Goal: Task Accomplishment & Management: Use online tool/utility

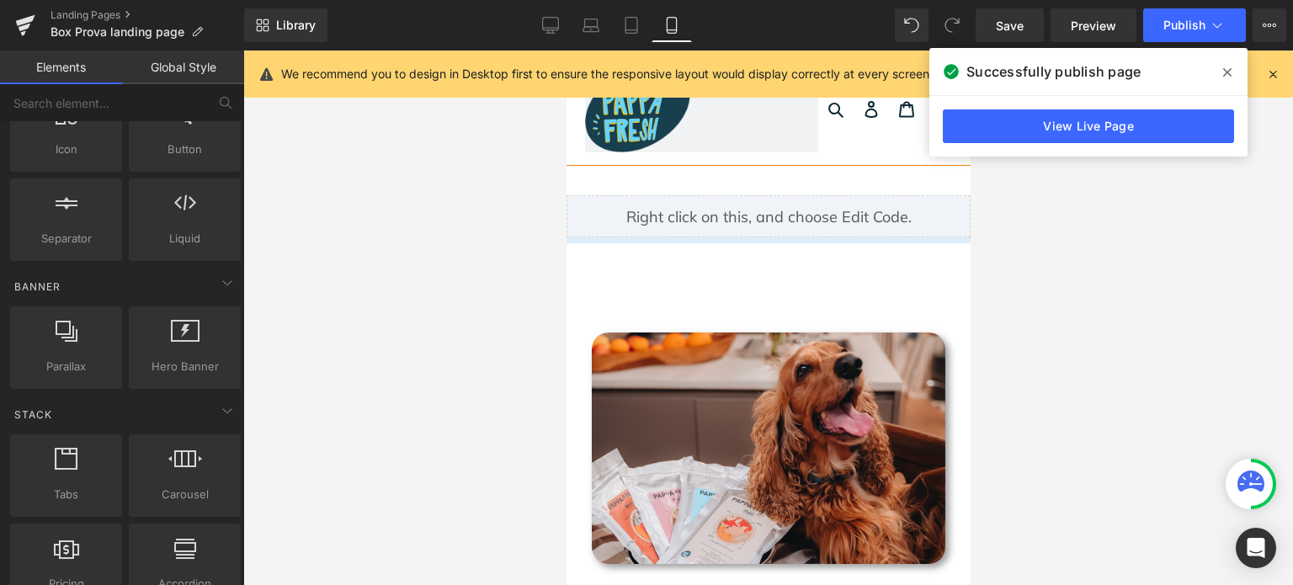
click at [1237, 70] on span at bounding box center [1227, 72] width 27 height 27
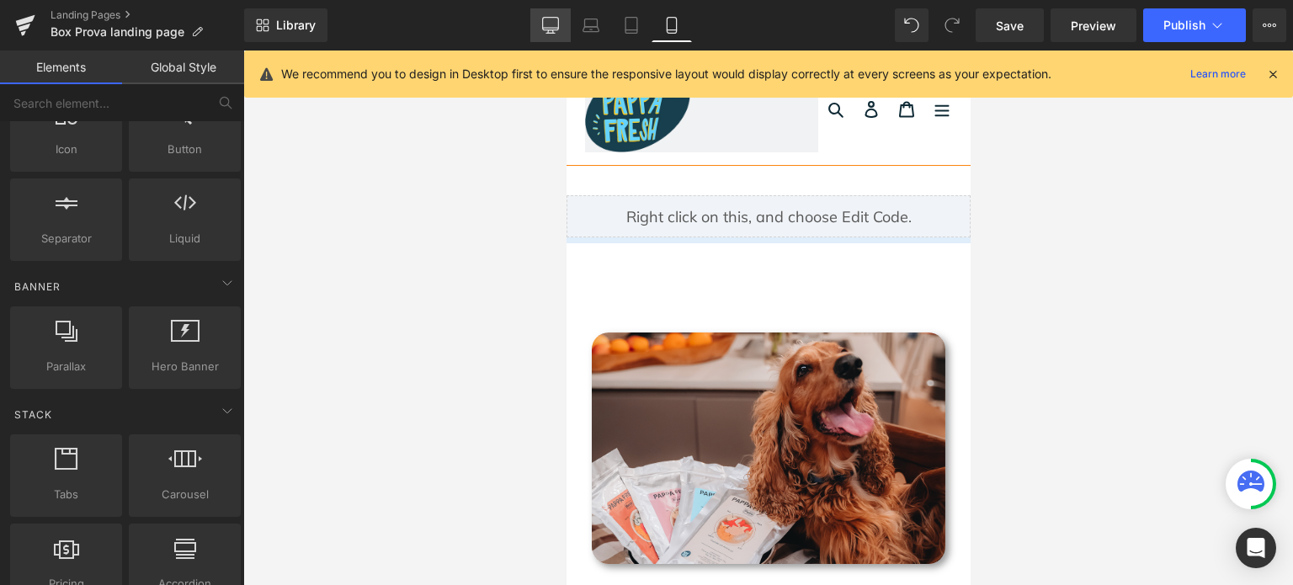
click at [555, 29] on icon at bounding box center [550, 25] width 17 height 17
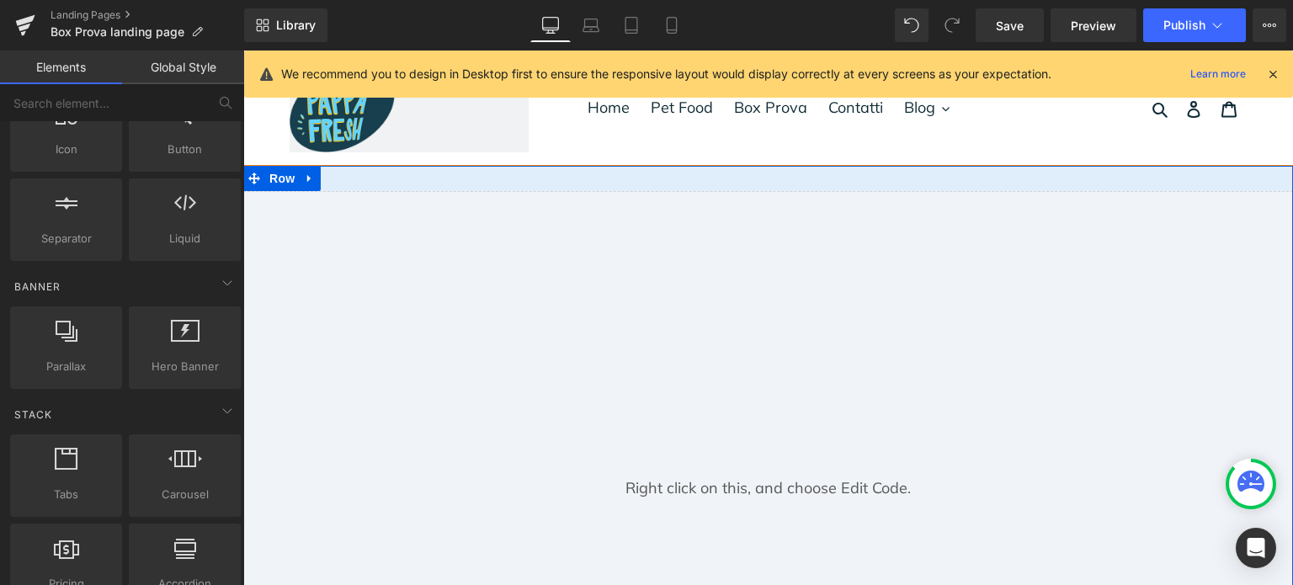
scroll to position [589, 0]
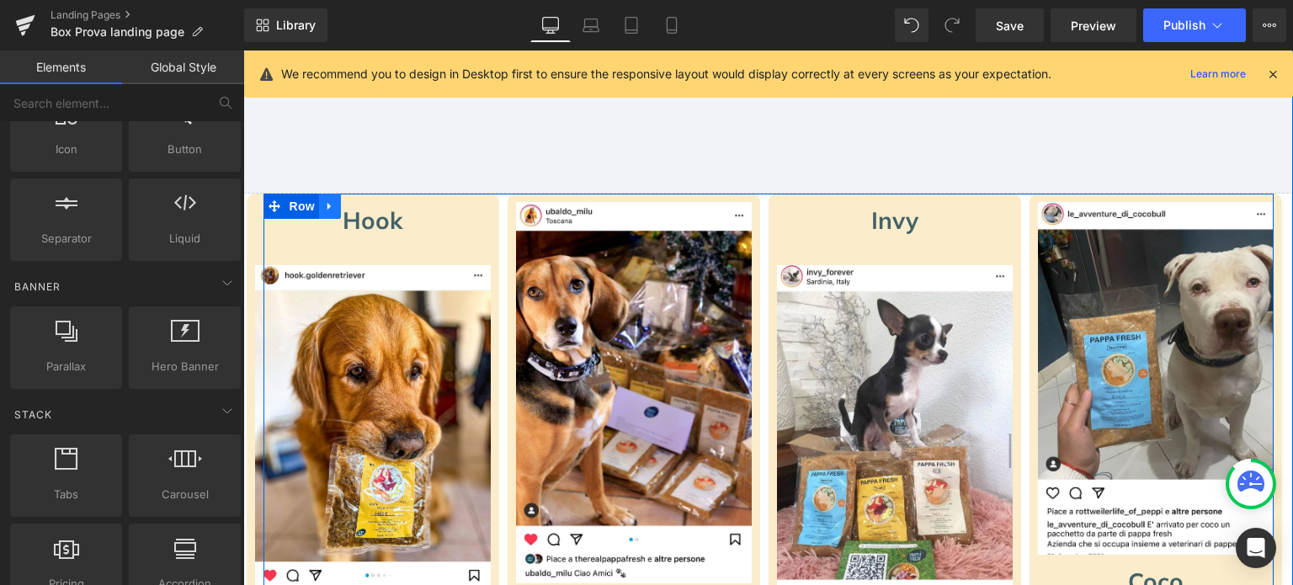
click at [328, 201] on icon at bounding box center [330, 206] width 12 height 13
click at [348, 208] on icon at bounding box center [352, 206] width 12 height 12
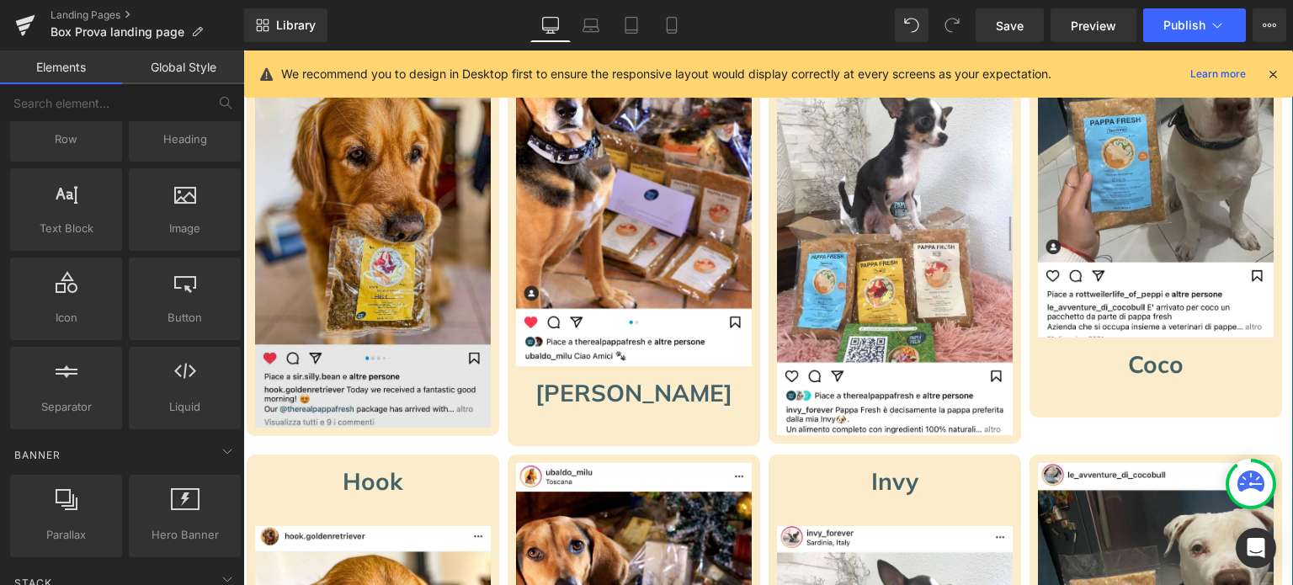
scroll to position [554, 0]
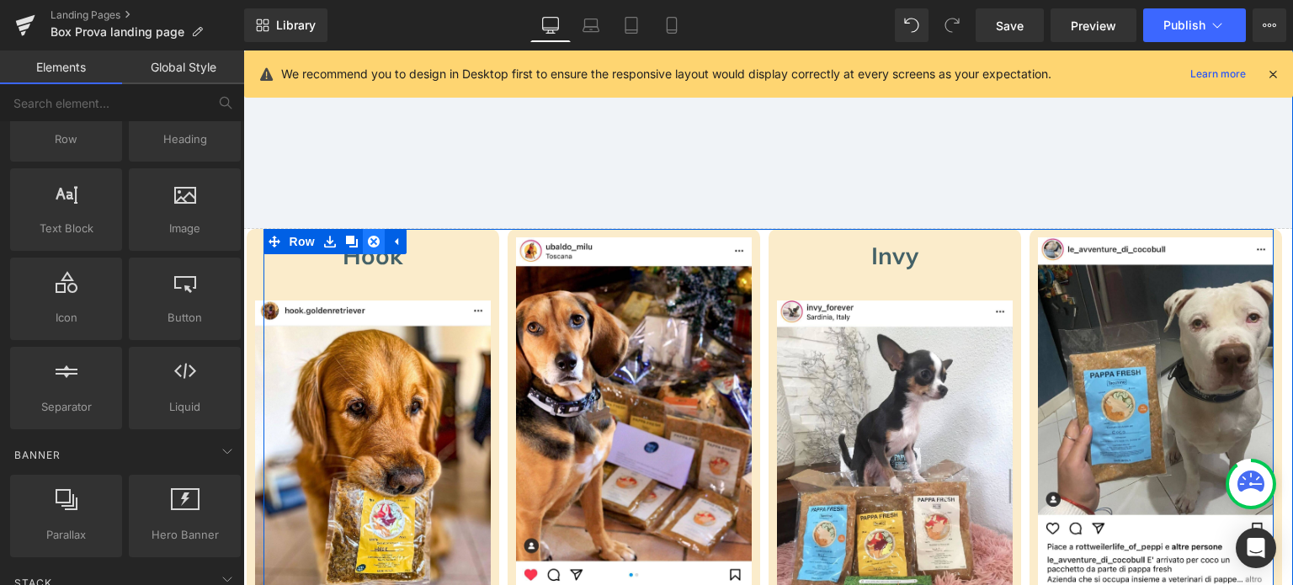
click at [368, 236] on icon at bounding box center [374, 242] width 12 height 12
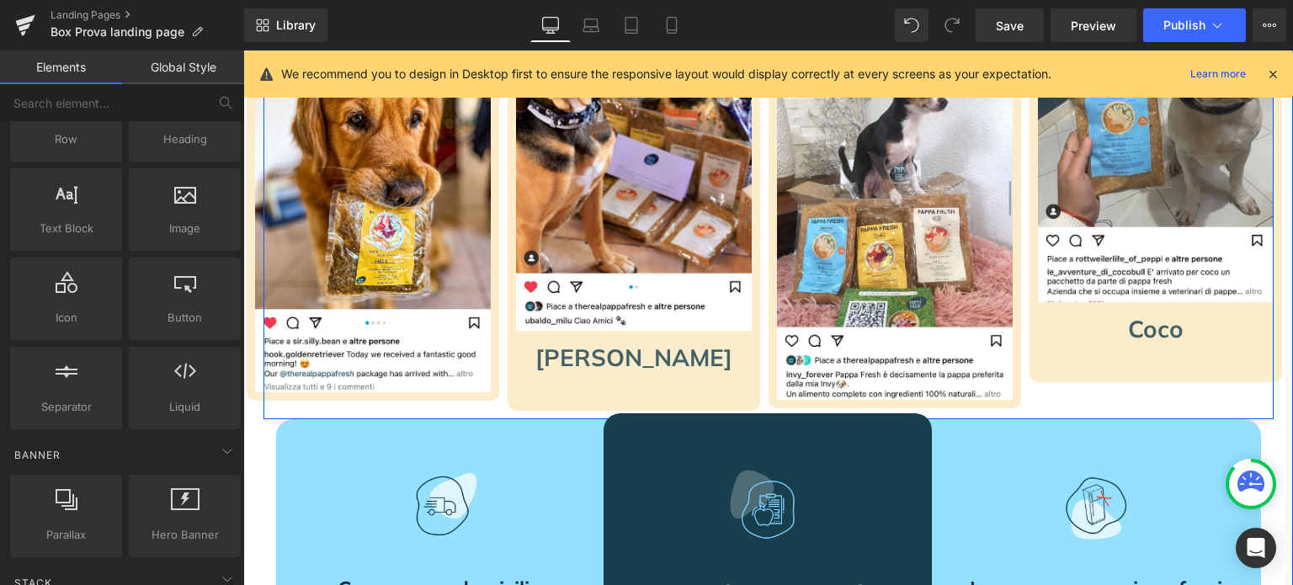
scroll to position [505, 0]
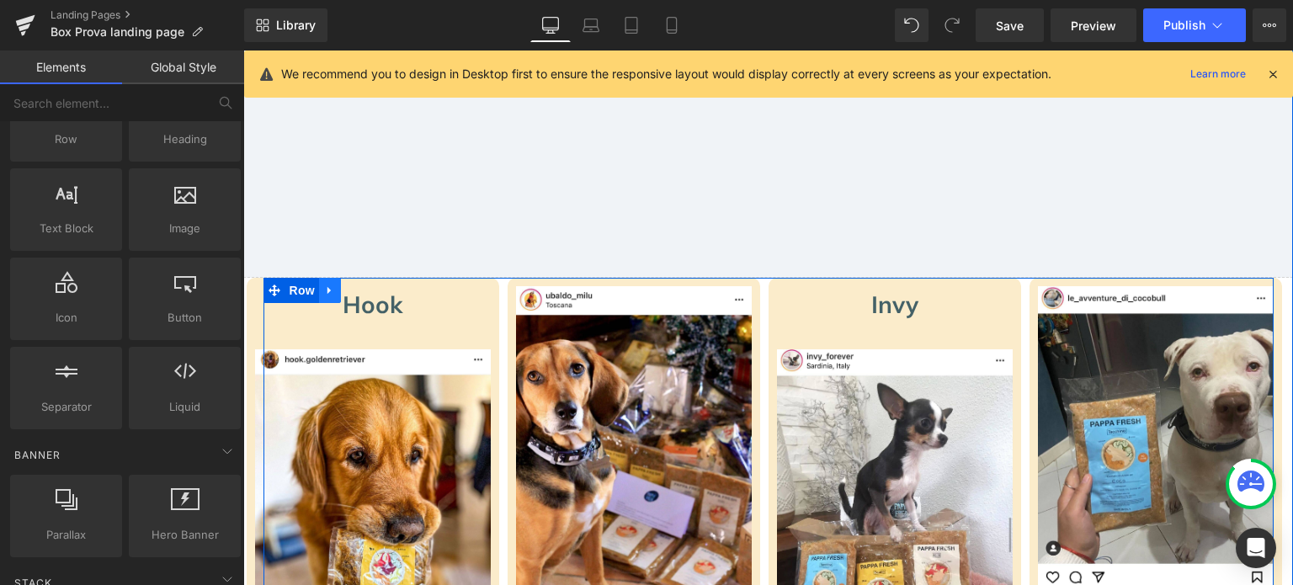
click at [329, 289] on icon at bounding box center [330, 291] width 12 height 13
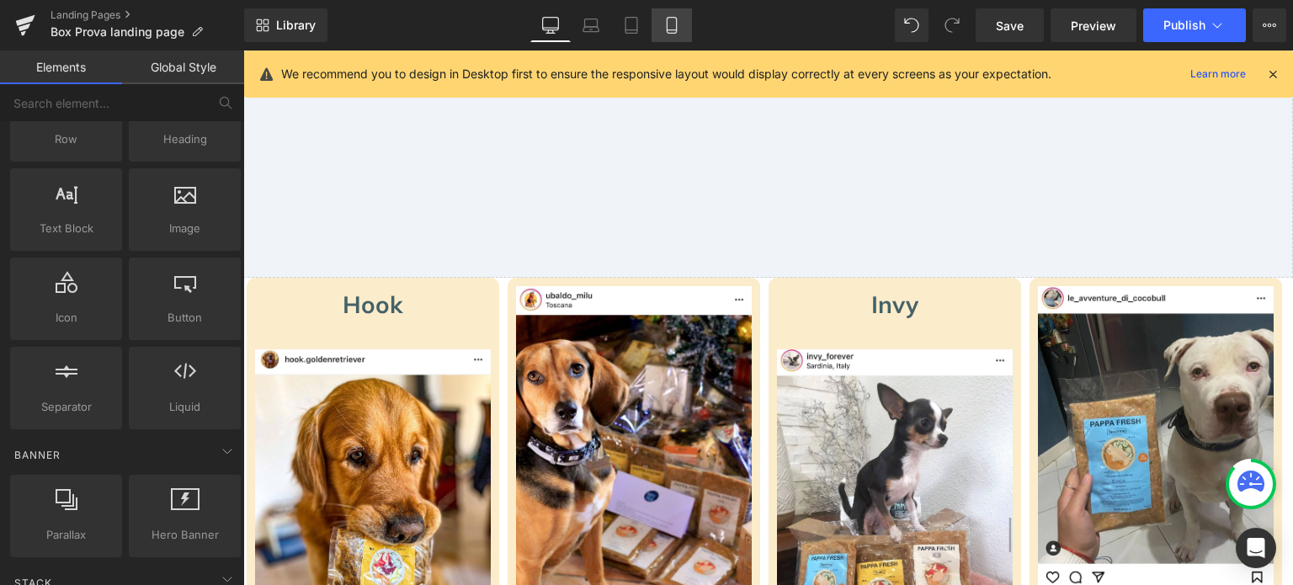
click at [673, 33] on icon at bounding box center [671, 26] width 9 height 16
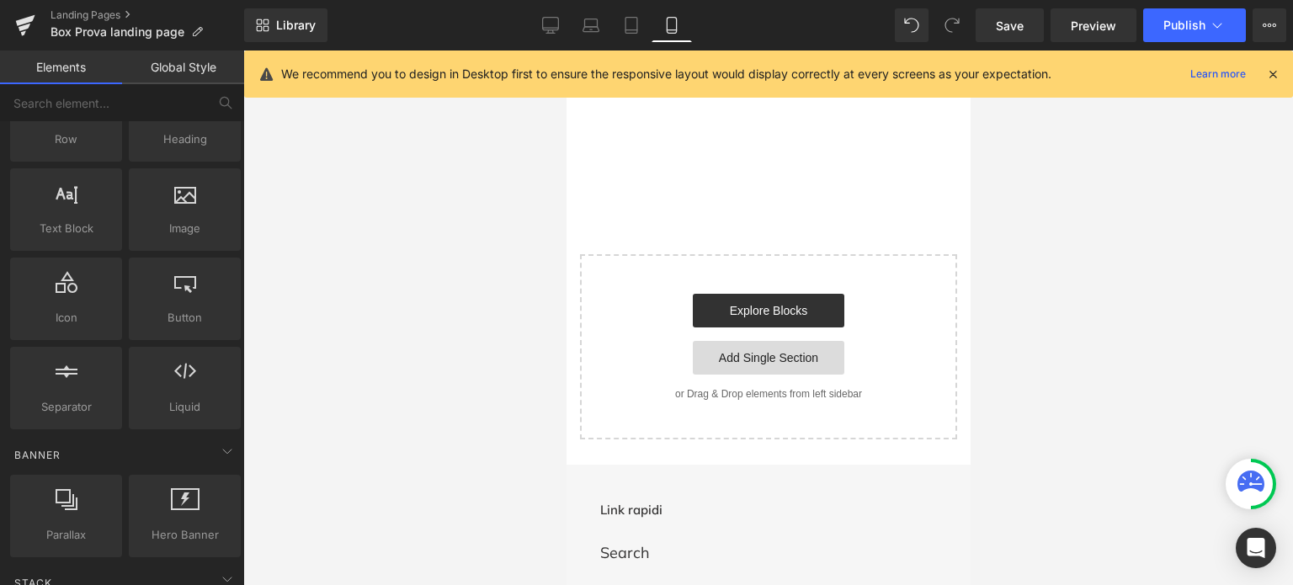
click at [770, 356] on link "Add Single Section" at bounding box center [768, 358] width 152 height 34
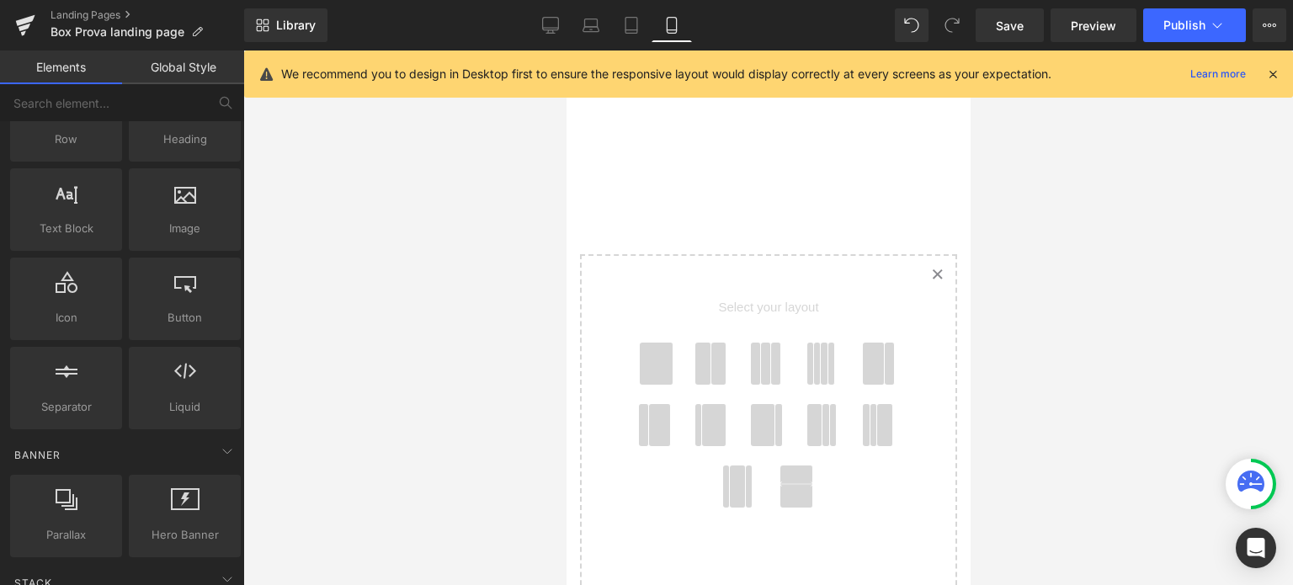
click at [932, 272] on icon at bounding box center [936, 274] width 8 height 8
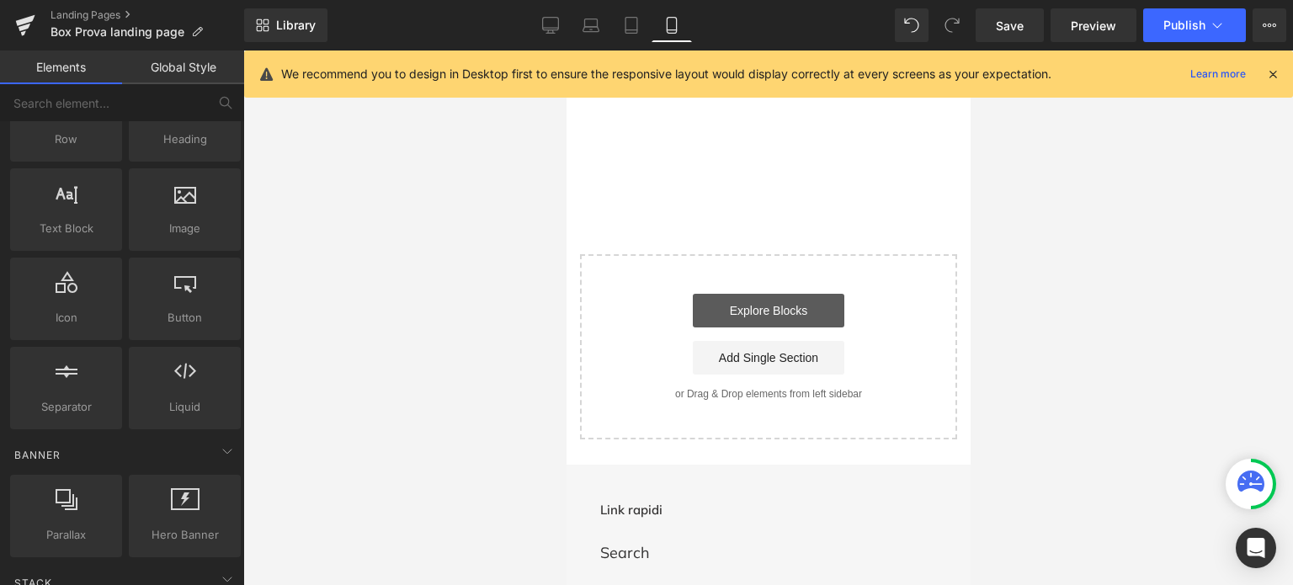
click at [805, 295] on link "Explore Blocks" at bounding box center [768, 311] width 152 height 34
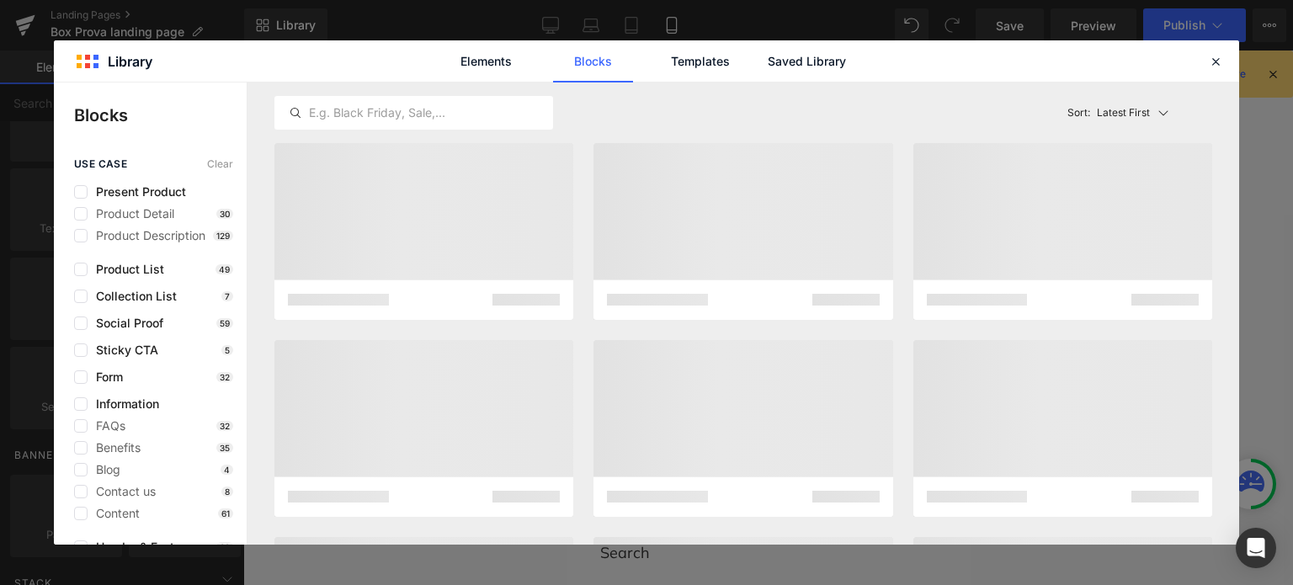
click at [0, 0] on div "Elements Blocks Templates Saved Library" at bounding box center [0, 0] width 0 height 0
click at [771, 68] on link "Saved Library" at bounding box center [807, 61] width 80 height 42
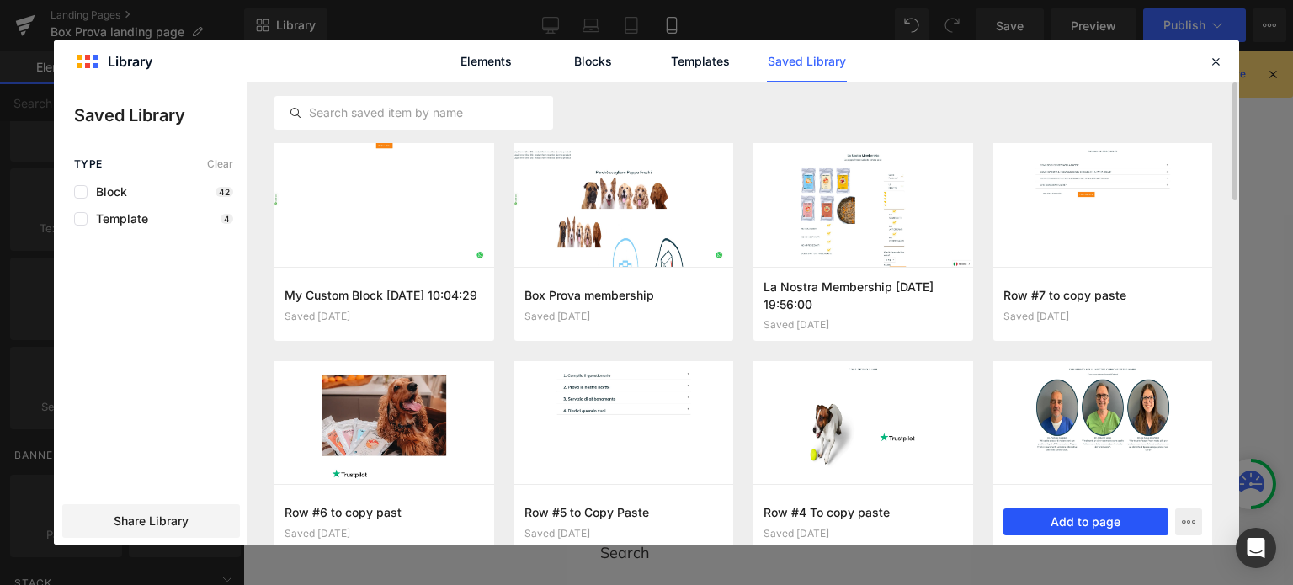
click at [1110, 527] on button "Add to page" at bounding box center [1086, 521] width 166 height 27
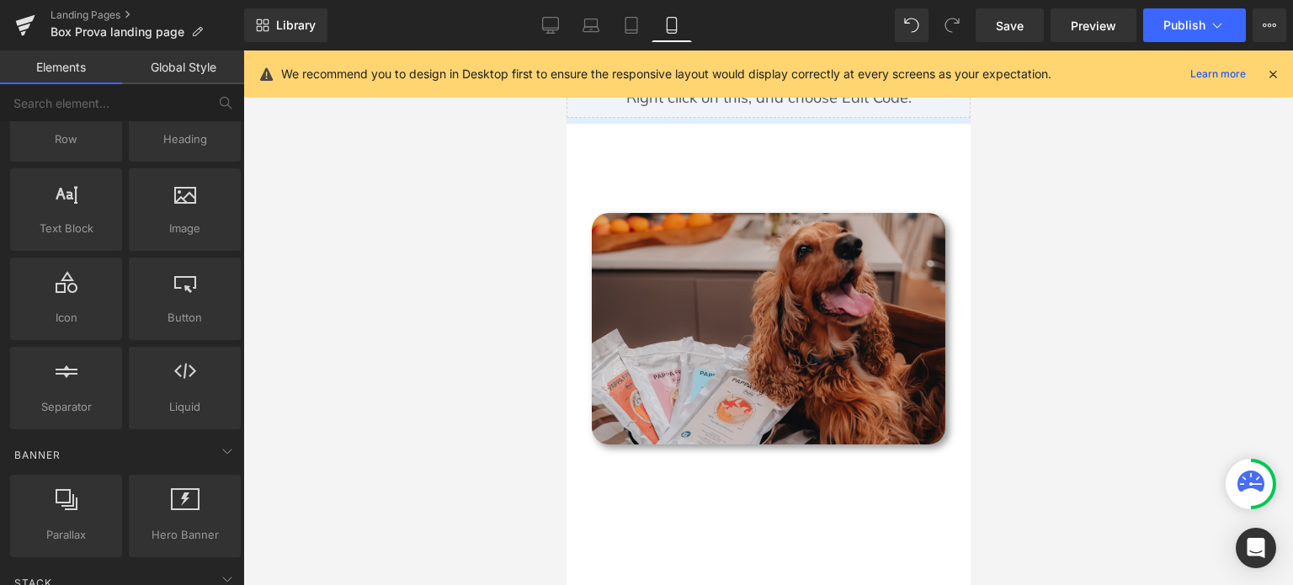
scroll to position [456, 0]
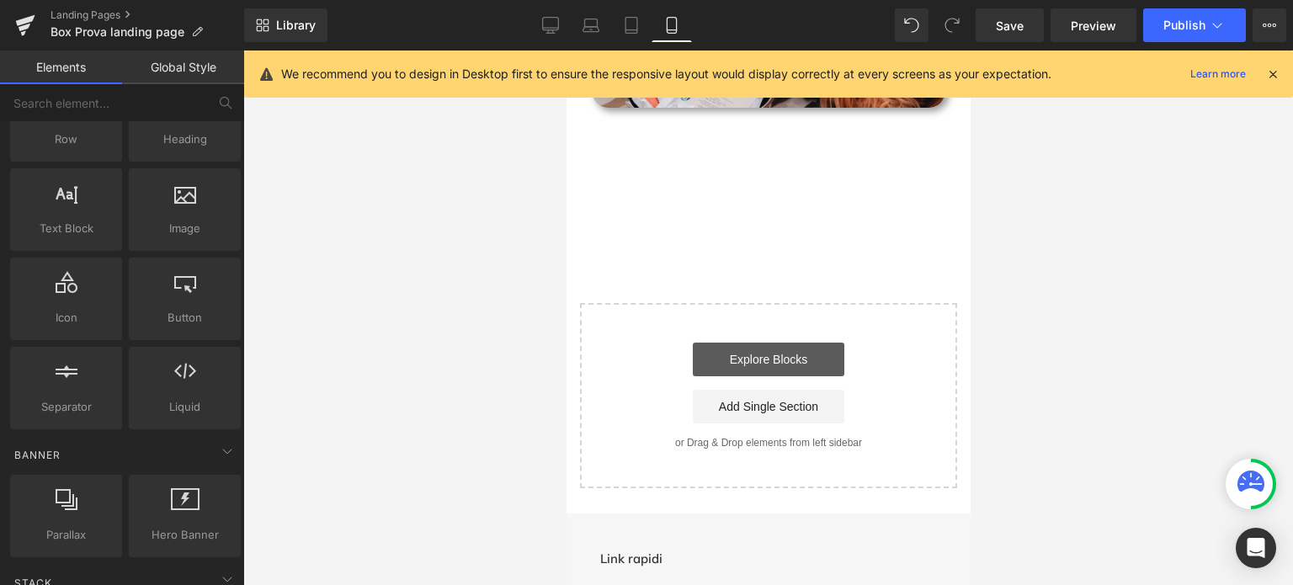
click at [776, 368] on link "Explore Blocks" at bounding box center [768, 360] width 152 height 34
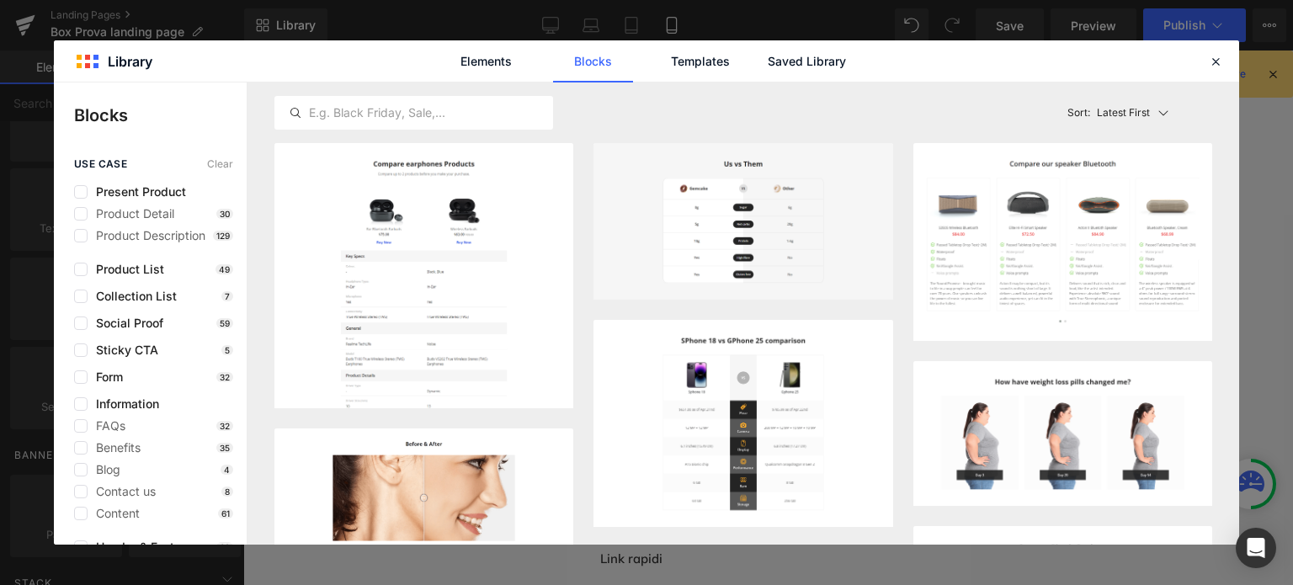
click at [0, 0] on div "Elements Blocks Templates Saved Library" at bounding box center [0, 0] width 0 height 0
click at [780, 73] on link "Saved Library" at bounding box center [807, 61] width 80 height 42
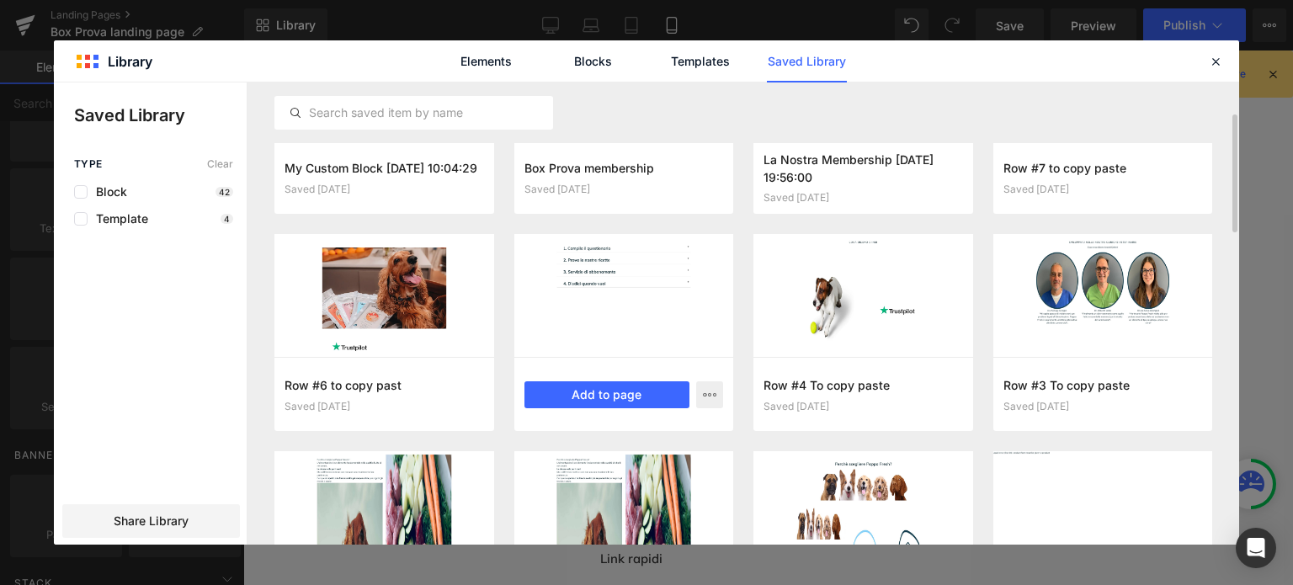
scroll to position [0, 0]
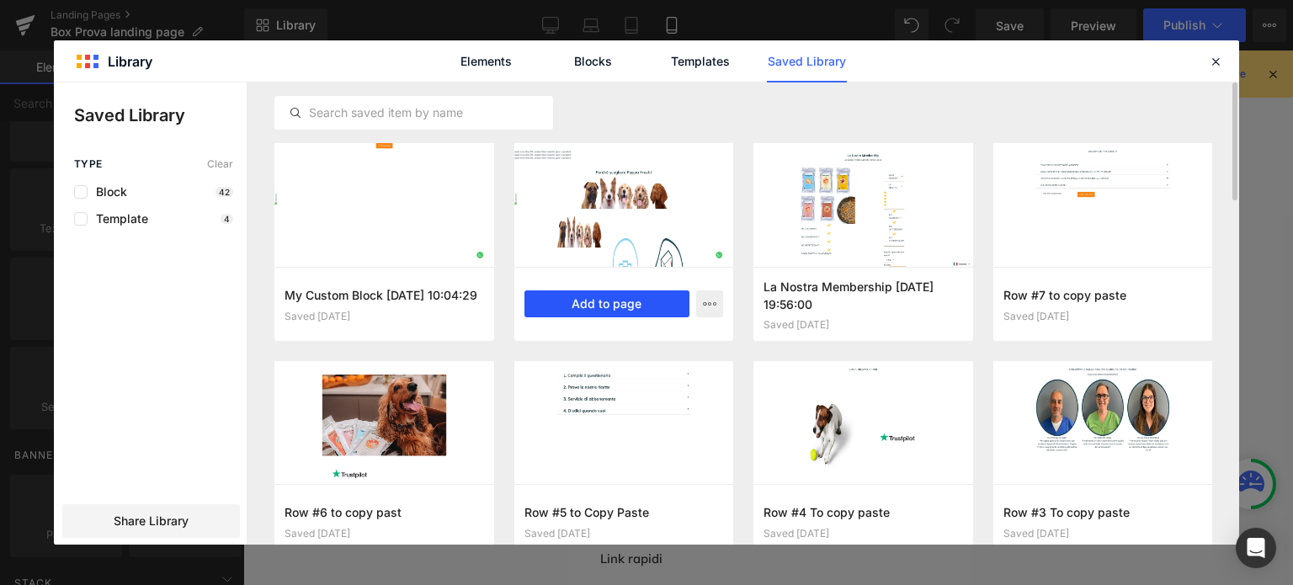
click at [621, 295] on button "Add to page" at bounding box center [607, 303] width 166 height 27
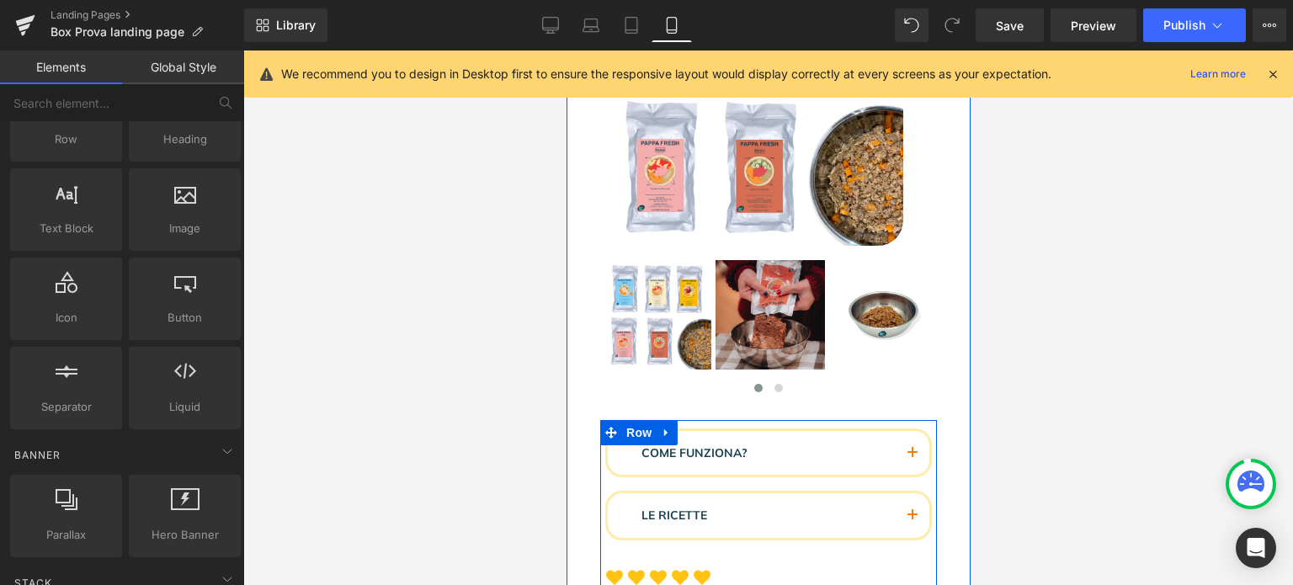
scroll to position [469, 0]
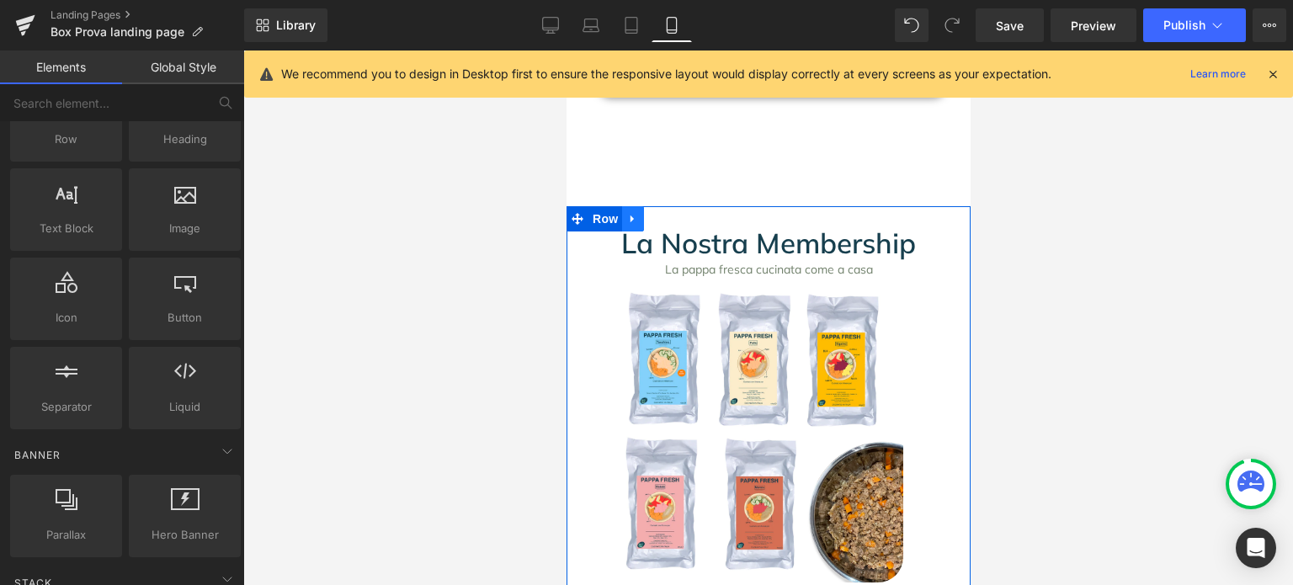
click at [633, 219] on link at bounding box center [632, 218] width 22 height 25
click at [665, 214] on link at bounding box center [676, 218] width 22 height 25
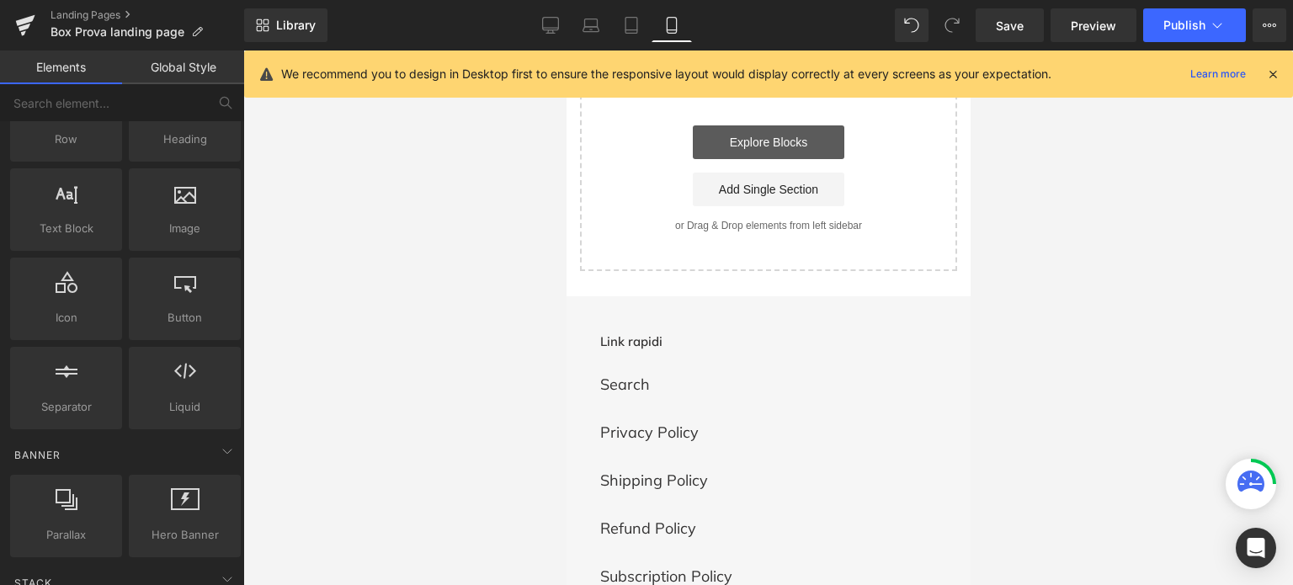
scroll to position [589, 0]
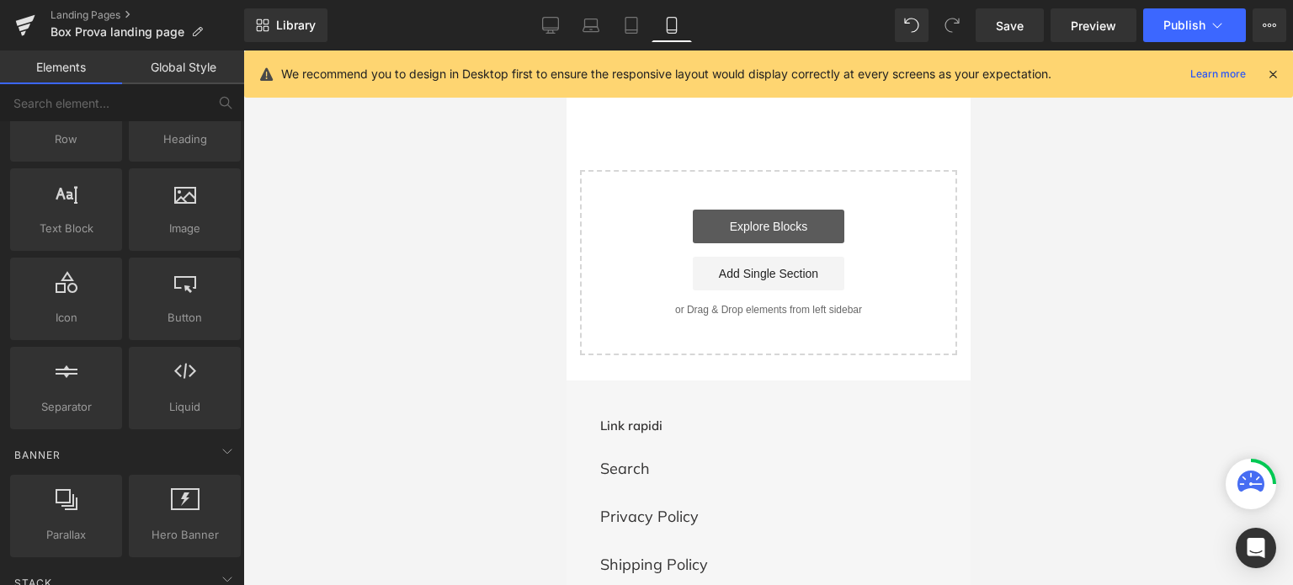
click at [749, 226] on link "Explore Blocks" at bounding box center [768, 227] width 152 height 34
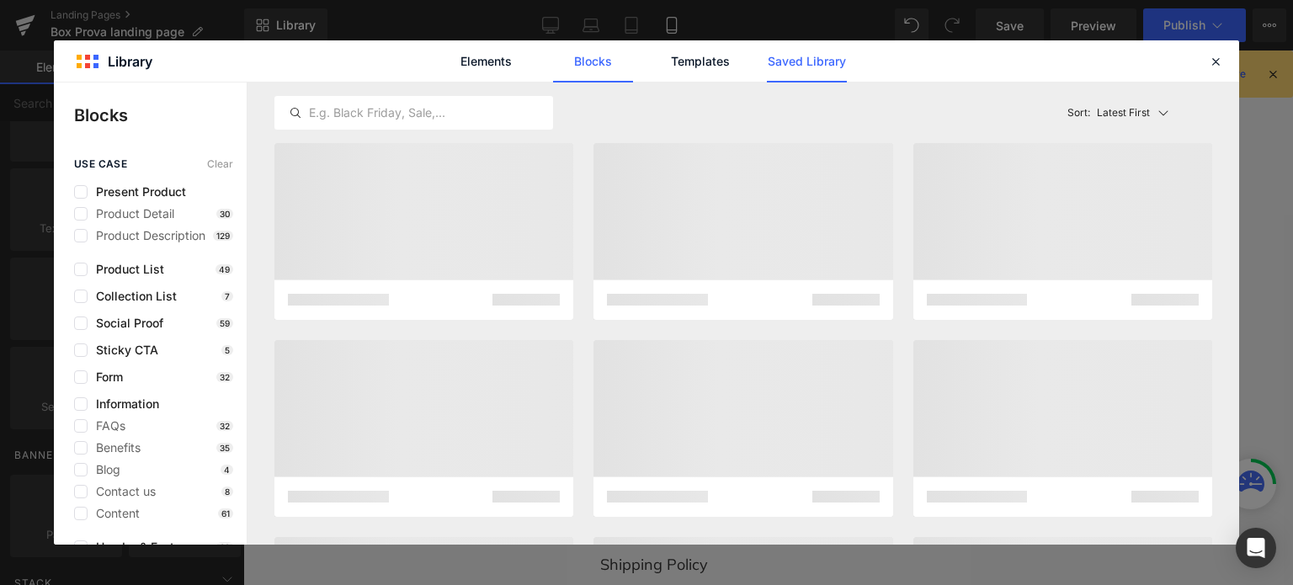
click at [0, 0] on link "Saved Library" at bounding box center [0, 0] width 0 height 0
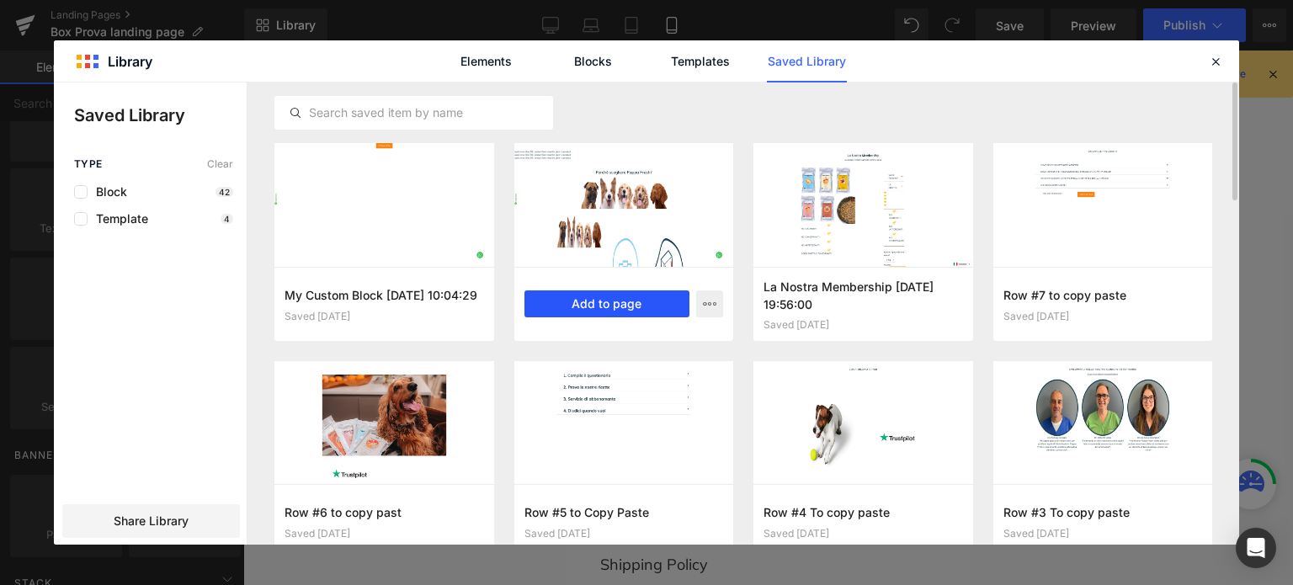
click at [615, 306] on button "Add to page" at bounding box center [607, 303] width 166 height 27
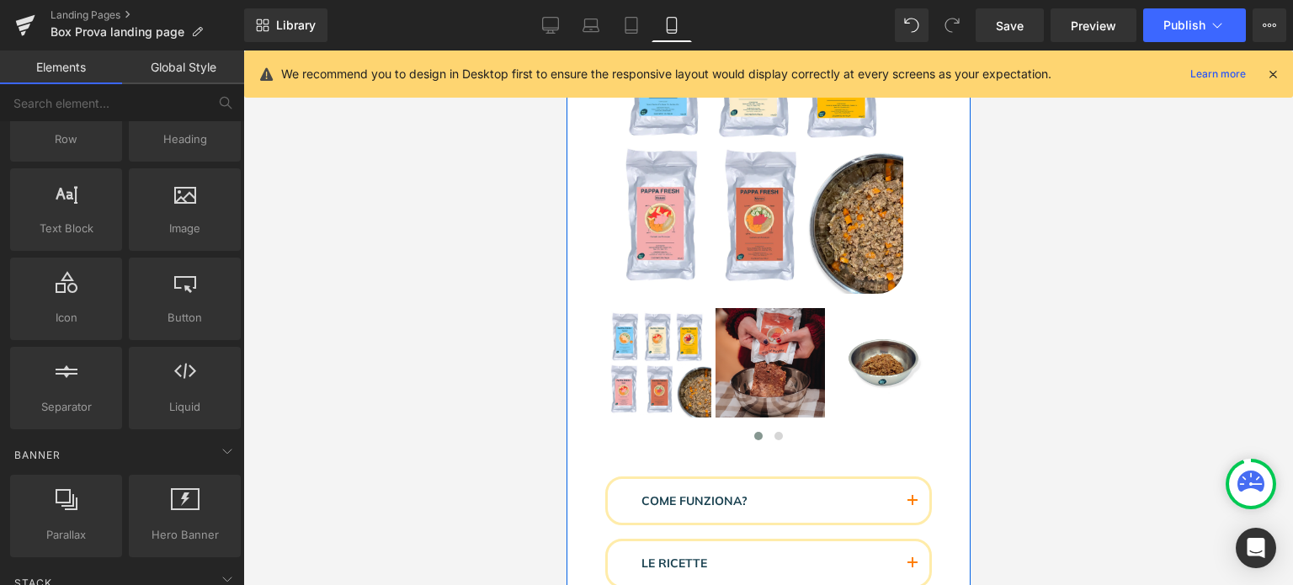
scroll to position [505, 0]
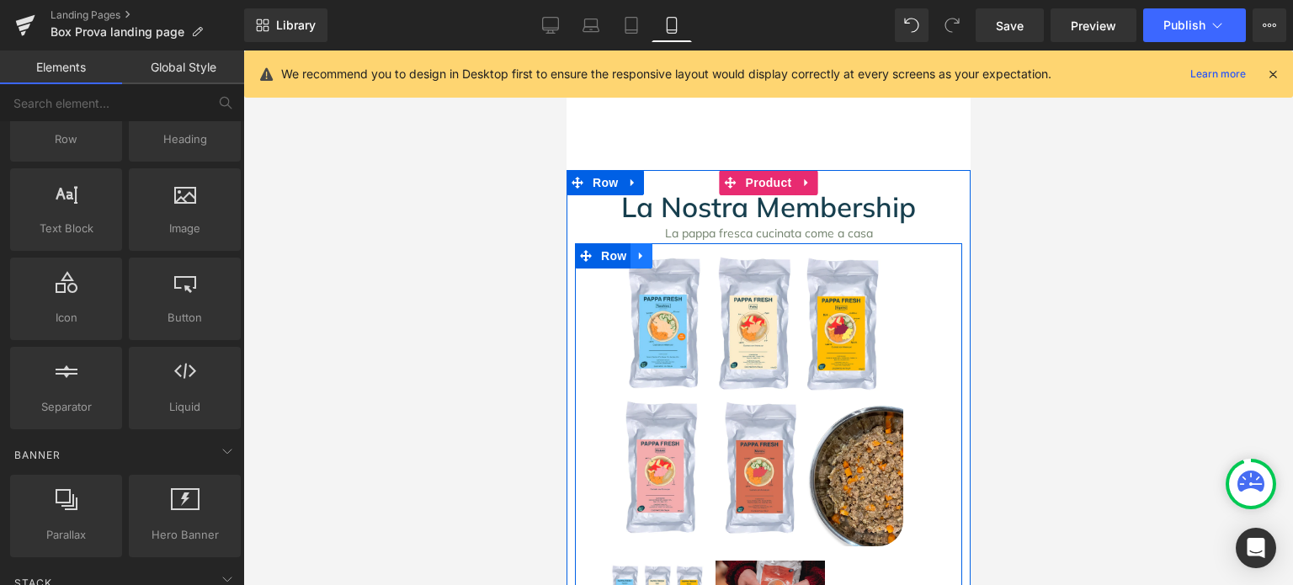
click at [638, 258] on icon at bounding box center [639, 257] width 3 height 8
click at [678, 260] on icon at bounding box center [684, 255] width 12 height 13
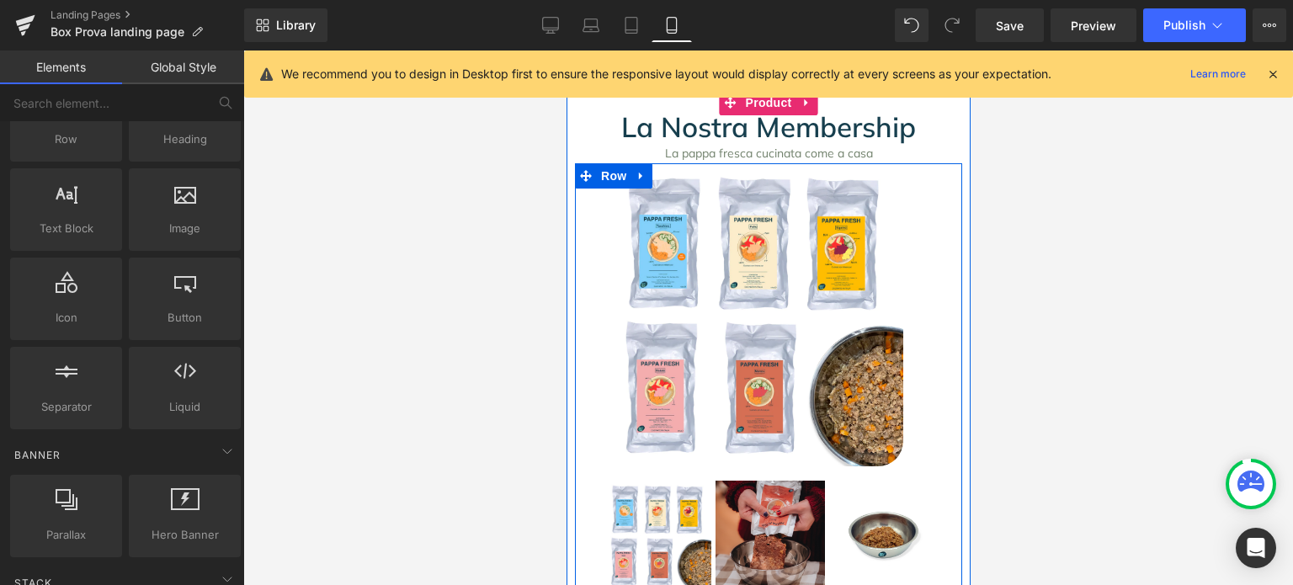
scroll to position [1263, 0]
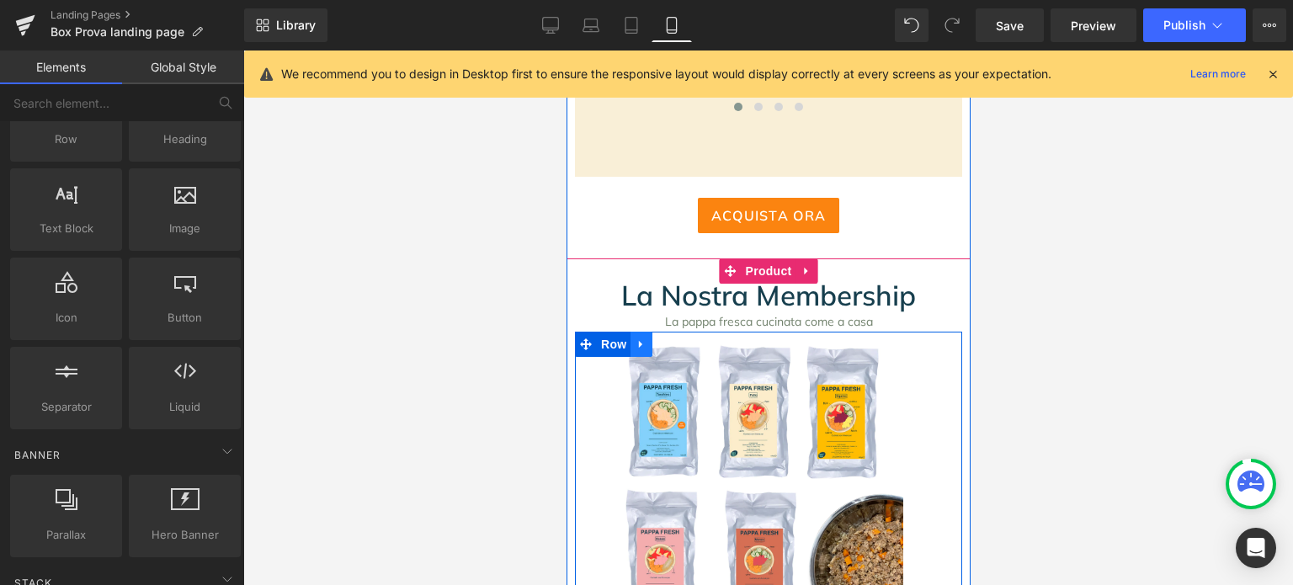
click at [637, 349] on icon at bounding box center [641, 344] width 12 height 13
click at [678, 343] on icon at bounding box center [684, 344] width 12 height 12
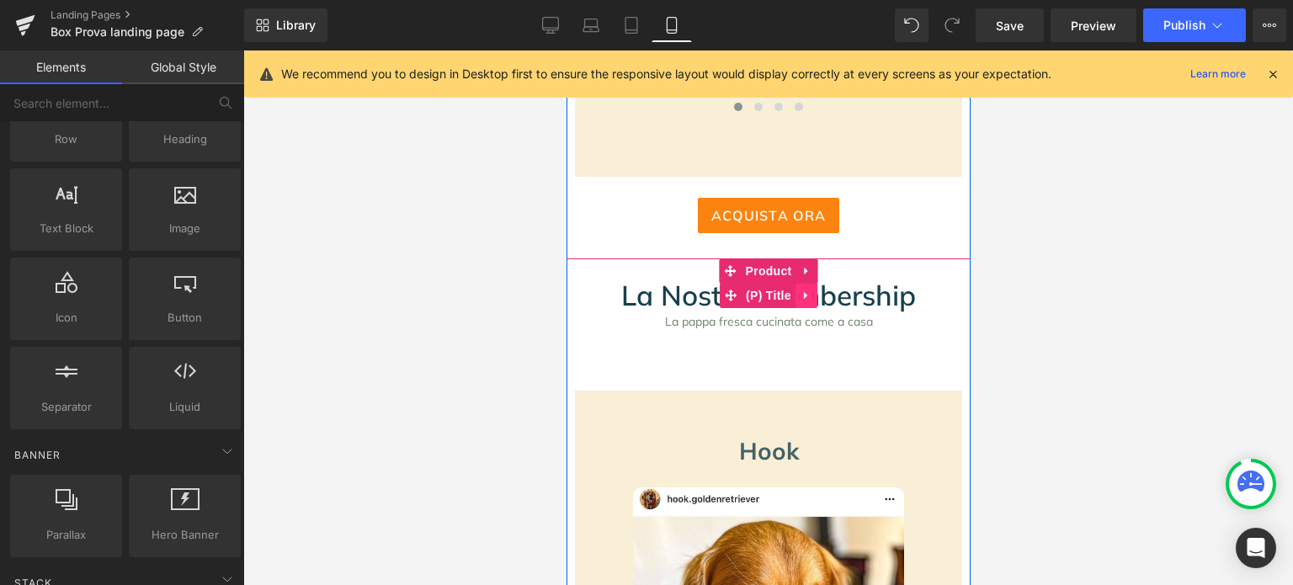
click at [804, 294] on icon at bounding box center [806, 296] width 12 height 13
click at [811, 295] on icon at bounding box center [817, 296] width 12 height 12
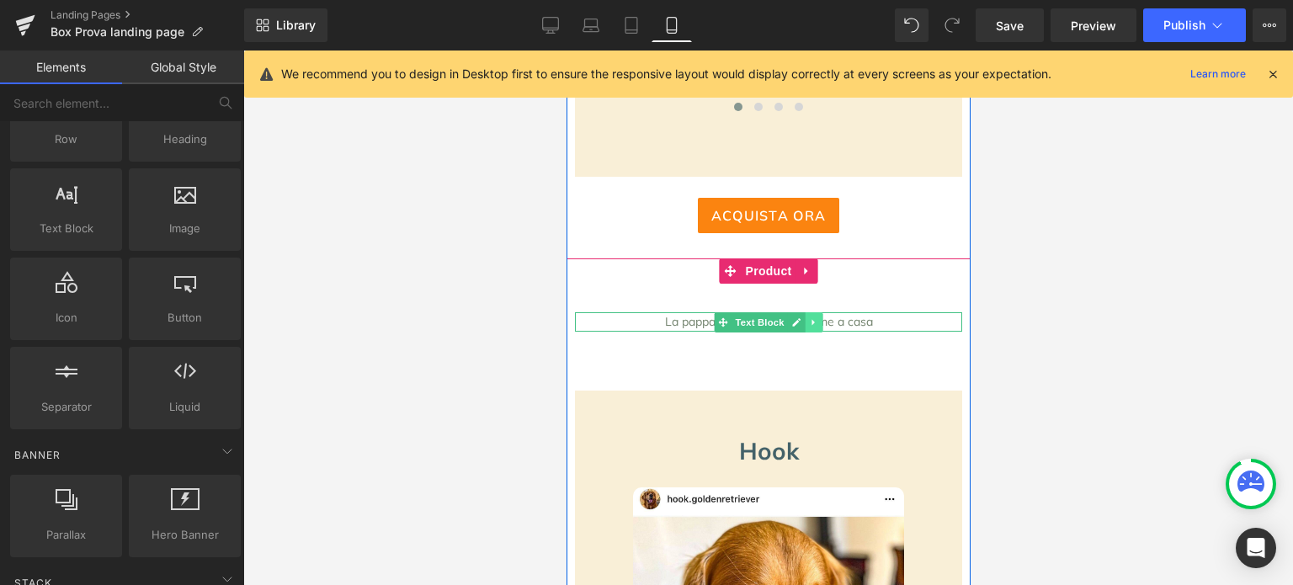
click at [813, 323] on link at bounding box center [814, 322] width 18 height 20
click at [817, 323] on icon at bounding box center [821, 321] width 9 height 9
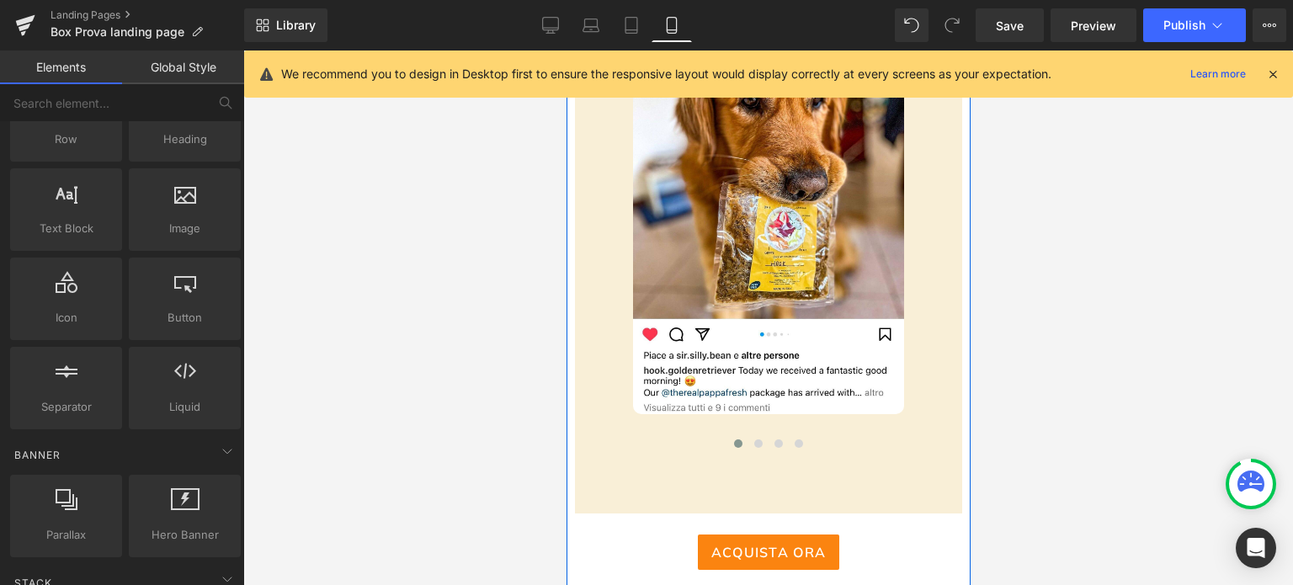
scroll to position [1347, 0]
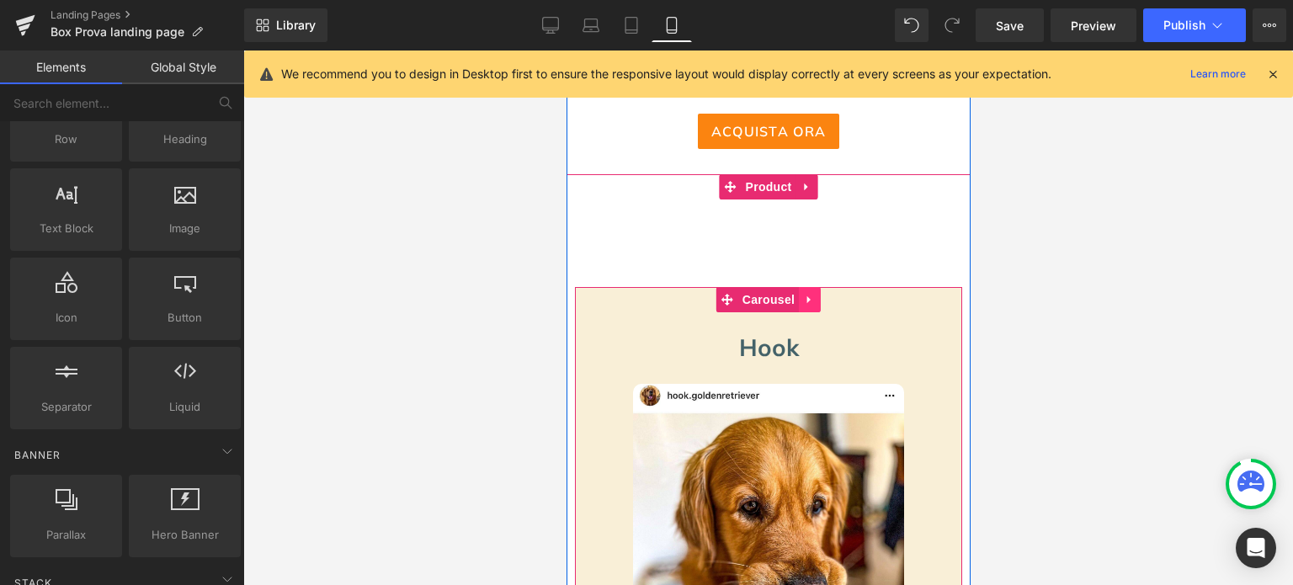
click at [806, 297] on icon at bounding box center [809, 300] width 12 height 13
click at [814, 295] on icon at bounding box center [820, 300] width 12 height 12
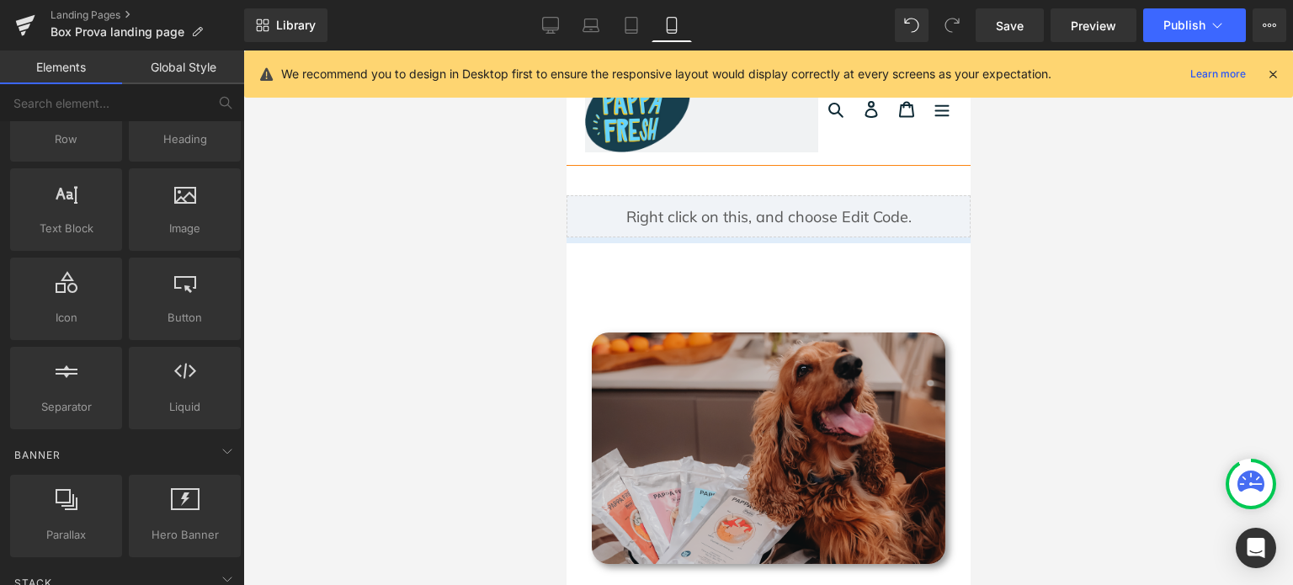
scroll to position [421, 0]
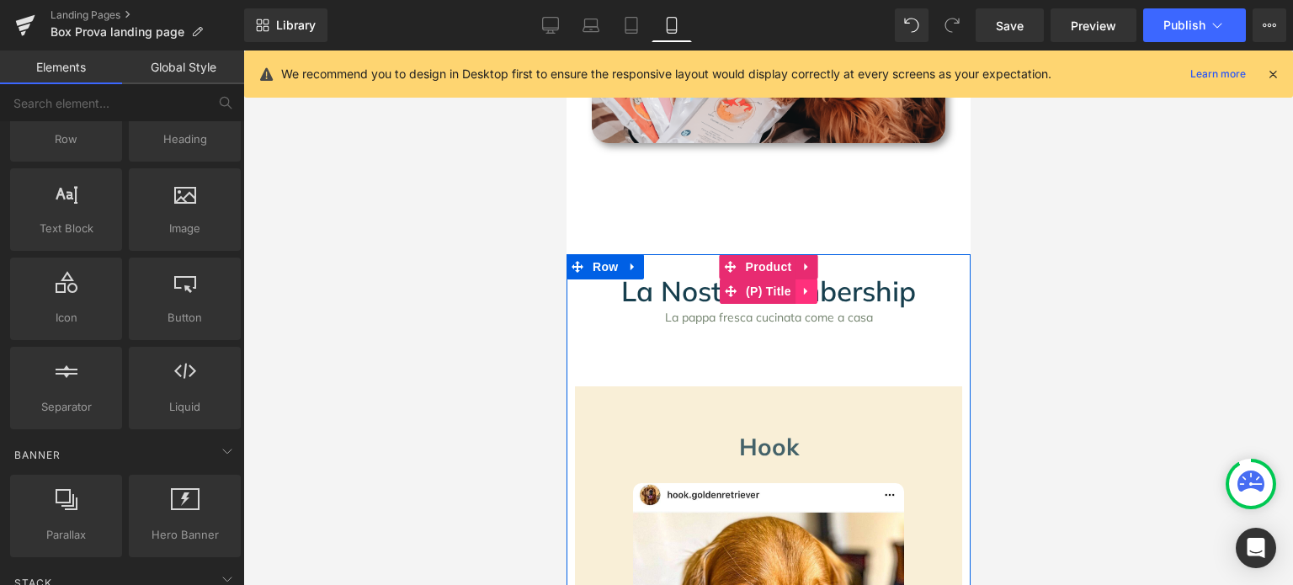
click at [807, 287] on link at bounding box center [806, 291] width 22 height 25
click at [811, 295] on icon at bounding box center [817, 291] width 12 height 12
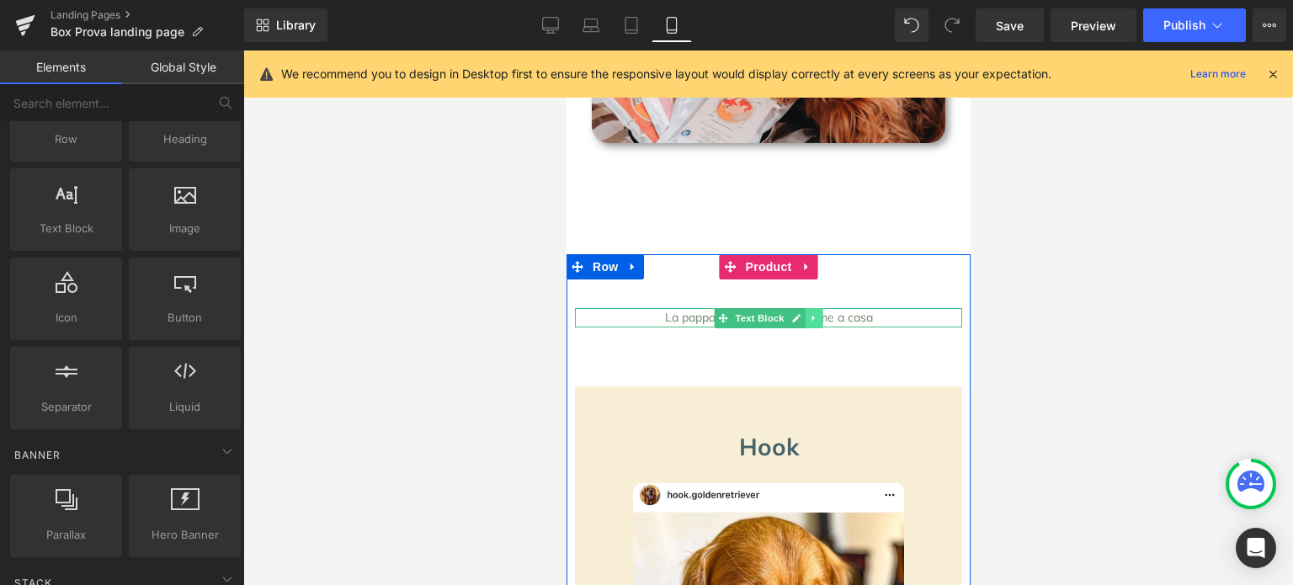
click at [809, 321] on icon at bounding box center [812, 318] width 9 height 10
click at [817, 318] on icon at bounding box center [821, 318] width 9 height 10
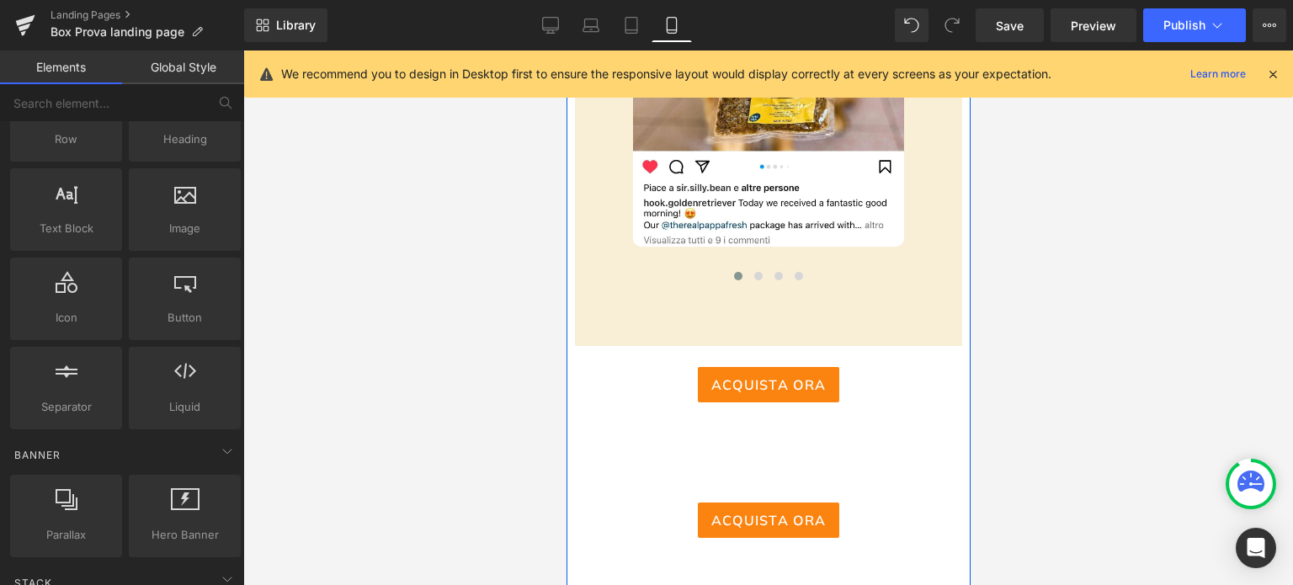
scroll to position [1328, 0]
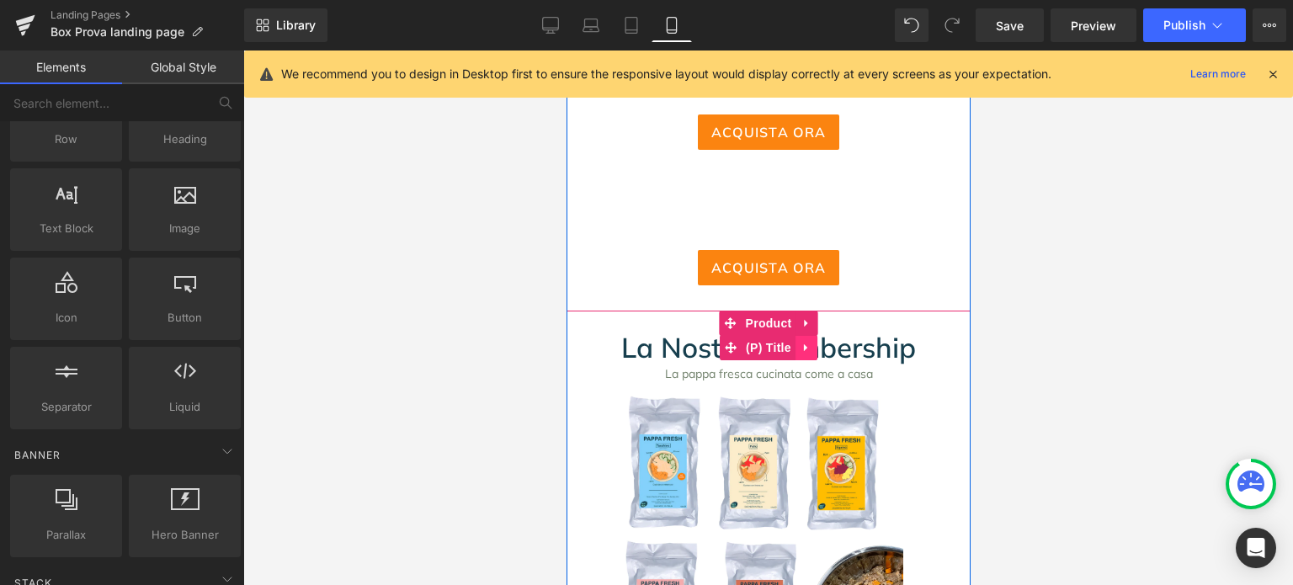
click at [803, 344] on icon at bounding box center [806, 347] width 12 height 13
click at [816, 345] on icon at bounding box center [817, 348] width 12 height 12
click at [806, 329] on link at bounding box center [806, 323] width 22 height 25
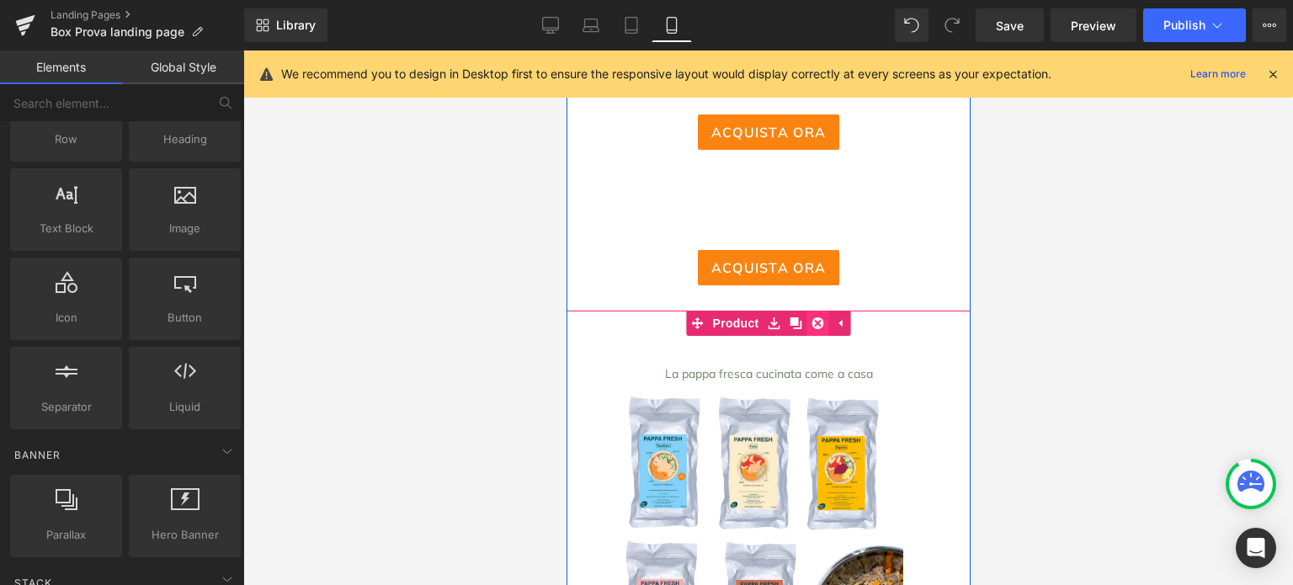
click at [811, 323] on icon at bounding box center [817, 323] width 12 height 12
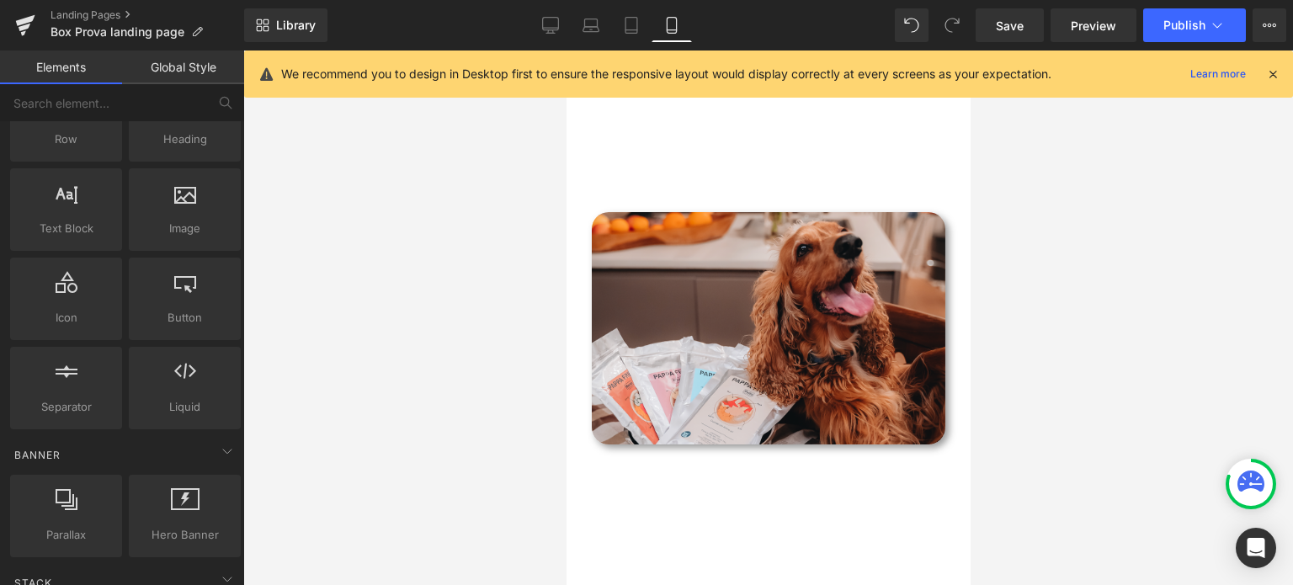
scroll to position [1179, 0]
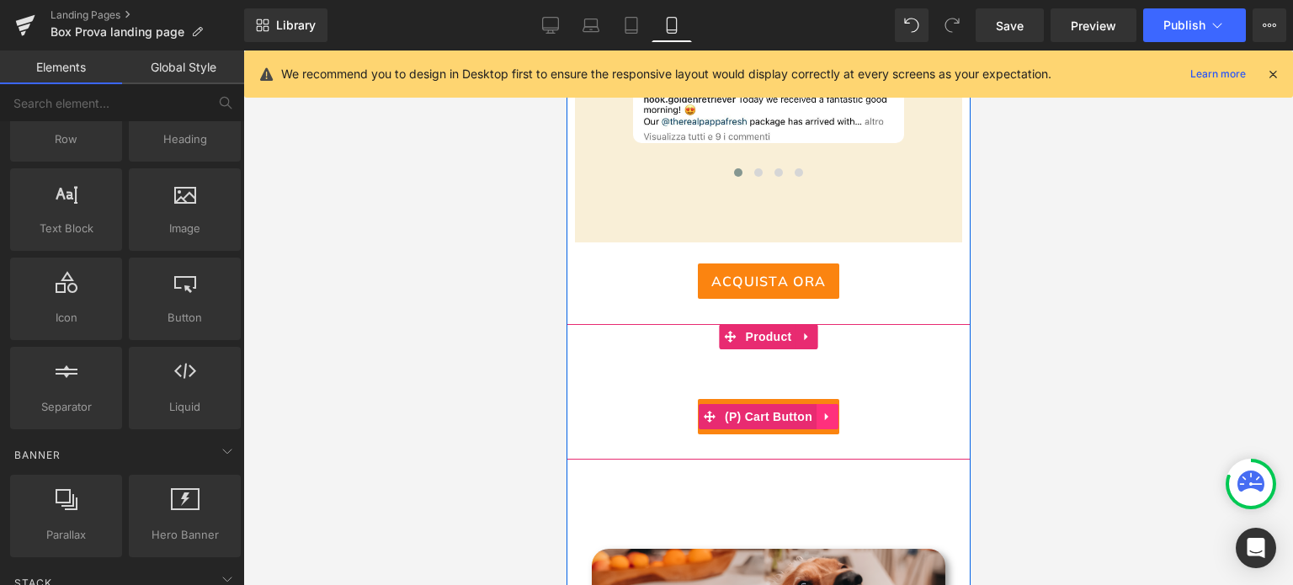
click at [816, 411] on link at bounding box center [827, 416] width 22 height 25
click at [835, 413] on icon at bounding box center [838, 417] width 12 height 12
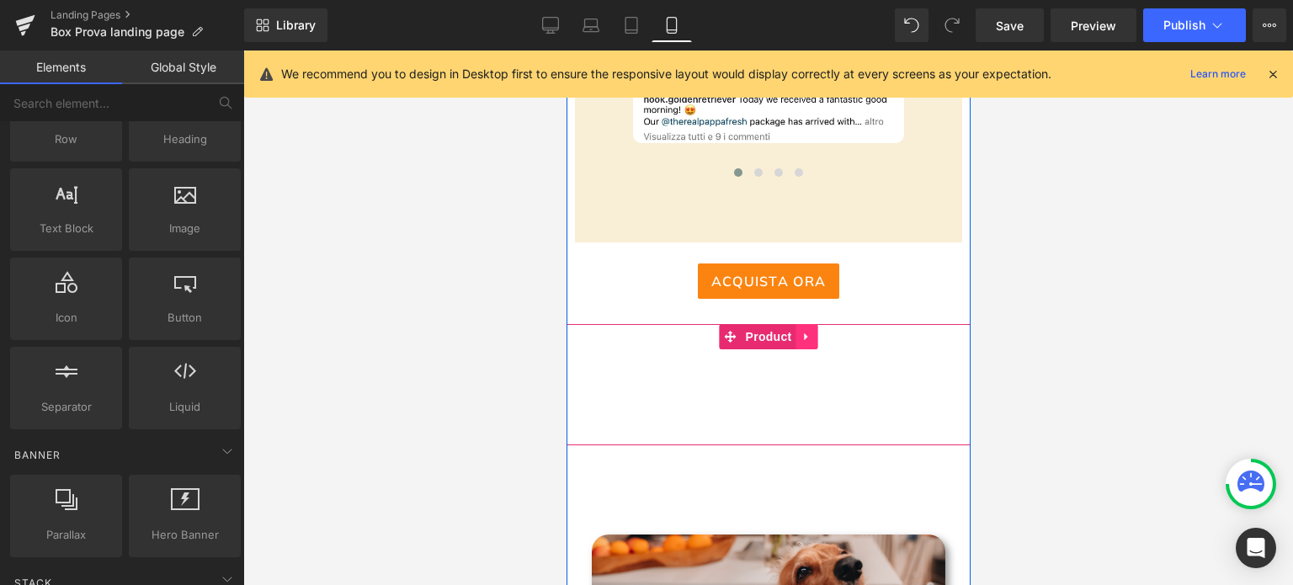
click at [806, 339] on link at bounding box center [806, 336] width 22 height 25
click at [811, 338] on icon at bounding box center [817, 336] width 12 height 13
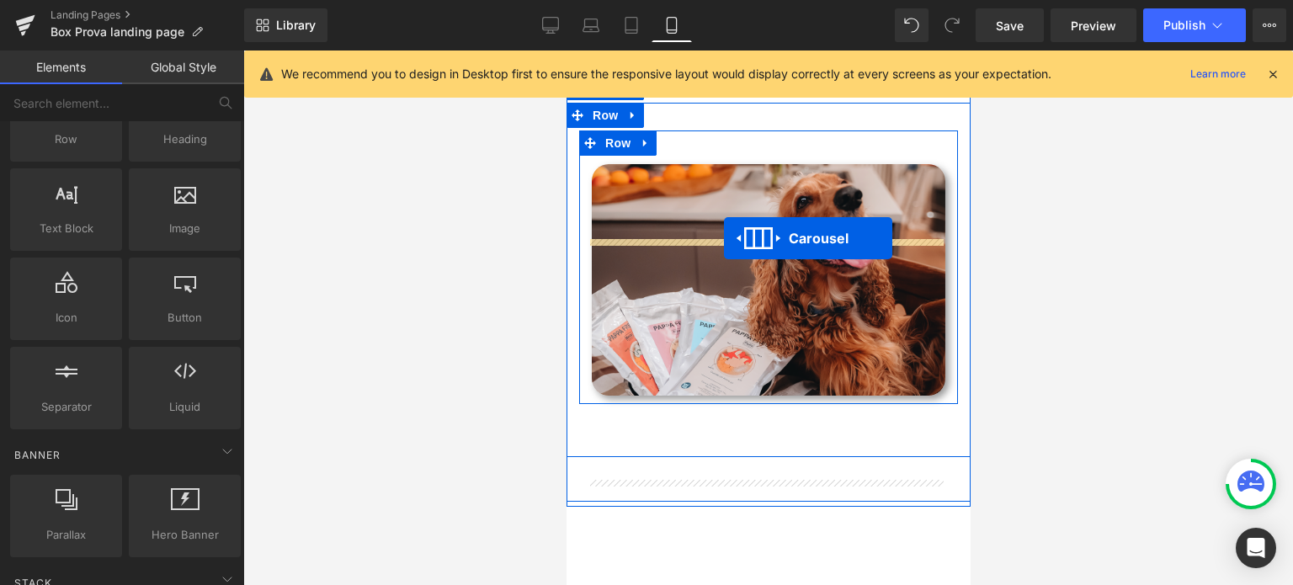
scroll to position [84, 0]
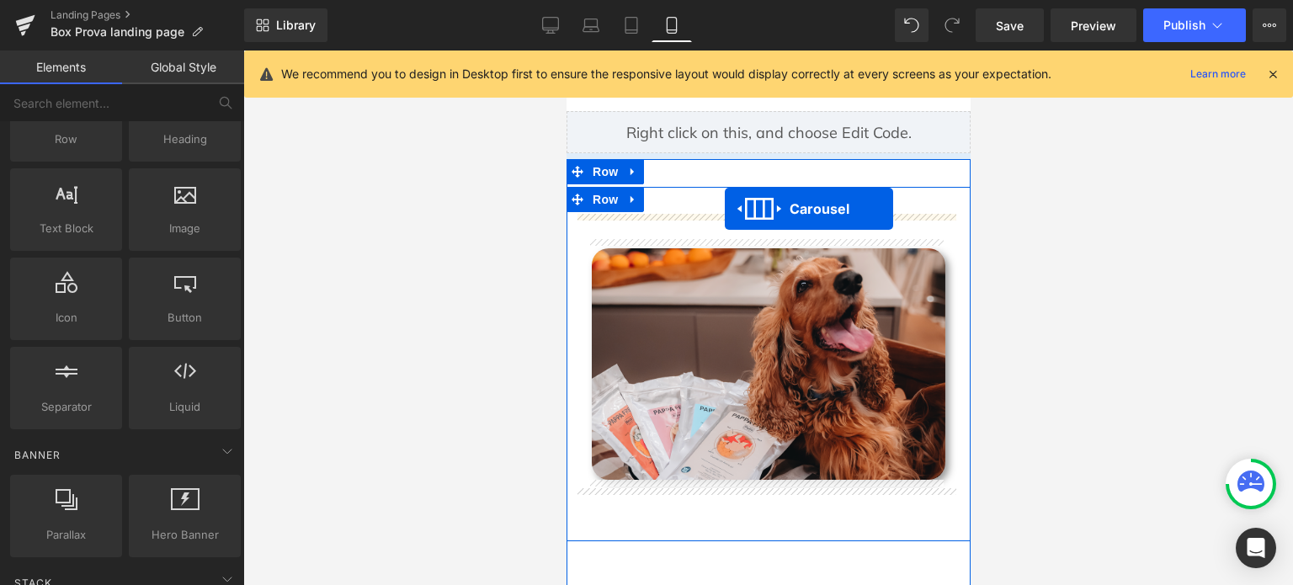
drag, startPoint x: 715, startPoint y: 203, endPoint x: 724, endPoint y: 209, distance: 11.0
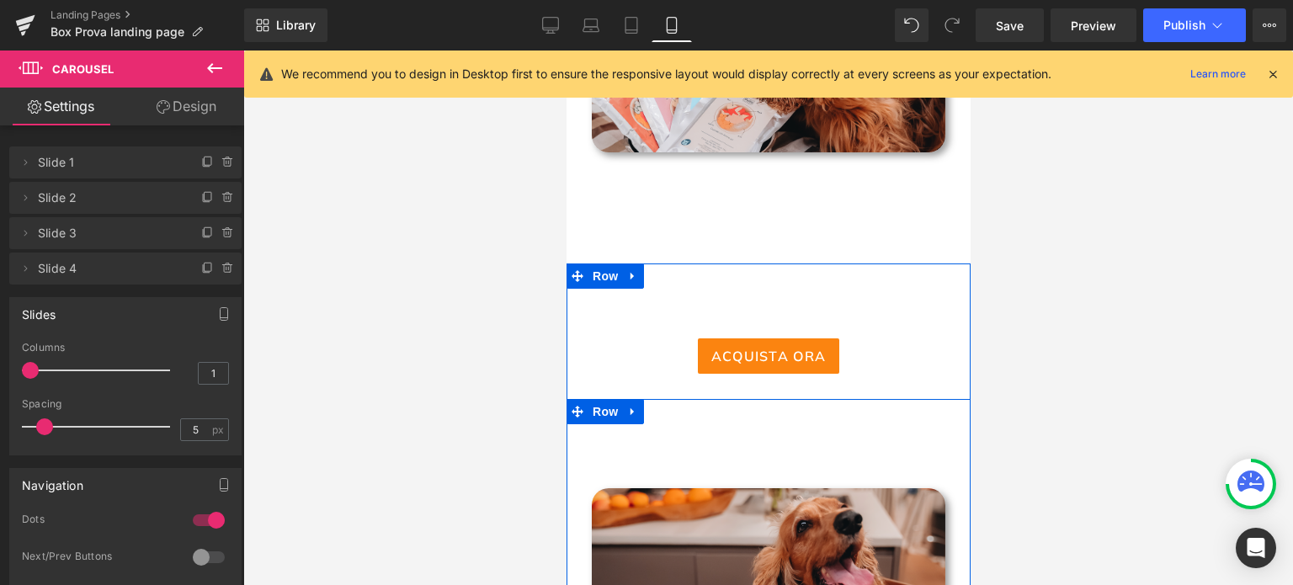
scroll to position [1263, 0]
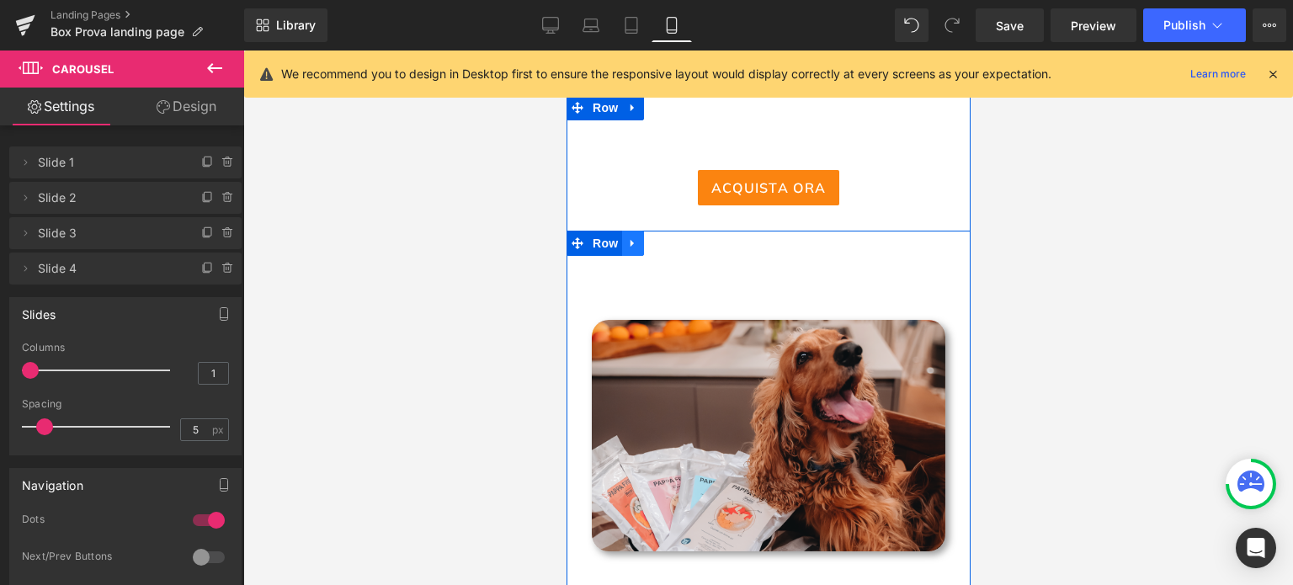
click at [630, 243] on icon at bounding box center [632, 243] width 12 height 13
click at [670, 248] on icon at bounding box center [676, 243] width 12 height 13
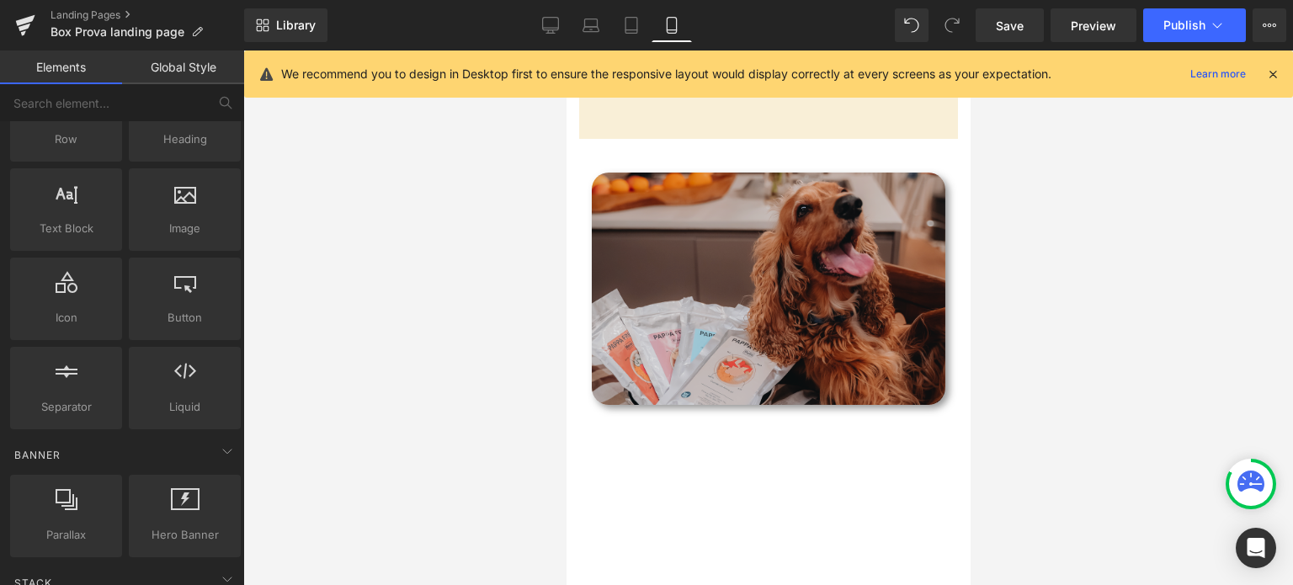
scroll to position [1094, 0]
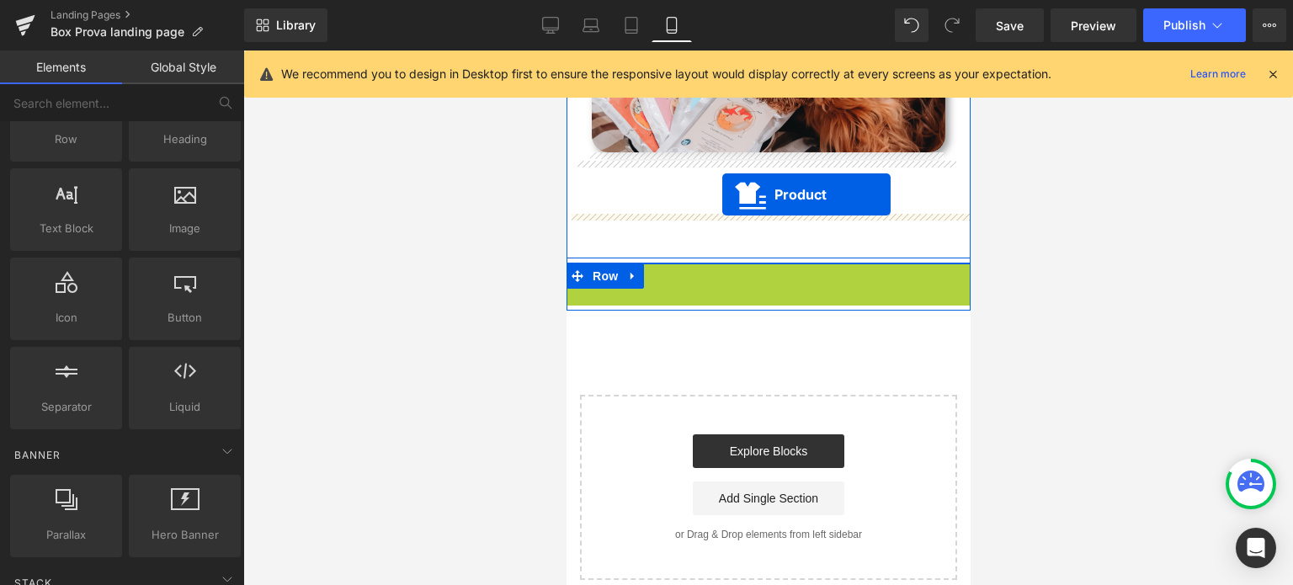
drag, startPoint x: 721, startPoint y: 275, endPoint x: 721, endPoint y: 194, distance: 80.8
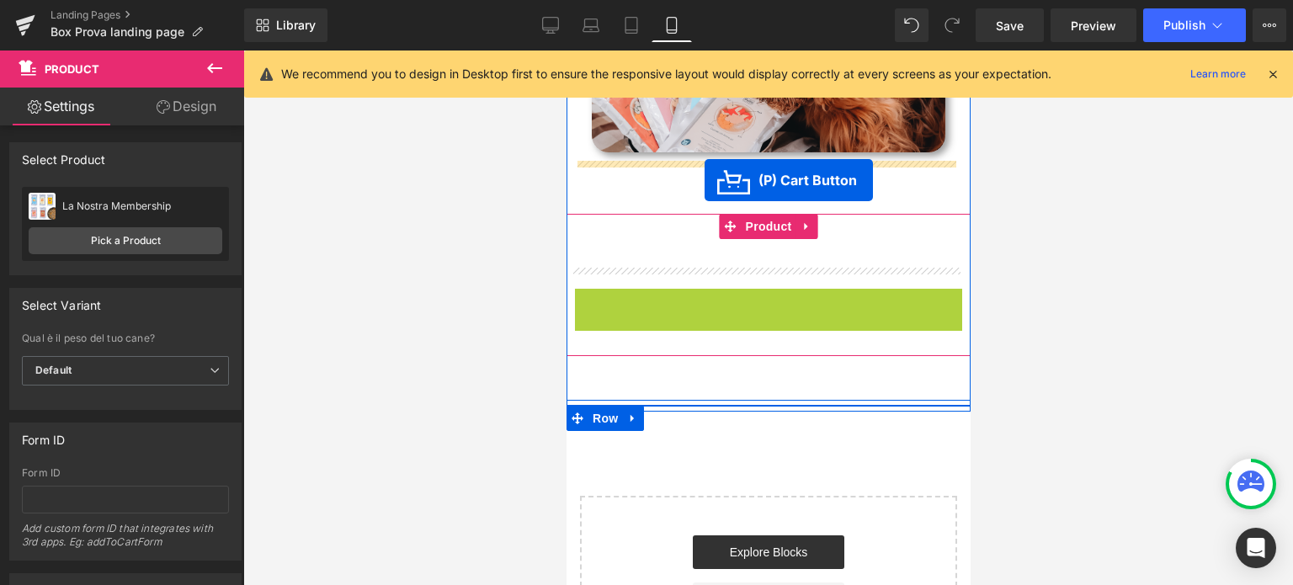
drag, startPoint x: 694, startPoint y: 301, endPoint x: 704, endPoint y: 180, distance: 121.6
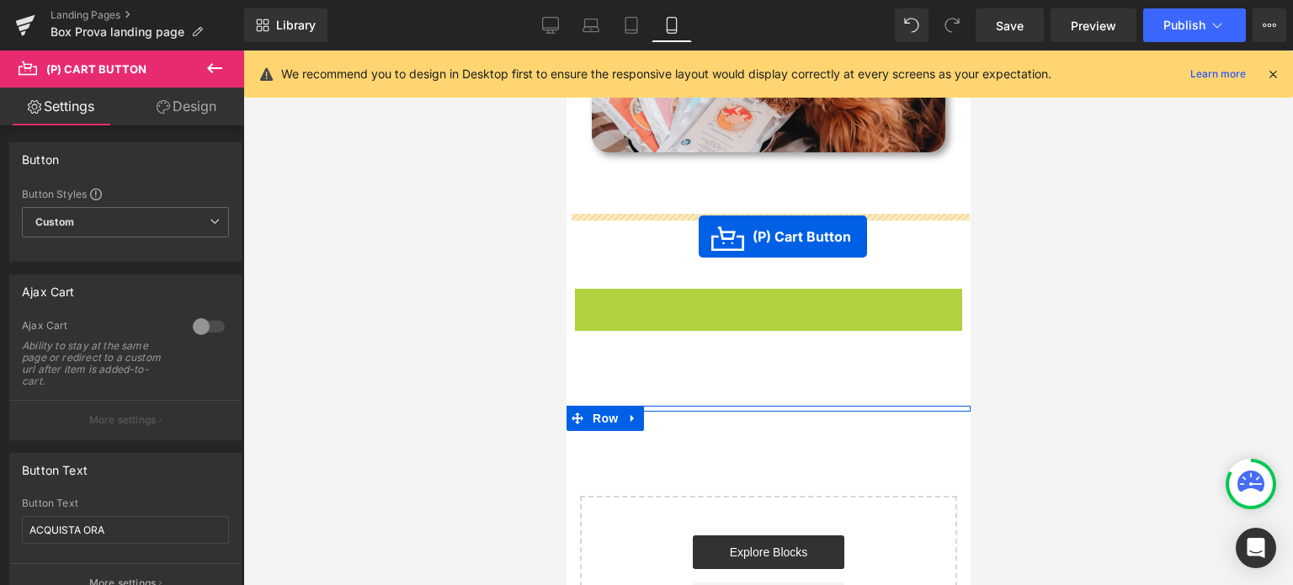
drag, startPoint x: 698, startPoint y: 306, endPoint x: 698, endPoint y: 237, distance: 69.0
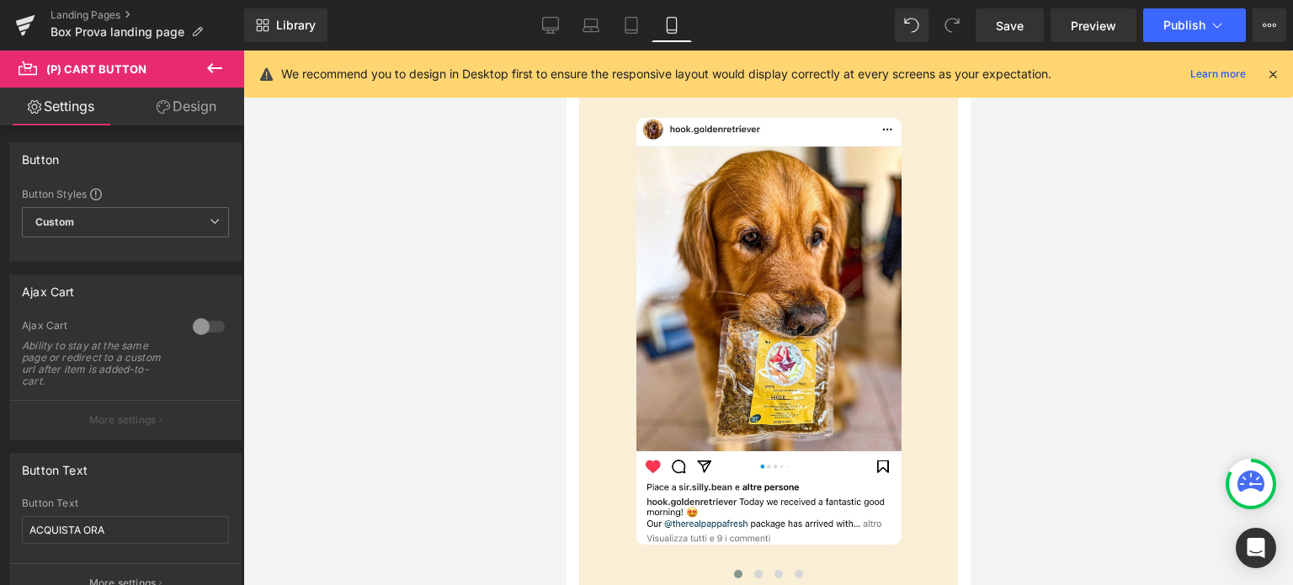
scroll to position [0, 0]
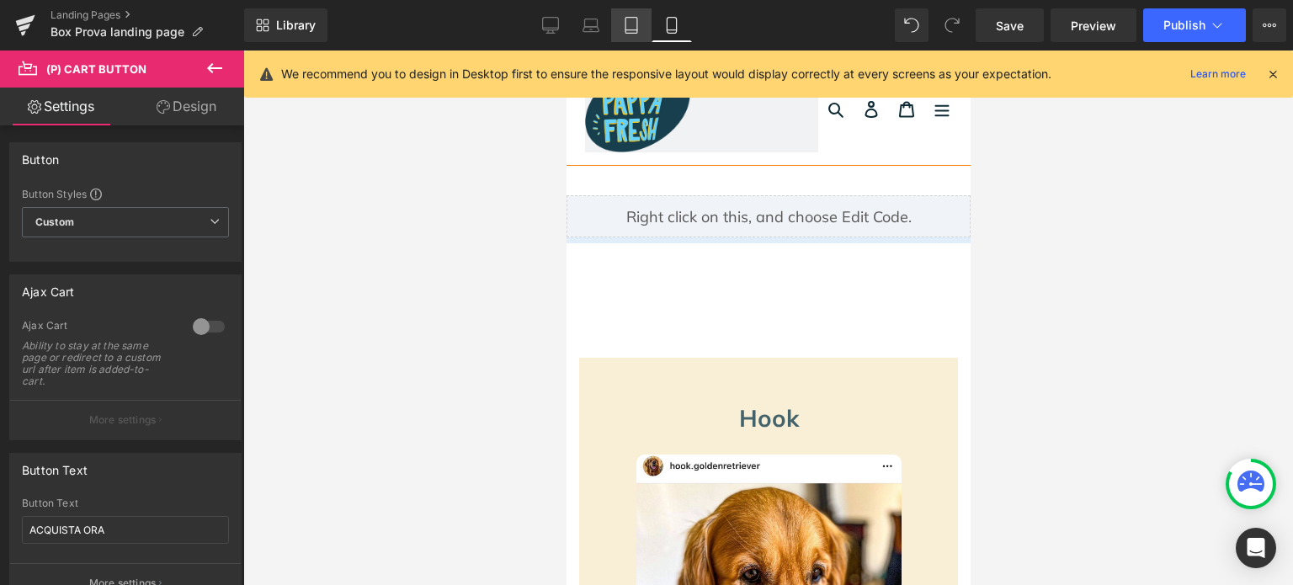
click at [631, 23] on icon at bounding box center [631, 25] width 17 height 17
type input "100"
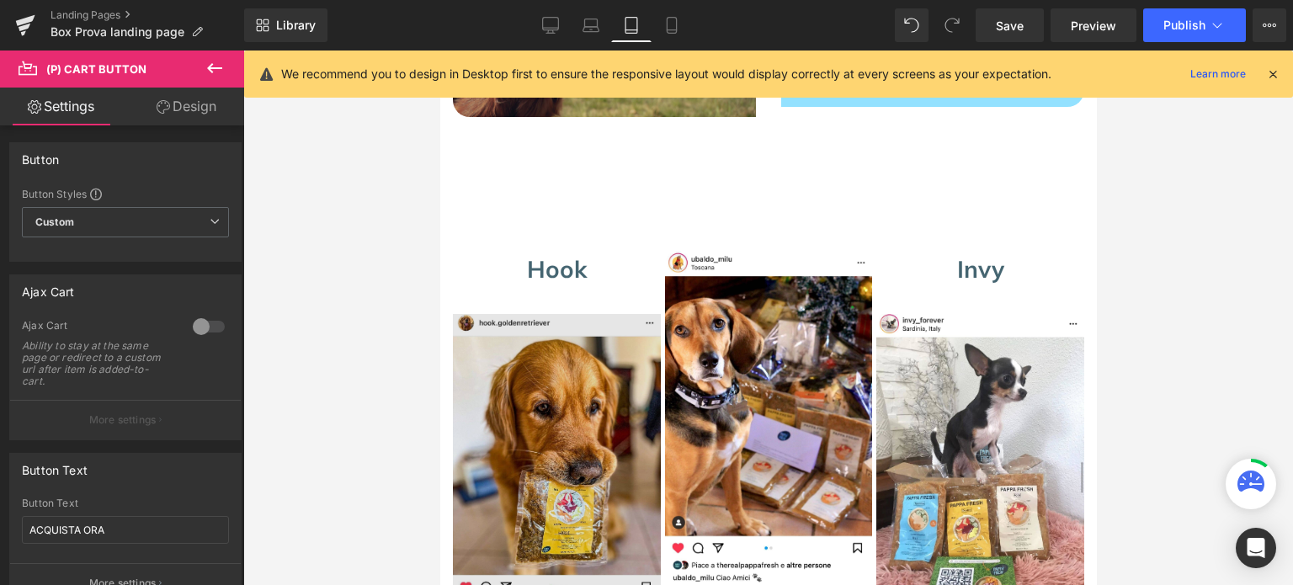
scroll to position [172, 0]
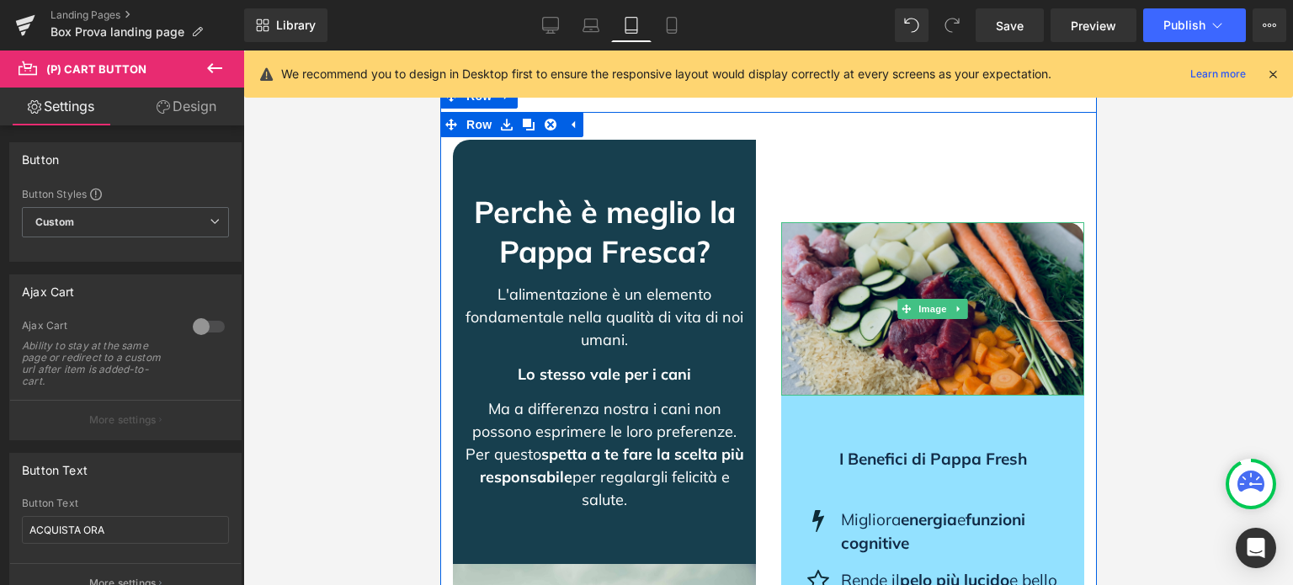
click at [833, 310] on img at bounding box center [931, 308] width 303 height 173
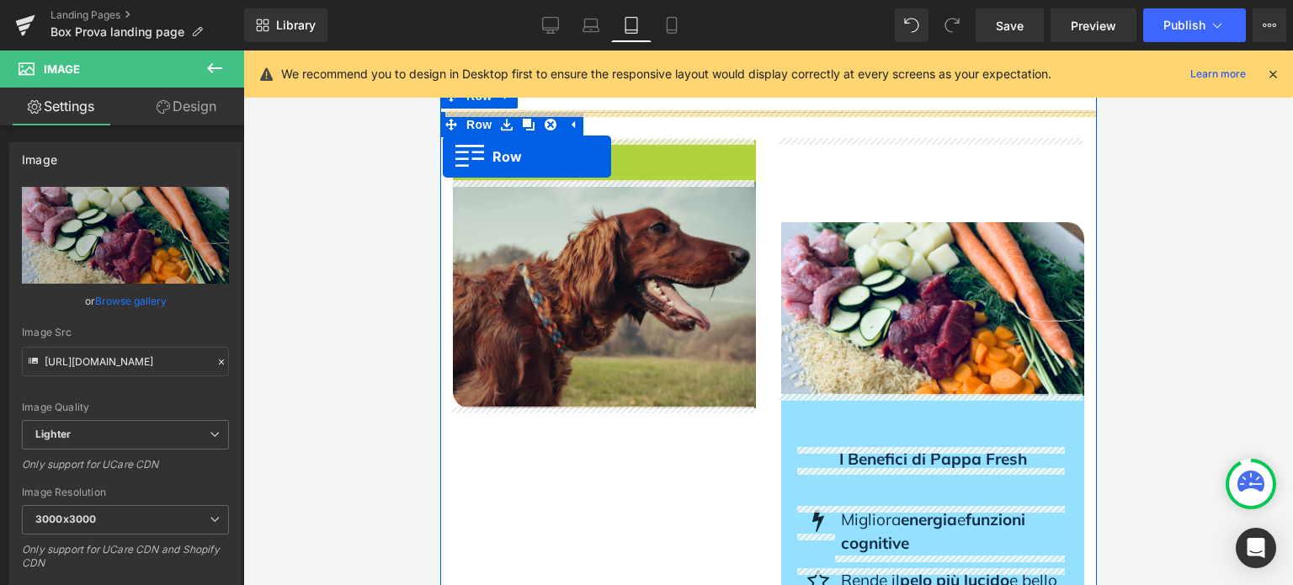
drag, startPoint x: 458, startPoint y: 151, endPoint x: 442, endPoint y: 156, distance: 16.8
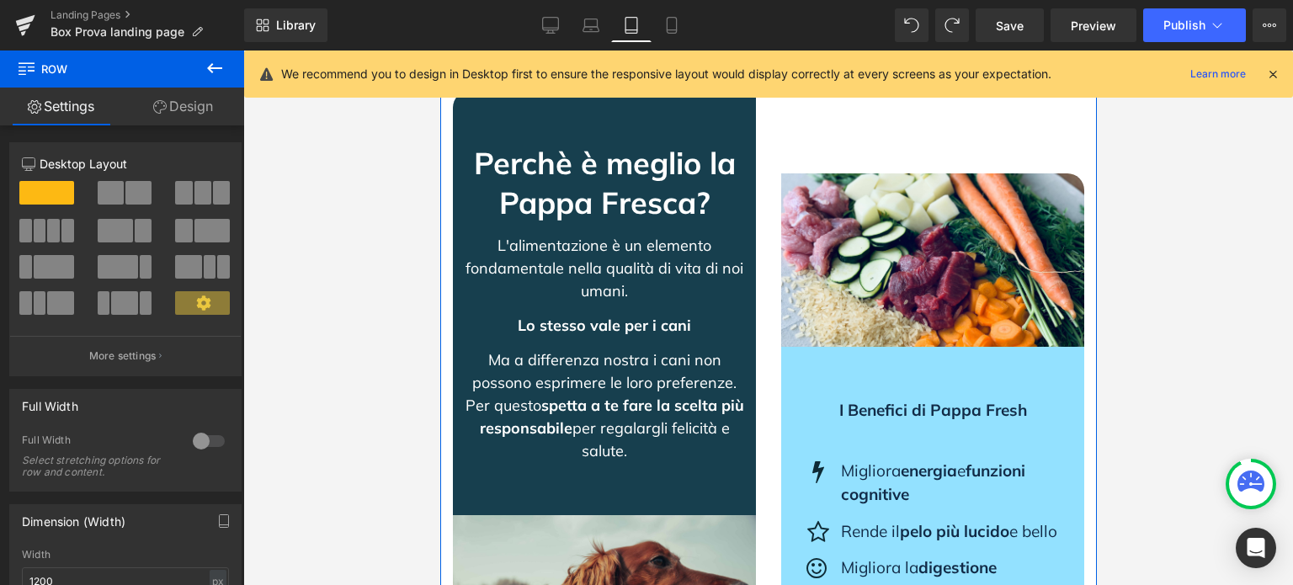
scroll to position [79, 0]
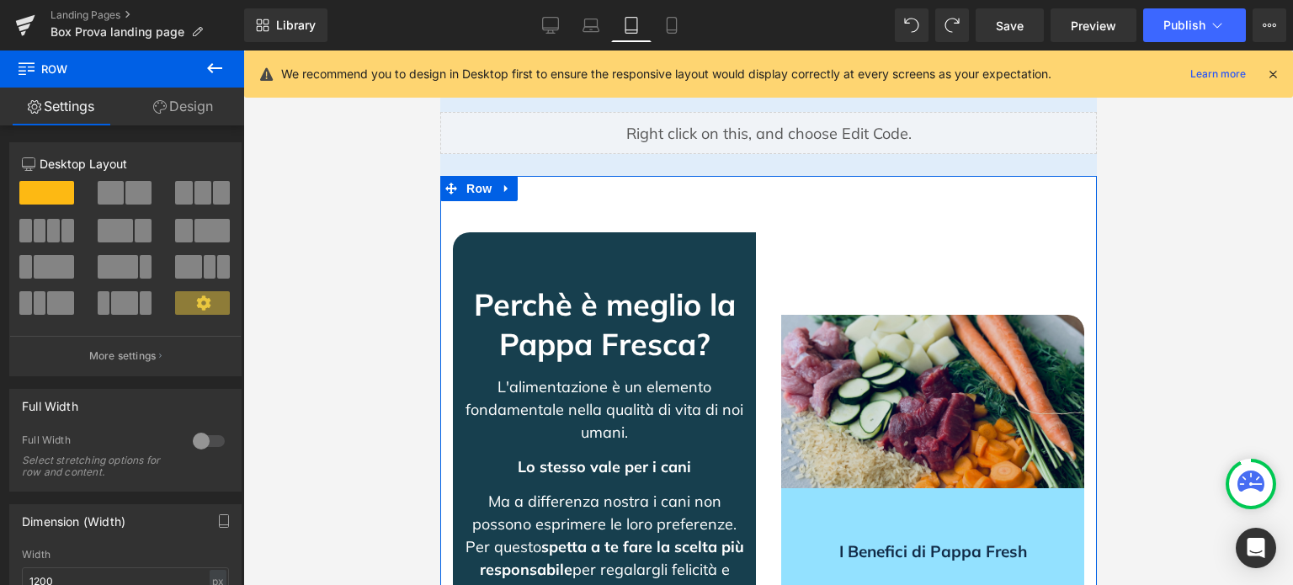
click at [859, 374] on img at bounding box center [931, 401] width 303 height 173
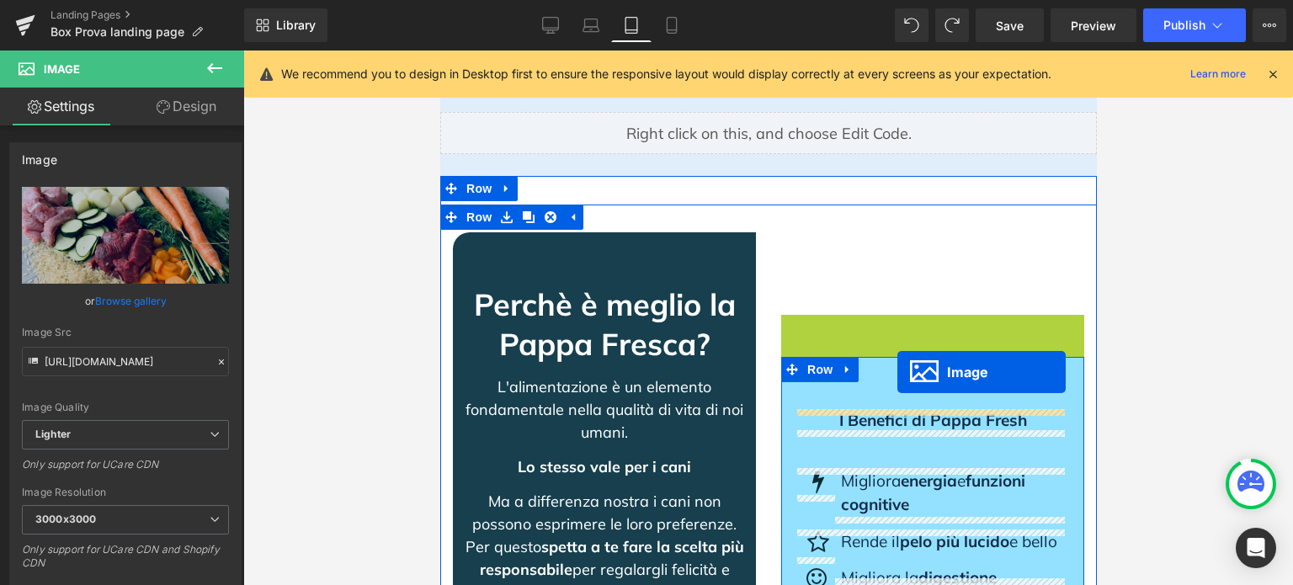
drag, startPoint x: 903, startPoint y: 398, endPoint x: 897, endPoint y: 372, distance: 27.0
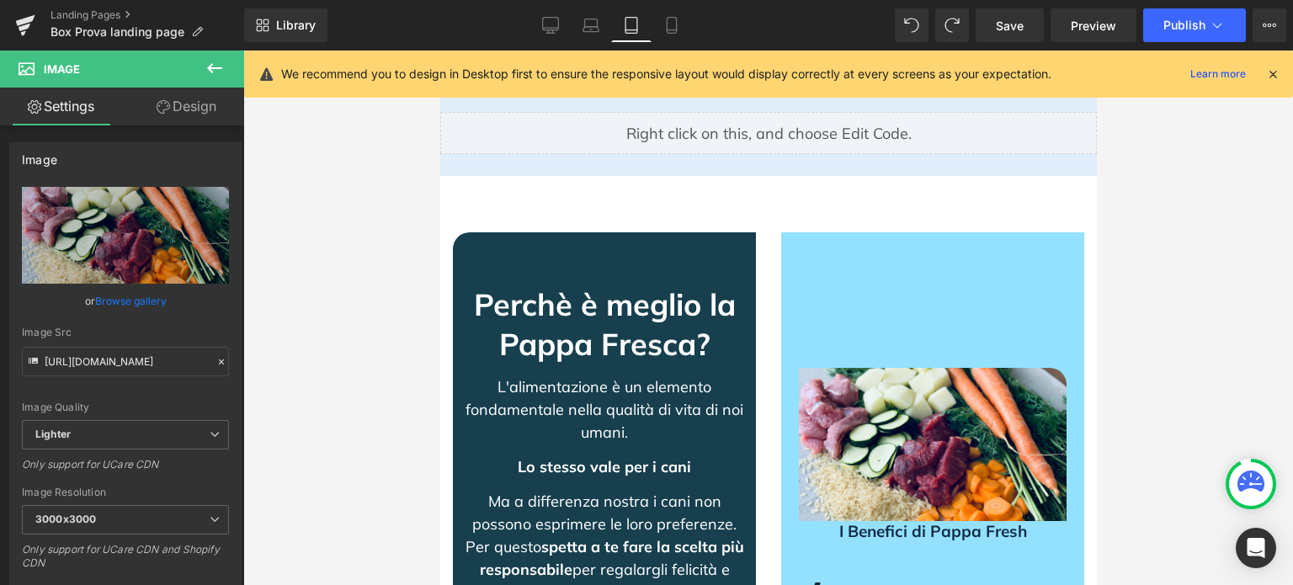
click at [1229, 343] on div at bounding box center [768, 318] width 1050 height 535
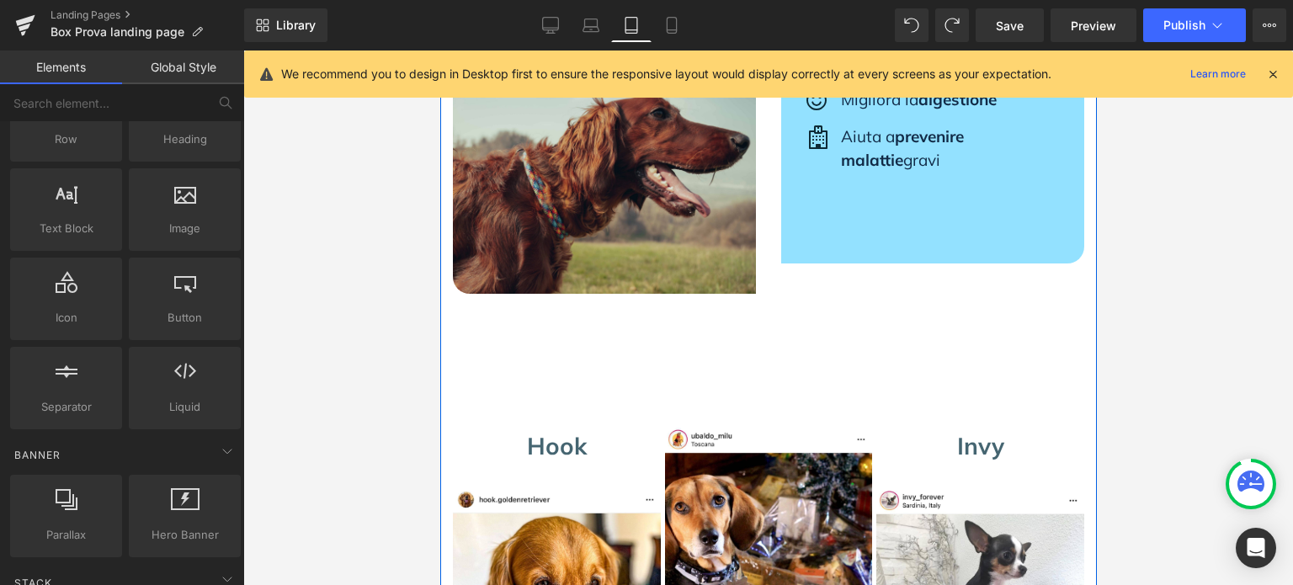
scroll to position [163, 0]
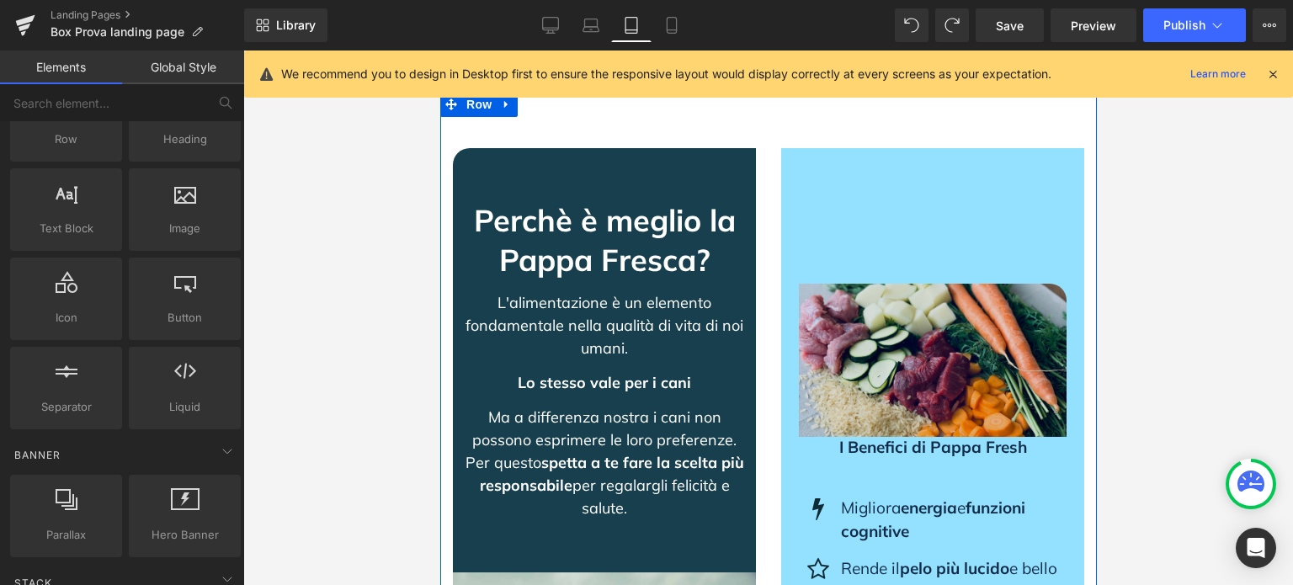
click at [870, 353] on img at bounding box center [932, 360] width 268 height 153
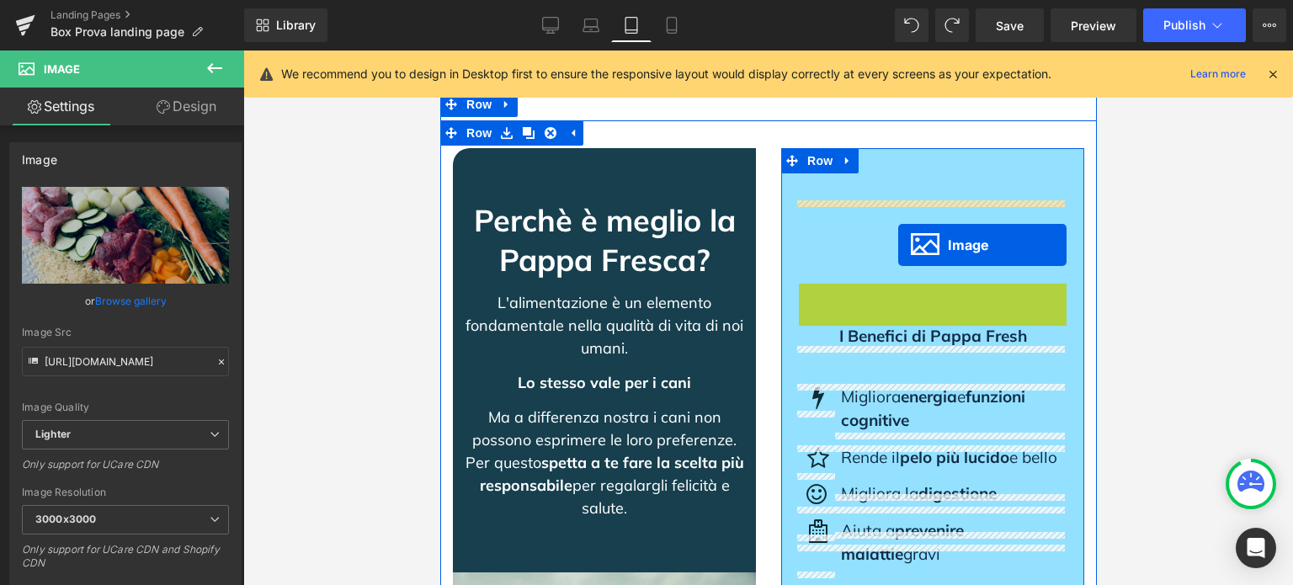
drag, startPoint x: 898, startPoint y: 357, endPoint x: 897, endPoint y: 245, distance: 112.0
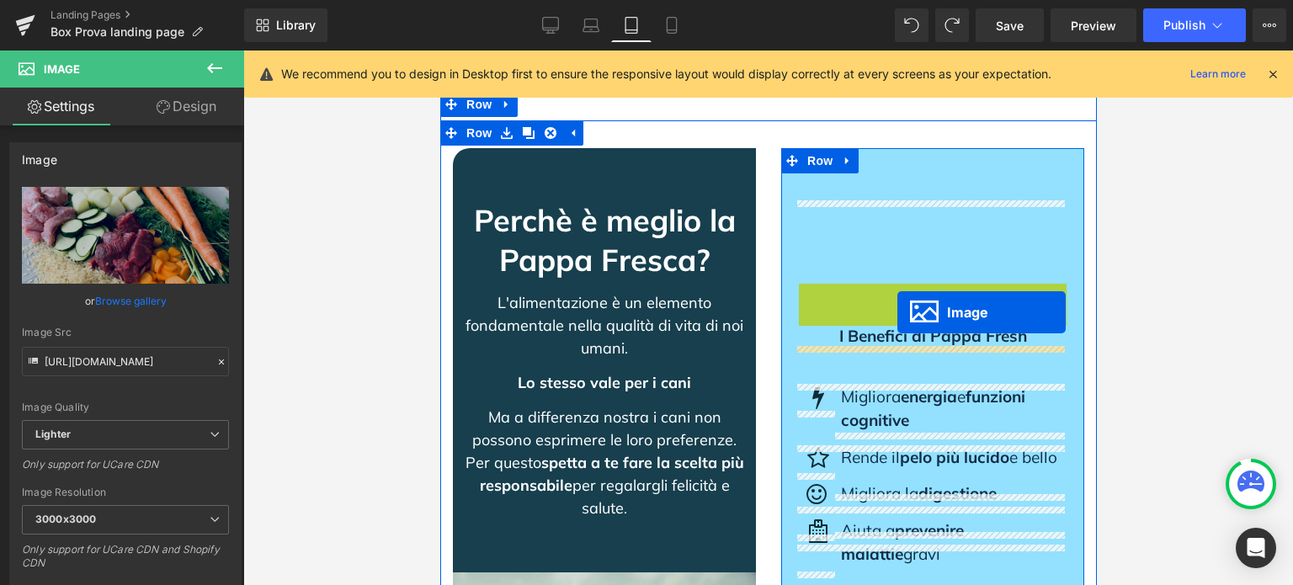
drag, startPoint x: 897, startPoint y: 359, endPoint x: 897, endPoint y: 312, distance: 47.1
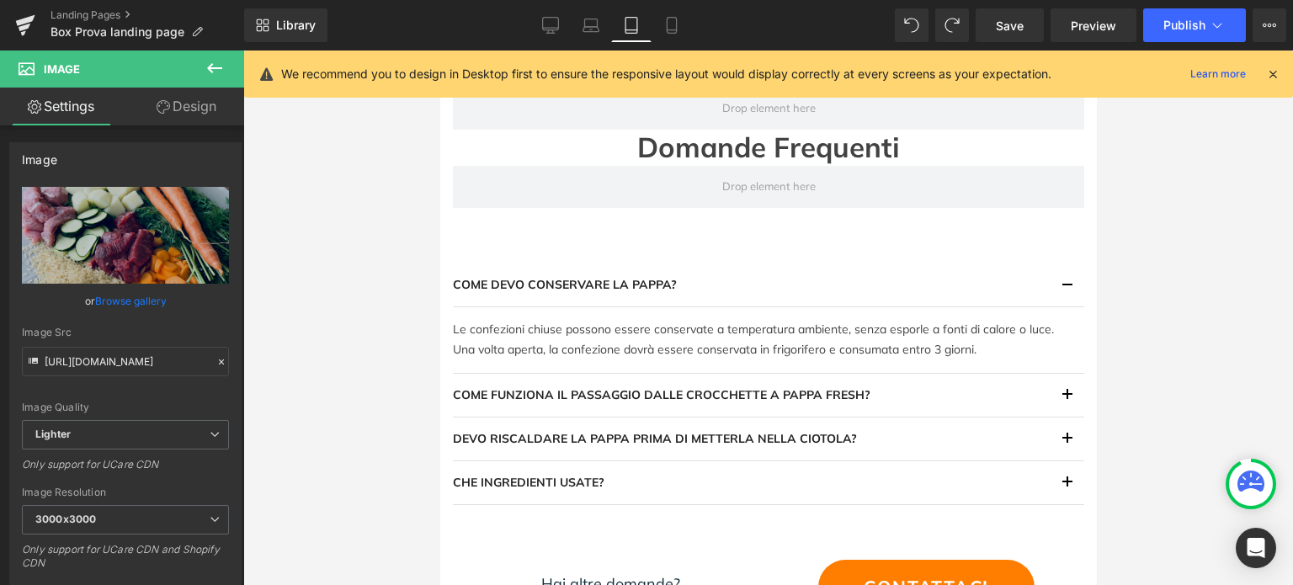
scroll to position [1763, 0]
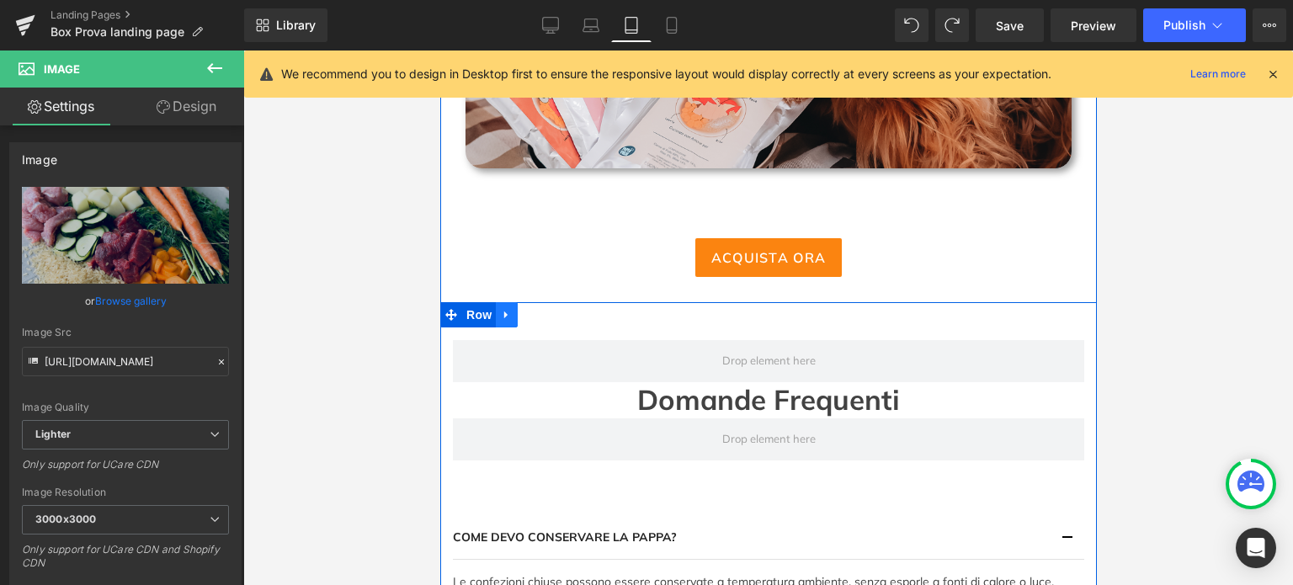
click at [503, 319] on icon at bounding box center [504, 315] width 3 height 8
click at [500, 319] on icon at bounding box center [506, 315] width 12 height 13
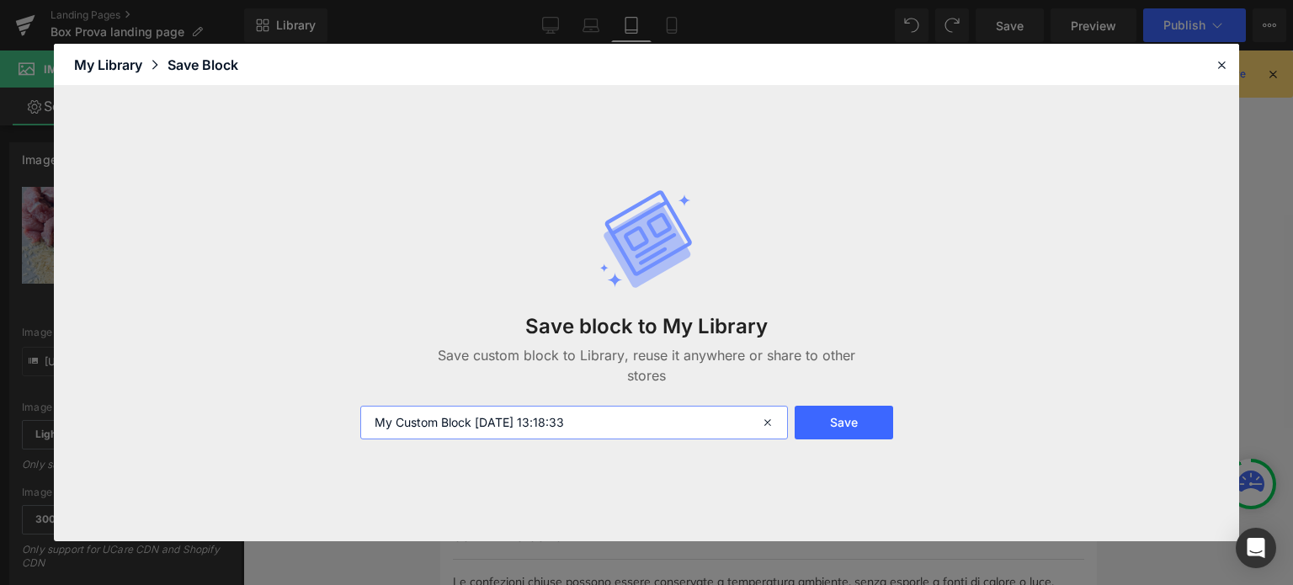
click at [567, 423] on input "My Custom Block [DATE] 13:18:33" at bounding box center [574, 423] width 428 height 34
type input "New FAQ"
click at [859, 417] on button "Save" at bounding box center [844, 423] width 98 height 34
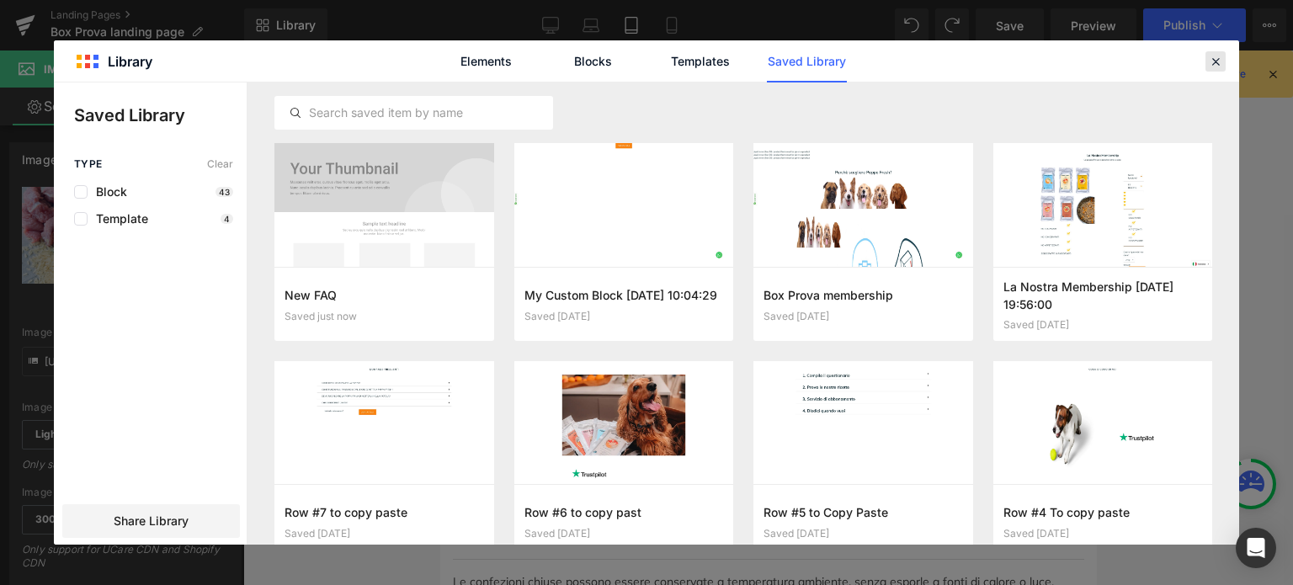
click at [1216, 54] on icon at bounding box center [1215, 61] width 15 height 15
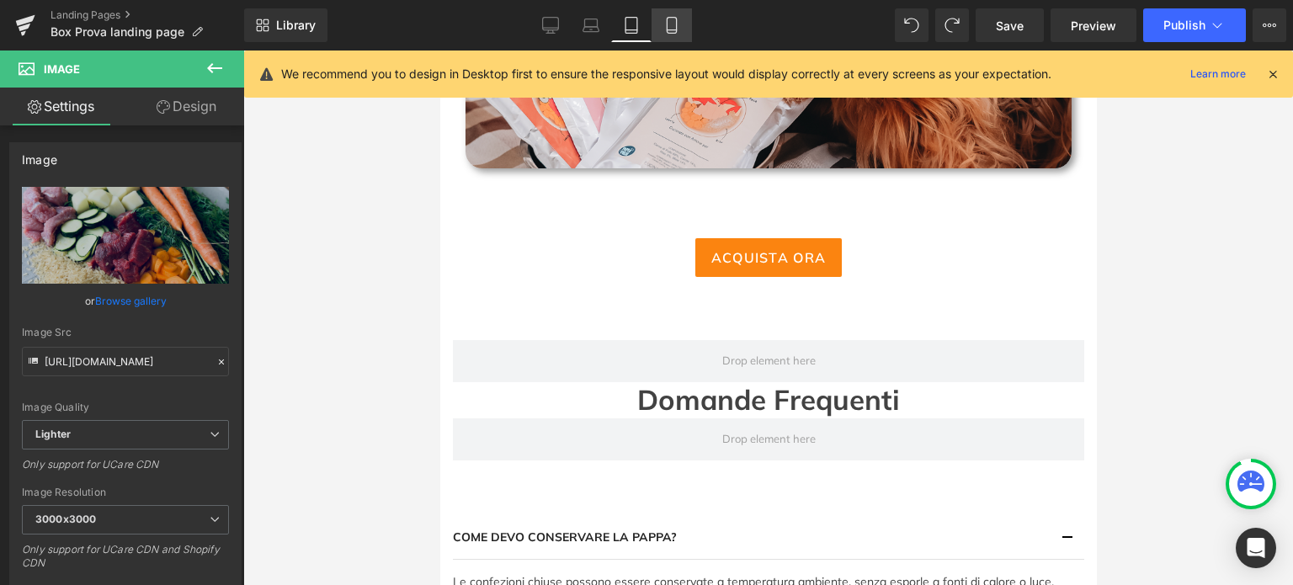
click at [667, 19] on icon at bounding box center [671, 25] width 17 height 17
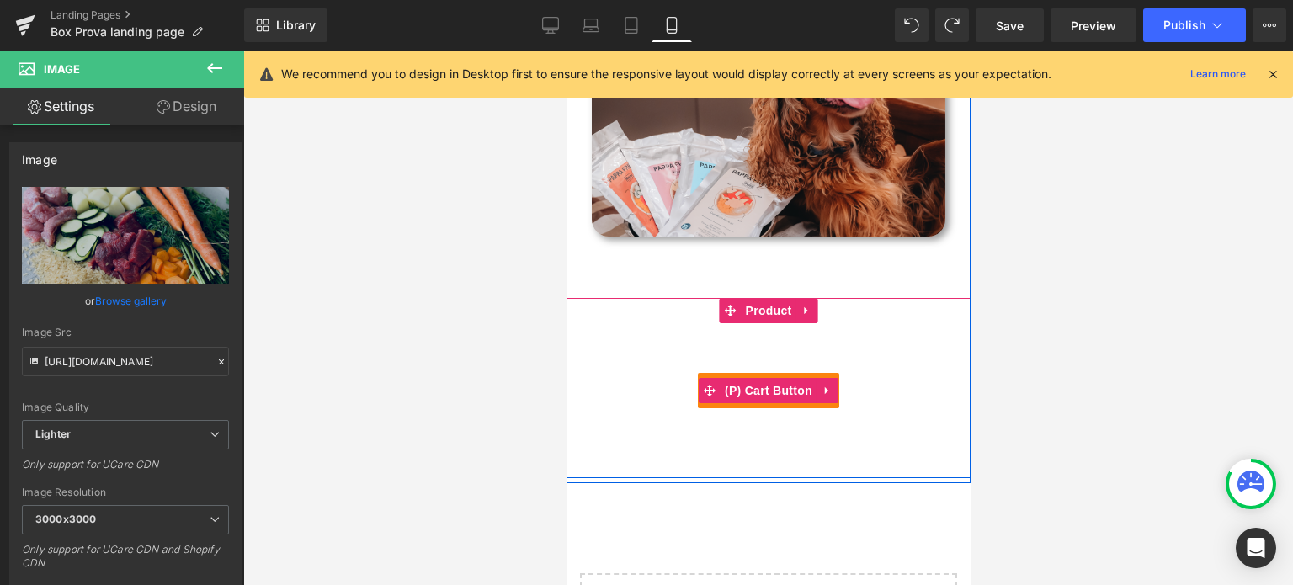
scroll to position [1179, 0]
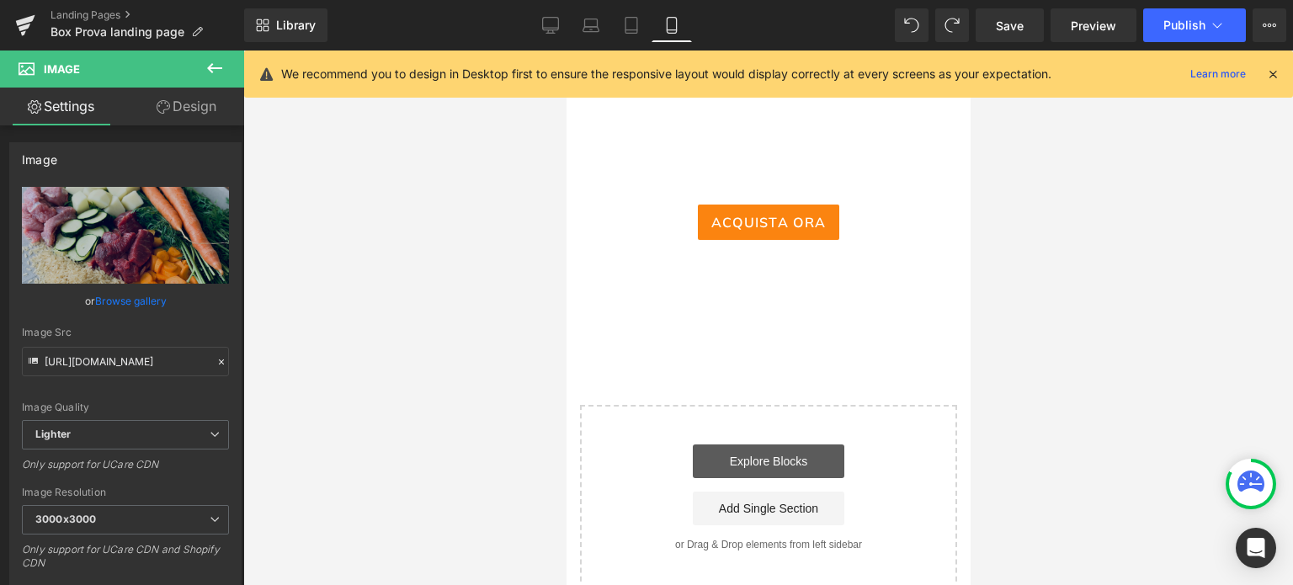
click at [778, 452] on link "Explore Blocks" at bounding box center [768, 461] width 152 height 34
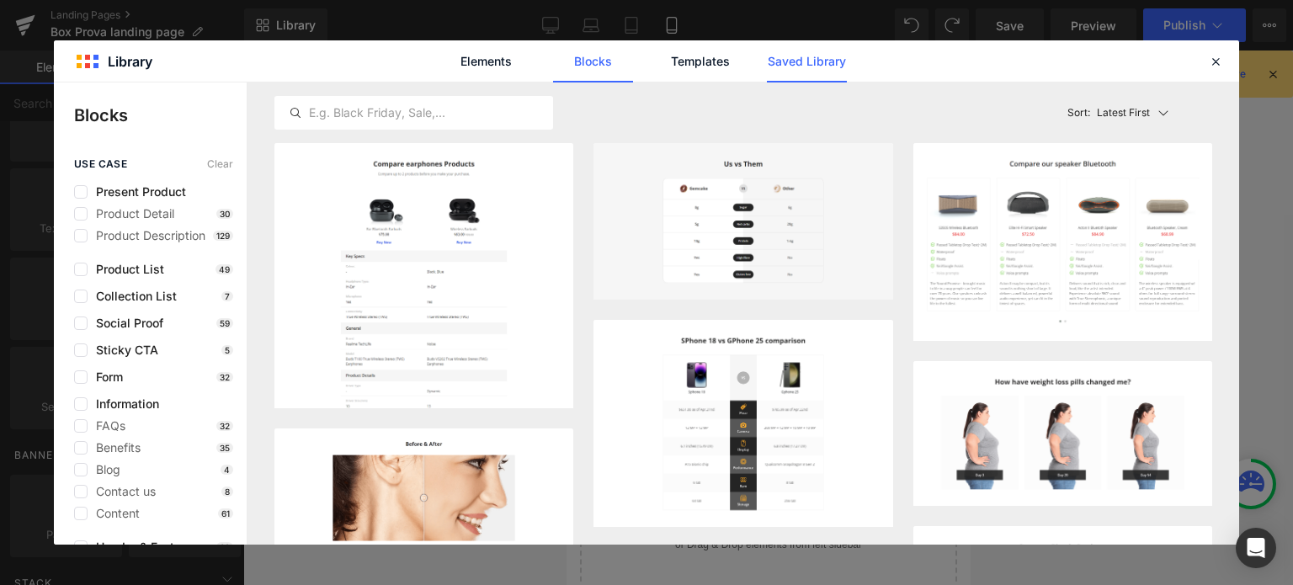
click at [788, 56] on link "Saved Library" at bounding box center [807, 61] width 80 height 42
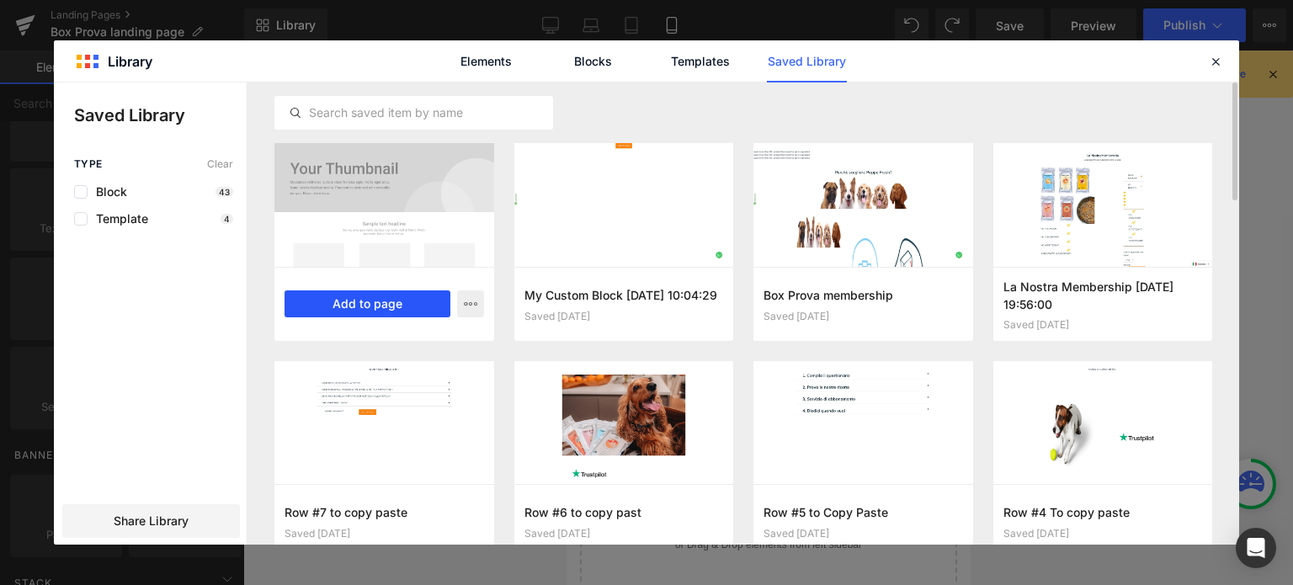
click at [397, 302] on button "Add to page" at bounding box center [368, 303] width 166 height 27
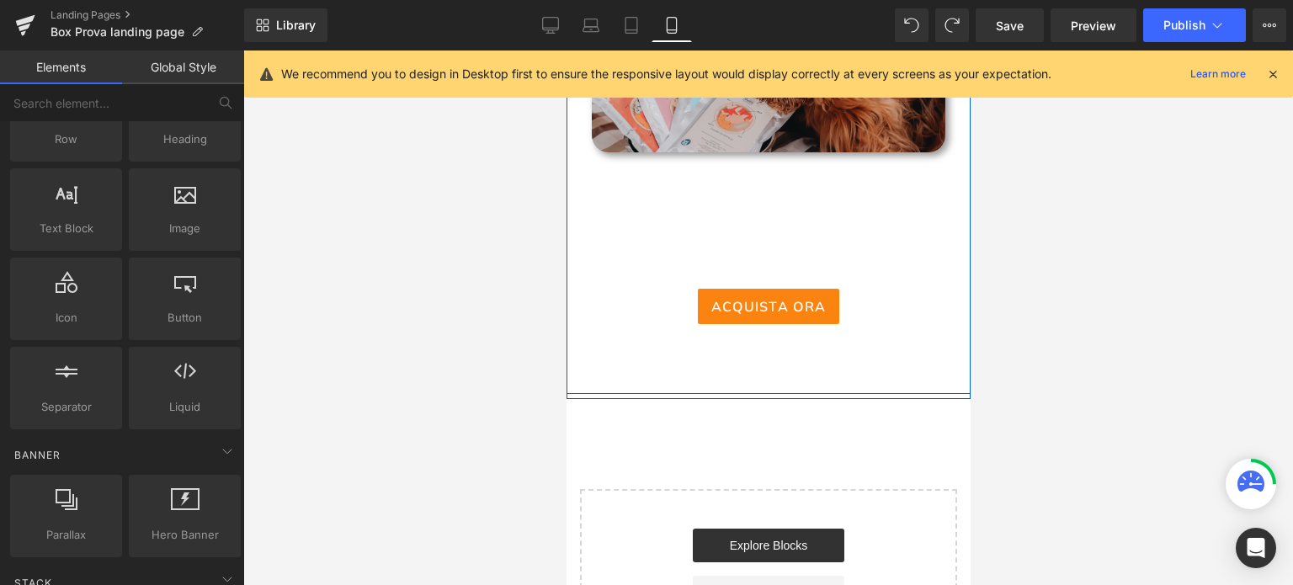
scroll to position [758, 0]
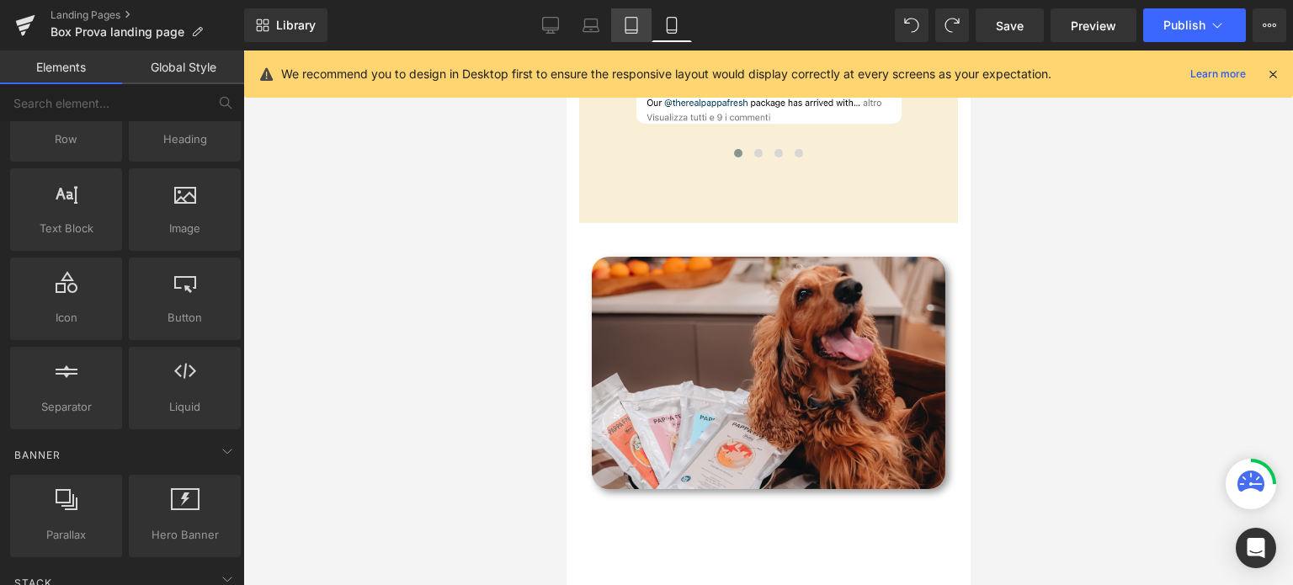
click at [614, 35] on link "Tablet" at bounding box center [631, 25] width 40 height 34
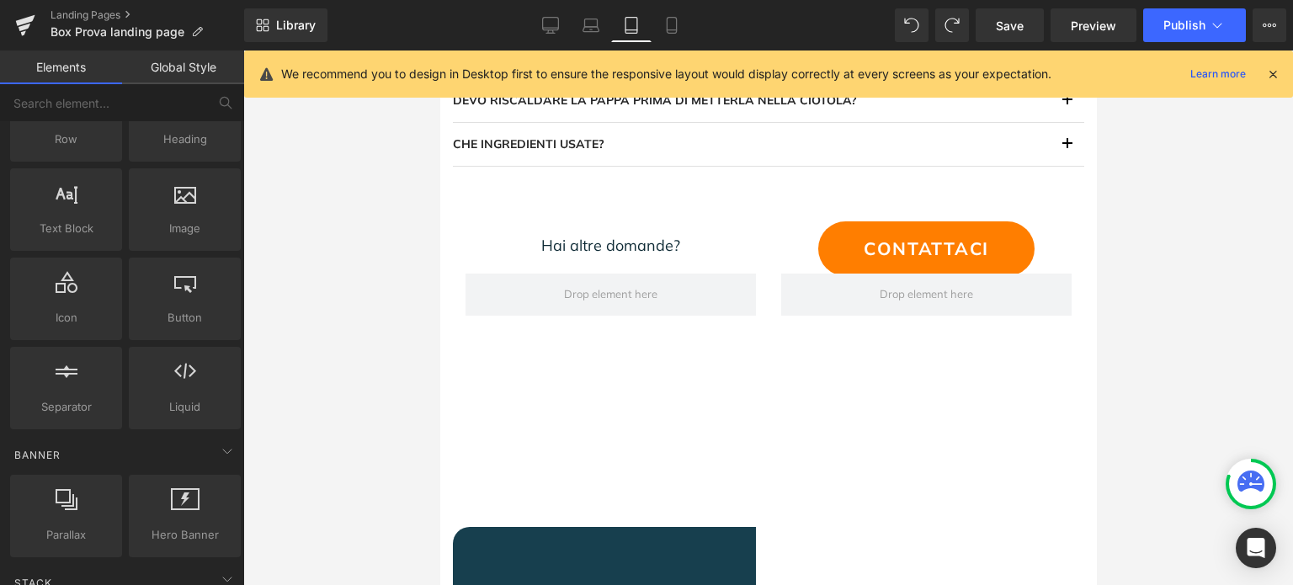
scroll to position [2522, 0]
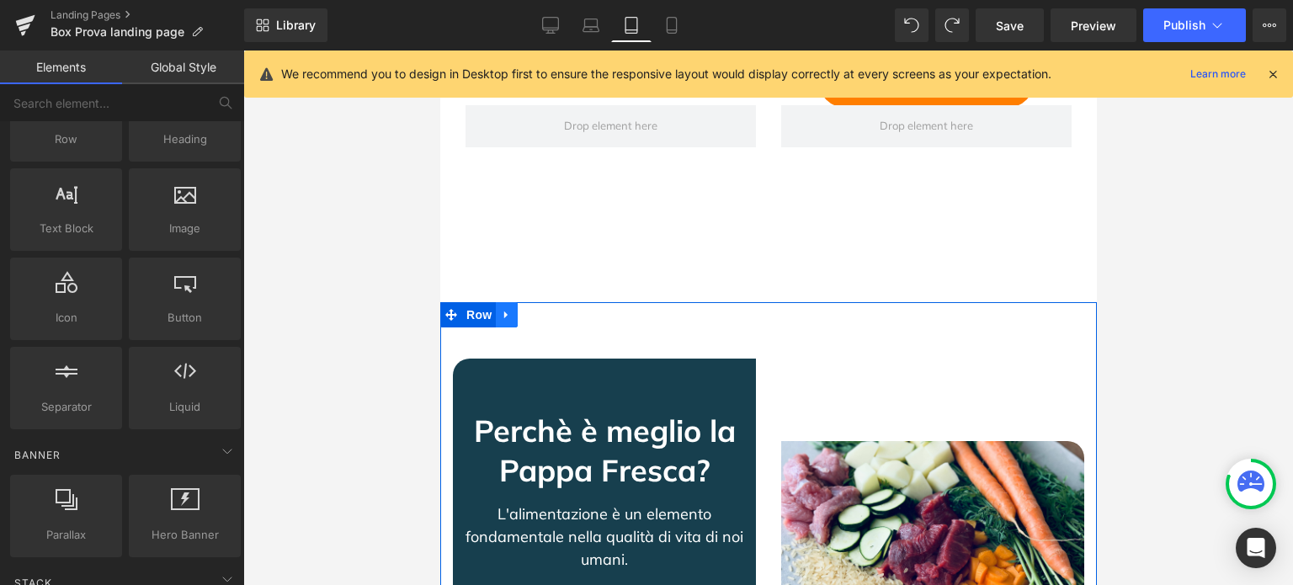
click at [503, 317] on icon at bounding box center [506, 315] width 12 height 13
click at [500, 315] on icon at bounding box center [506, 316] width 12 height 12
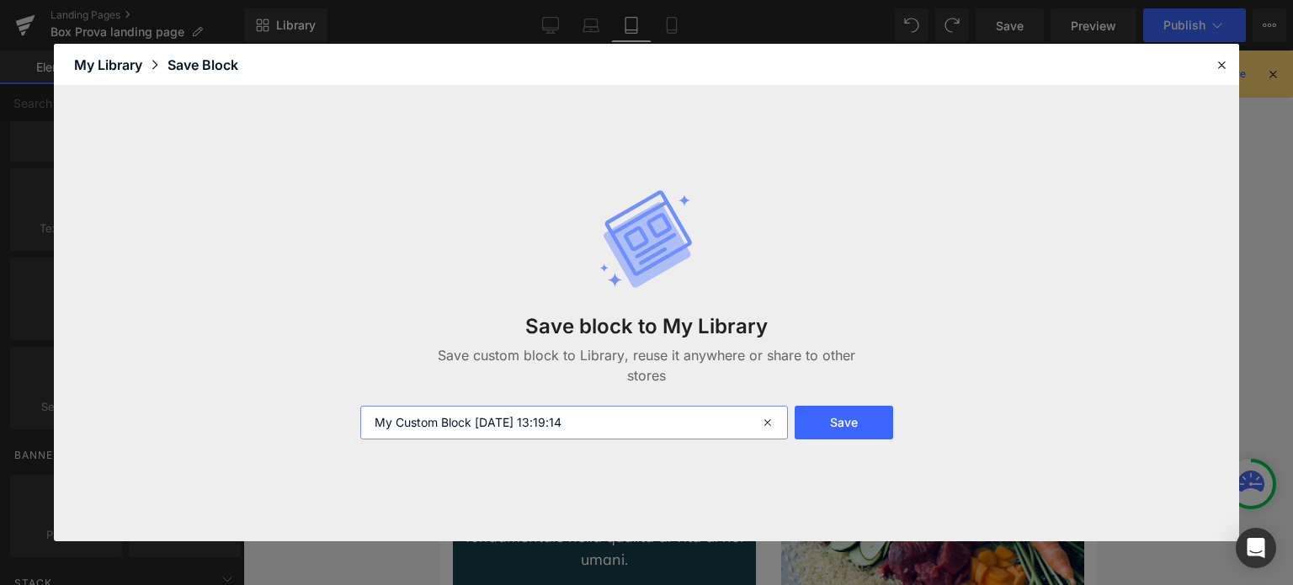
click at [507, 424] on input "My Custom Block [DATE] 13:19:14" at bounding box center [574, 423] width 428 height 34
type input "Description New"
click at [800, 424] on button "Save" at bounding box center [844, 423] width 98 height 34
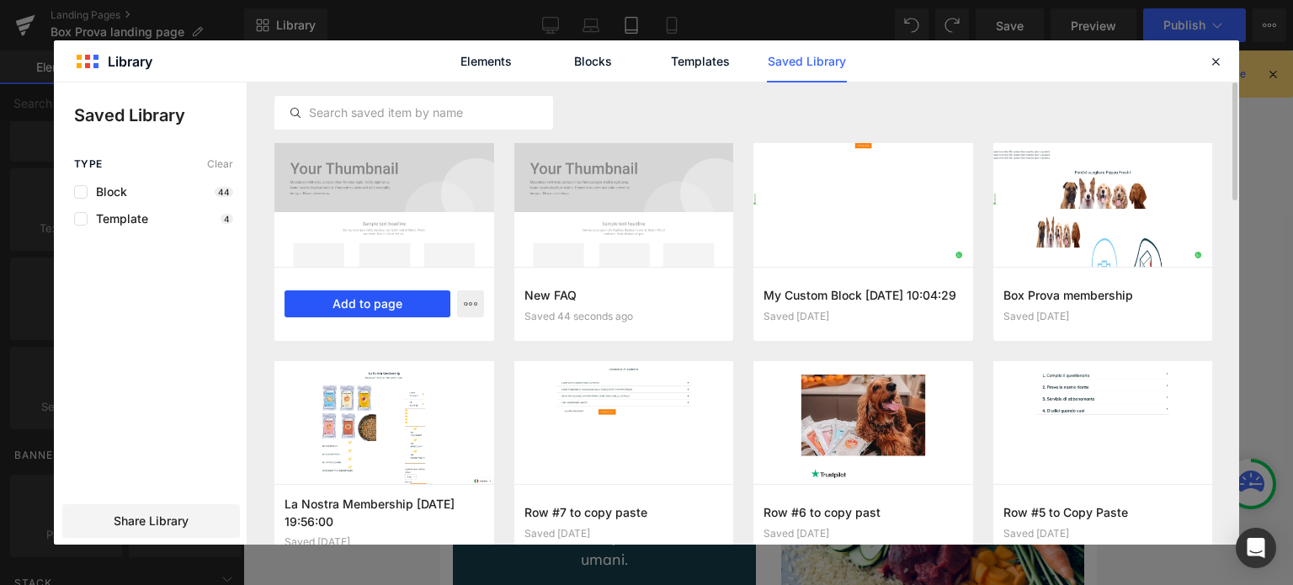
click at [381, 301] on button "Add to page" at bounding box center [368, 303] width 166 height 27
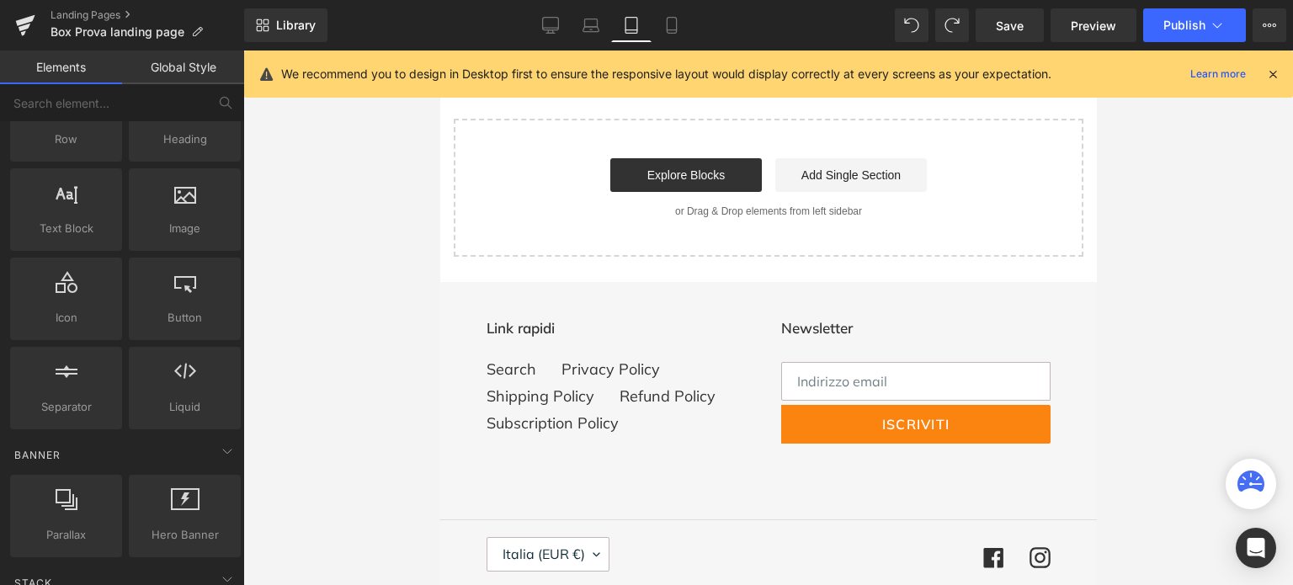
scroll to position [3929, 0]
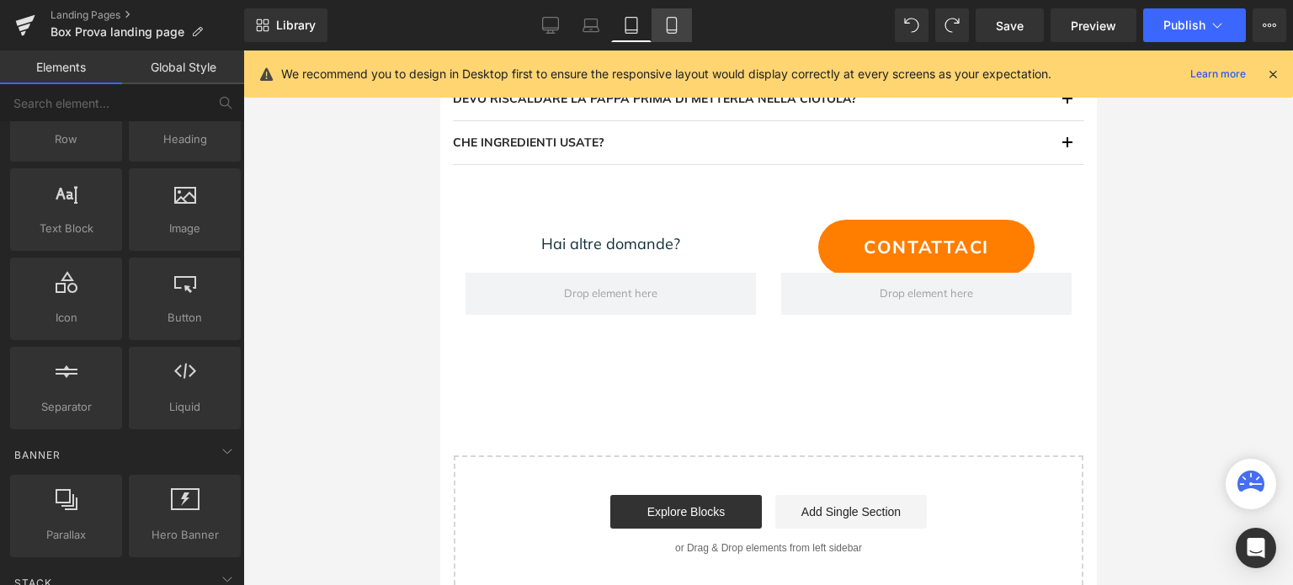
click at [663, 20] on icon at bounding box center [671, 25] width 17 height 17
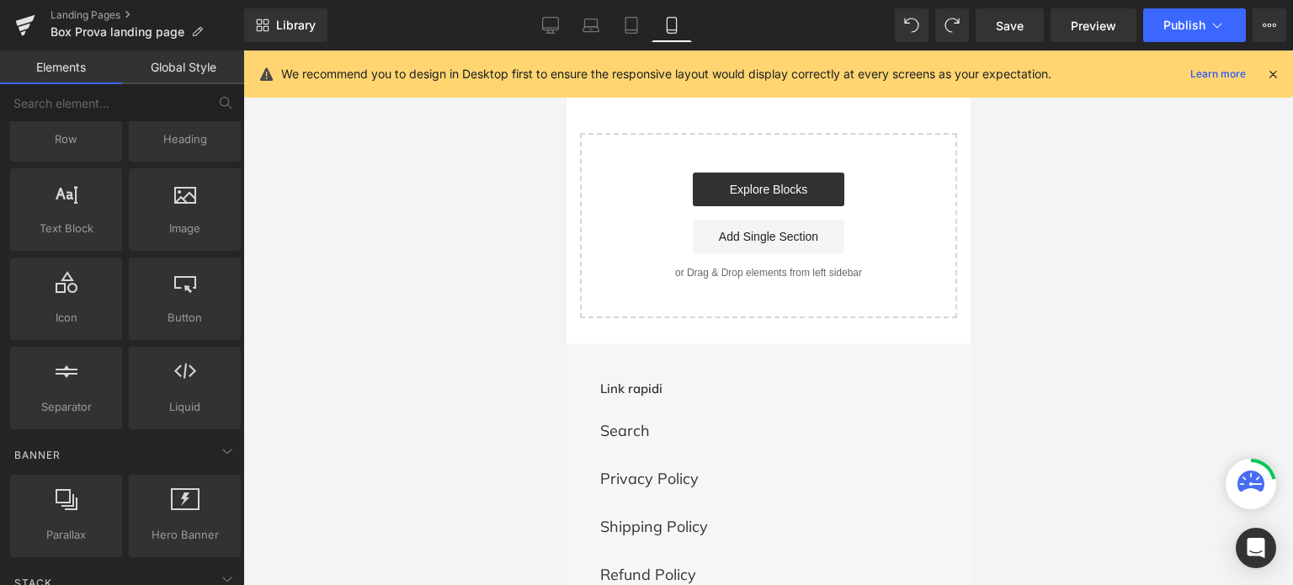
scroll to position [1366, 0]
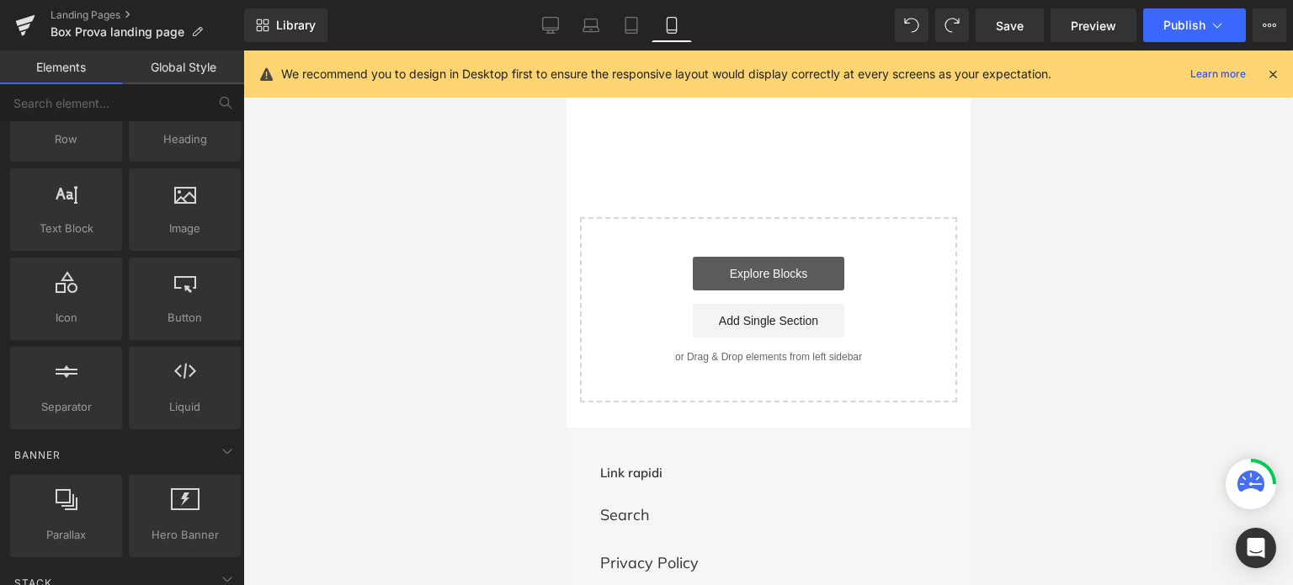
click at [738, 274] on link "Explore Blocks" at bounding box center [768, 274] width 152 height 34
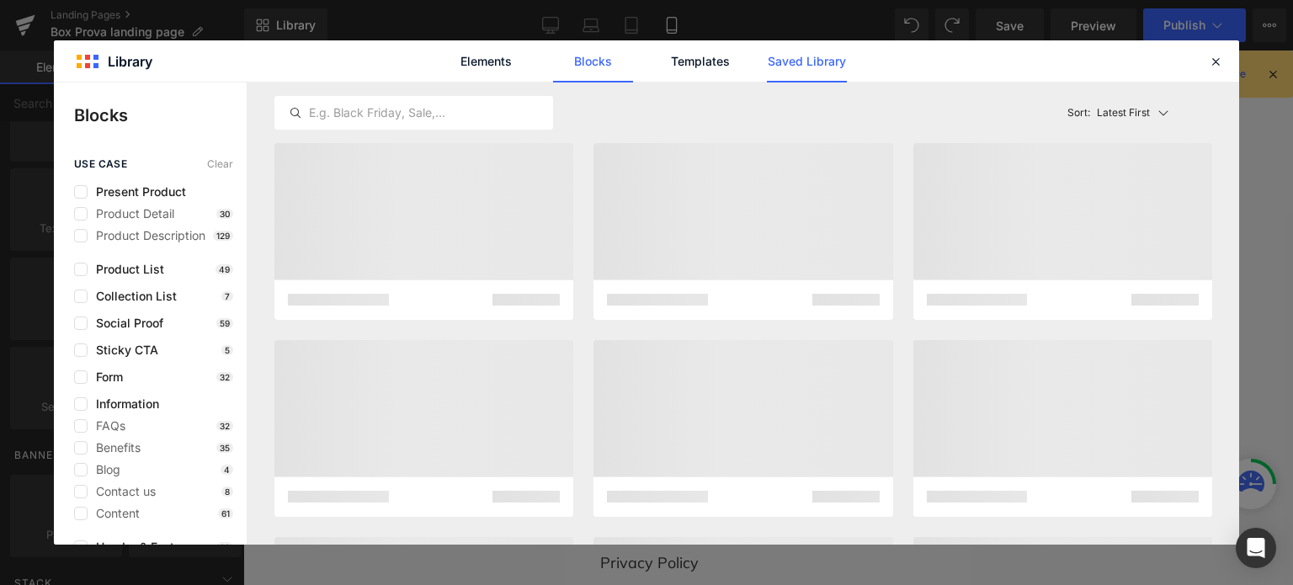
click at [768, 50] on link "Saved Library" at bounding box center [807, 61] width 80 height 42
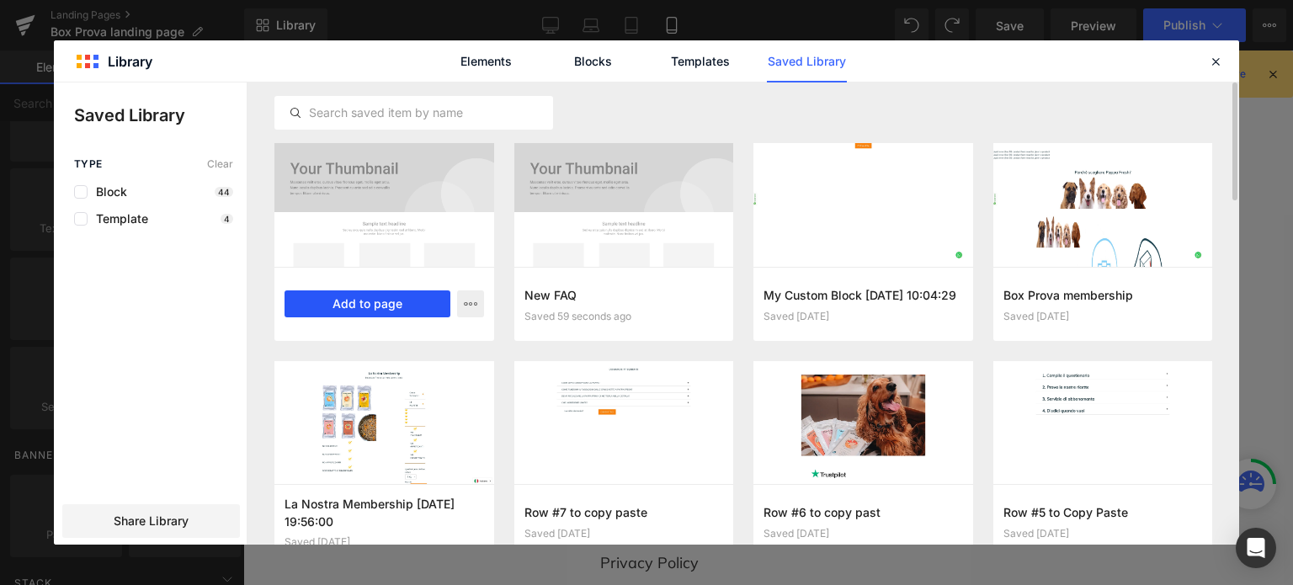
click at [357, 305] on button "Add to page" at bounding box center [368, 303] width 166 height 27
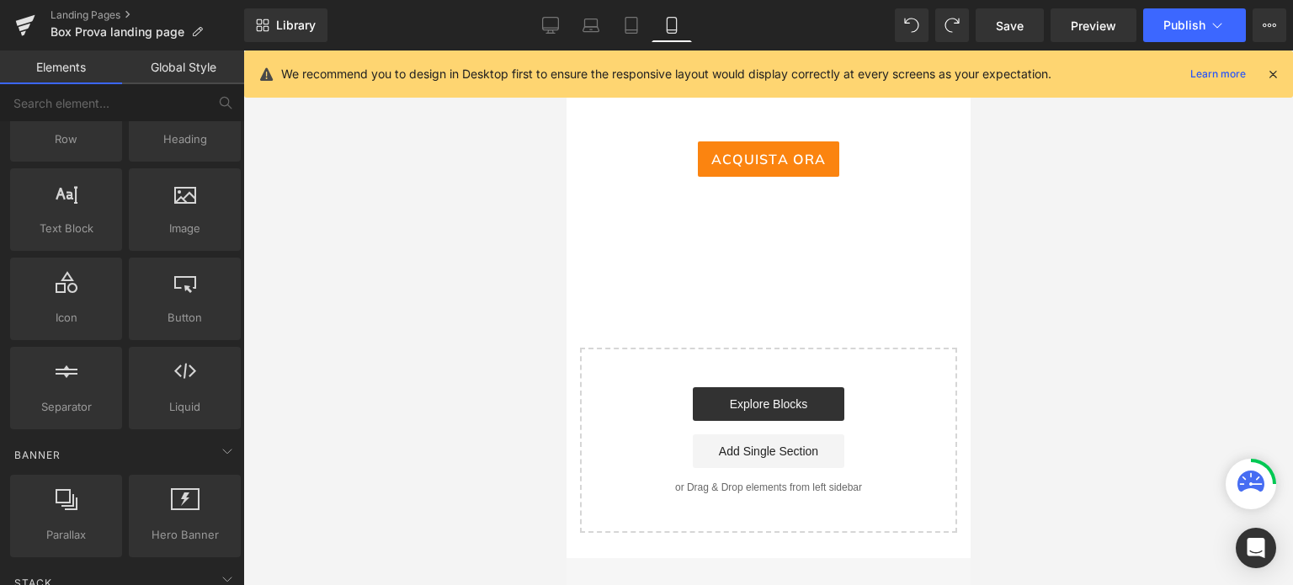
scroll to position [1157, 0]
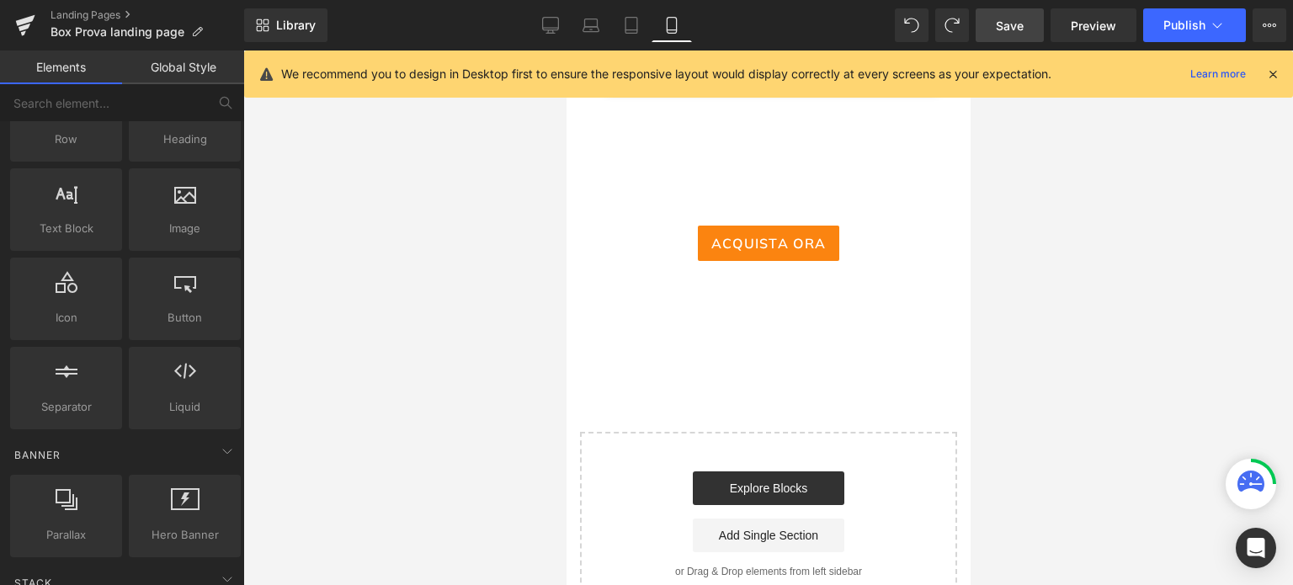
click at [998, 17] on span "Save" at bounding box center [1010, 26] width 28 height 18
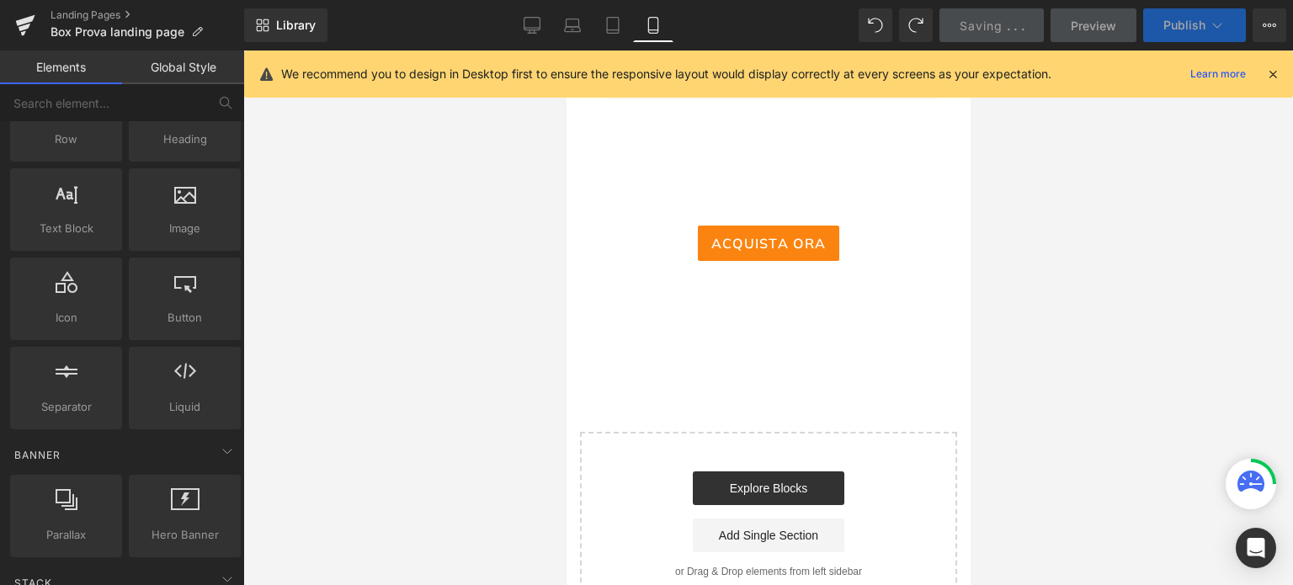
scroll to position [147, 0]
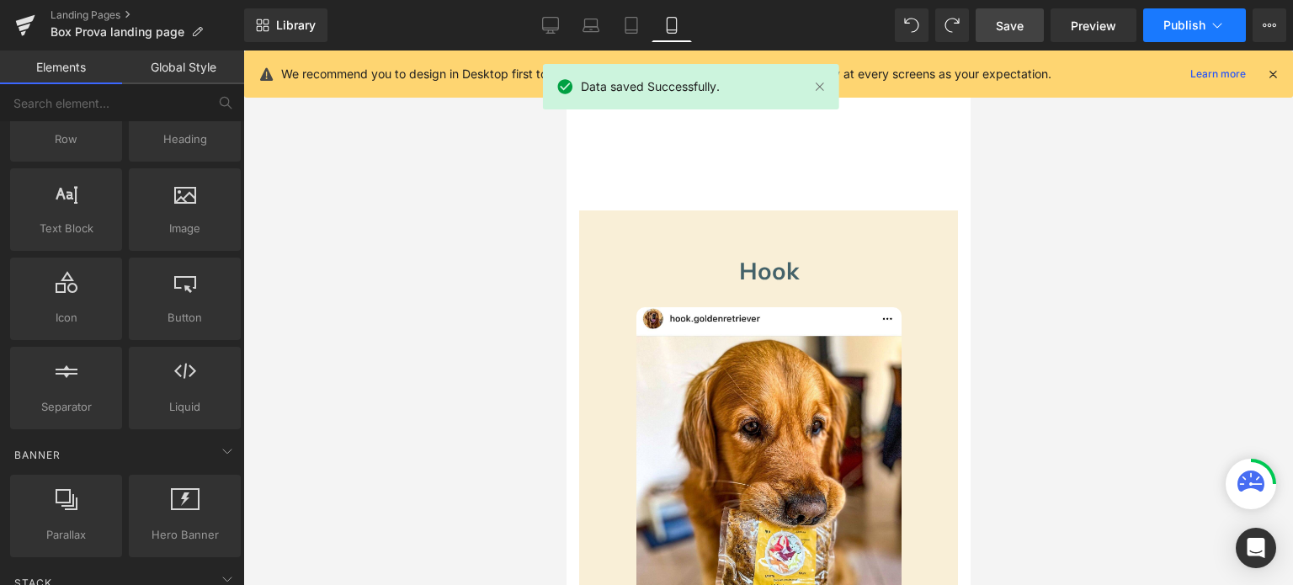
click at [1189, 23] on span "Publish" at bounding box center [1184, 25] width 42 height 13
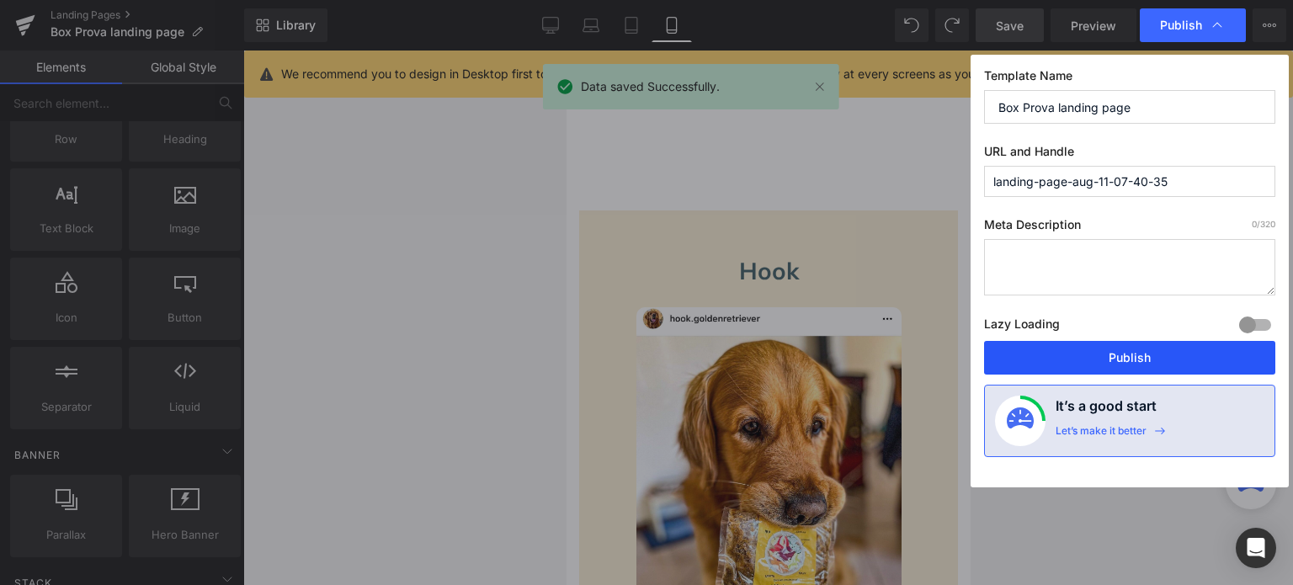
click at [1162, 358] on button "Publish" at bounding box center [1129, 358] width 291 height 34
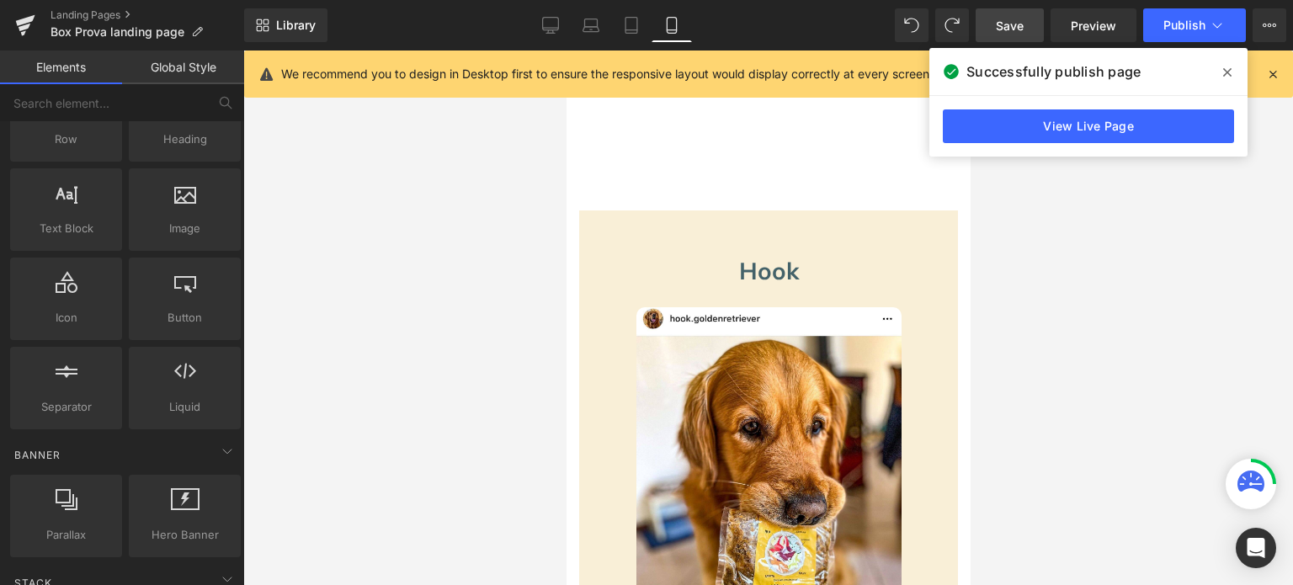
drag, startPoint x: 462, startPoint y: 398, endPoint x: 477, endPoint y: 361, distance: 40.0
click at [464, 397] on div at bounding box center [768, 318] width 1050 height 535
click at [633, 33] on icon at bounding box center [631, 26] width 12 height 16
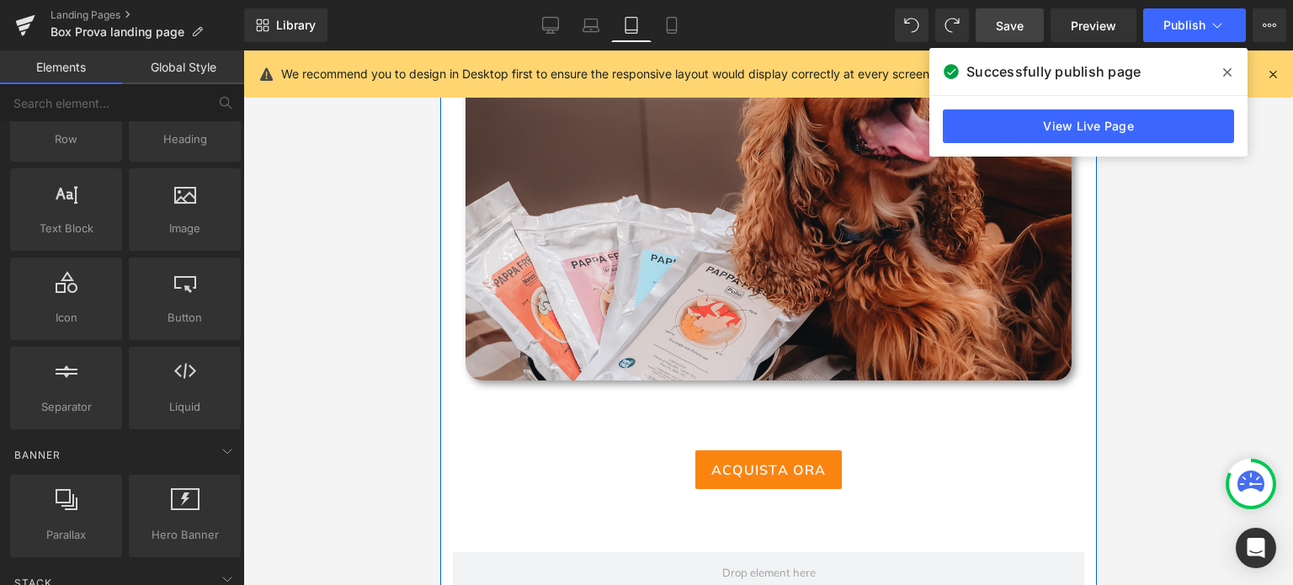
scroll to position [877, 0]
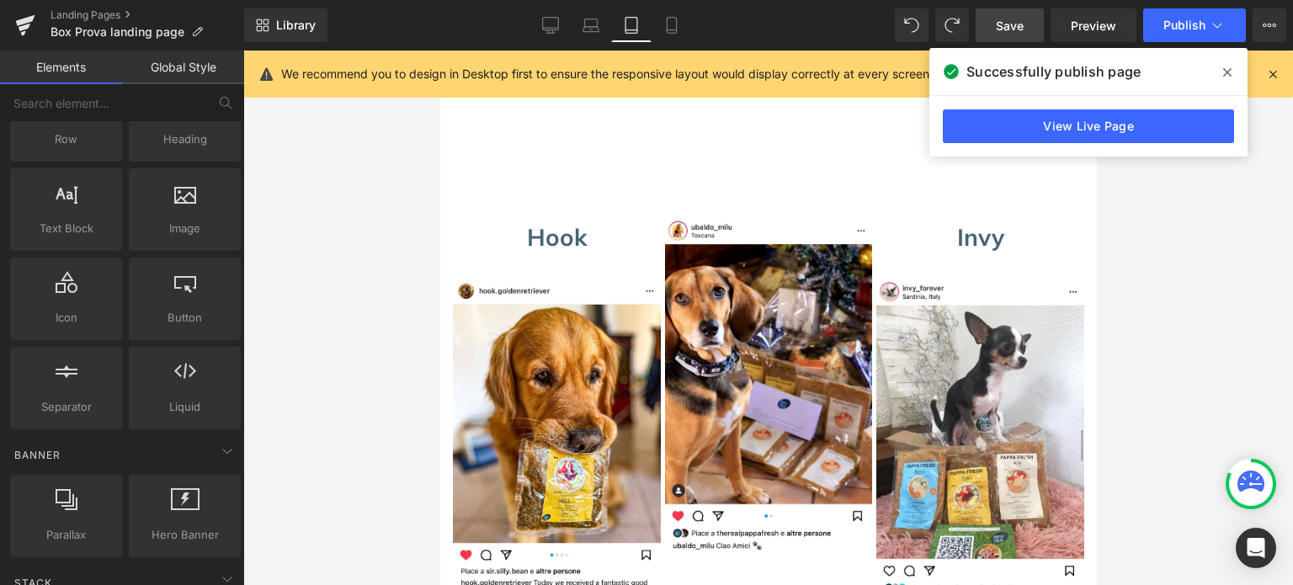
click at [1226, 72] on icon at bounding box center [1227, 72] width 8 height 13
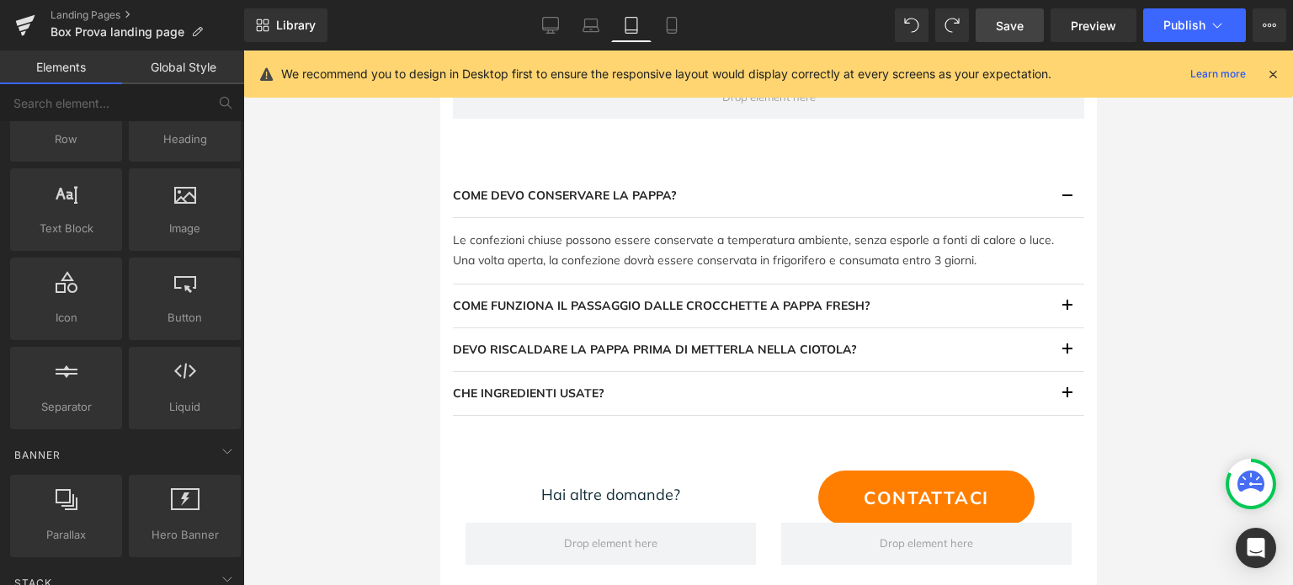
scroll to position [2694, 0]
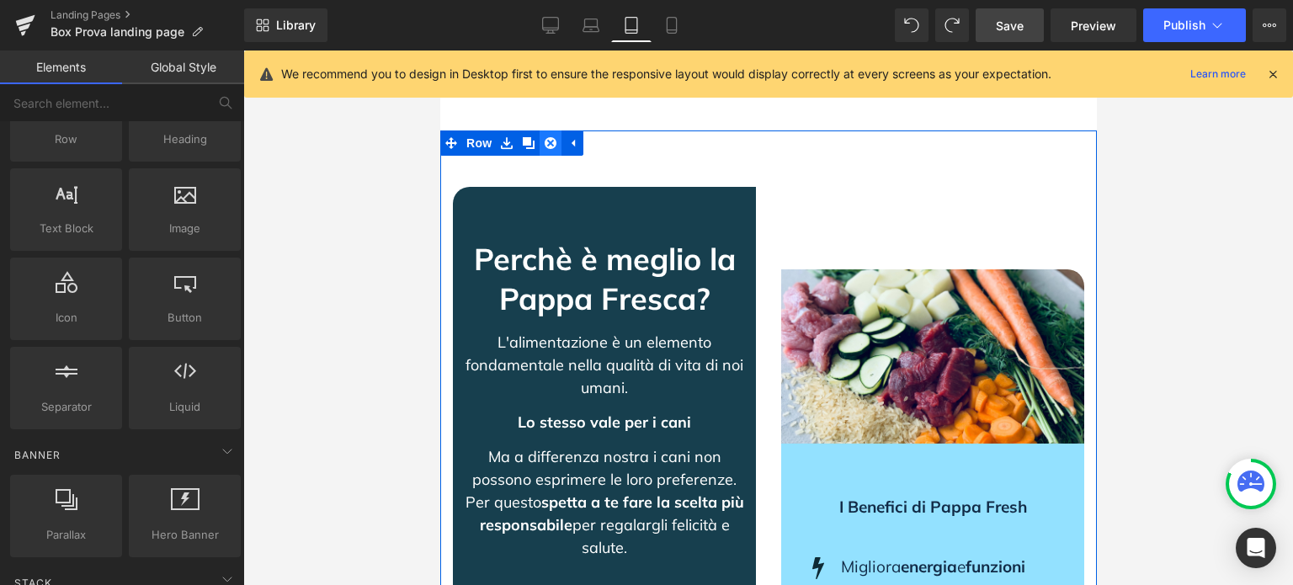
click at [548, 150] on icon at bounding box center [550, 143] width 12 height 13
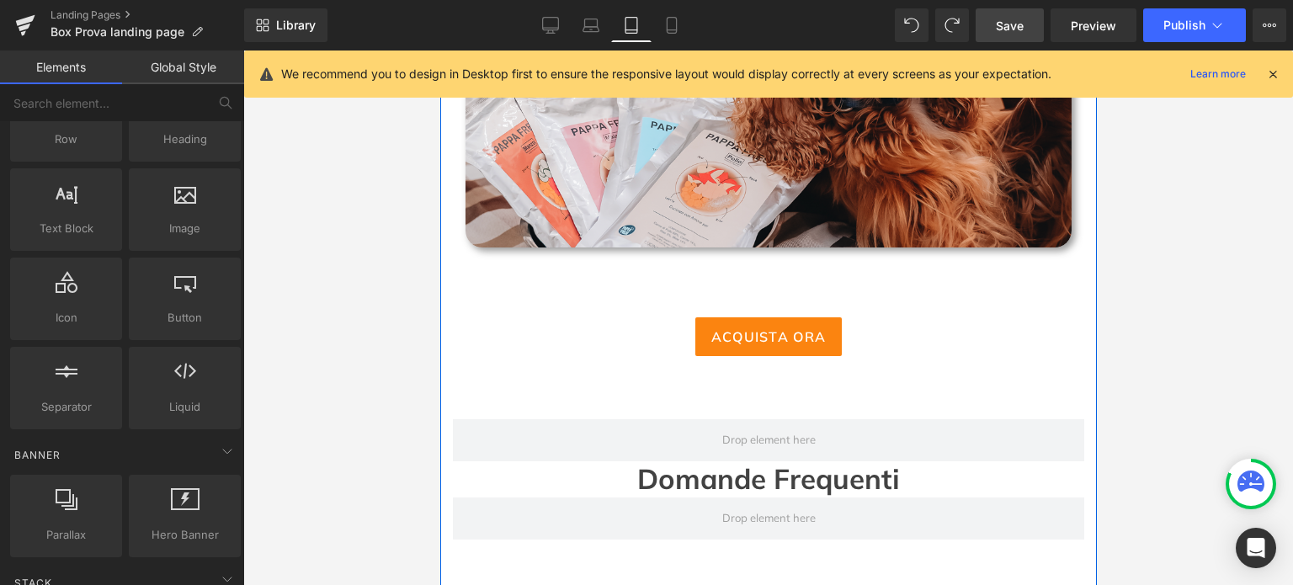
scroll to position [2104, 0]
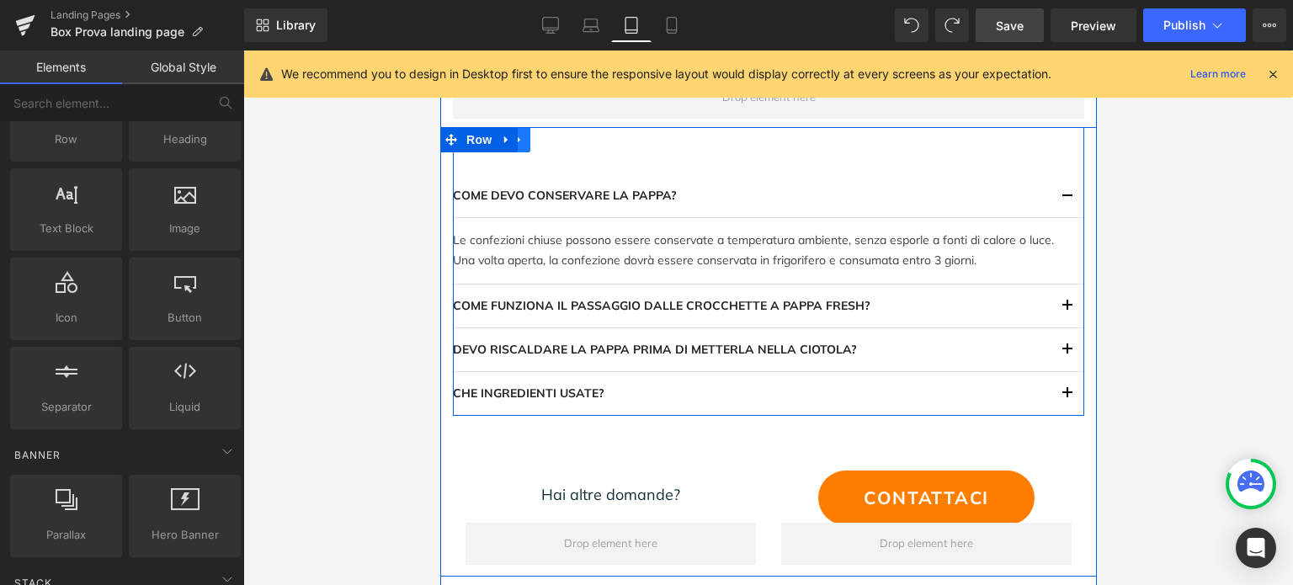
click at [515, 141] on icon at bounding box center [519, 140] width 12 height 13
click at [556, 141] on icon at bounding box center [562, 140] width 12 height 13
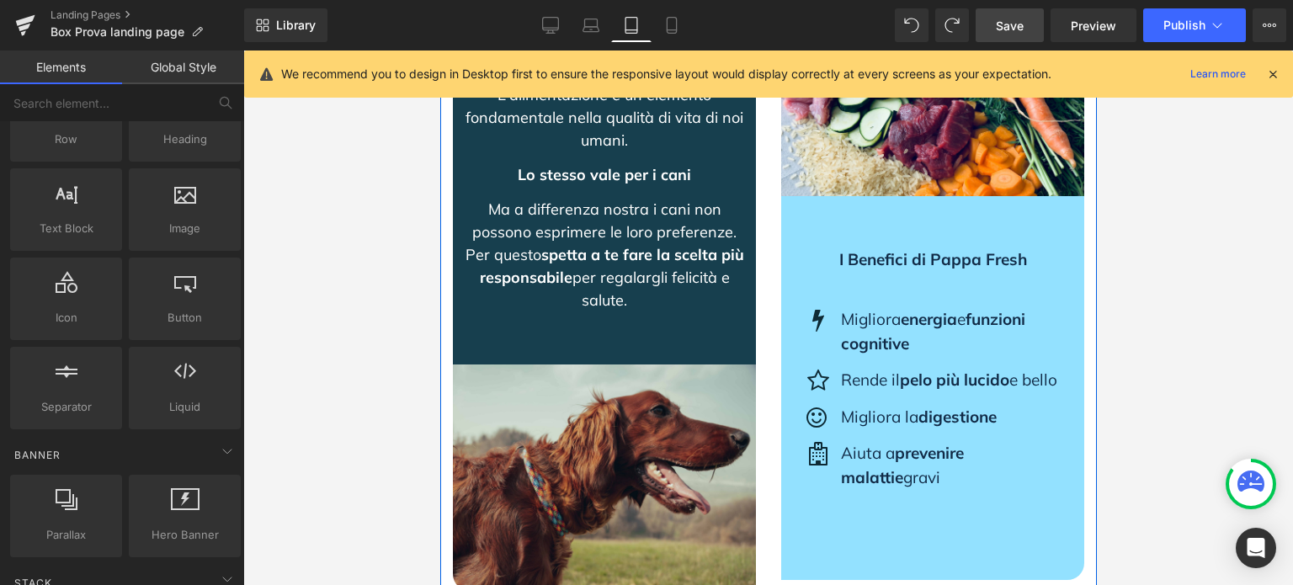
scroll to position [3265, 0]
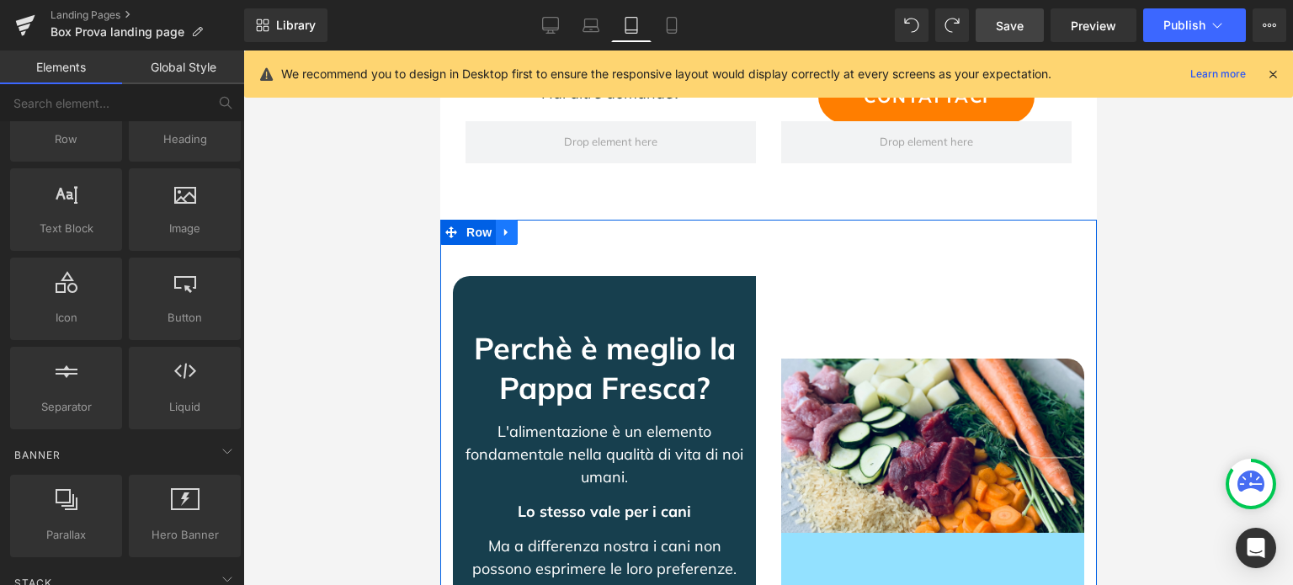
click at [503, 232] on icon at bounding box center [506, 232] width 12 height 13
click at [544, 231] on icon at bounding box center [550, 232] width 12 height 13
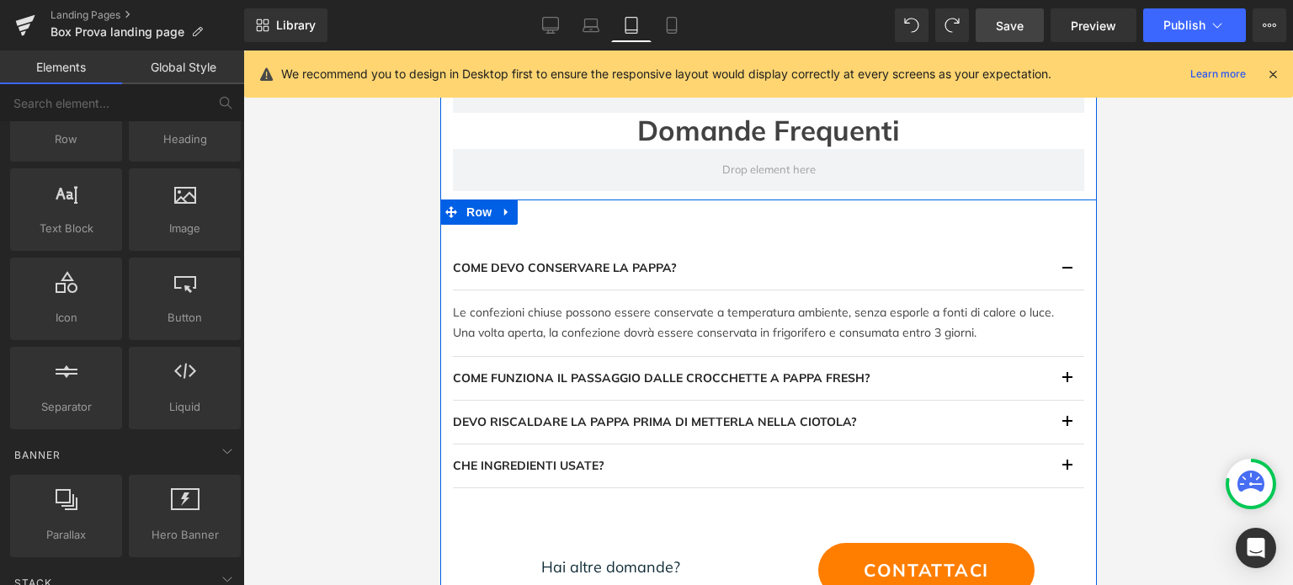
scroll to position [2623, 0]
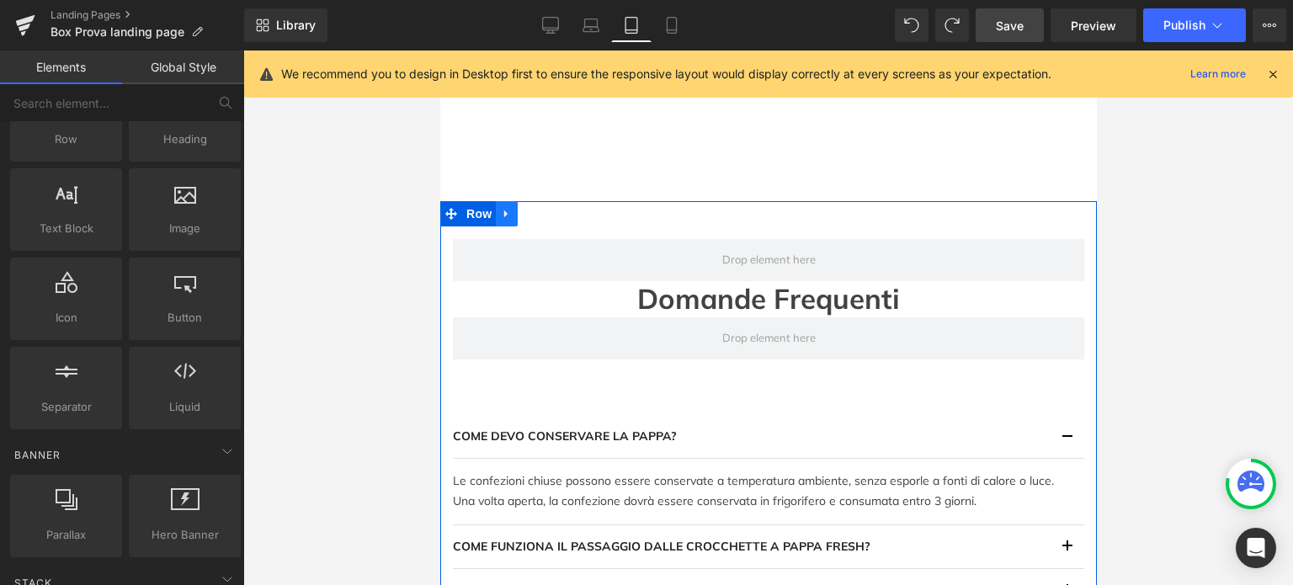
click at [503, 215] on icon at bounding box center [504, 214] width 3 height 8
click at [544, 215] on icon at bounding box center [550, 214] width 12 height 12
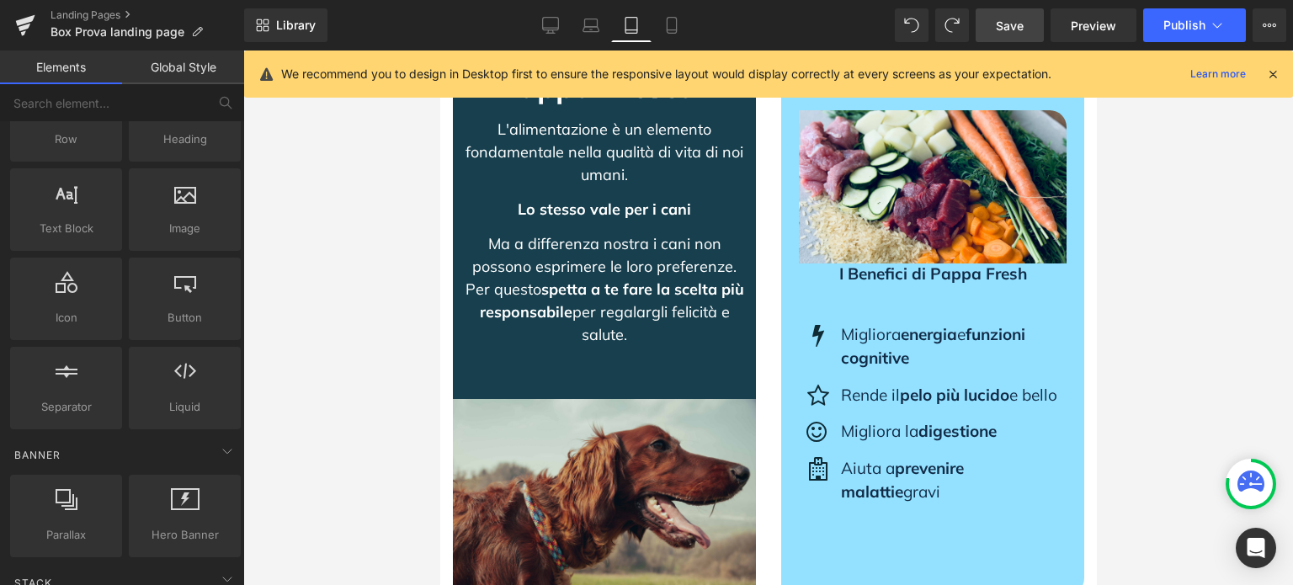
scroll to position [0, 0]
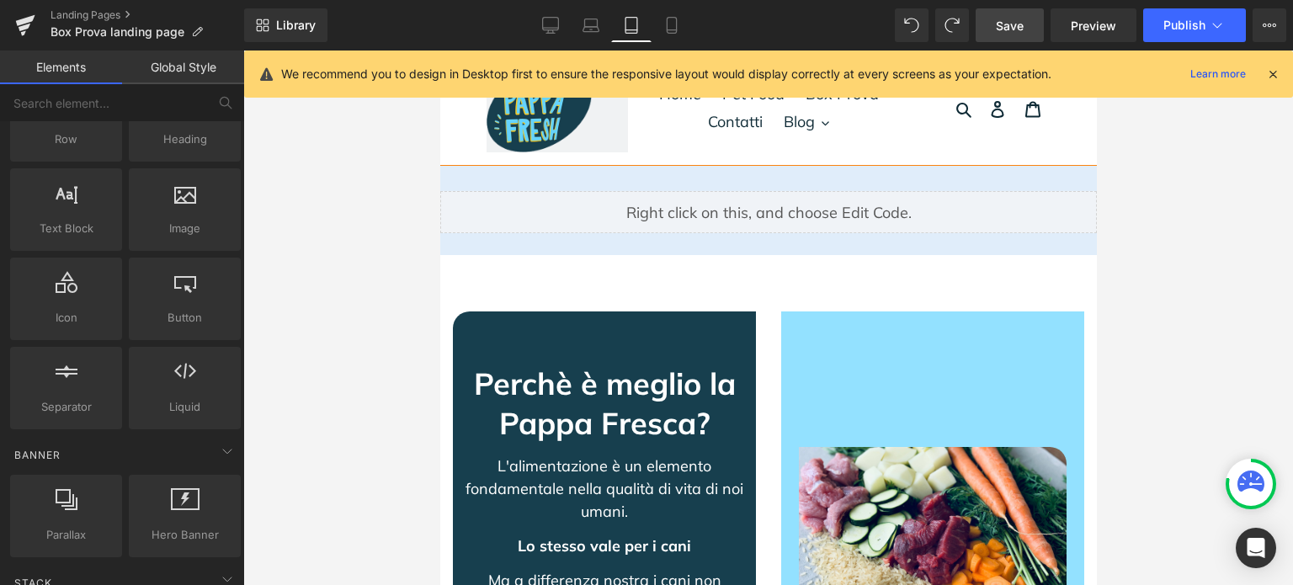
click at [1004, 20] on span "Save" at bounding box center [1010, 26] width 28 height 18
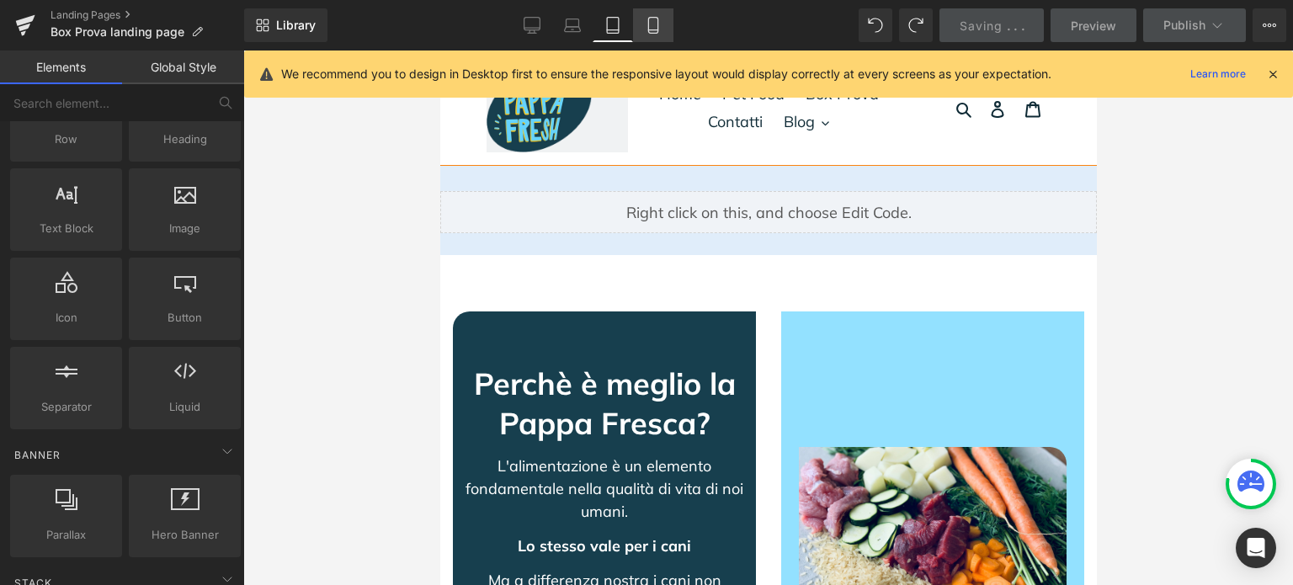
click at [650, 19] on icon at bounding box center [653, 25] width 17 height 17
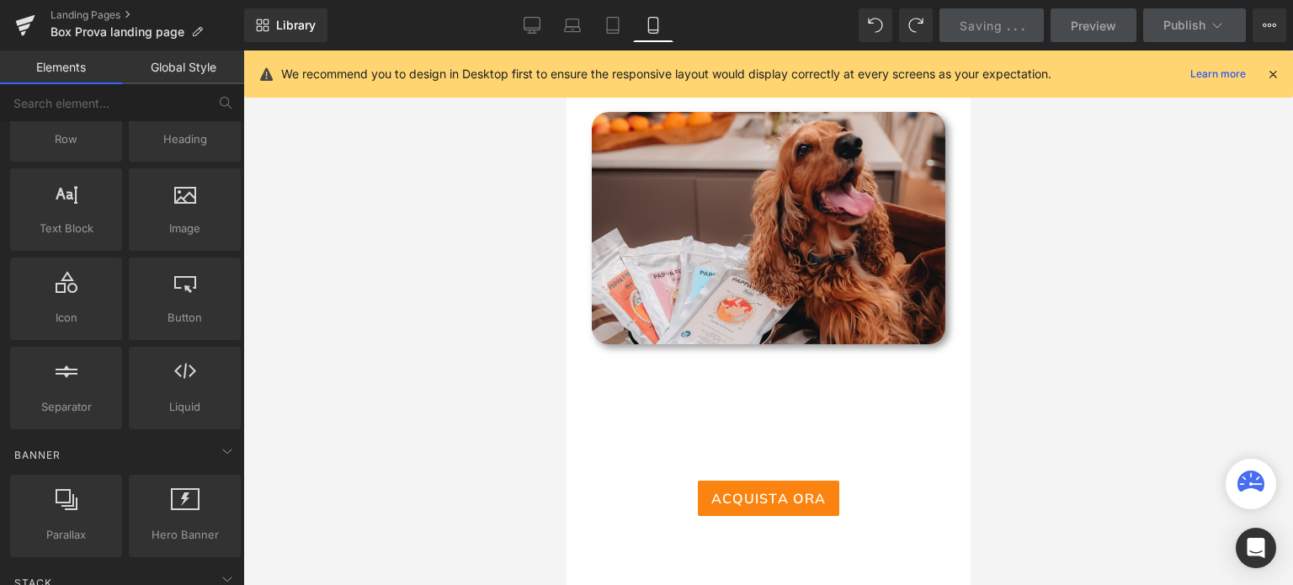
scroll to position [1239, 0]
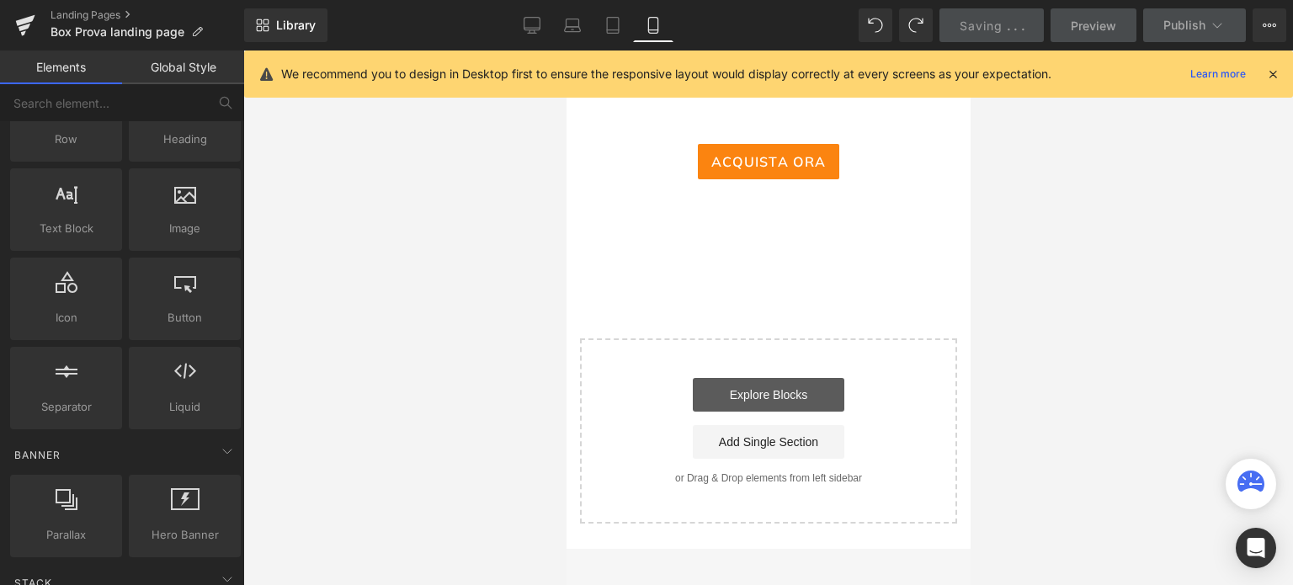
click at [785, 390] on link "Explore Blocks" at bounding box center [768, 395] width 152 height 34
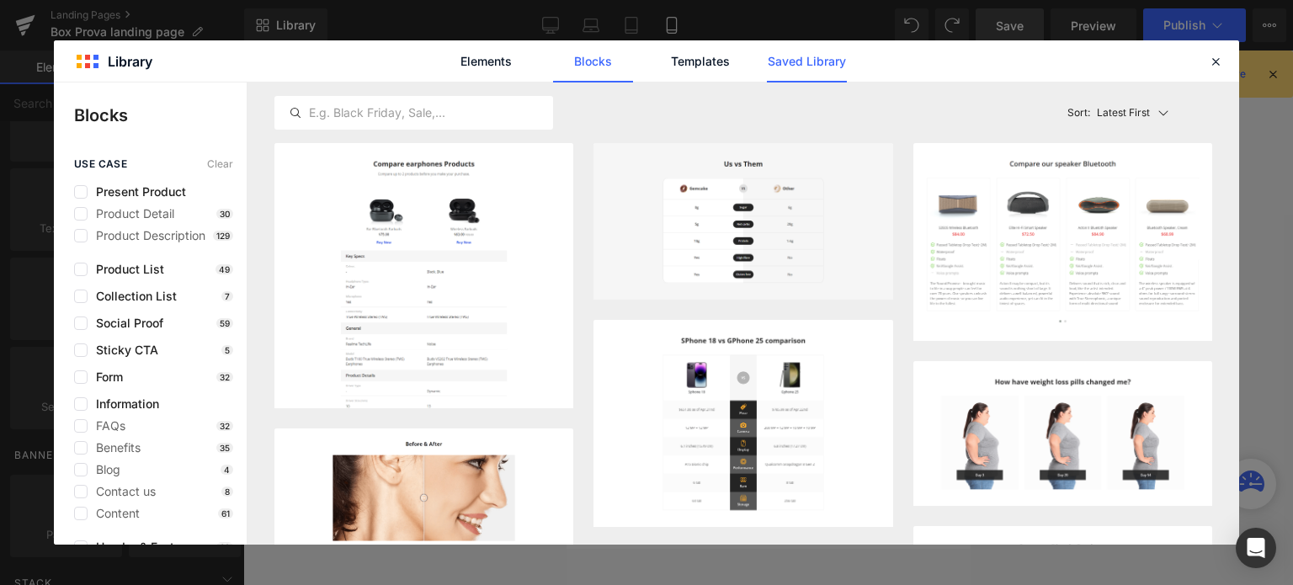
click at [778, 72] on link "Saved Library" at bounding box center [807, 61] width 80 height 42
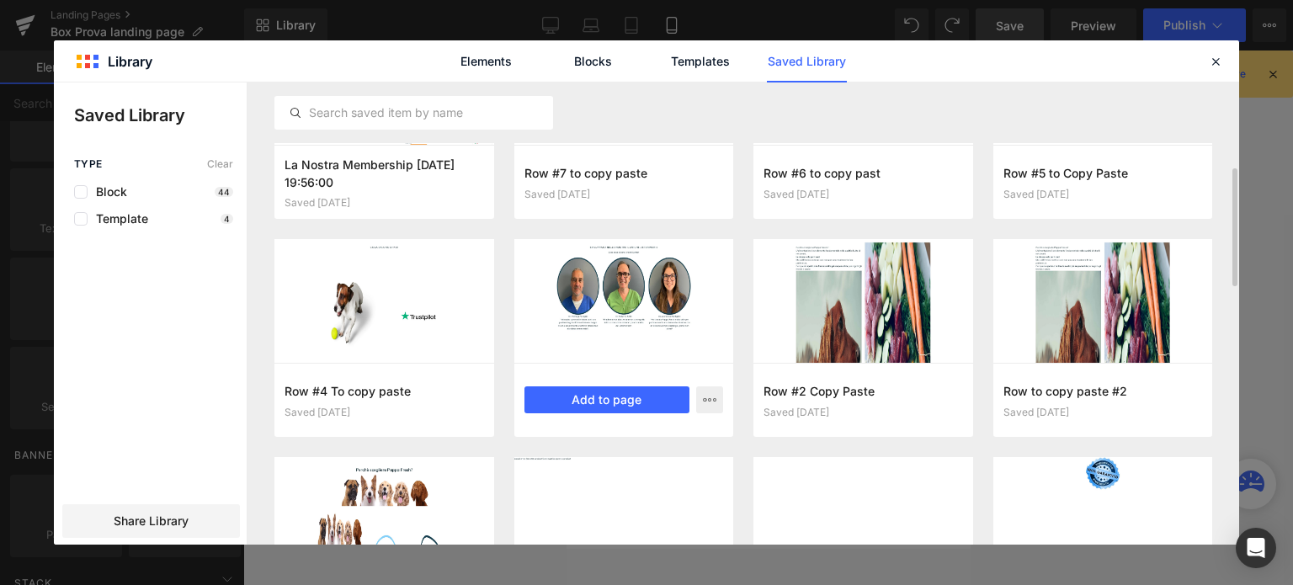
scroll to position [172, 0]
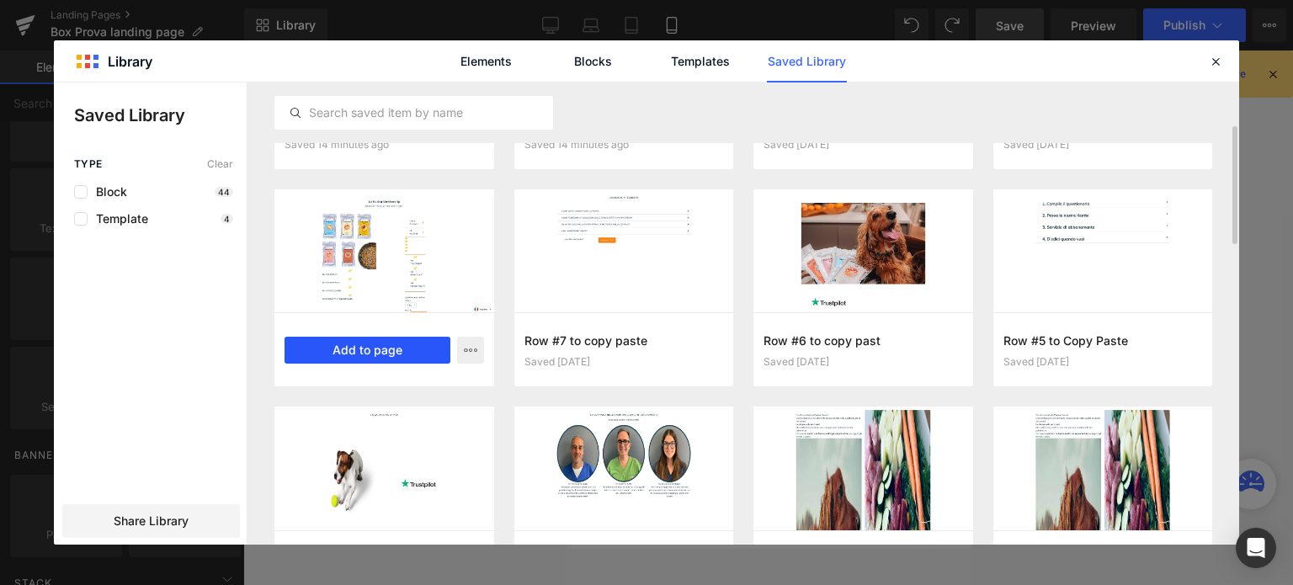
click at [371, 339] on button "Add to page" at bounding box center [368, 350] width 166 height 27
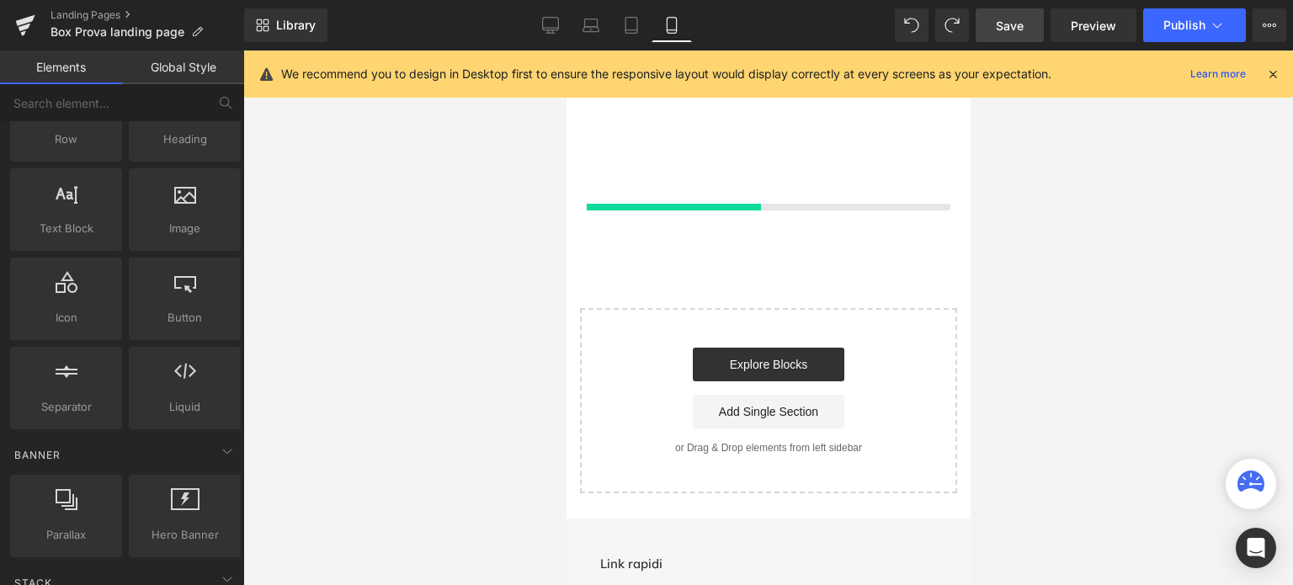
scroll to position [1358, 0]
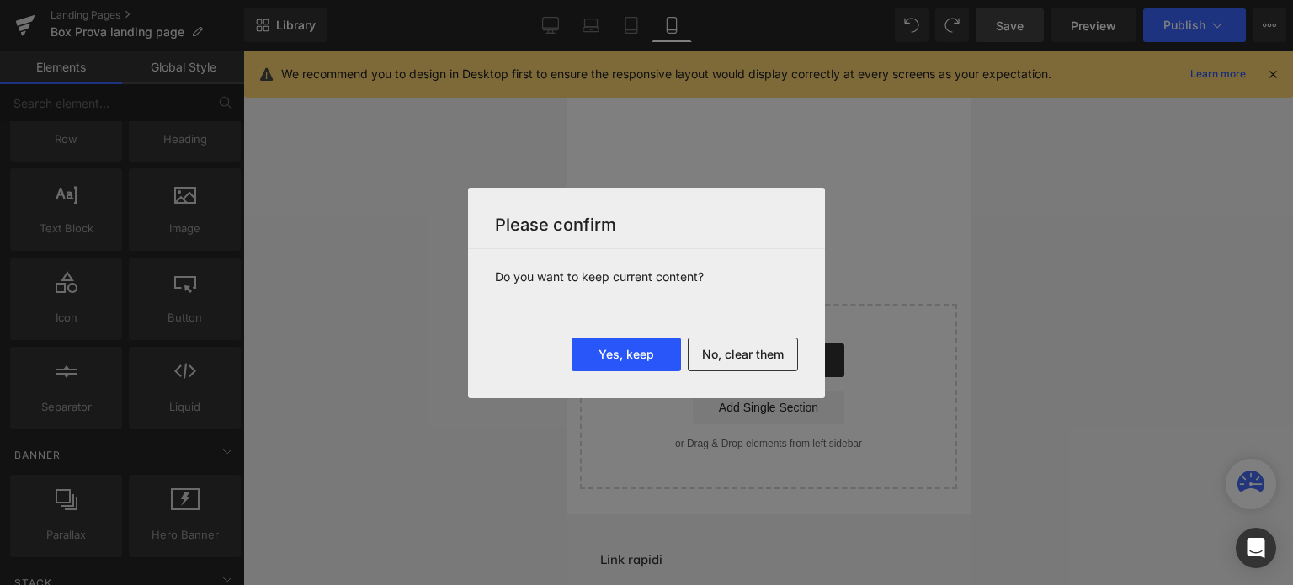
click at [638, 354] on button "Yes, keep" at bounding box center [626, 355] width 109 height 34
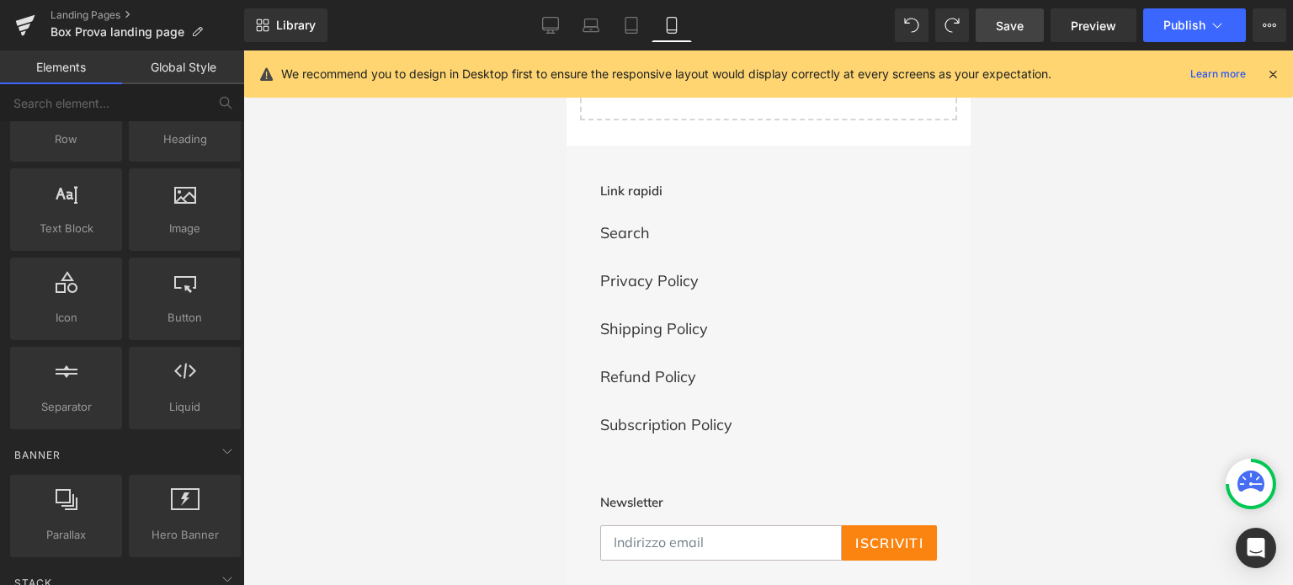
scroll to position [1354, 0]
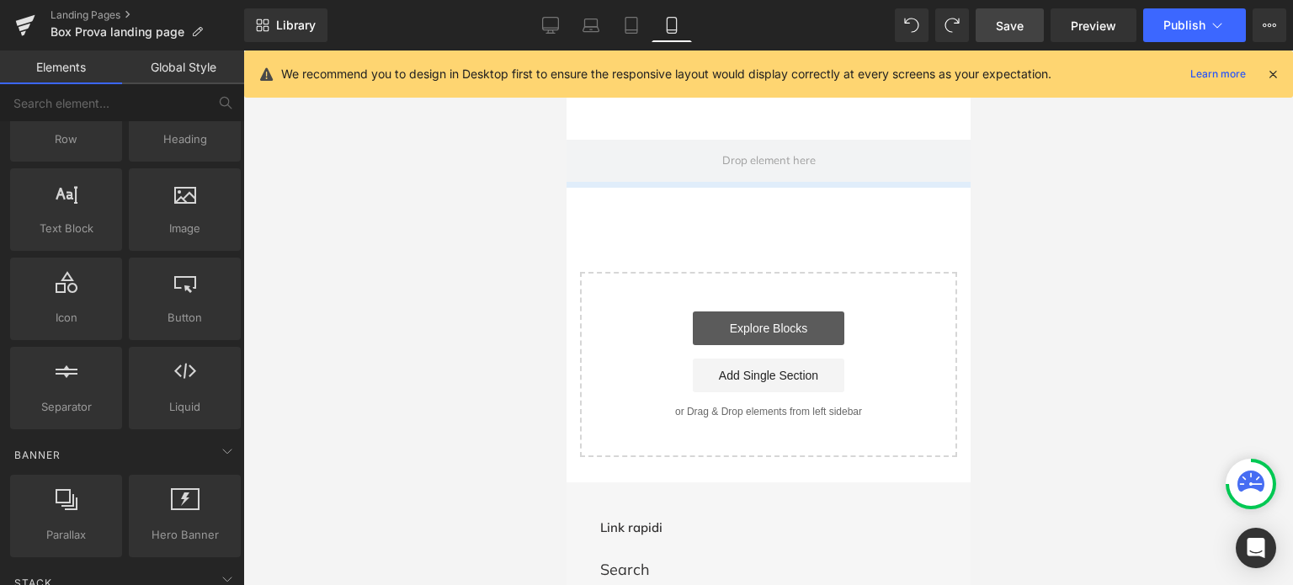
click at [778, 333] on link "Explore Blocks" at bounding box center [768, 328] width 152 height 34
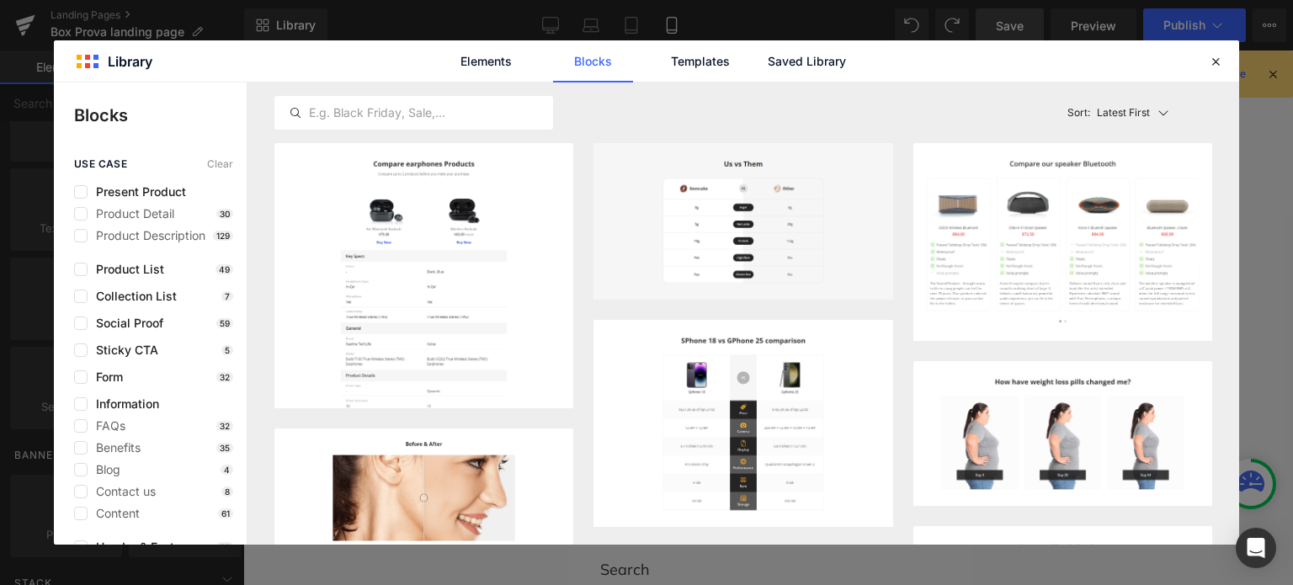
click at [589, 70] on link "Blocks" at bounding box center [593, 61] width 80 height 42
click at [689, 69] on link "Templates" at bounding box center [700, 61] width 80 height 42
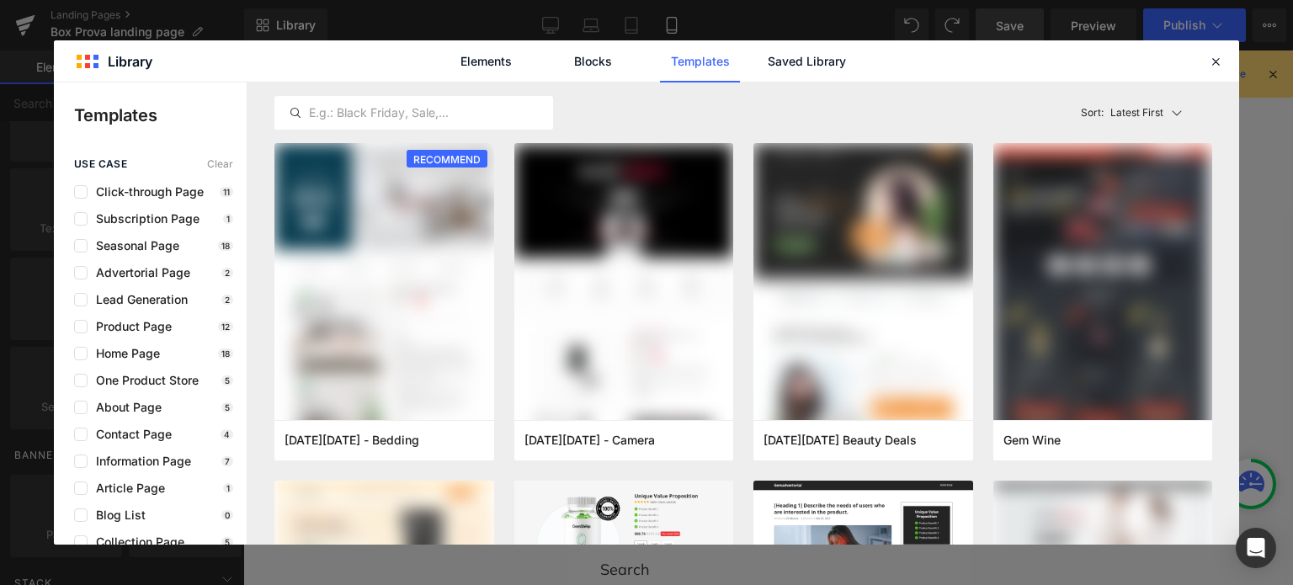
click at [801, 63] on link "Saved Library" at bounding box center [807, 61] width 80 height 42
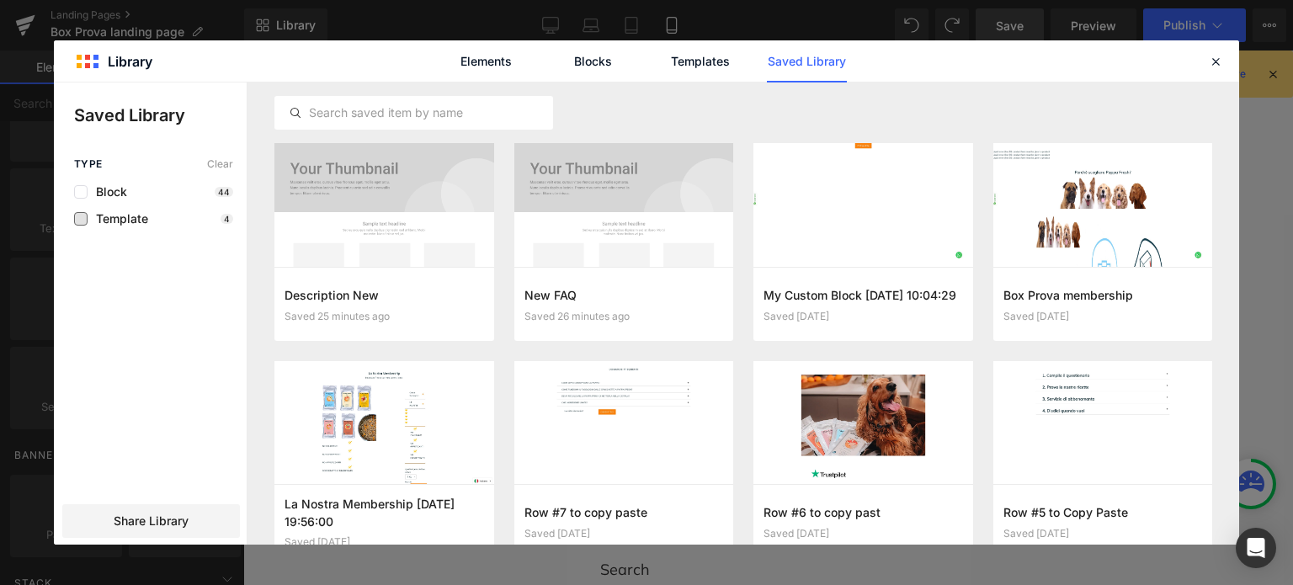
click at [105, 215] on span "Template" at bounding box center [118, 218] width 61 height 13
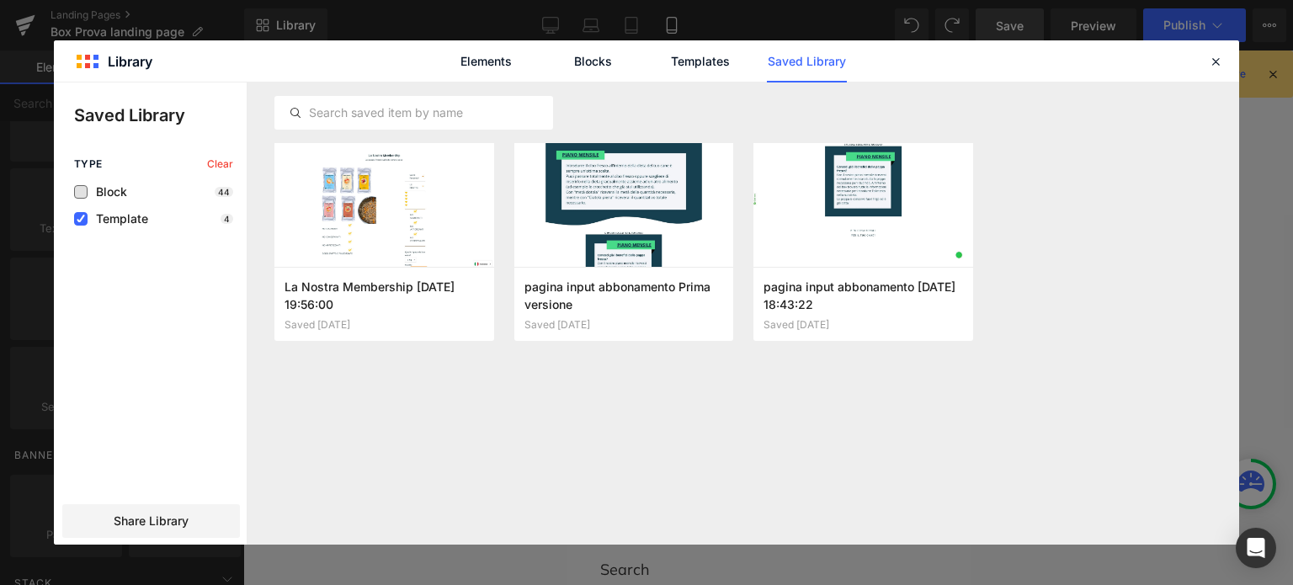
click at [103, 191] on span "Block" at bounding box center [108, 191] width 40 height 13
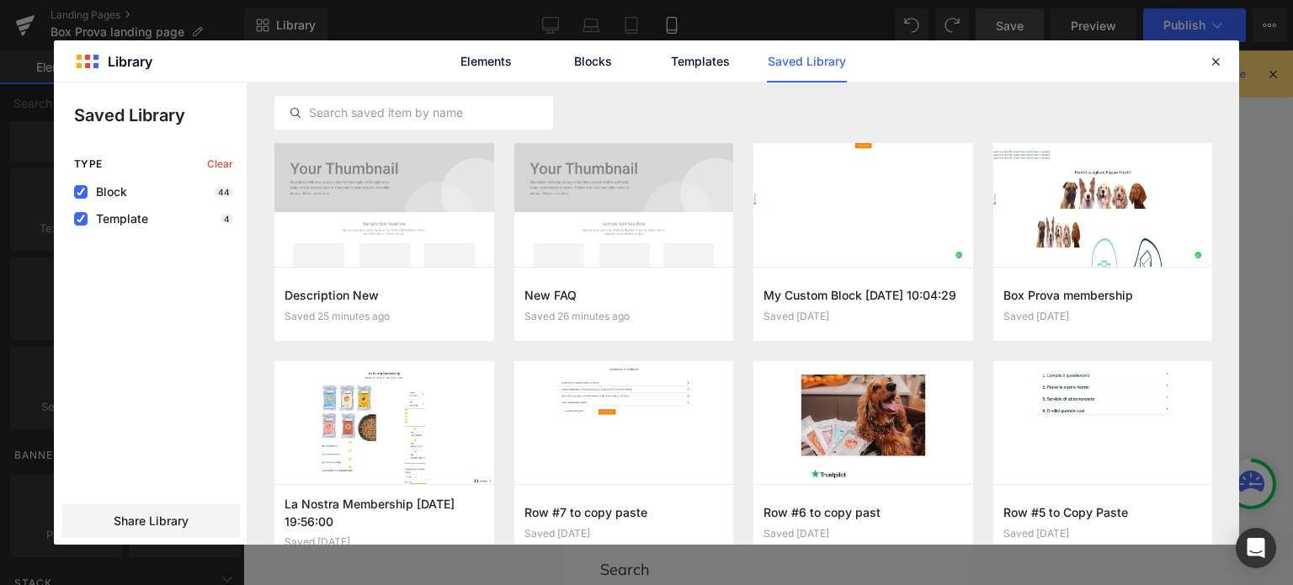
click at [98, 220] on span "Template" at bounding box center [118, 218] width 61 height 13
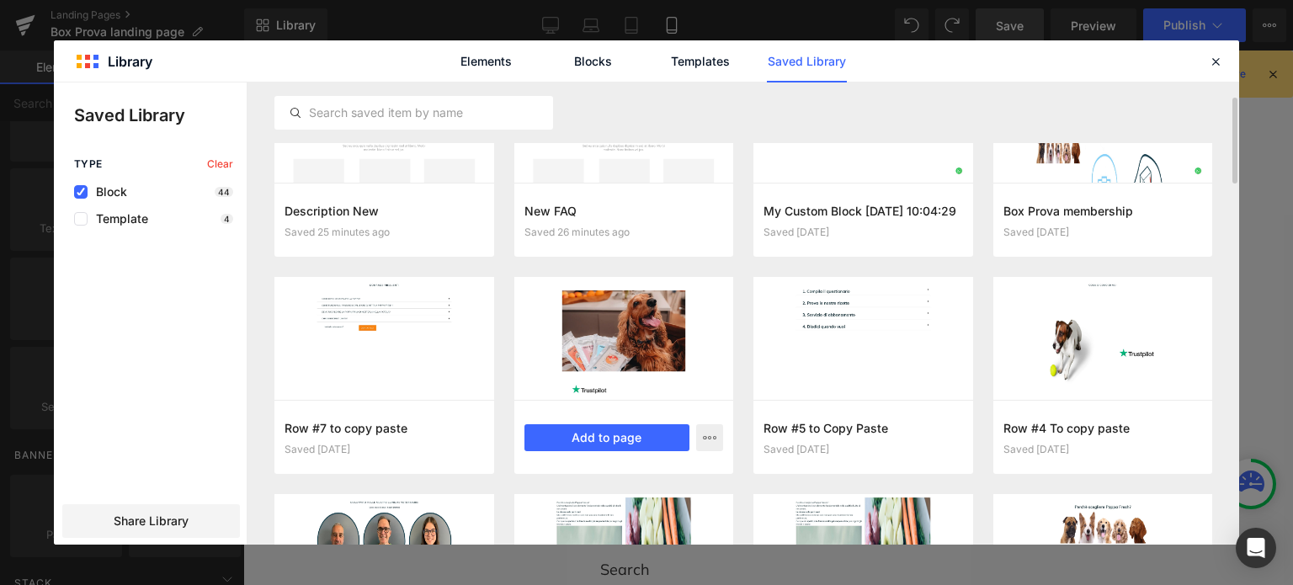
scroll to position [1, 0]
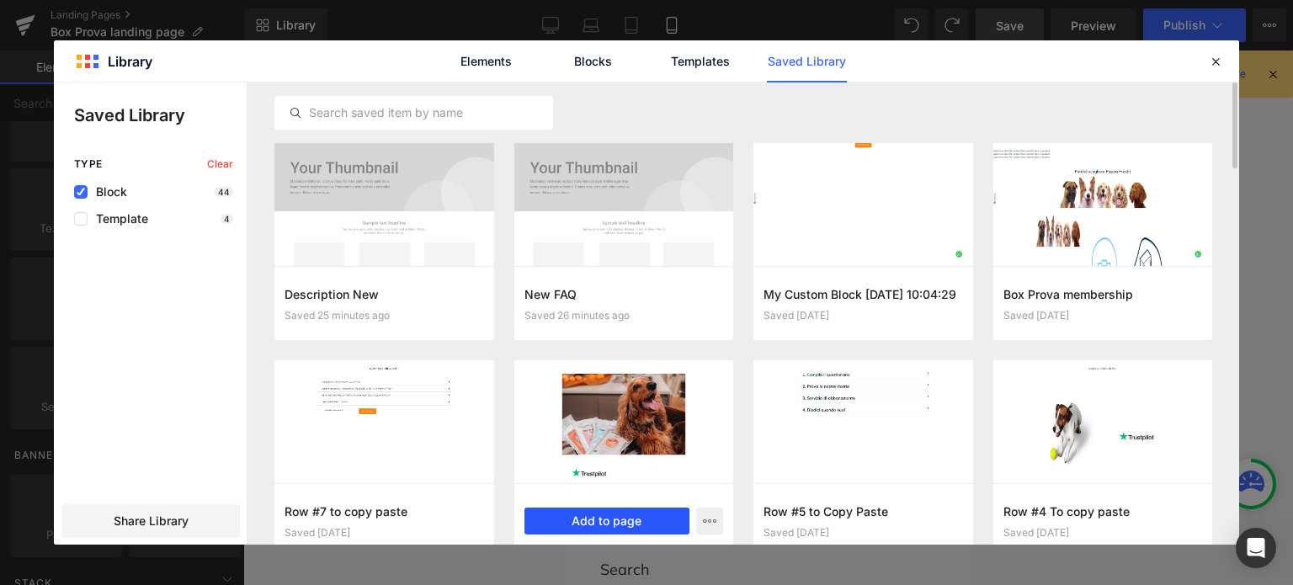
click at [577, 514] on button "Add to page" at bounding box center [607, 521] width 166 height 27
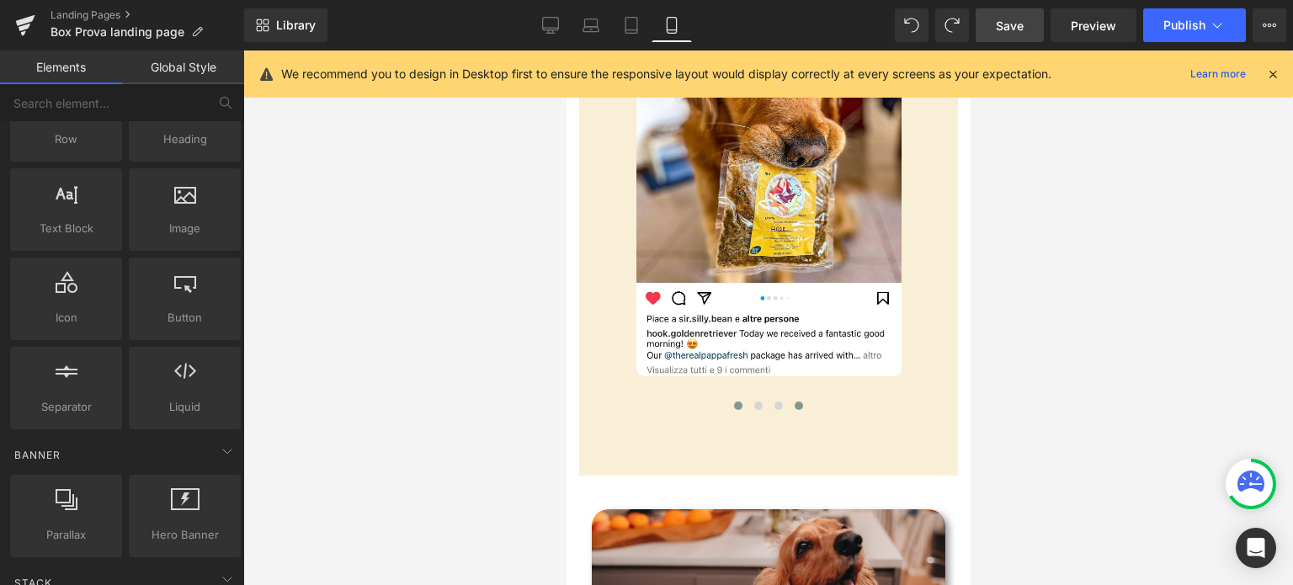
scroll to position [673, 0]
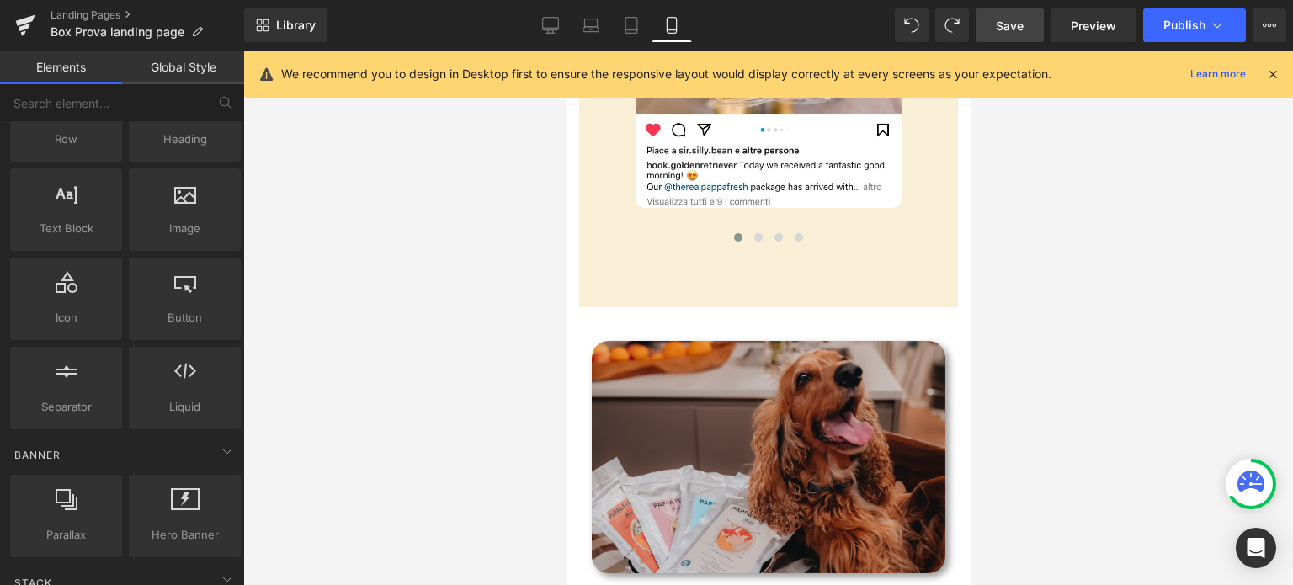
click at [748, 422] on img at bounding box center [768, 457] width 354 height 232
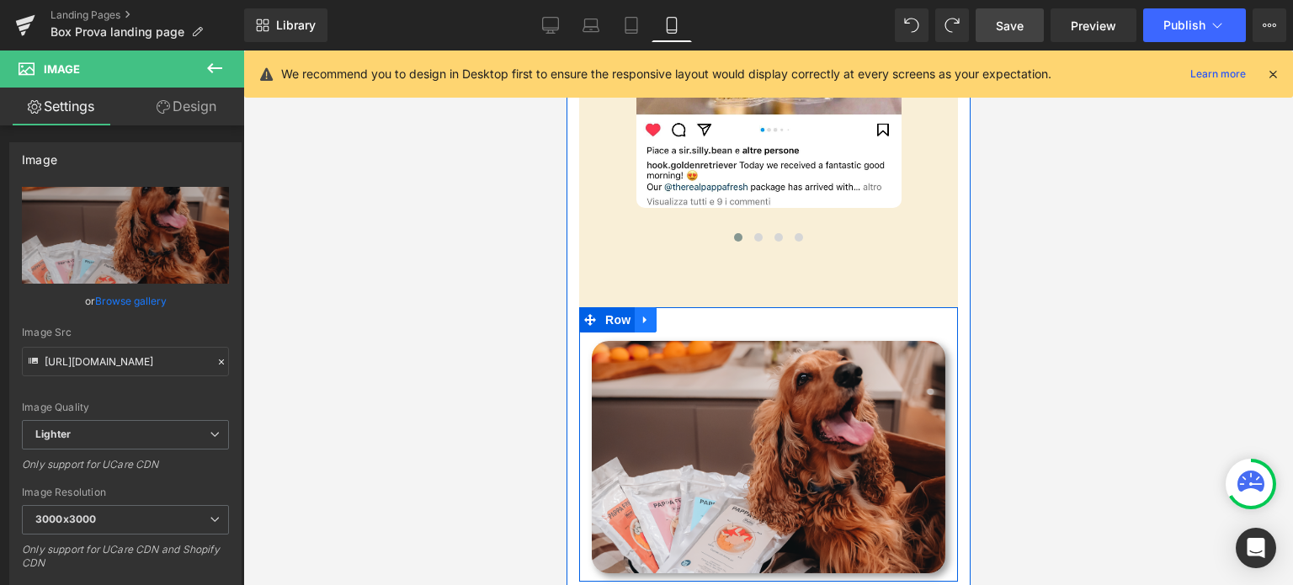
click at [642, 319] on icon at bounding box center [643, 321] width 3 height 8
click at [683, 317] on icon at bounding box center [689, 320] width 12 height 12
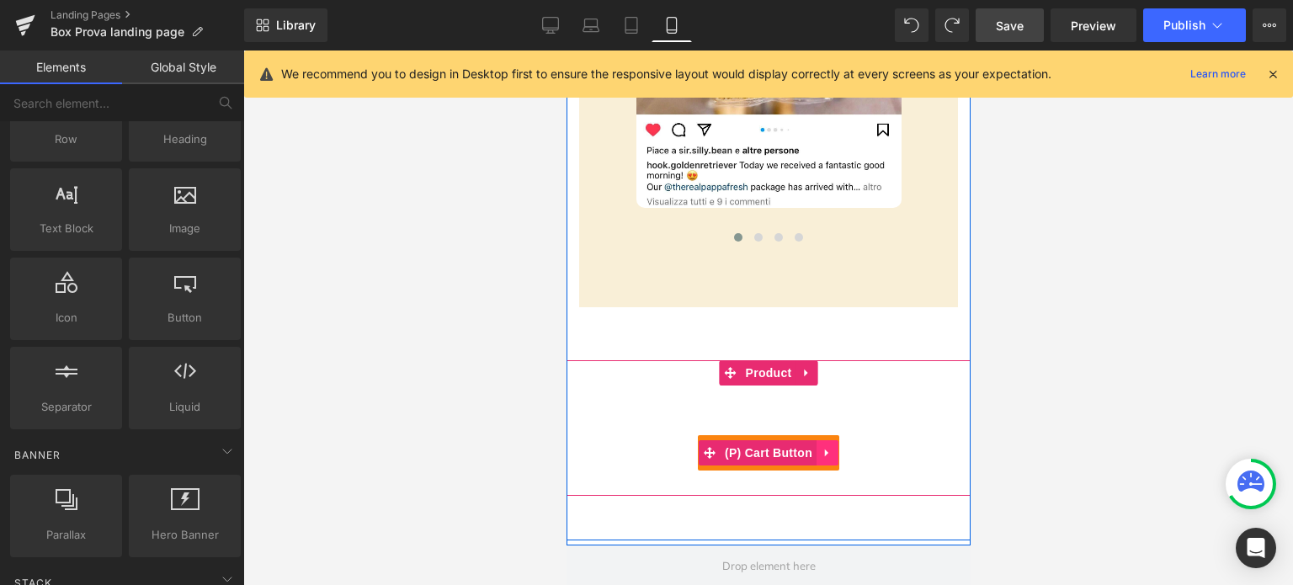
click at [823, 450] on icon at bounding box center [827, 453] width 12 height 13
click at [832, 455] on icon at bounding box center [838, 453] width 12 height 13
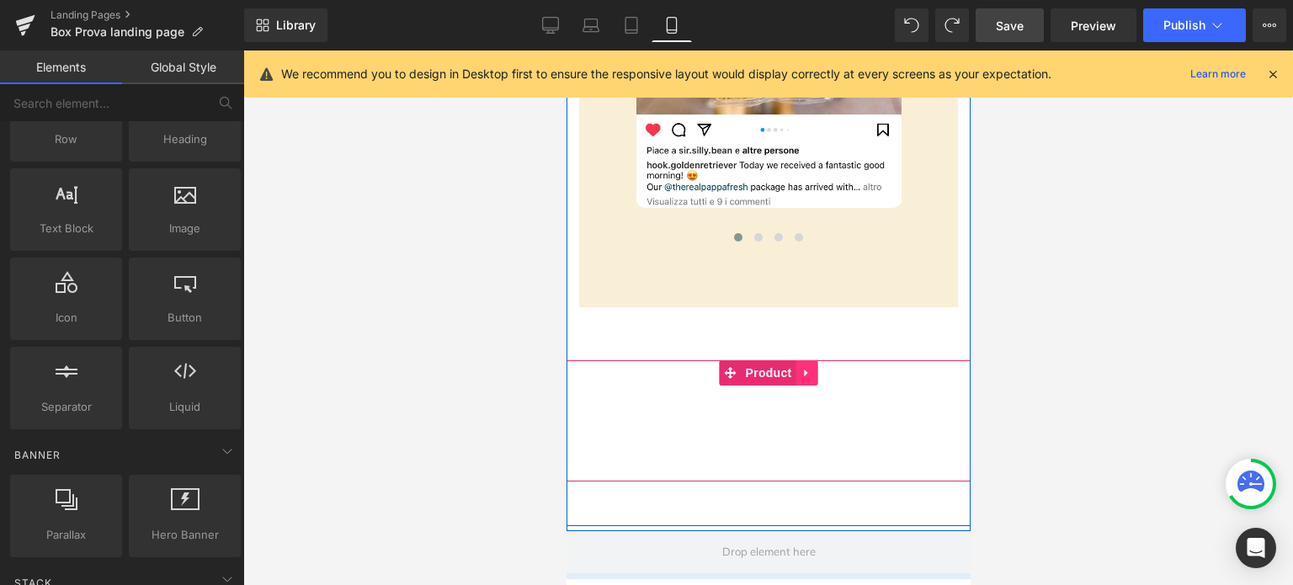
click at [801, 367] on icon at bounding box center [807, 373] width 12 height 13
click at [813, 377] on icon at bounding box center [817, 373] width 12 height 12
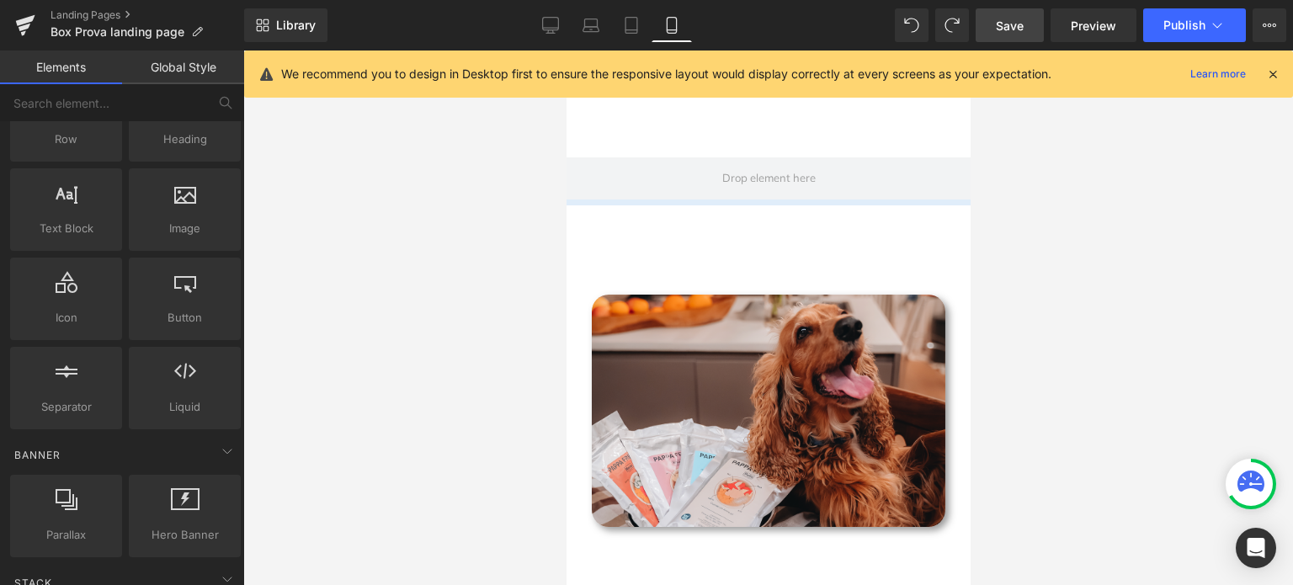
scroll to position [758, 0]
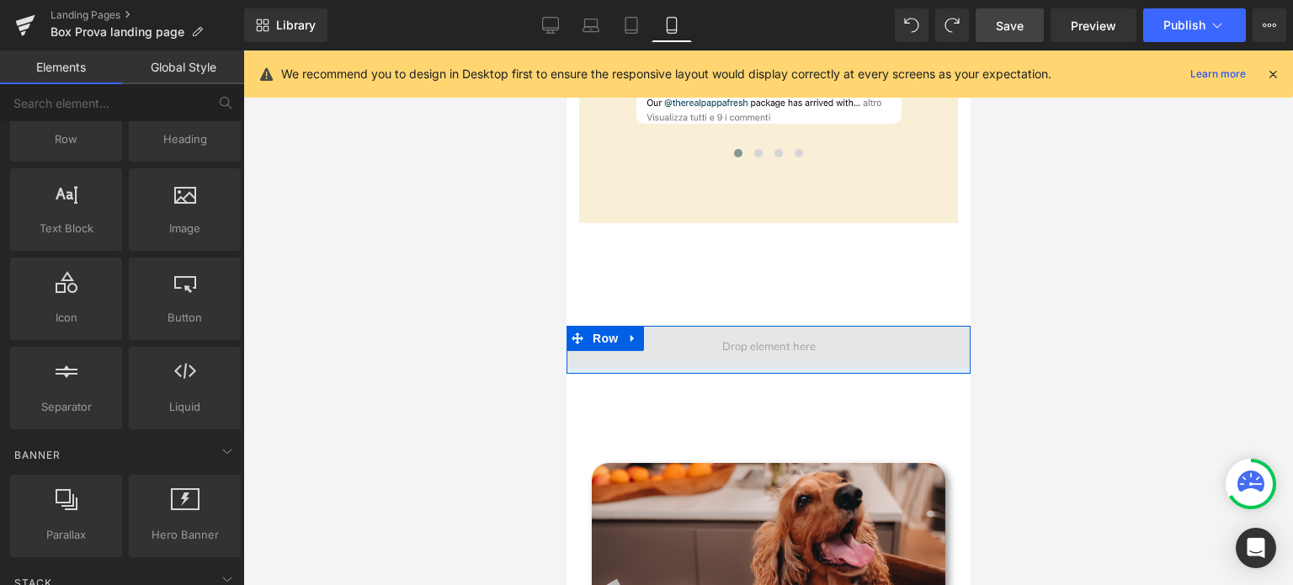
click at [780, 346] on span at bounding box center [768, 346] width 105 height 25
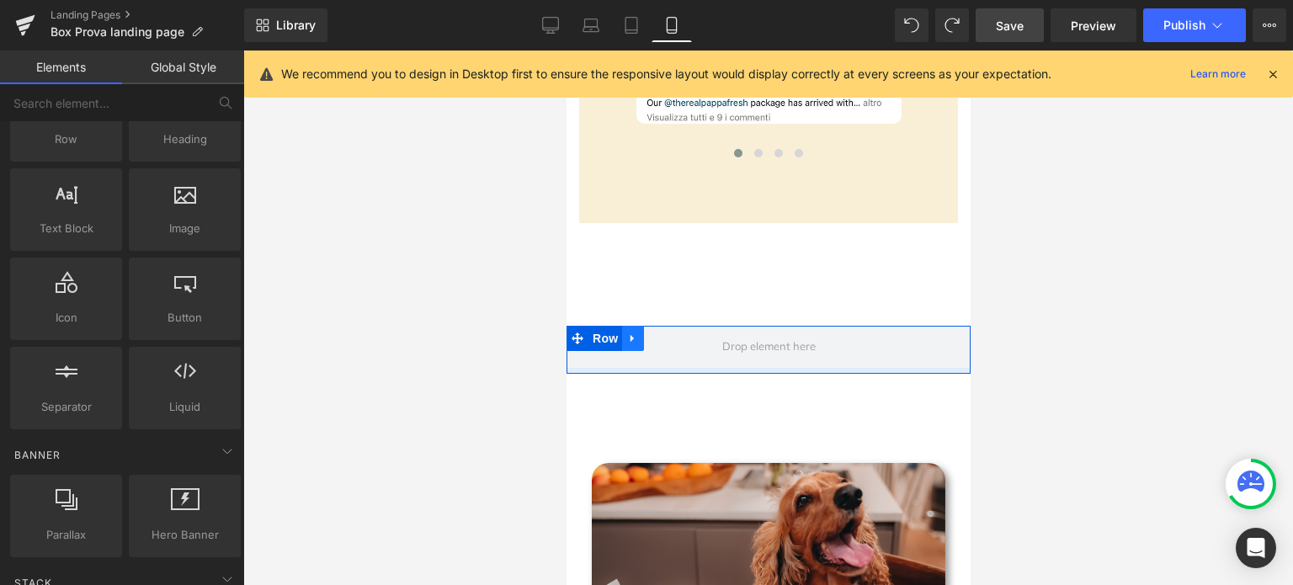
click at [634, 337] on link at bounding box center [632, 338] width 22 height 25
click at [667, 332] on link at bounding box center [676, 338] width 22 height 25
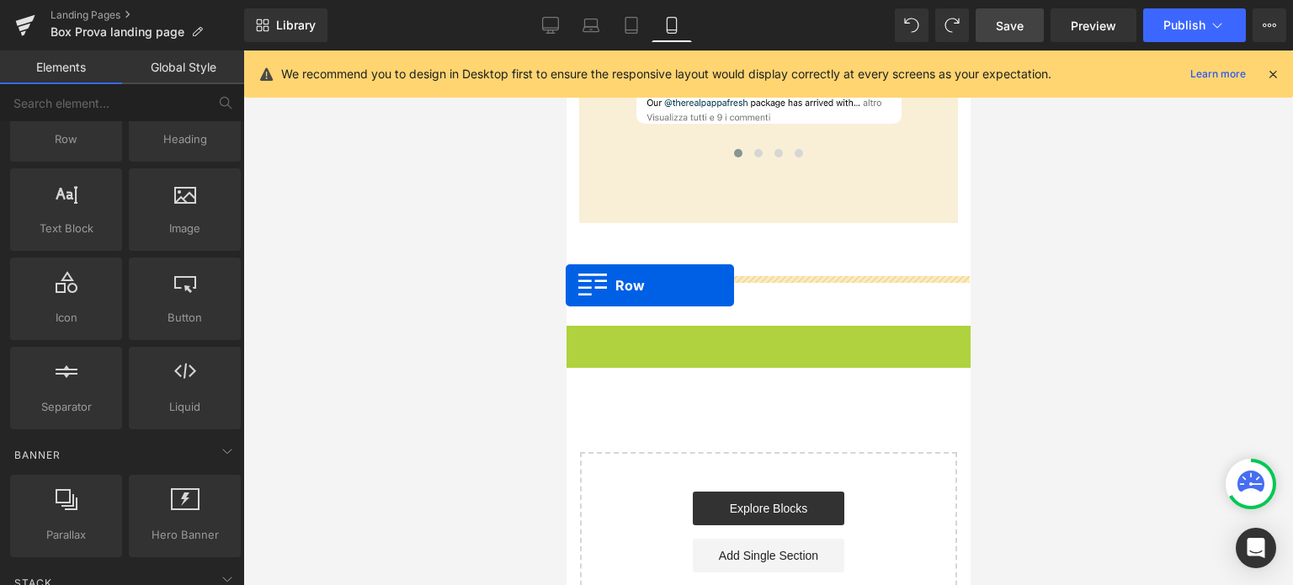
drag, startPoint x: 572, startPoint y: 333, endPoint x: 565, endPoint y: 285, distance: 47.7
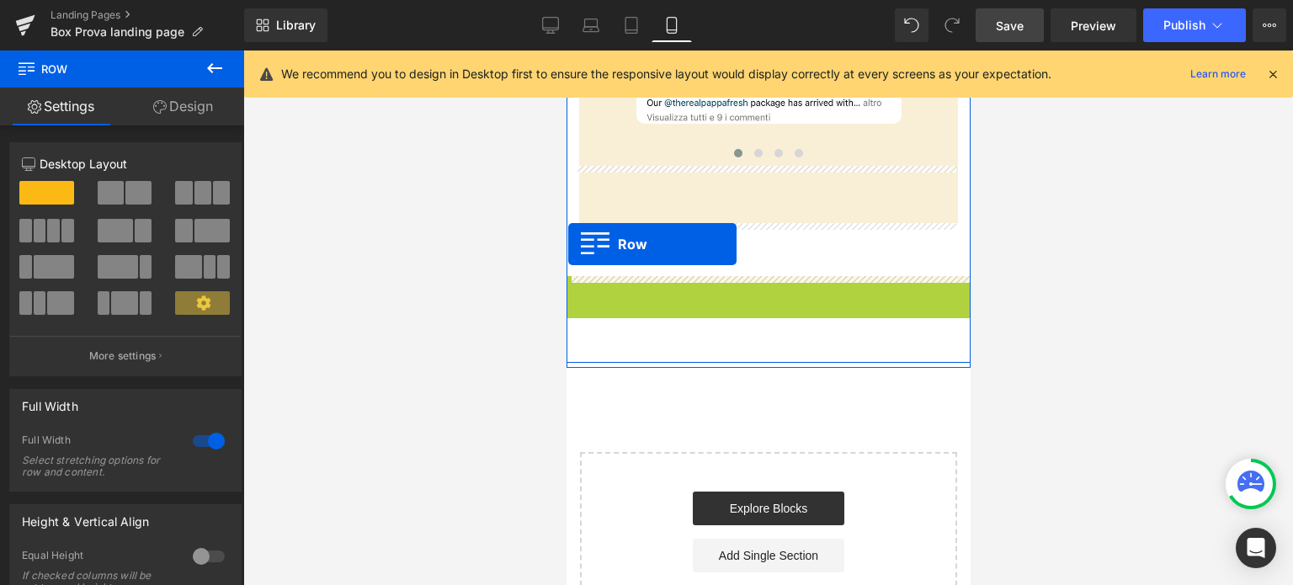
drag, startPoint x: 571, startPoint y: 285, endPoint x: 567, endPoint y: 244, distance: 40.5
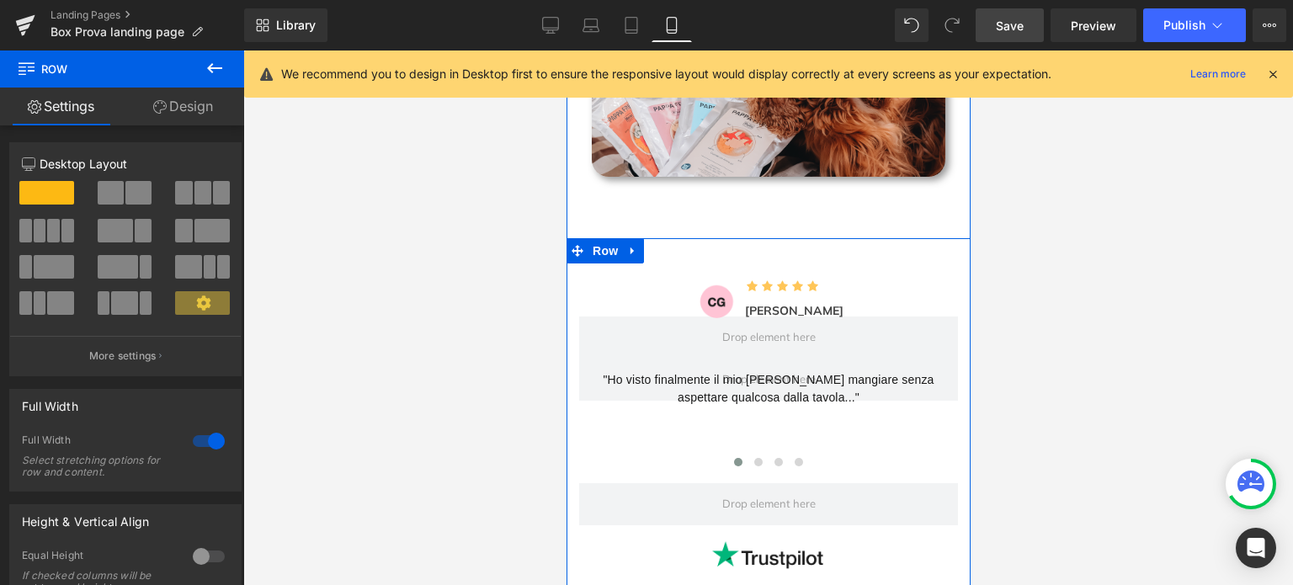
scroll to position [926, 0]
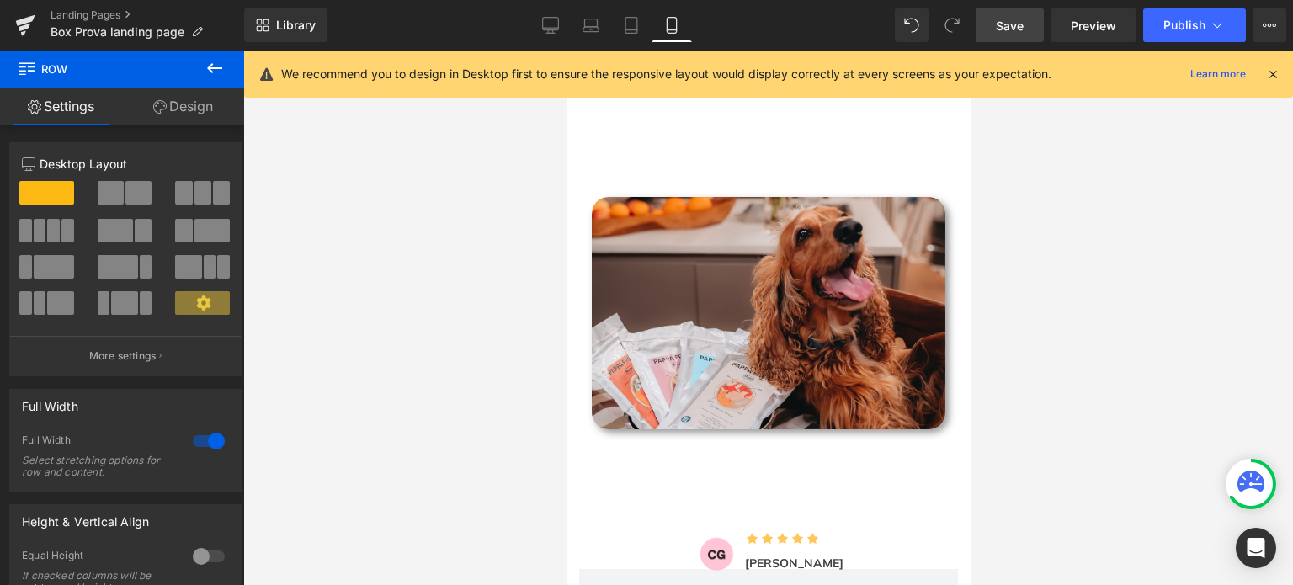
click at [1011, 22] on span "Save" at bounding box center [1010, 26] width 28 height 18
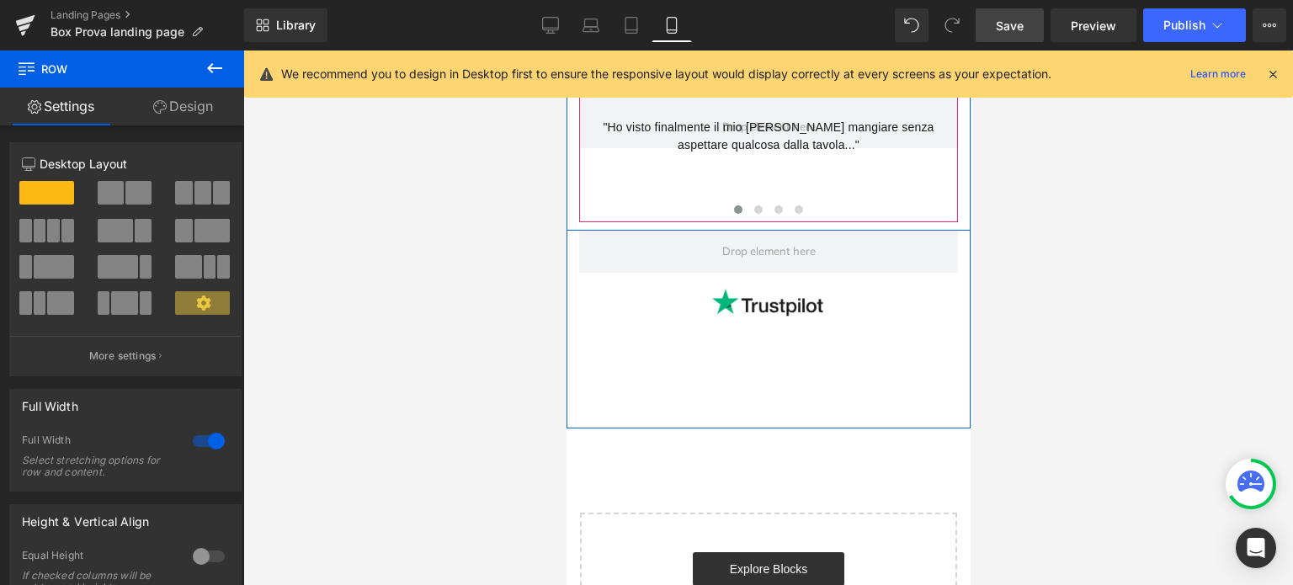
scroll to position [1179, 0]
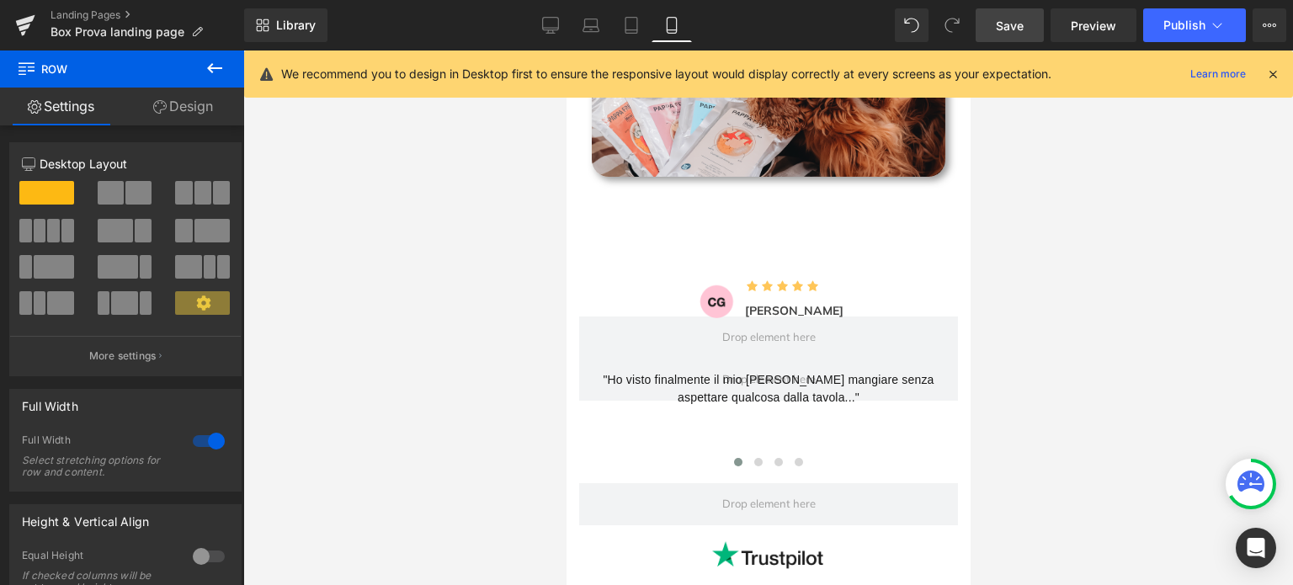
click at [1000, 23] on span "Save" at bounding box center [1010, 26] width 28 height 18
click at [1205, 39] on button "Publish" at bounding box center [1194, 25] width 103 height 34
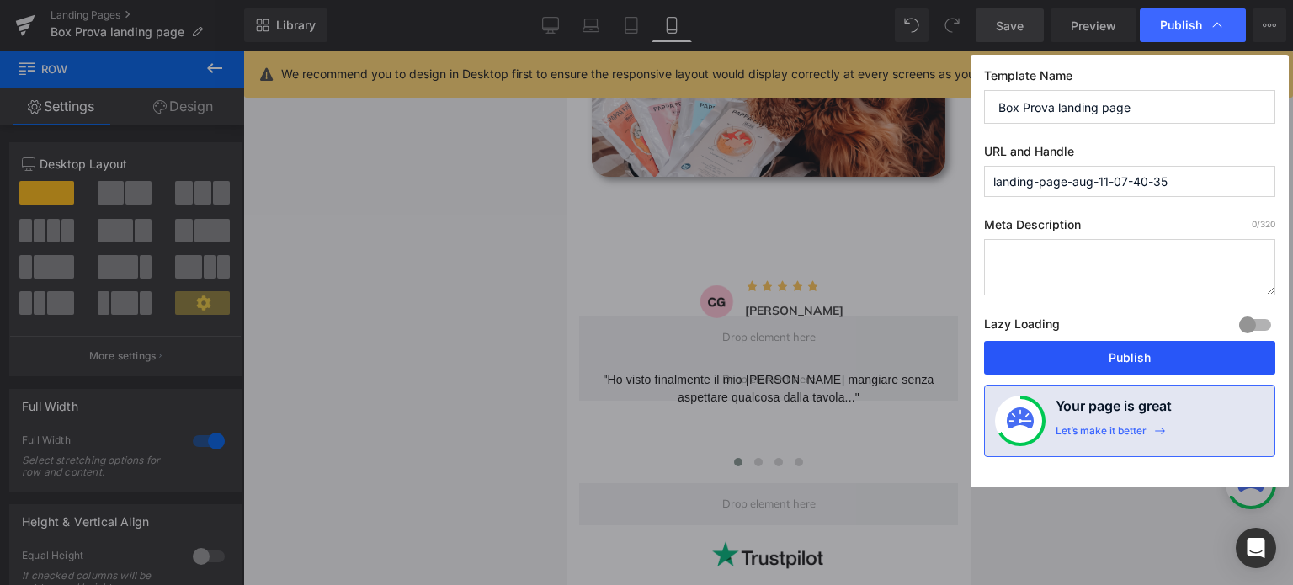
drag, startPoint x: 1081, startPoint y: 366, endPoint x: 367, endPoint y: 85, distance: 767.2
click at [1081, 366] on button "Publish" at bounding box center [1129, 358] width 291 height 34
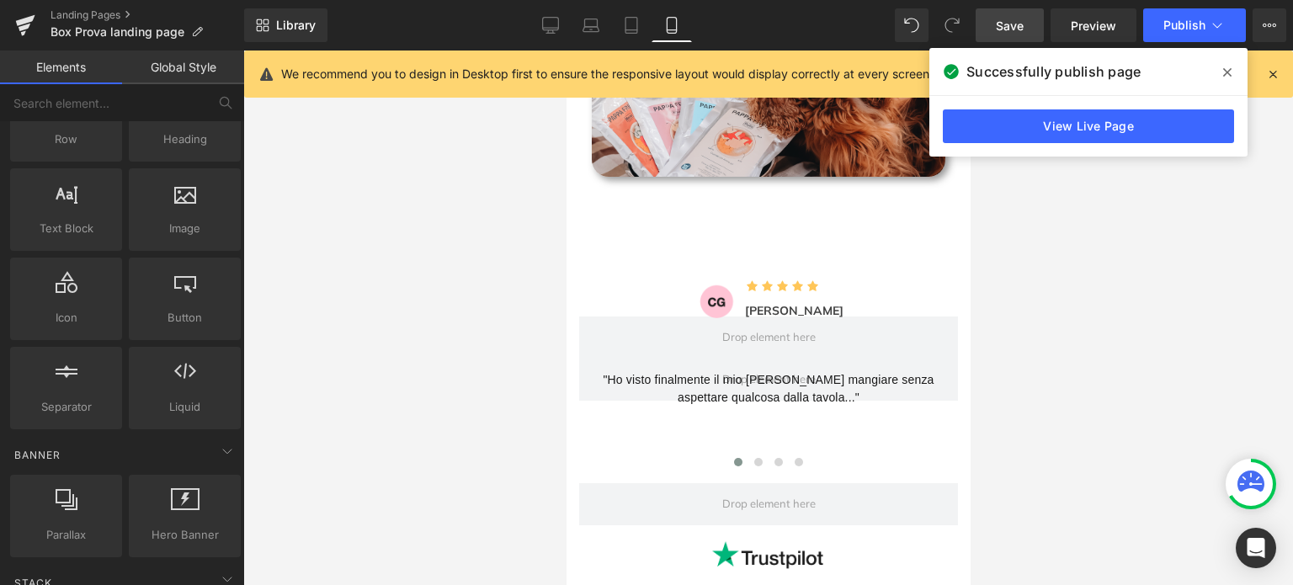
drag, startPoint x: 1055, startPoint y: 431, endPoint x: 1121, endPoint y: 203, distance: 237.6
click at [1055, 430] on div at bounding box center [768, 318] width 1050 height 535
click at [1226, 72] on icon at bounding box center [1227, 72] width 8 height 8
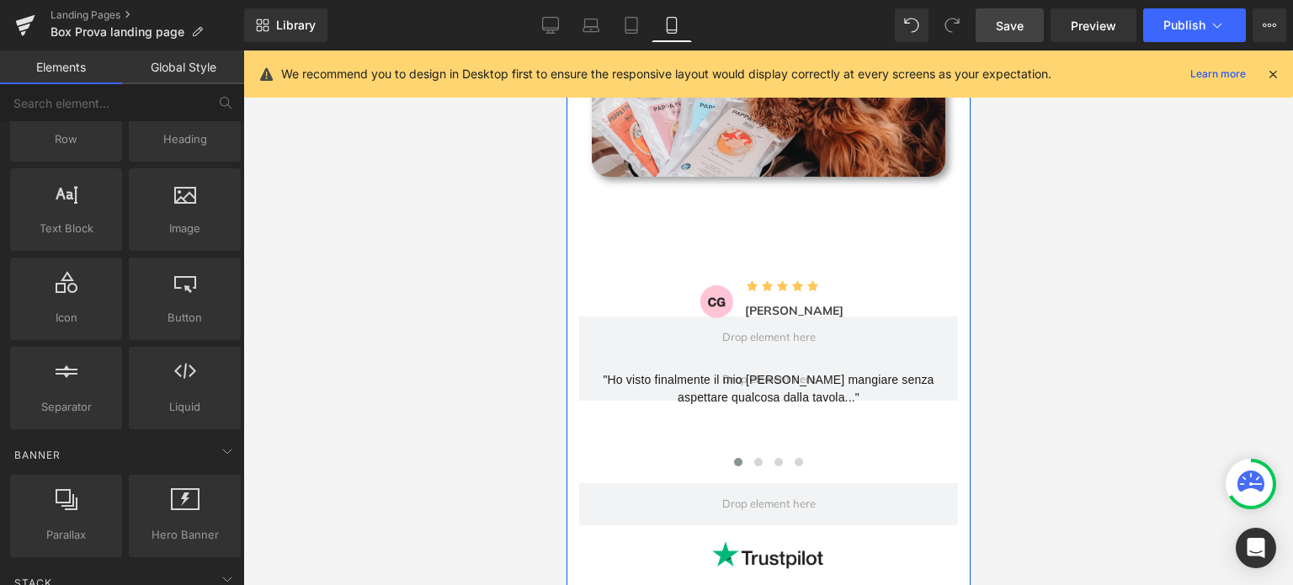
scroll to position [1094, 0]
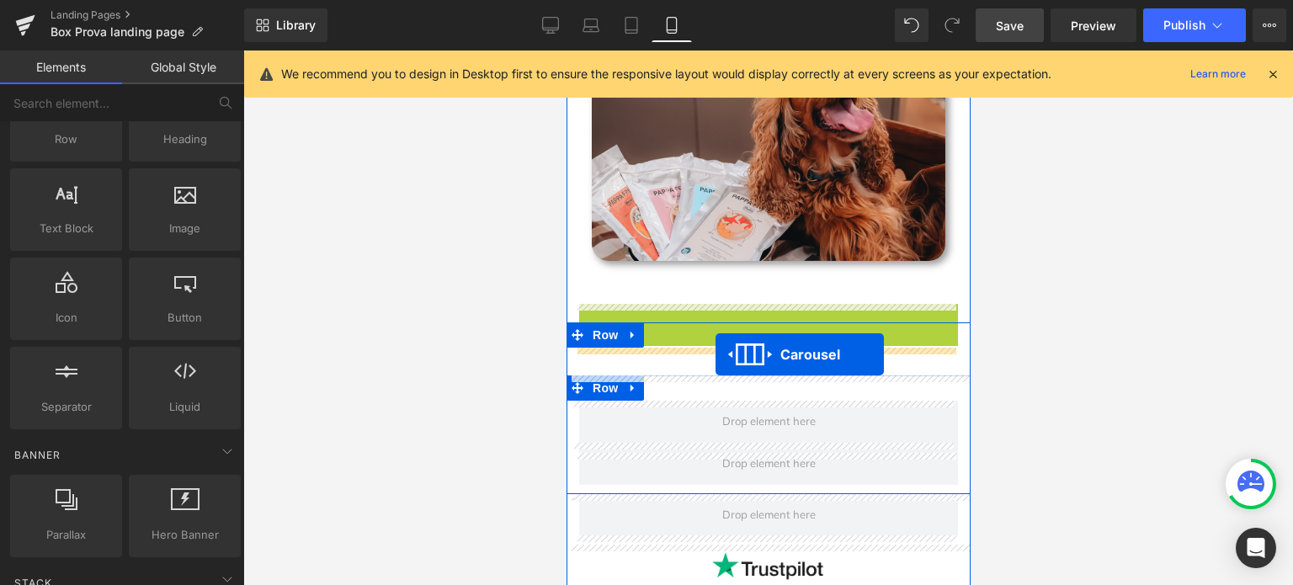
drag, startPoint x: 722, startPoint y: 316, endPoint x: 715, endPoint y: 354, distance: 39.5
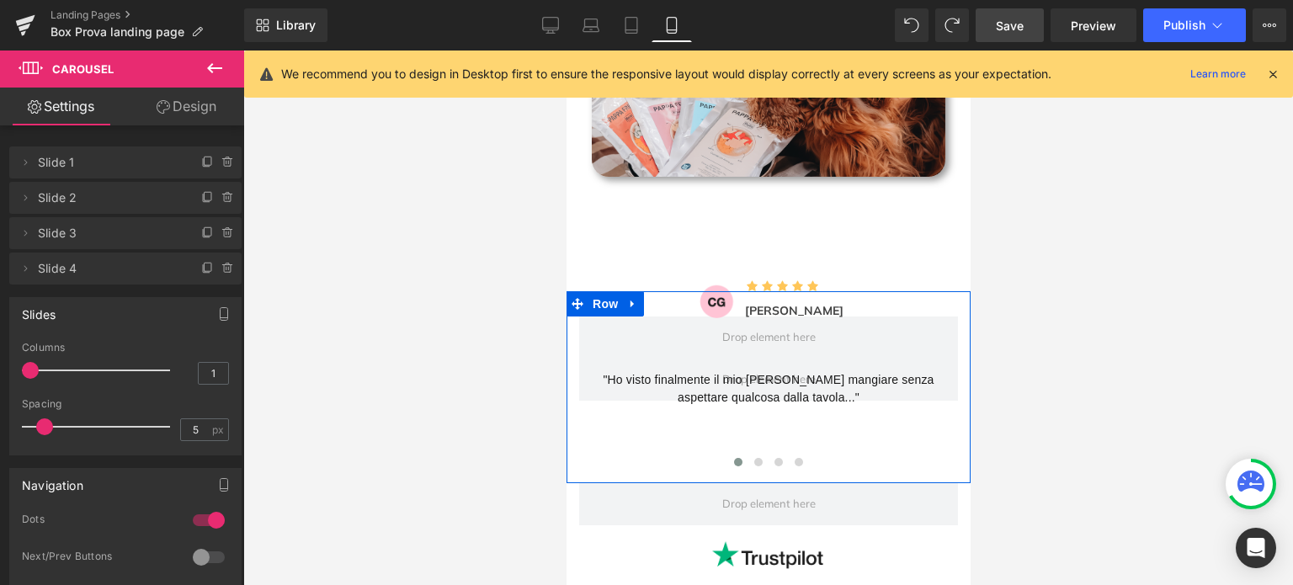
scroll to position [1684, 0]
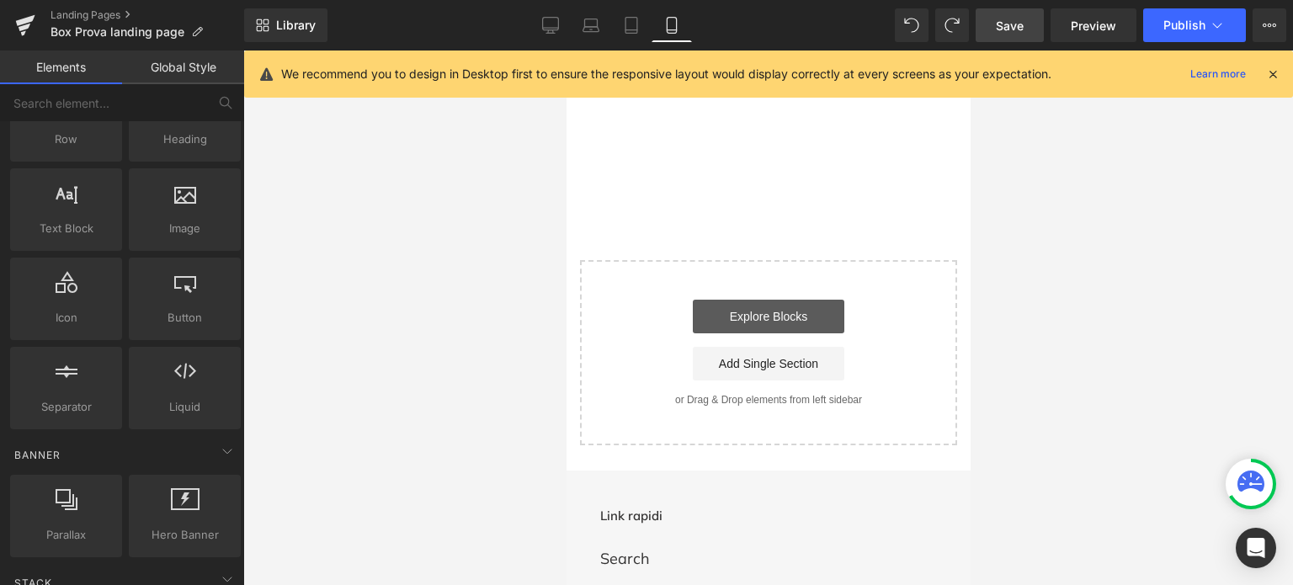
click at [789, 327] on link "Explore Blocks" at bounding box center [768, 317] width 152 height 34
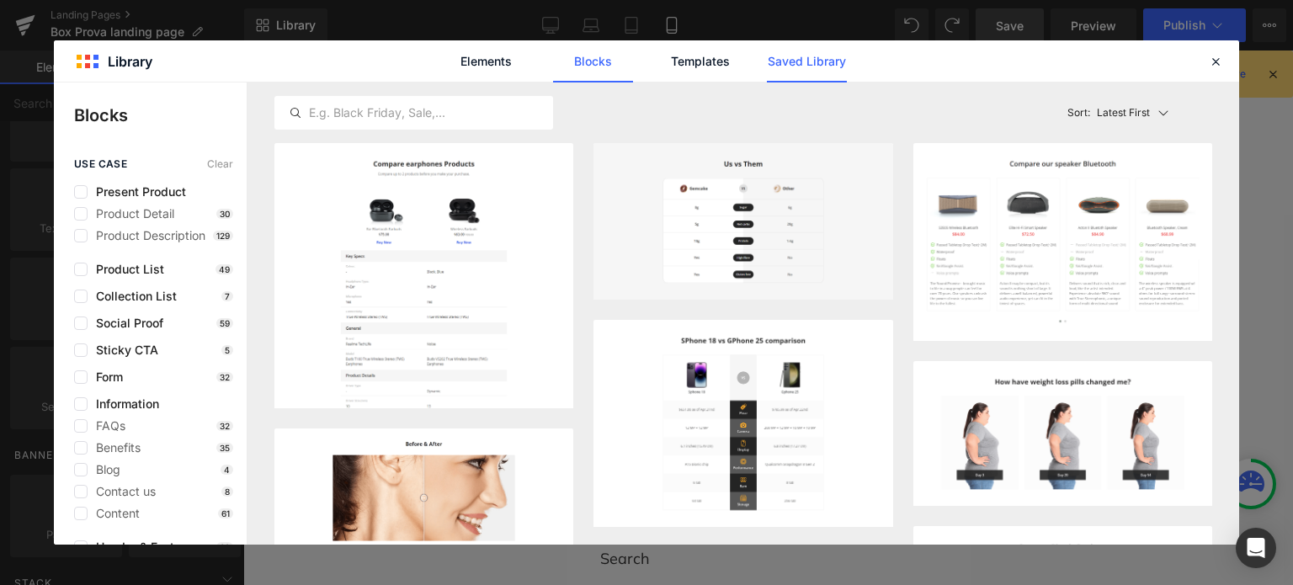
click at [778, 62] on link "Saved Library" at bounding box center [807, 61] width 80 height 42
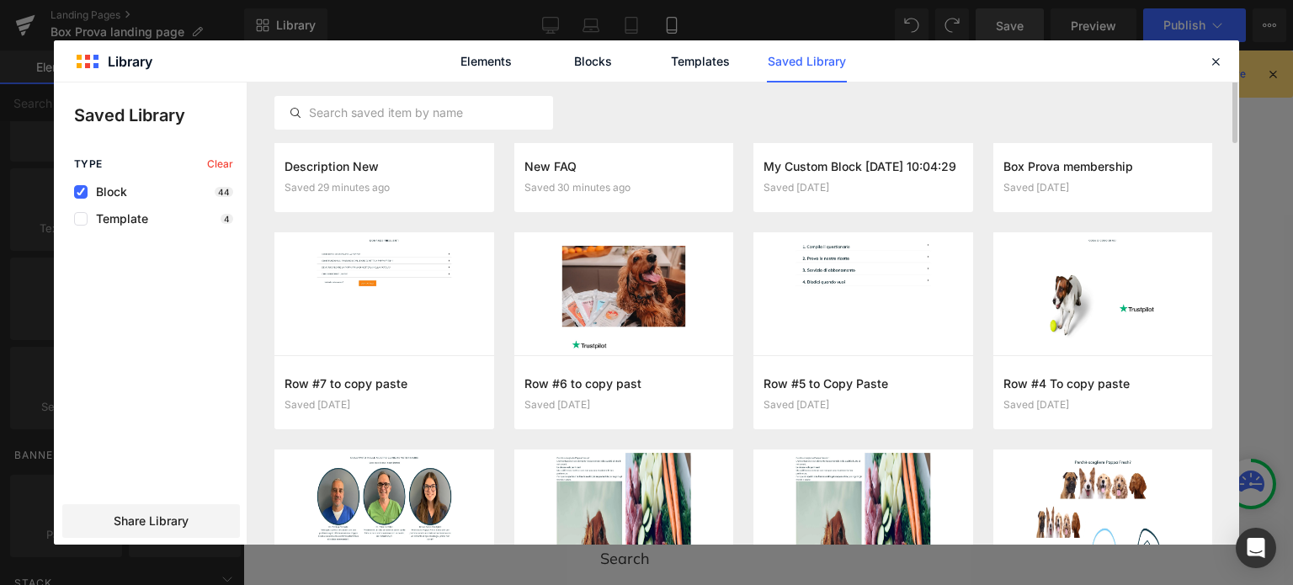
scroll to position [0, 0]
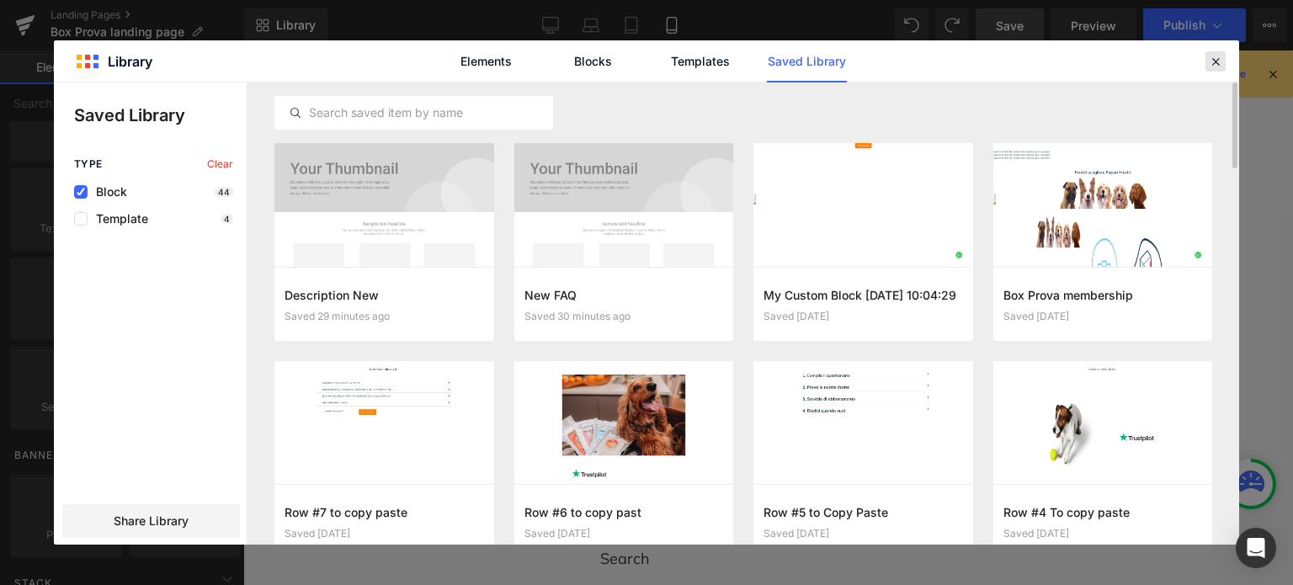
click at [1219, 60] on icon at bounding box center [1215, 61] width 15 height 15
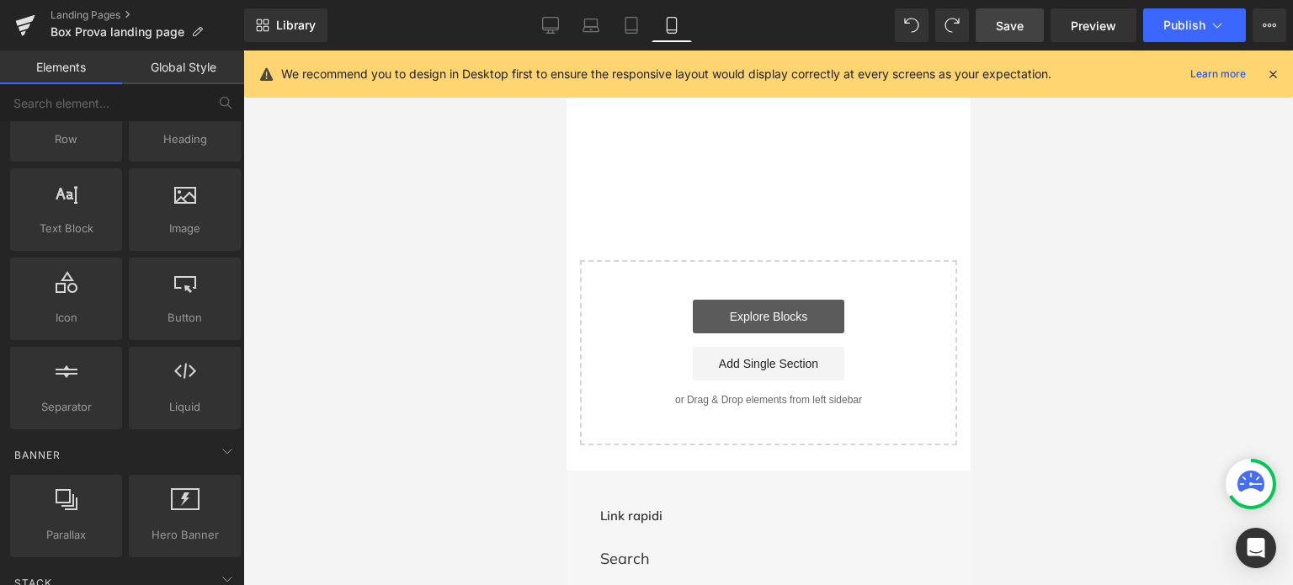
click at [792, 308] on link "Explore Blocks" at bounding box center [768, 317] width 152 height 34
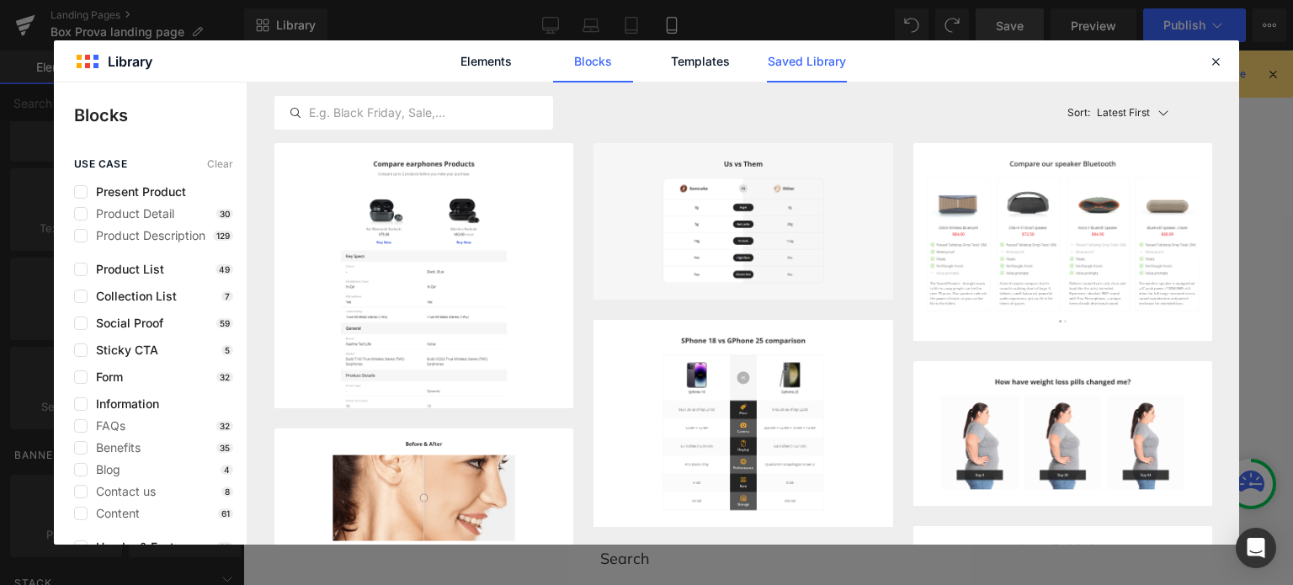
click at [795, 61] on link "Saved Library" at bounding box center [807, 61] width 80 height 42
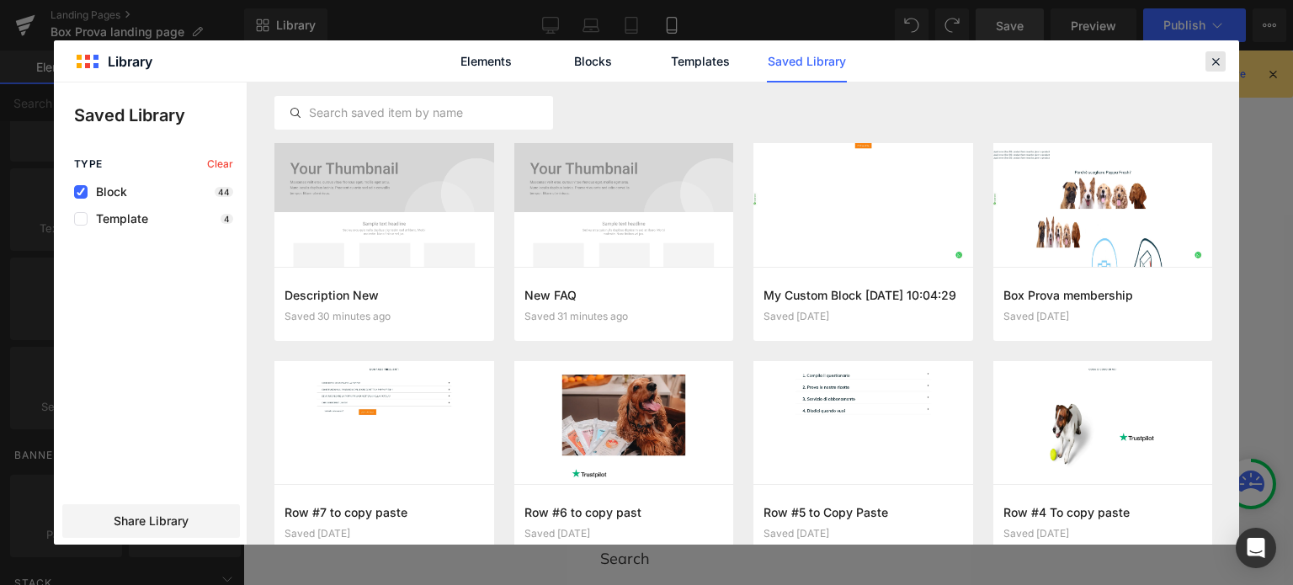
click at [1209, 60] on icon at bounding box center [1215, 61] width 15 height 15
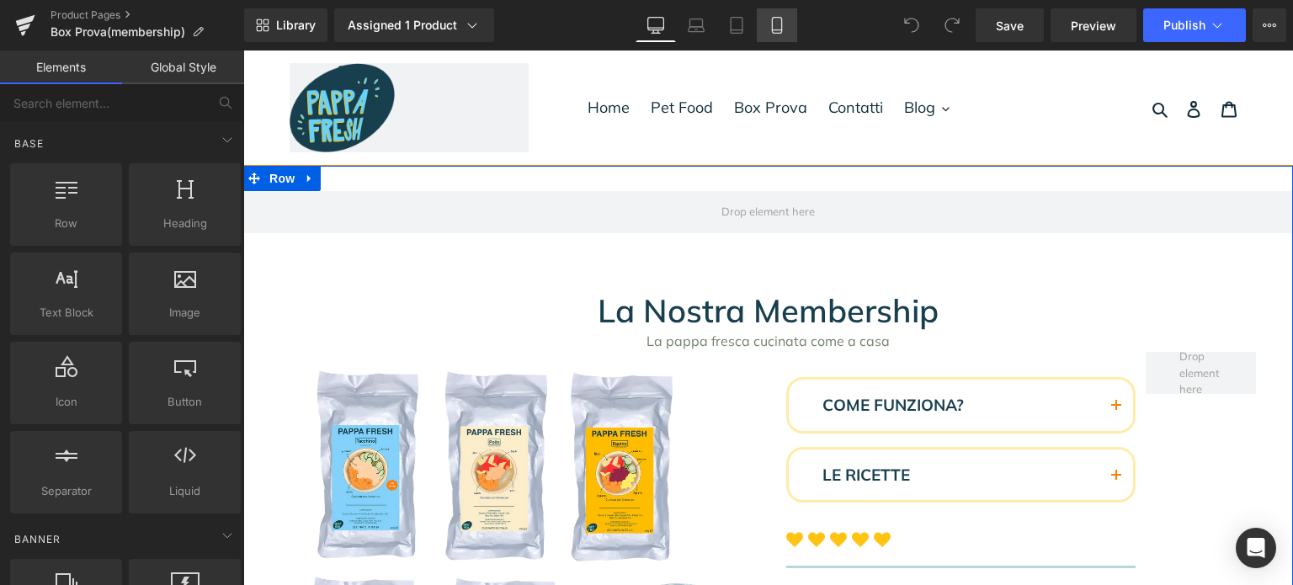
click at [771, 17] on icon at bounding box center [777, 25] width 17 height 17
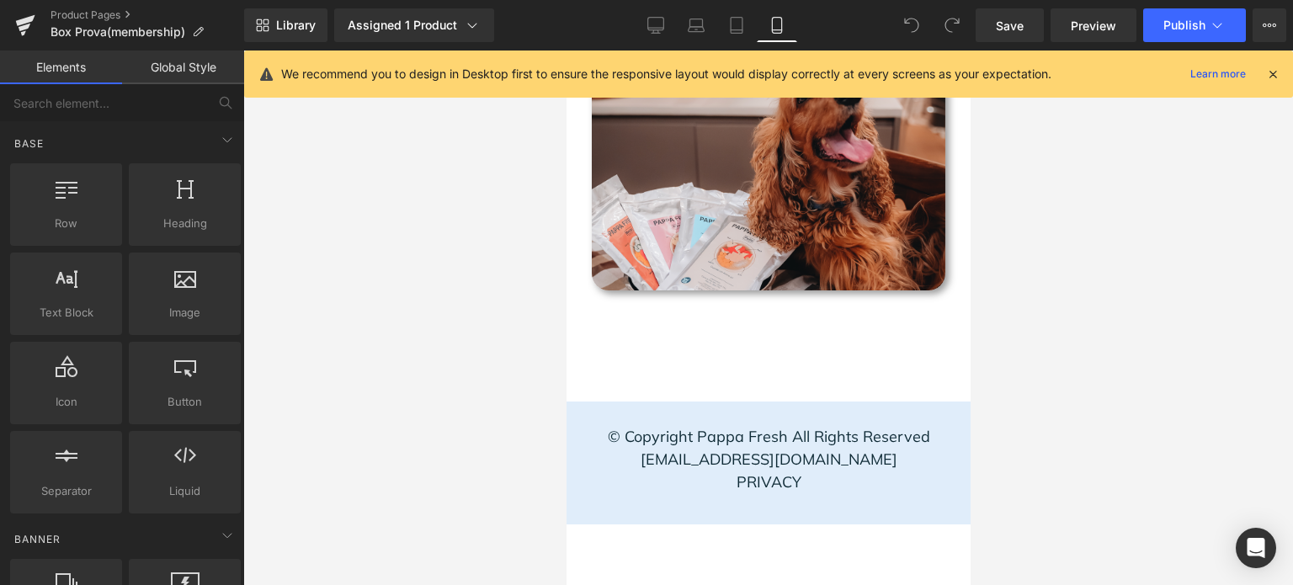
scroll to position [2610, 0]
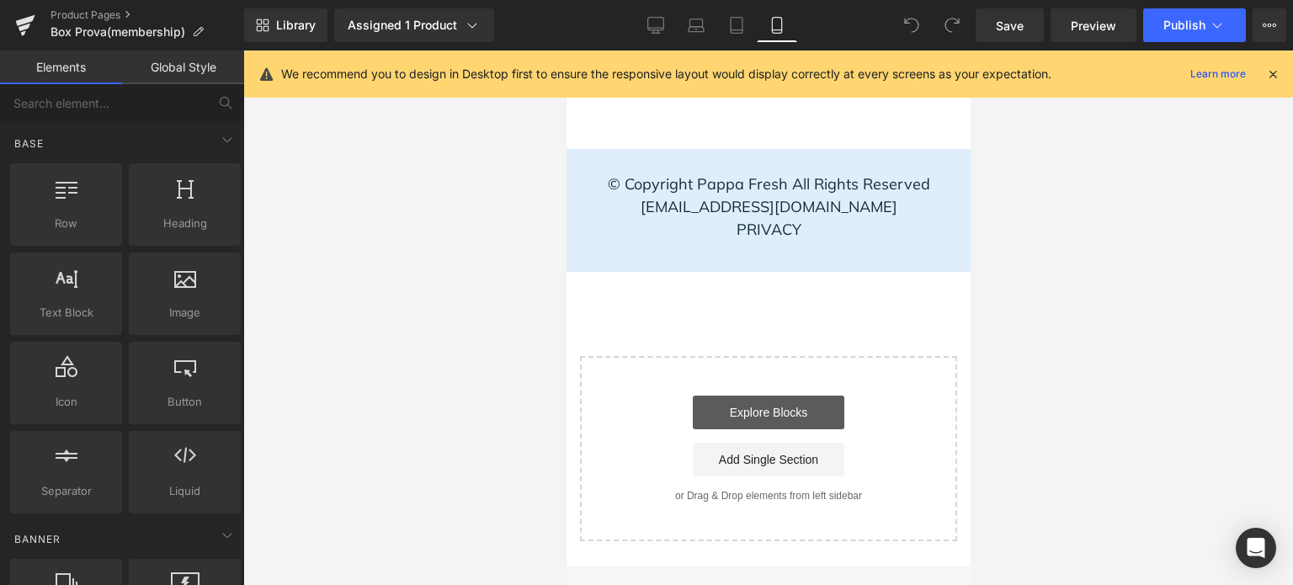
click at [778, 404] on link "Explore Blocks" at bounding box center [768, 413] width 152 height 34
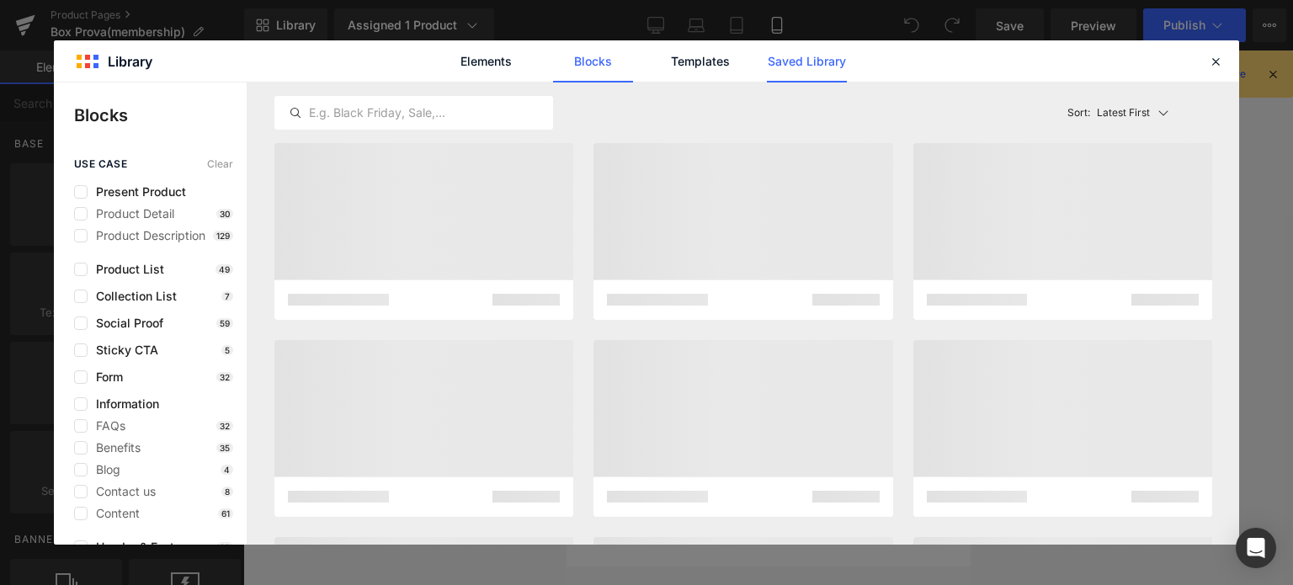
click at [781, 63] on link "Saved Library" at bounding box center [807, 61] width 80 height 42
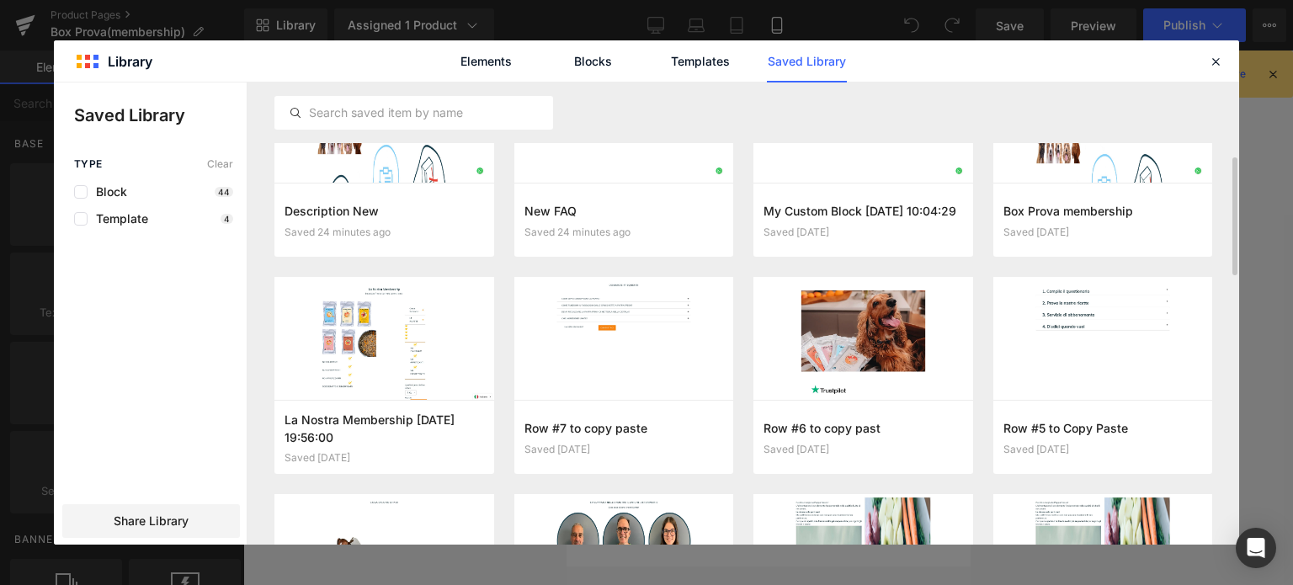
scroll to position [212, 0]
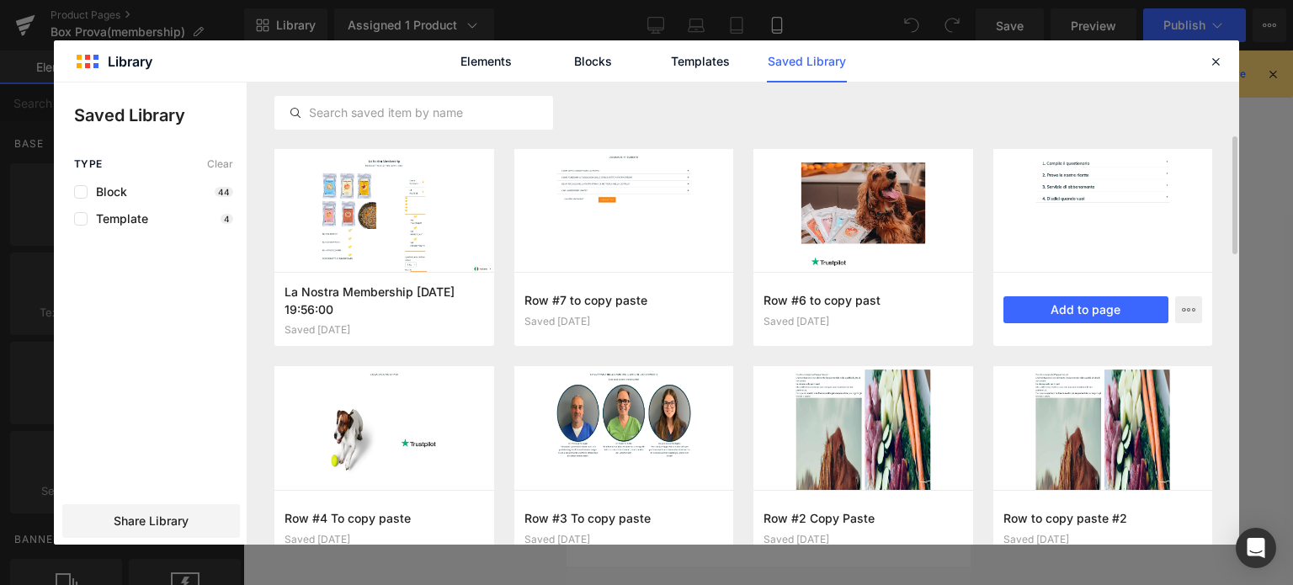
click at [1097, 224] on div at bounding box center [1103, 211] width 220 height 124
click at [1187, 309] on icon "button" at bounding box center [1188, 309] width 13 height 13
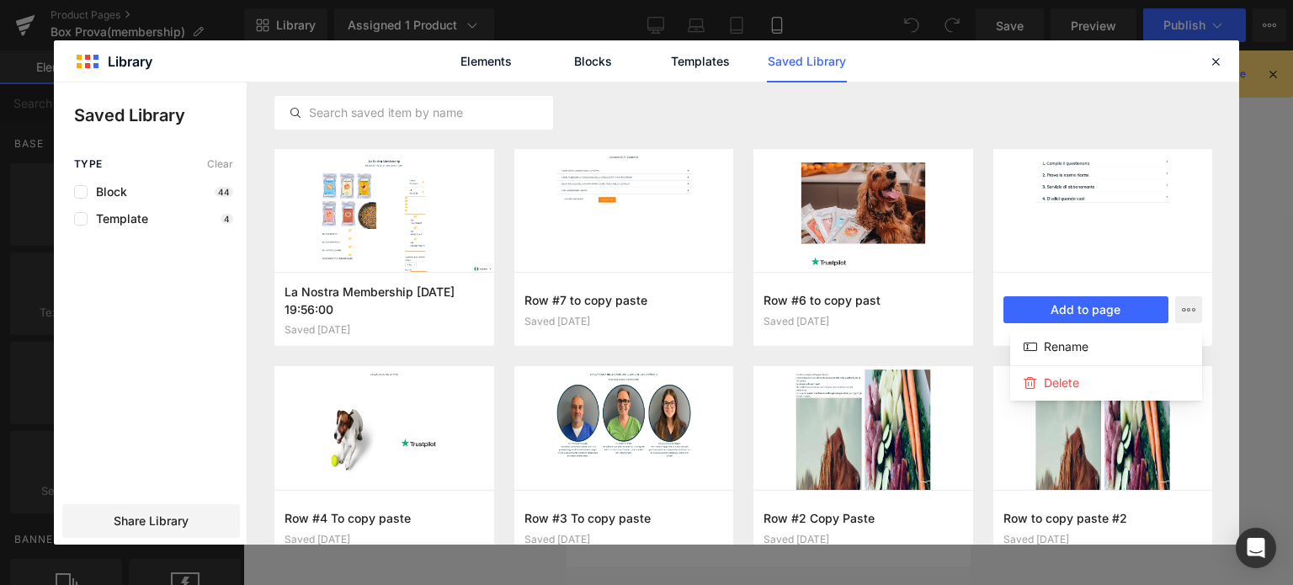
click at [919, 457] on div at bounding box center [646, 313] width 1185 height 462
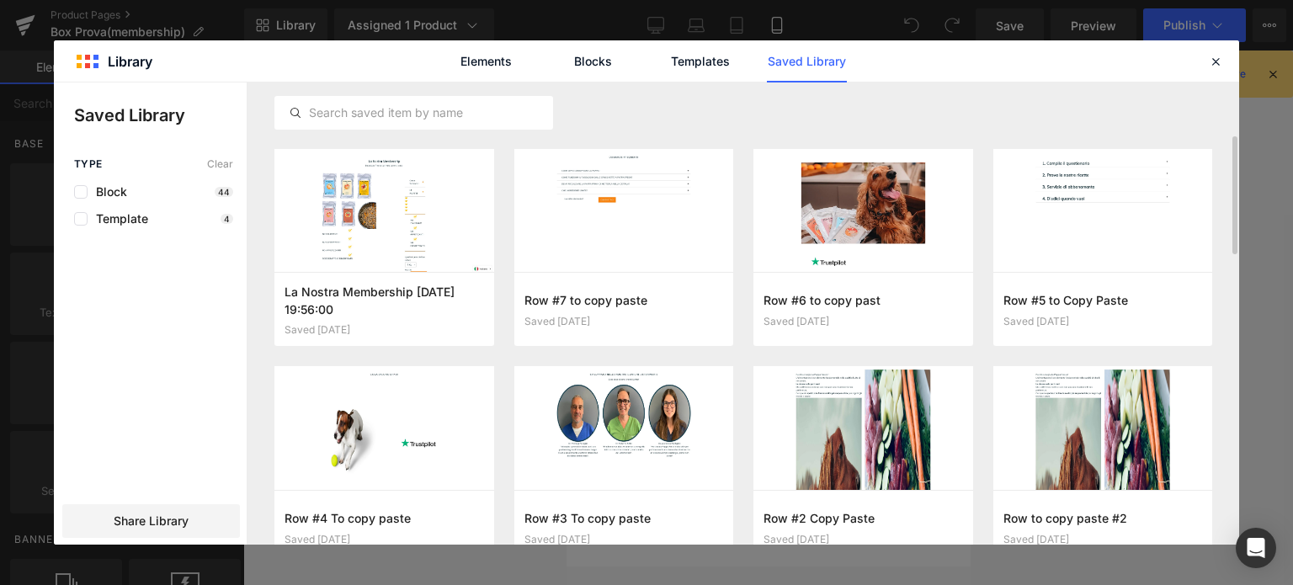
scroll to position [424, 0]
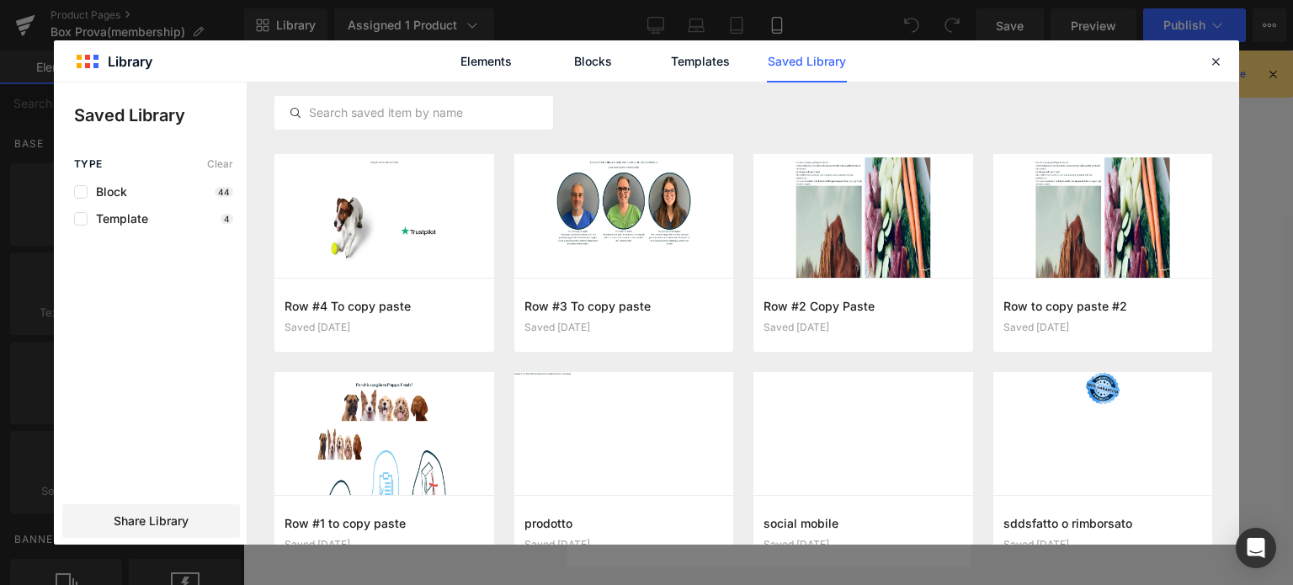
click at [0, 0] on button "Add to page" at bounding box center [0, 0] width 0 height 0
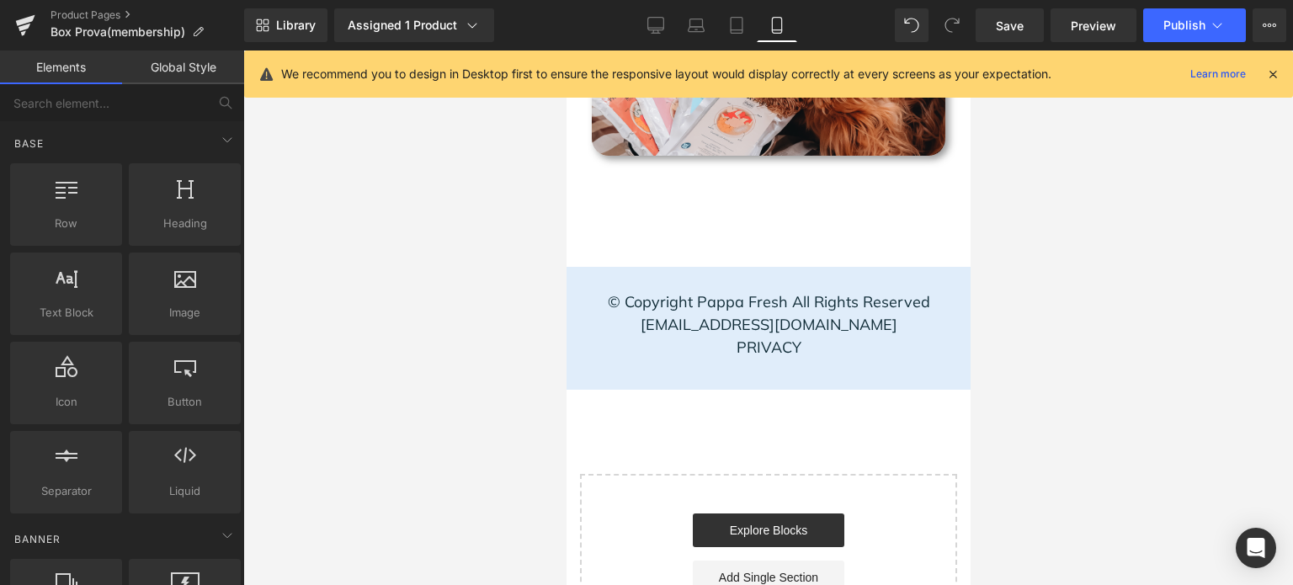
scroll to position [2744, 0]
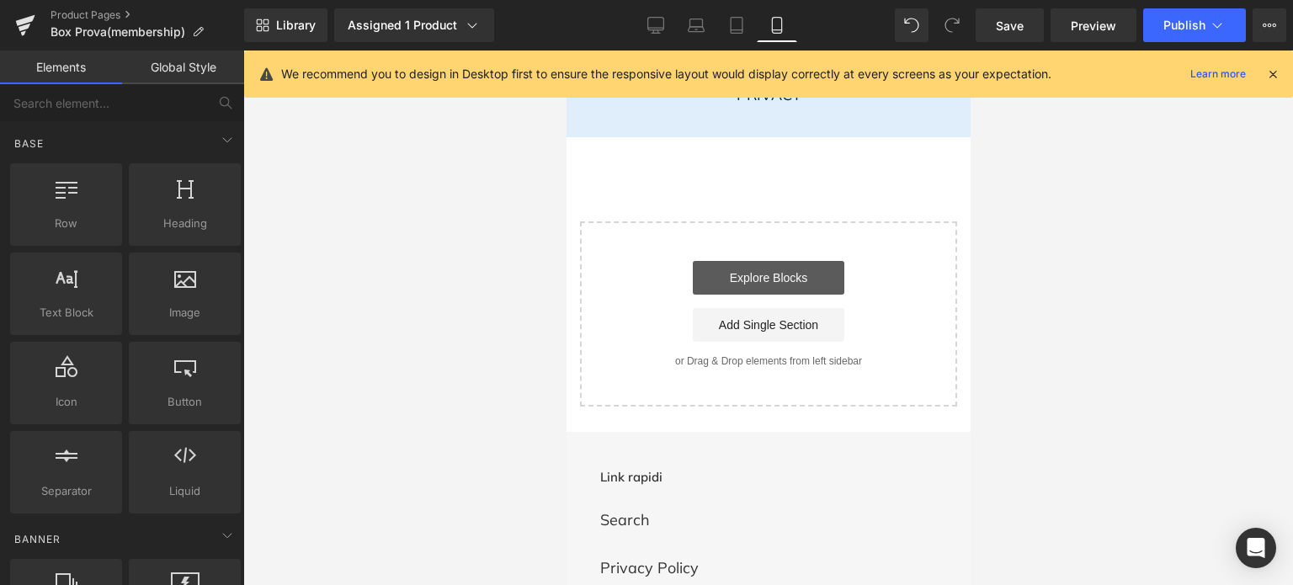
click at [769, 273] on link "Explore Blocks" at bounding box center [768, 278] width 152 height 34
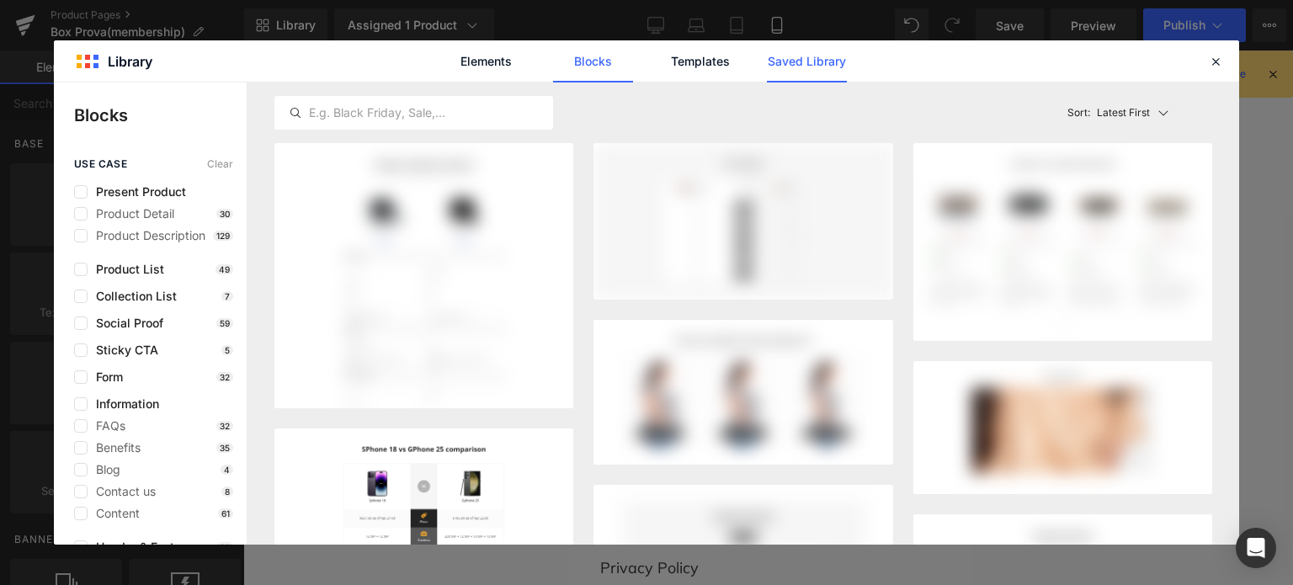
click at [817, 65] on link "Saved Library" at bounding box center [807, 61] width 80 height 42
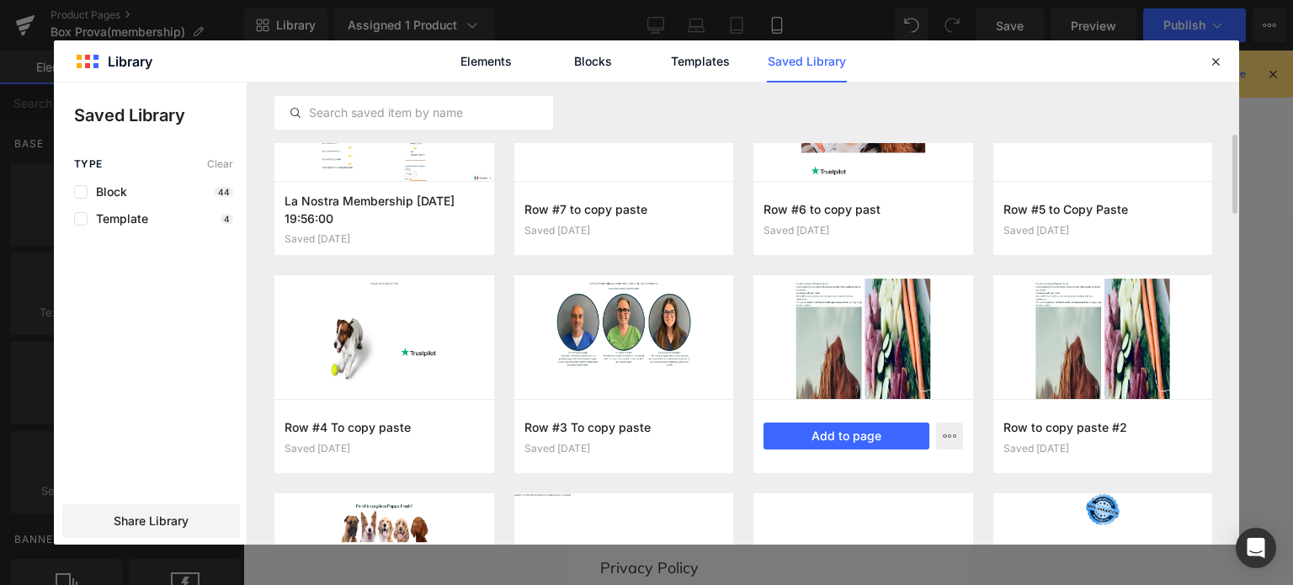
scroll to position [178, 0]
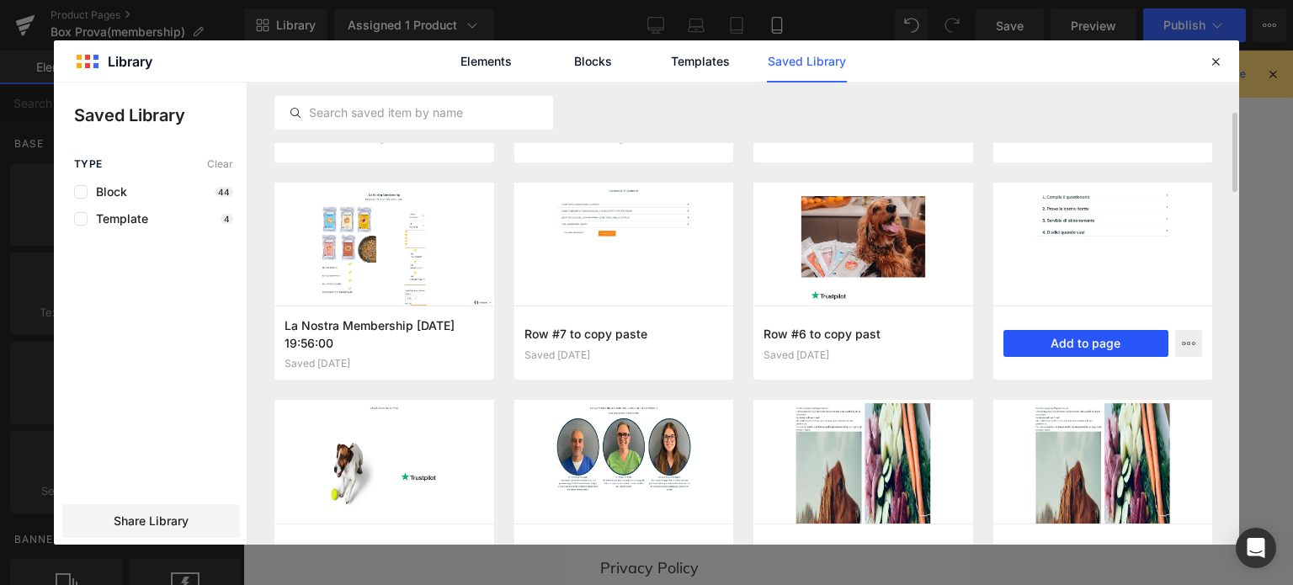
click at [1080, 338] on button "Add to page" at bounding box center [1086, 343] width 166 height 27
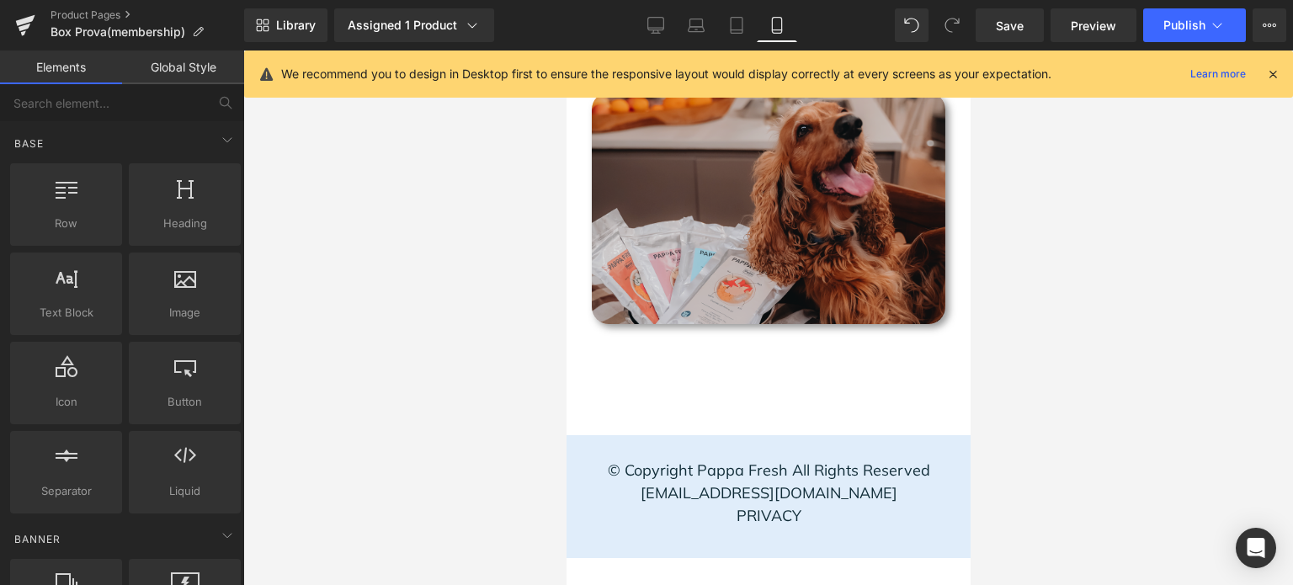
scroll to position [2660, 0]
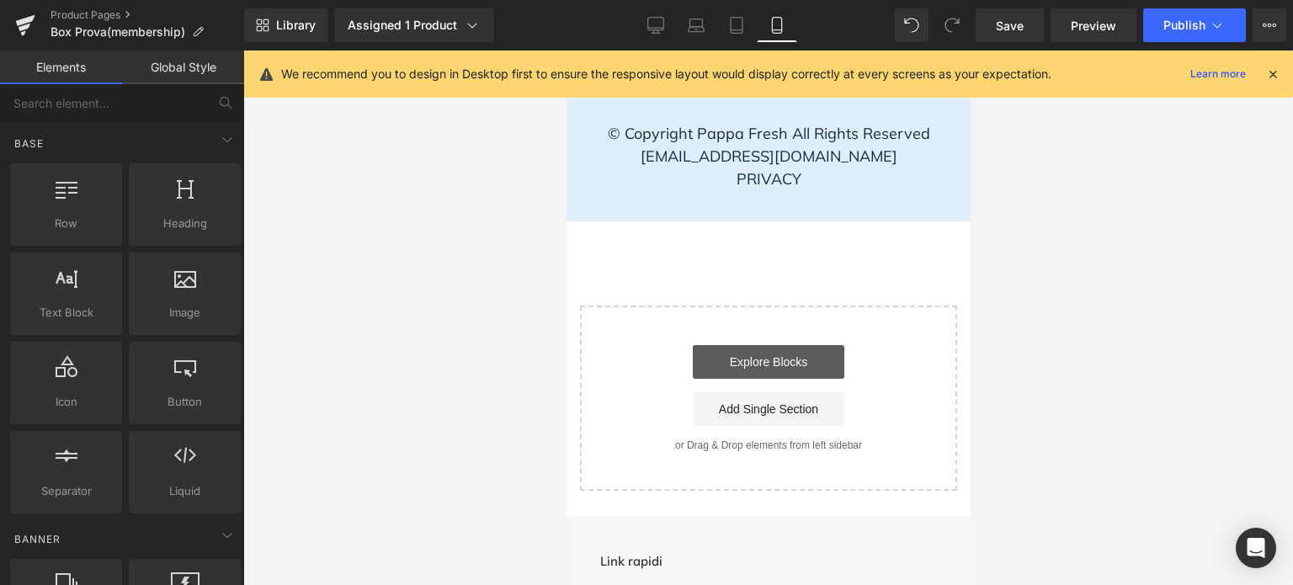
click at [779, 375] on link "Explore Blocks" at bounding box center [768, 362] width 152 height 34
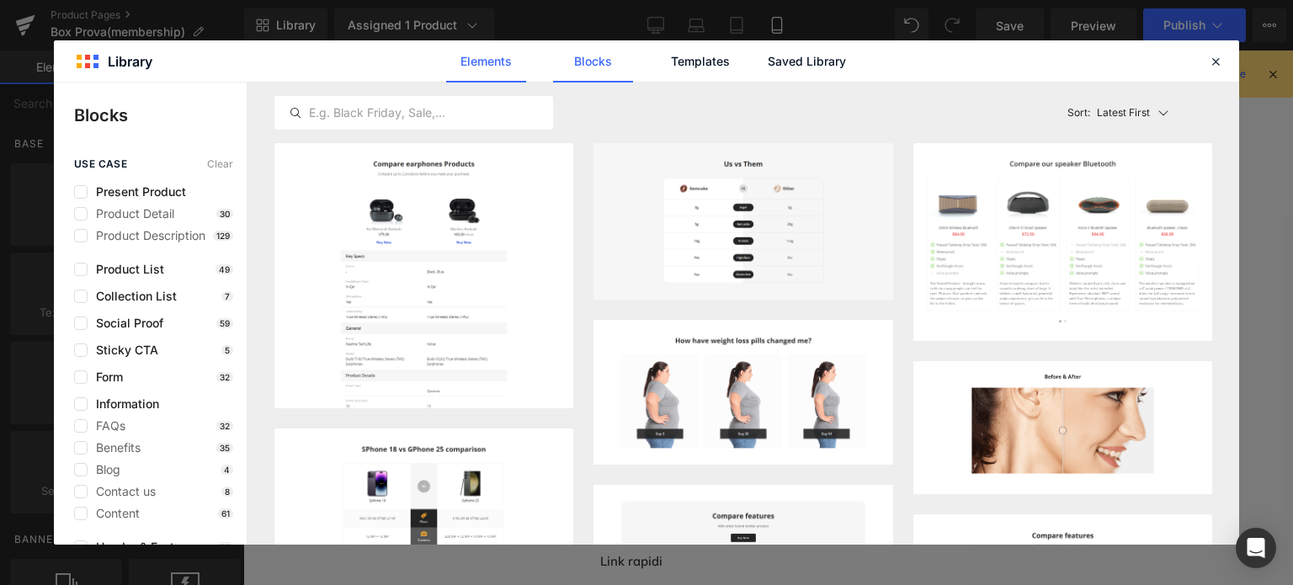
click at [660, 73] on link "Elements" at bounding box center [700, 61] width 80 height 42
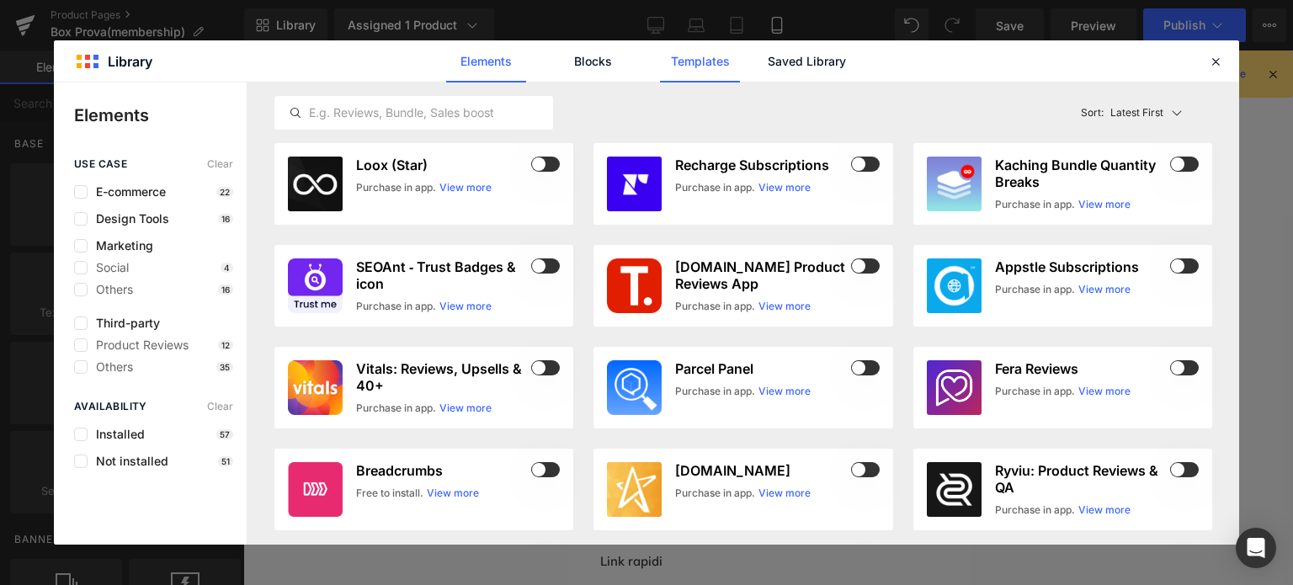
click at [705, 60] on link "Templates" at bounding box center [700, 61] width 80 height 42
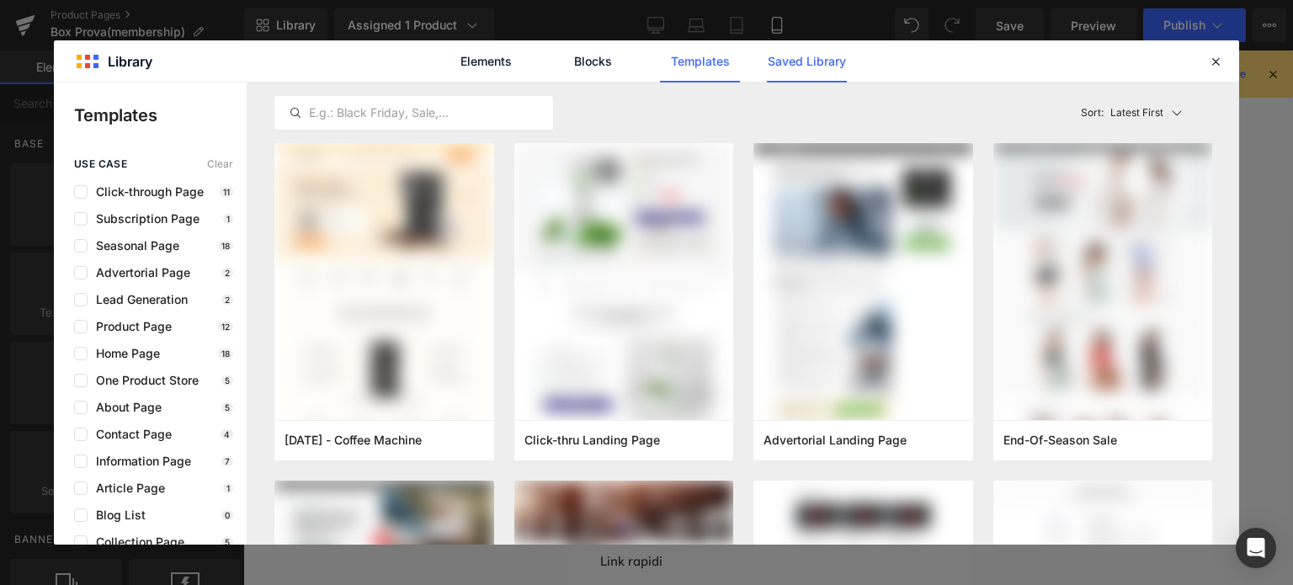
click at [788, 66] on link "Saved Library" at bounding box center [807, 61] width 80 height 42
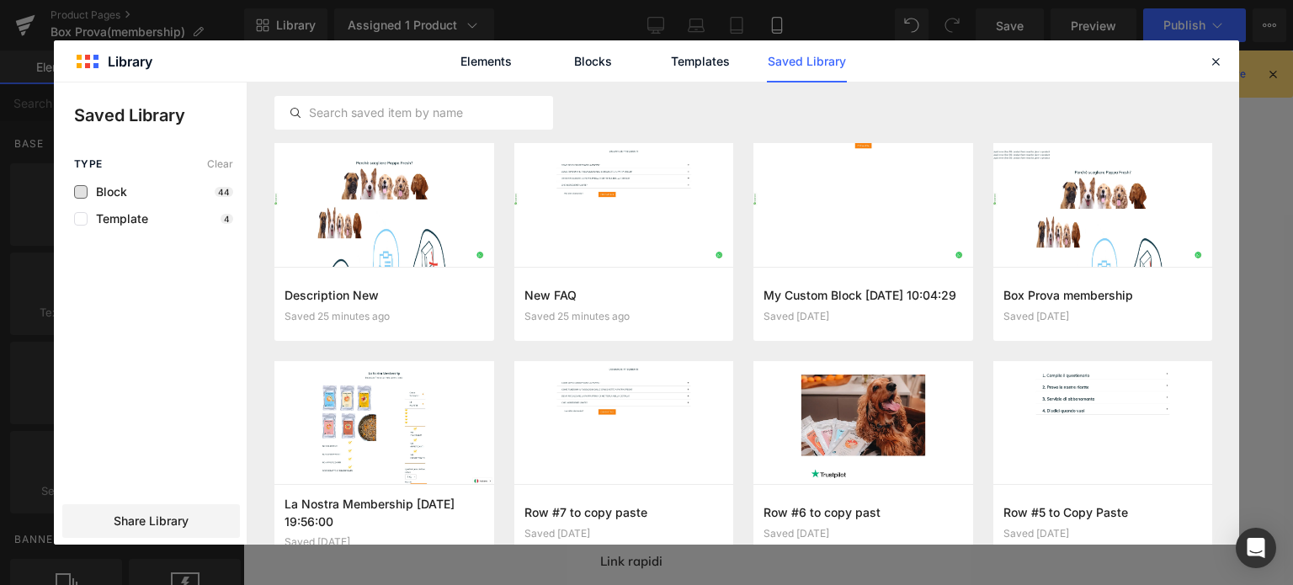
click at [88, 194] on span "Block" at bounding box center [108, 191] width 40 height 13
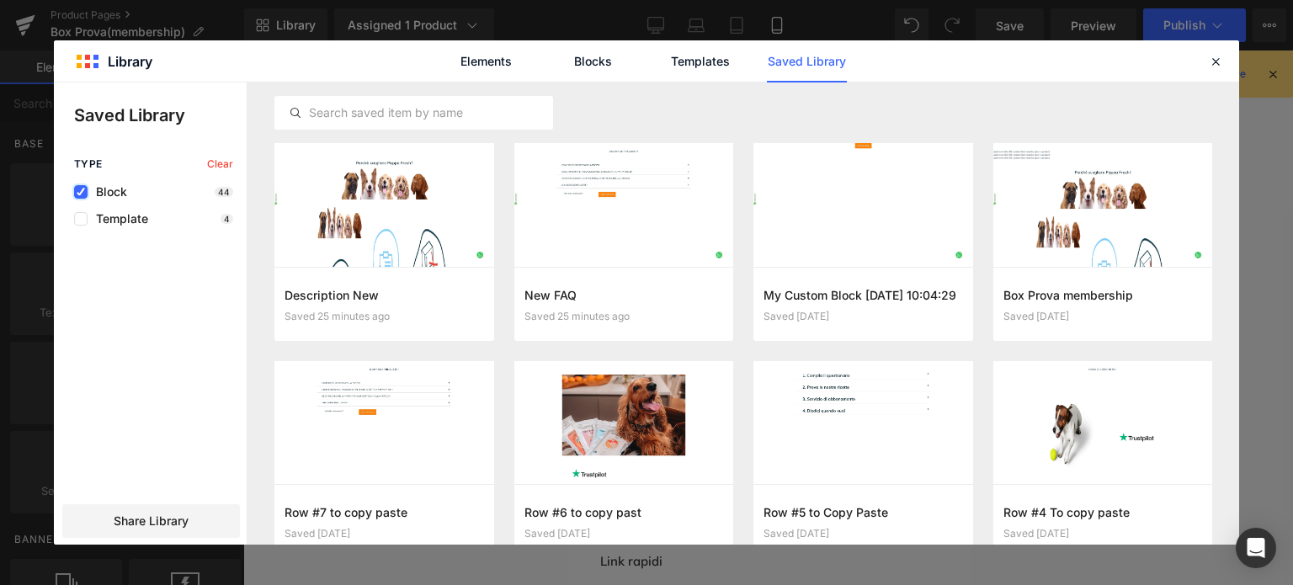
click at [82, 197] on label at bounding box center [80, 191] width 13 height 13
click at [81, 192] on input "checkbox" at bounding box center [81, 192] width 0 height 0
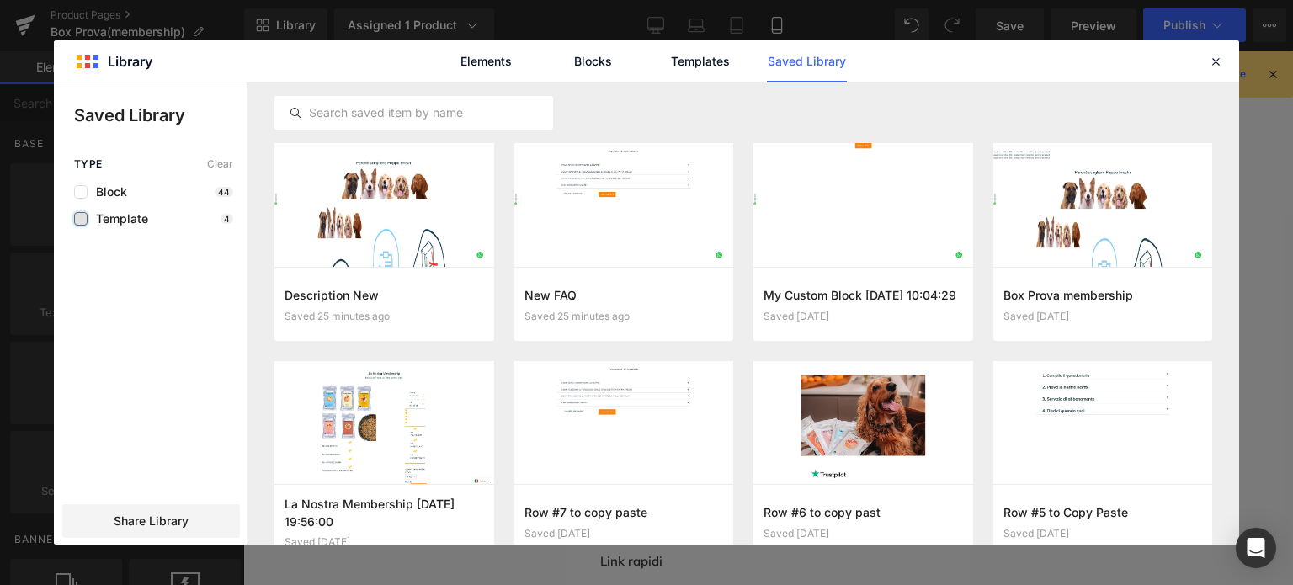
click at [82, 214] on label at bounding box center [80, 218] width 13 height 13
click at [81, 219] on input "checkbox" at bounding box center [81, 219] width 0 height 0
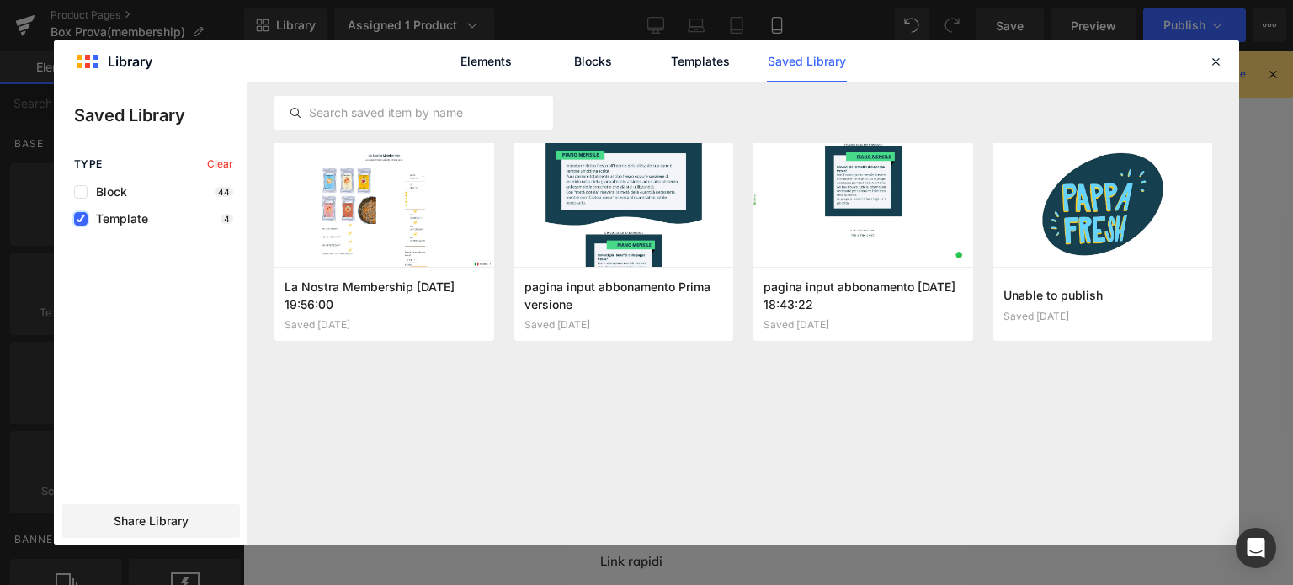
click at [82, 219] on icon at bounding box center [81, 219] width 8 height 0
click at [81, 219] on input "checkbox" at bounding box center [81, 219] width 0 height 0
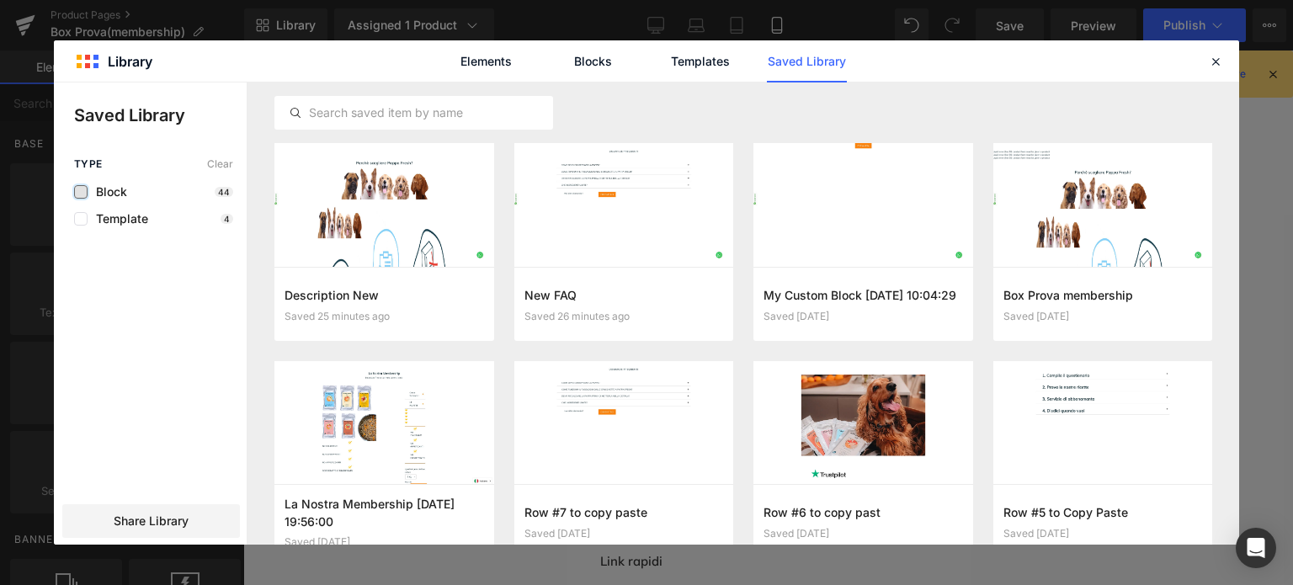
click at [82, 191] on label at bounding box center [80, 191] width 13 height 13
click at [81, 192] on input "checkbox" at bounding box center [81, 192] width 0 height 0
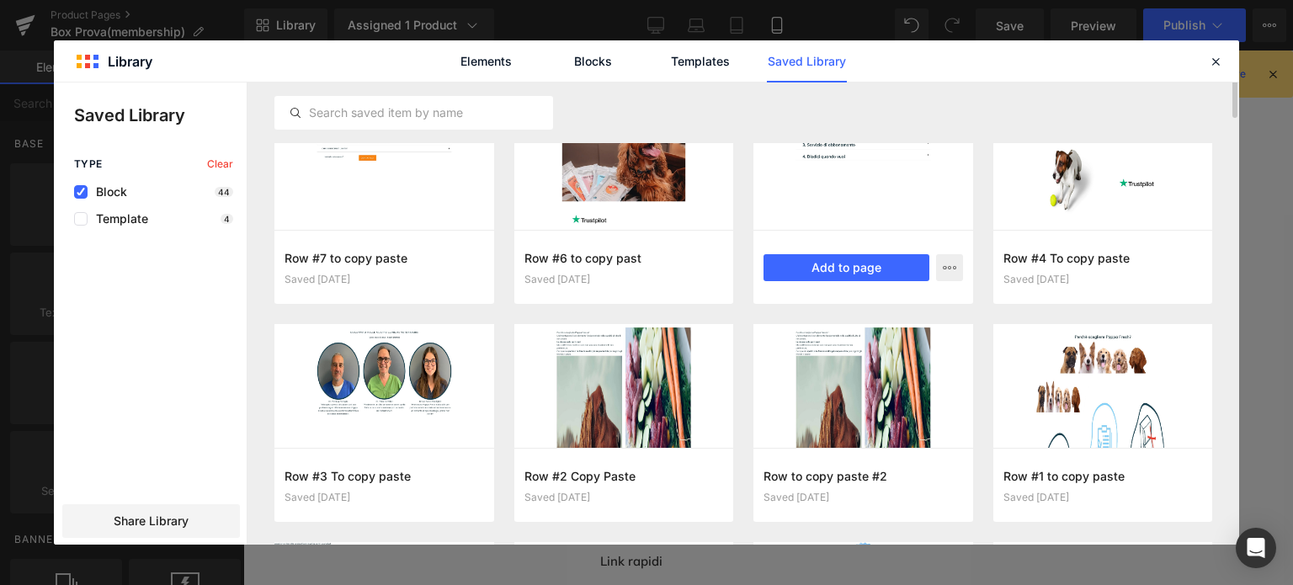
scroll to position [129, 0]
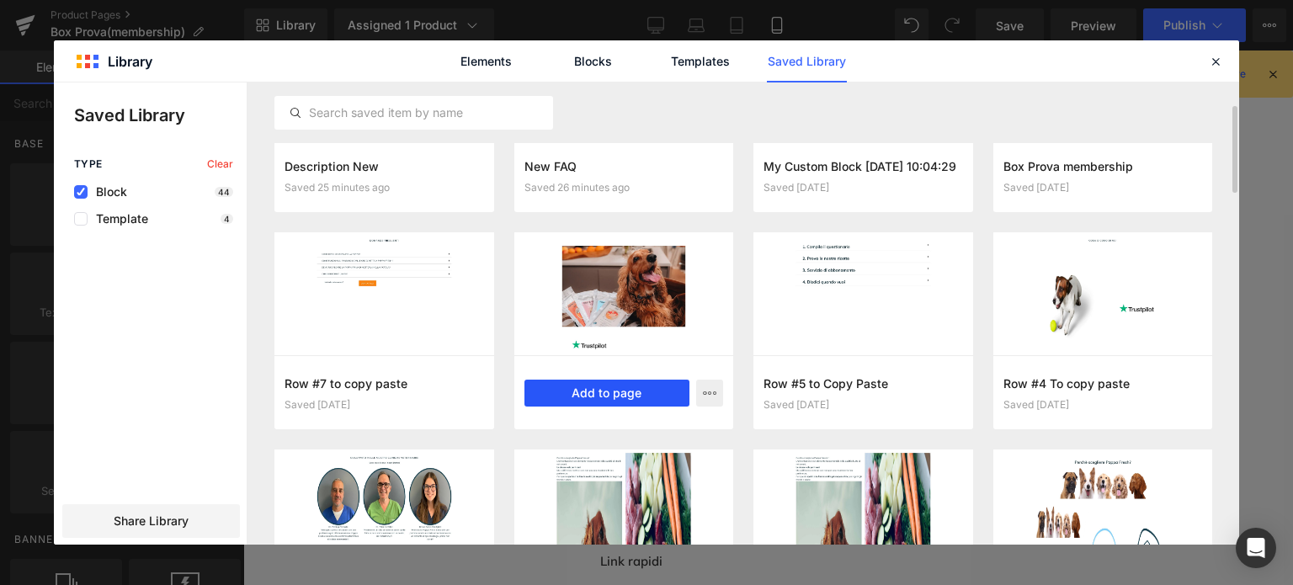
click at [606, 391] on button "Add to page" at bounding box center [607, 393] width 166 height 27
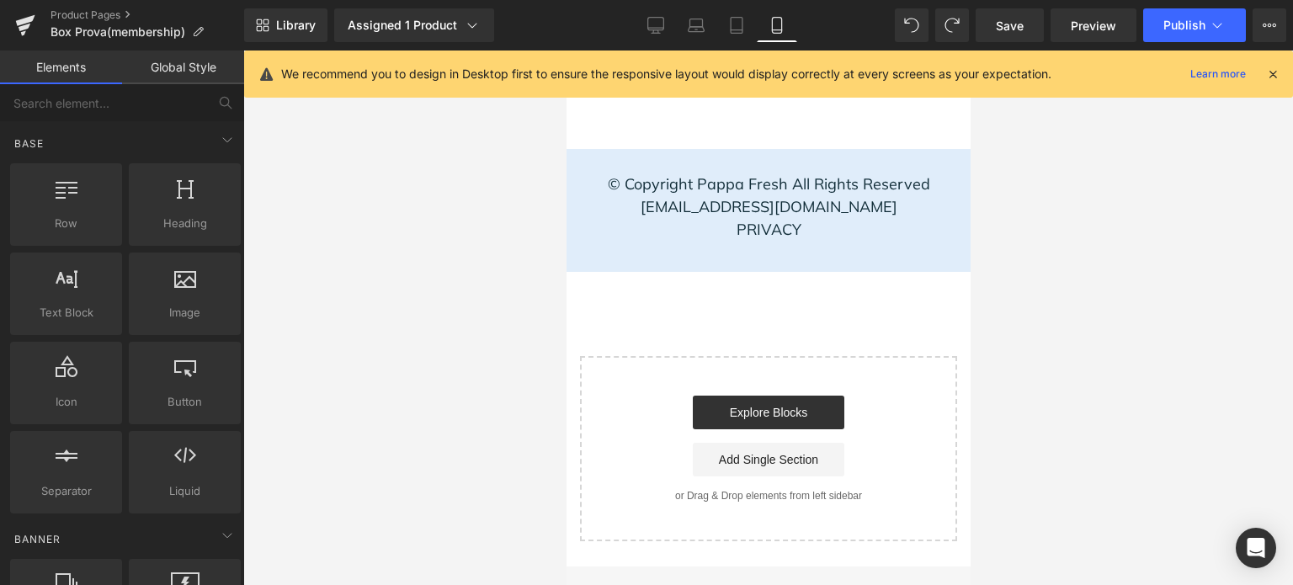
scroll to position [2441, 0]
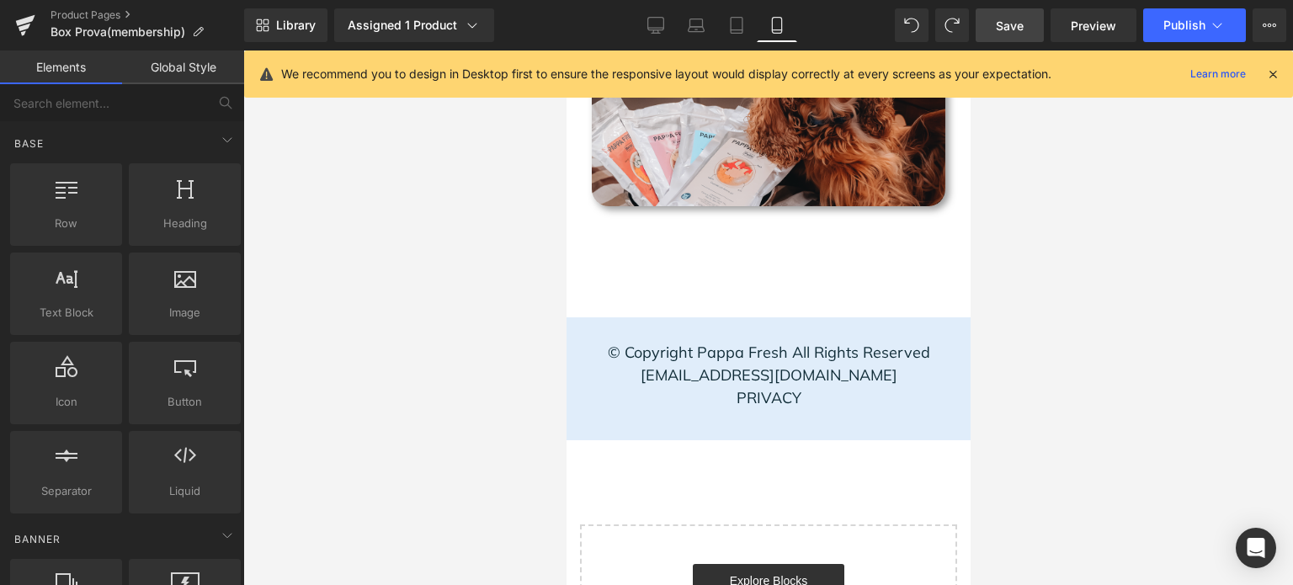
click at [1020, 26] on link "Save" at bounding box center [1010, 25] width 68 height 34
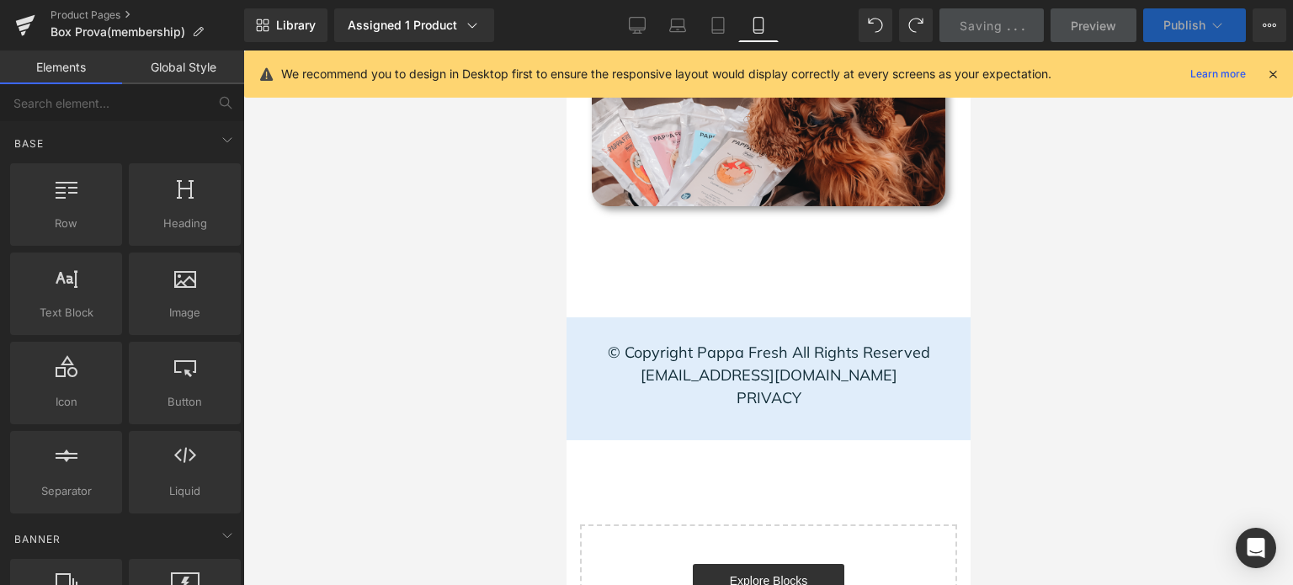
scroll to position [2946, 0]
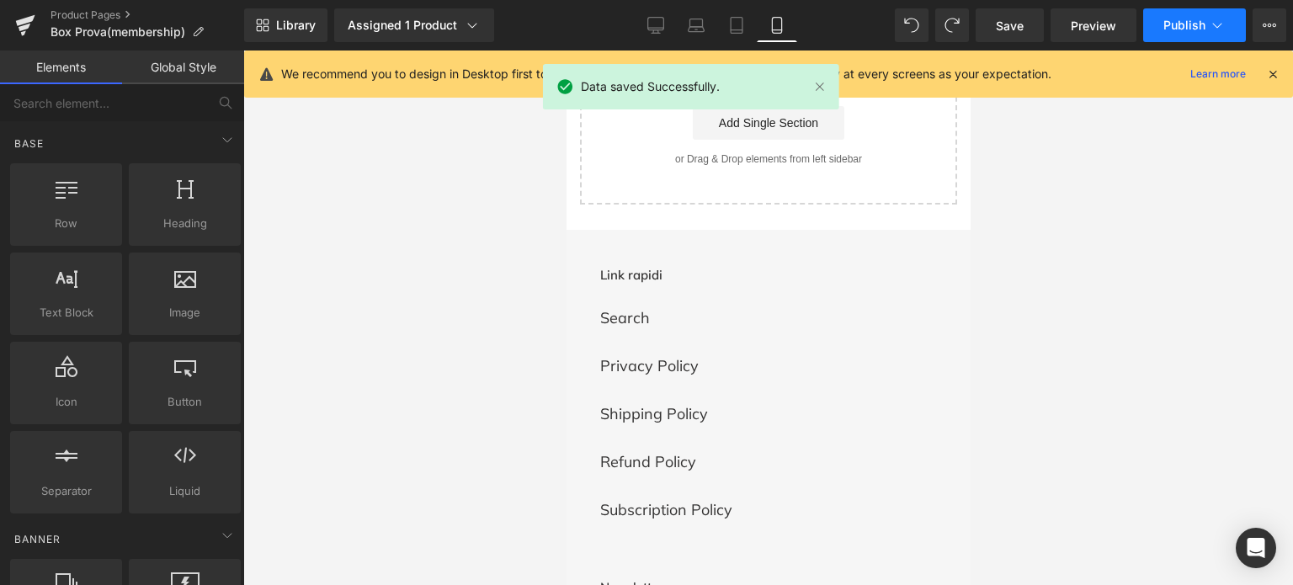
click at [1175, 20] on span "Publish" at bounding box center [1184, 25] width 42 height 13
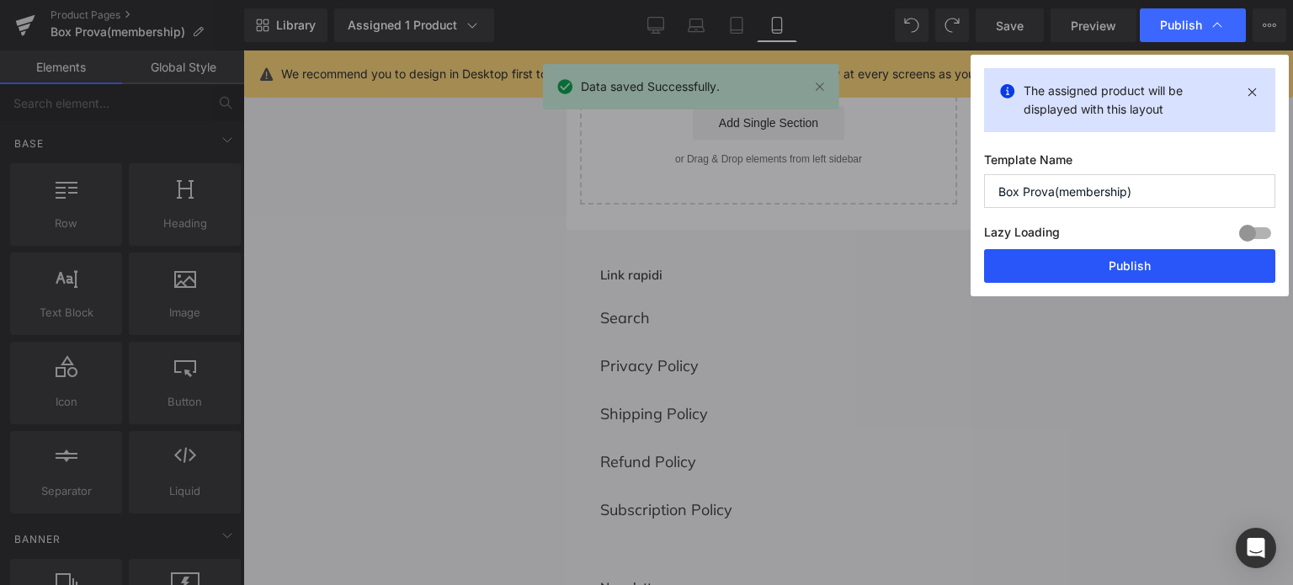
click at [1088, 265] on button "Publish" at bounding box center [1129, 266] width 291 height 34
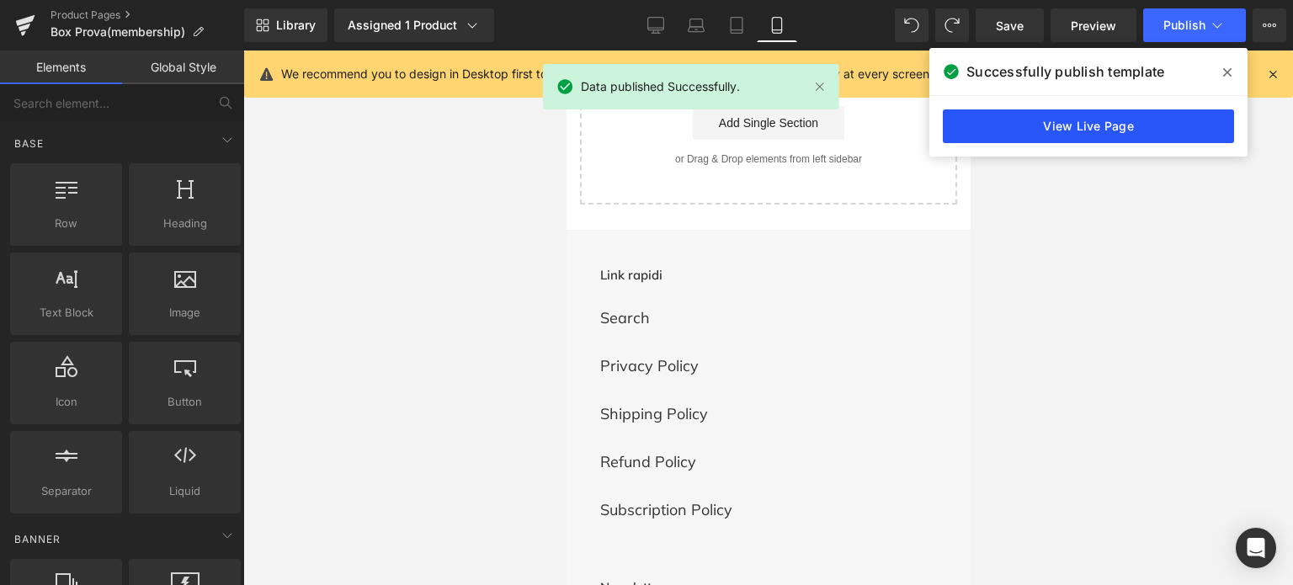
click at [1106, 116] on link "View Live Page" at bounding box center [1088, 126] width 291 height 34
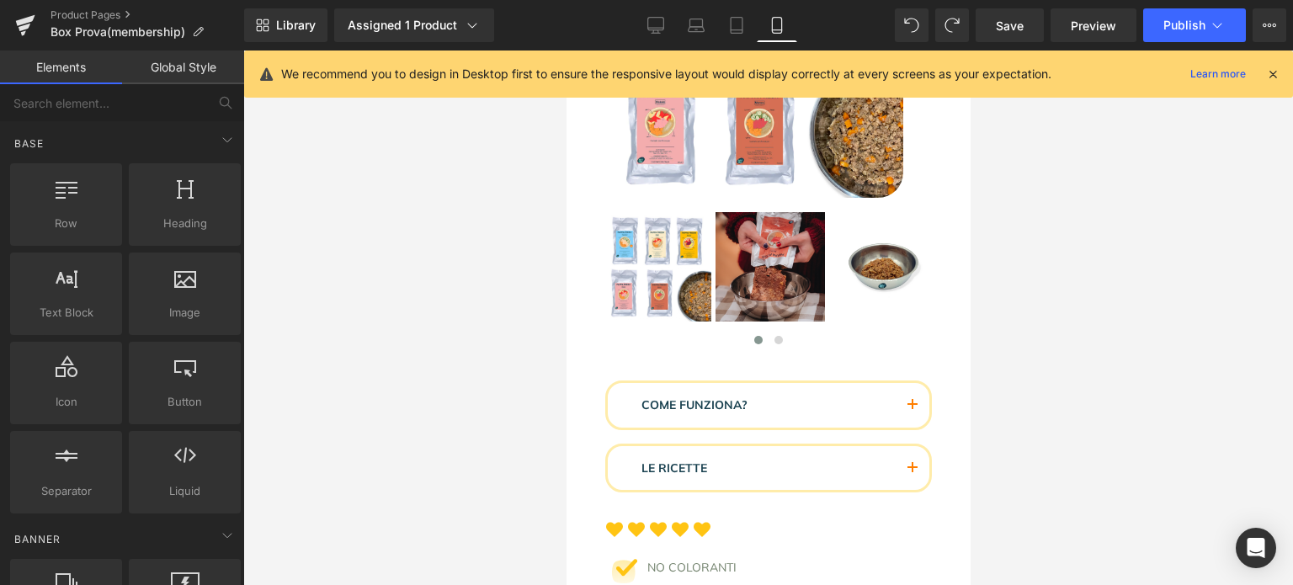
scroll to position [0, 0]
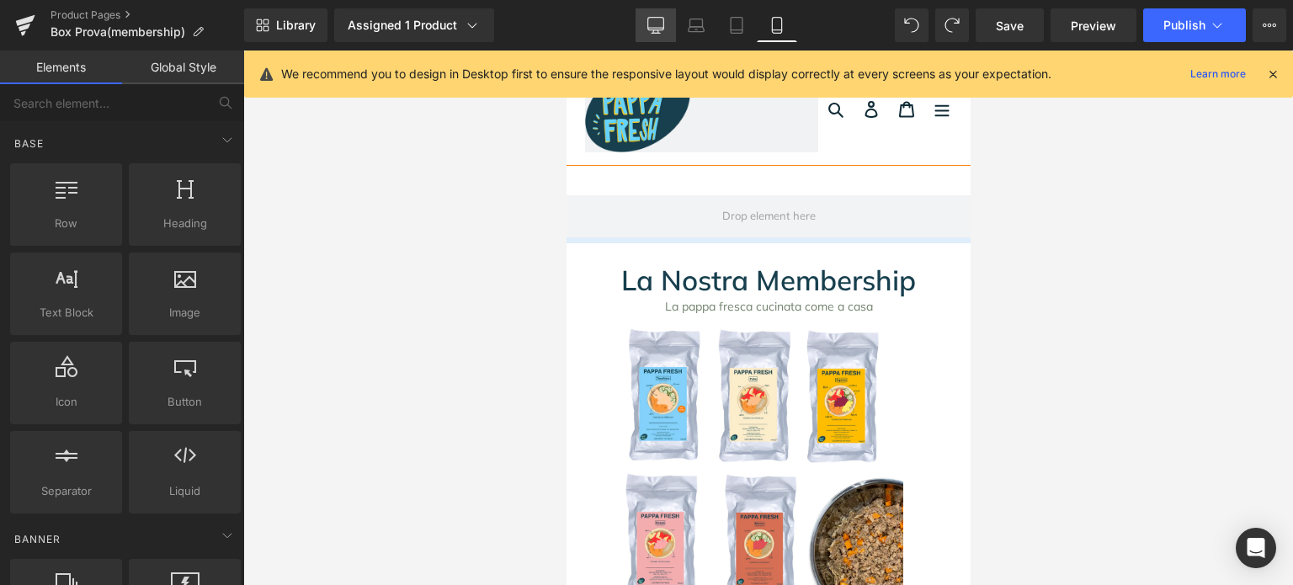
click at [662, 24] on icon at bounding box center [656, 24] width 16 height 13
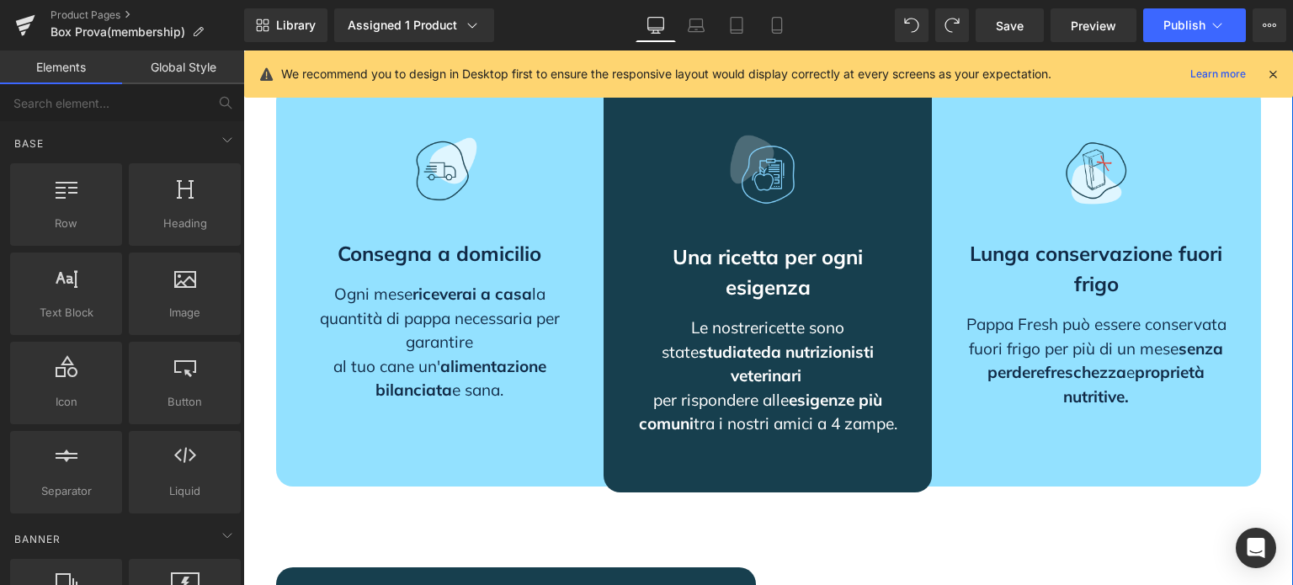
scroll to position [1546, 0]
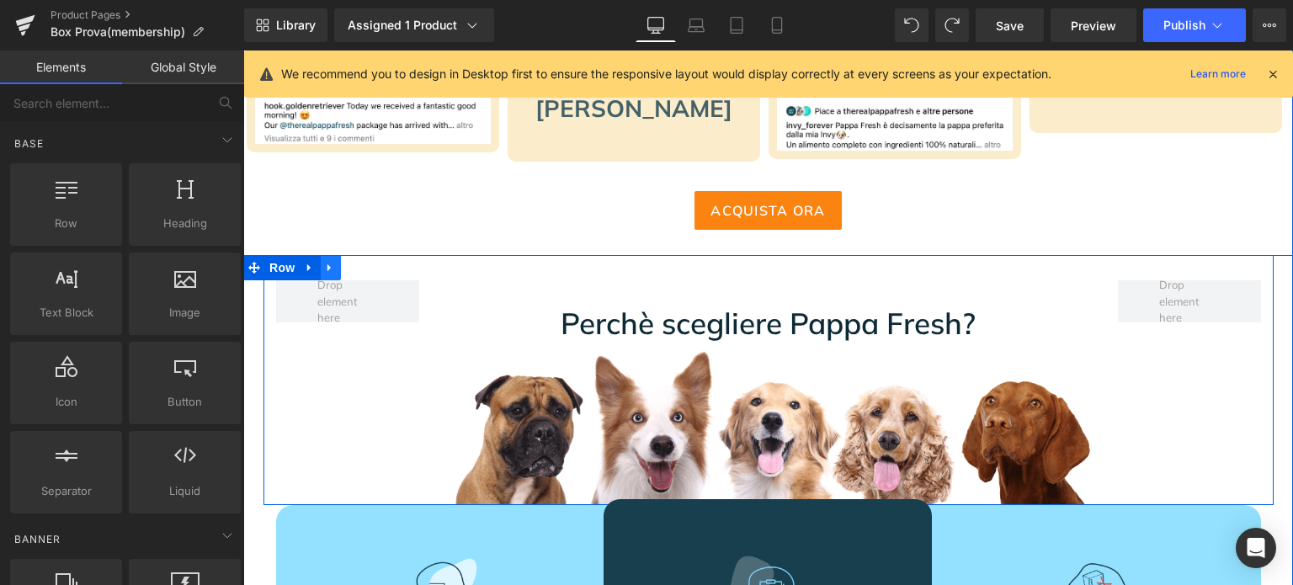
click at [326, 263] on icon at bounding box center [330, 268] width 12 height 13
click at [324, 266] on icon at bounding box center [330, 268] width 12 height 12
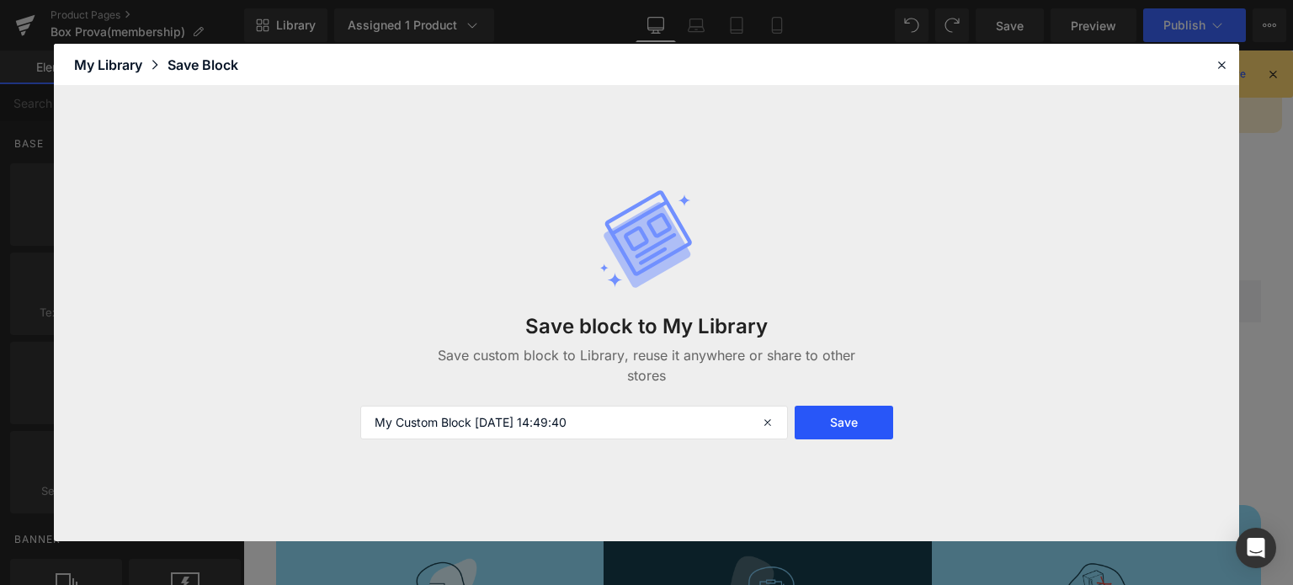
click at [821, 426] on button "Save" at bounding box center [844, 423] width 98 height 34
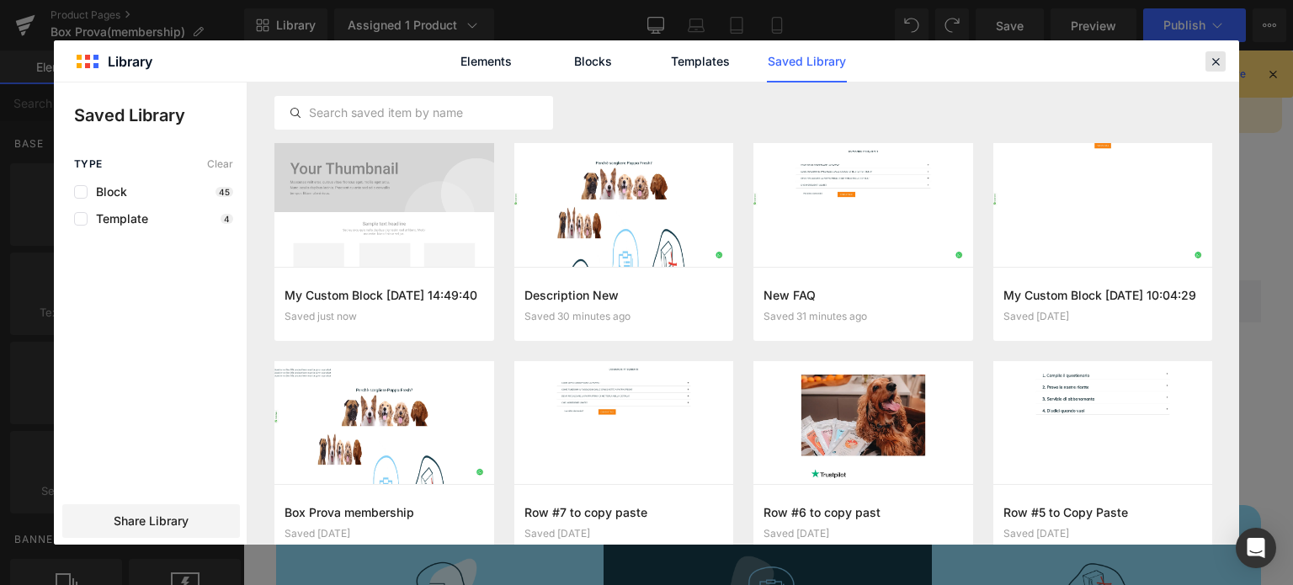
click at [1212, 59] on icon at bounding box center [1215, 61] width 15 height 15
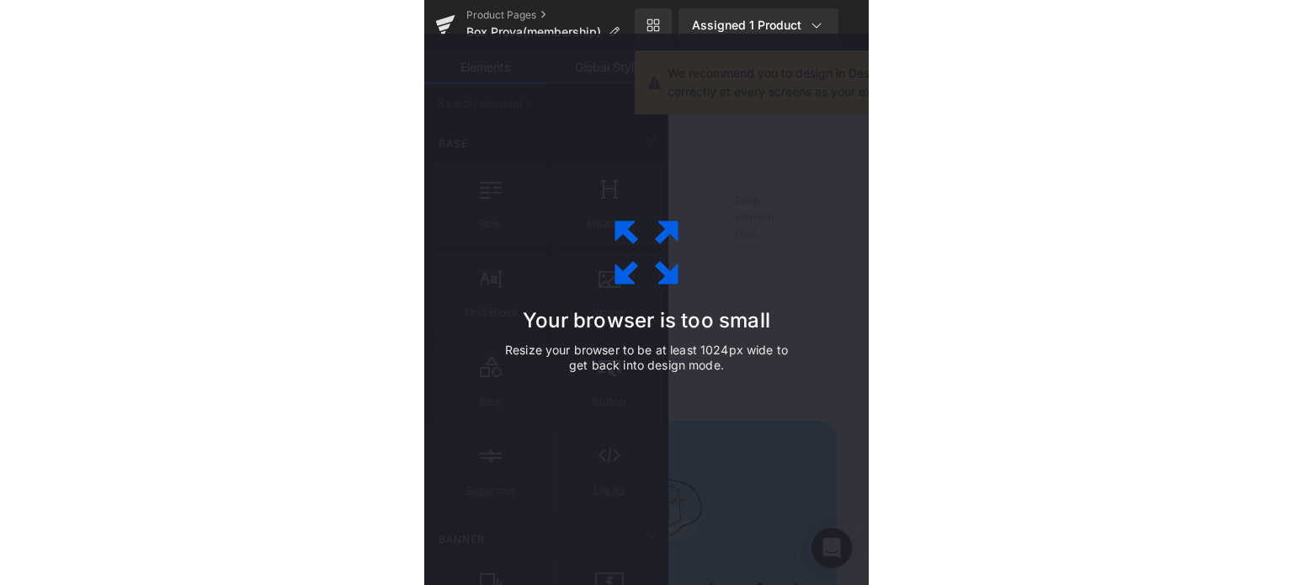
scroll to position [1630, 0]
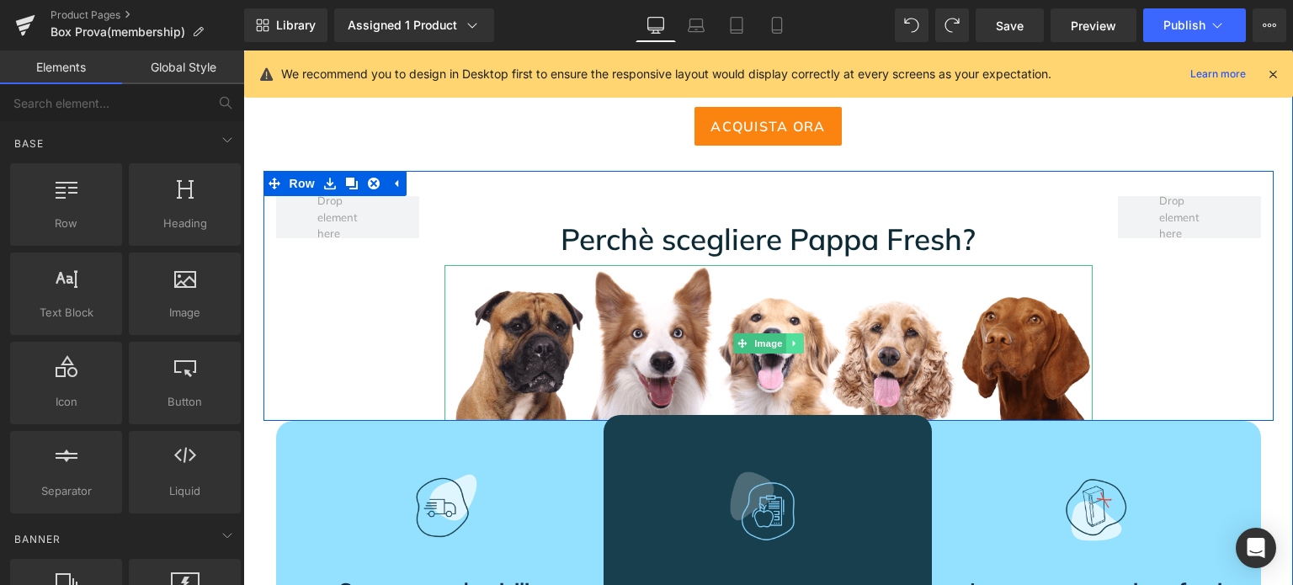
click at [785, 336] on link at bounding box center [794, 343] width 18 height 20
click at [781, 342] on icon at bounding box center [785, 342] width 9 height 9
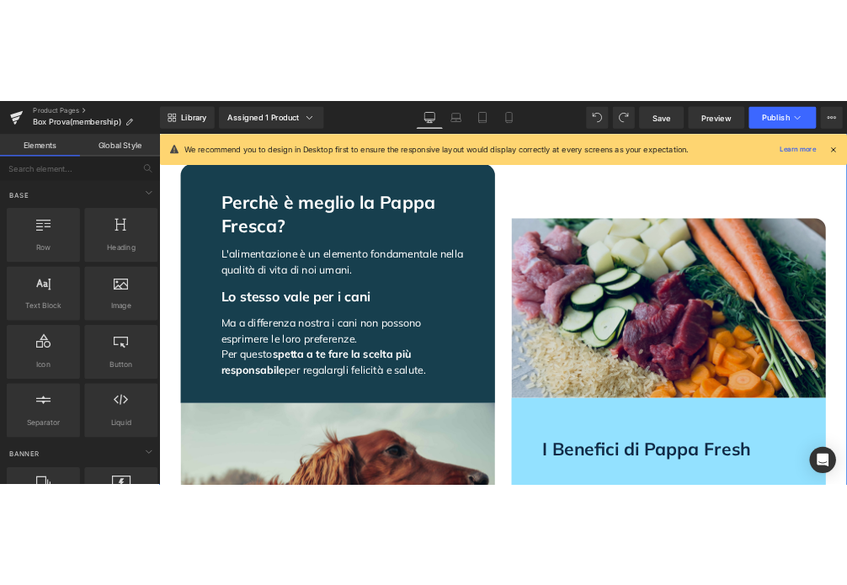
scroll to position [2354, 0]
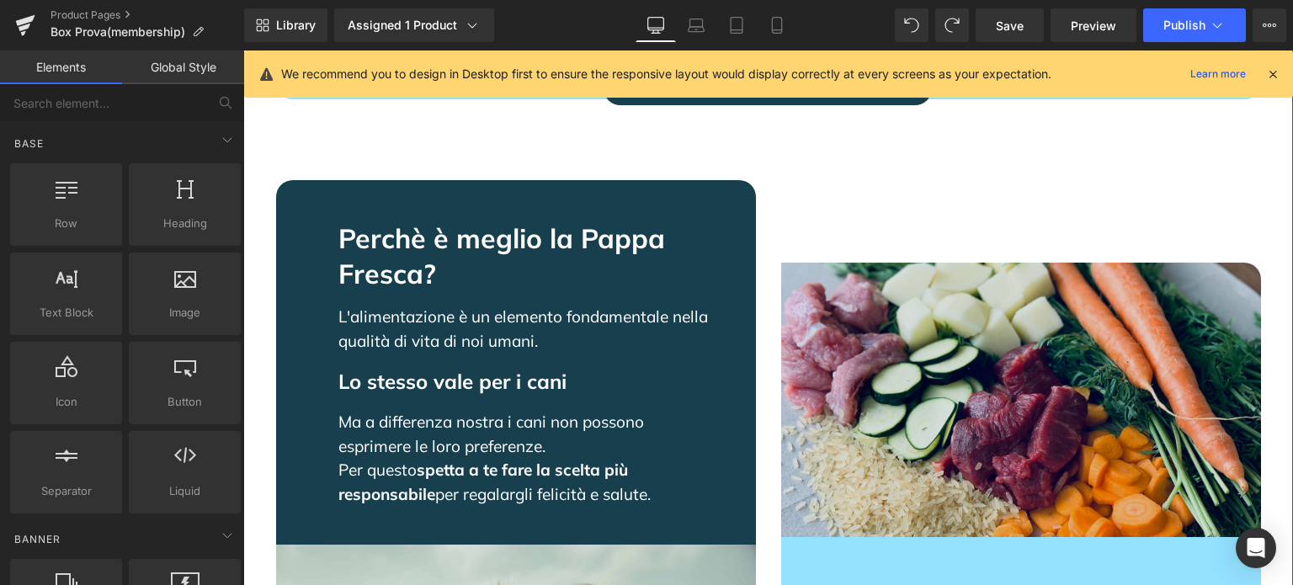
click at [939, 409] on img at bounding box center [1021, 400] width 480 height 274
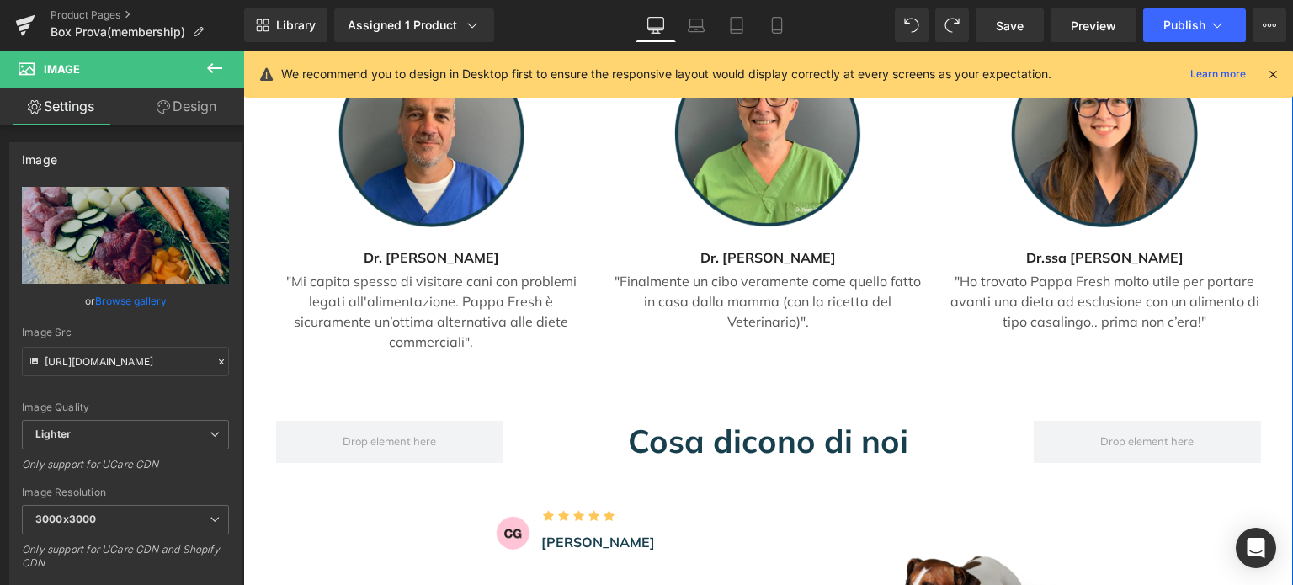
scroll to position [3565, 0]
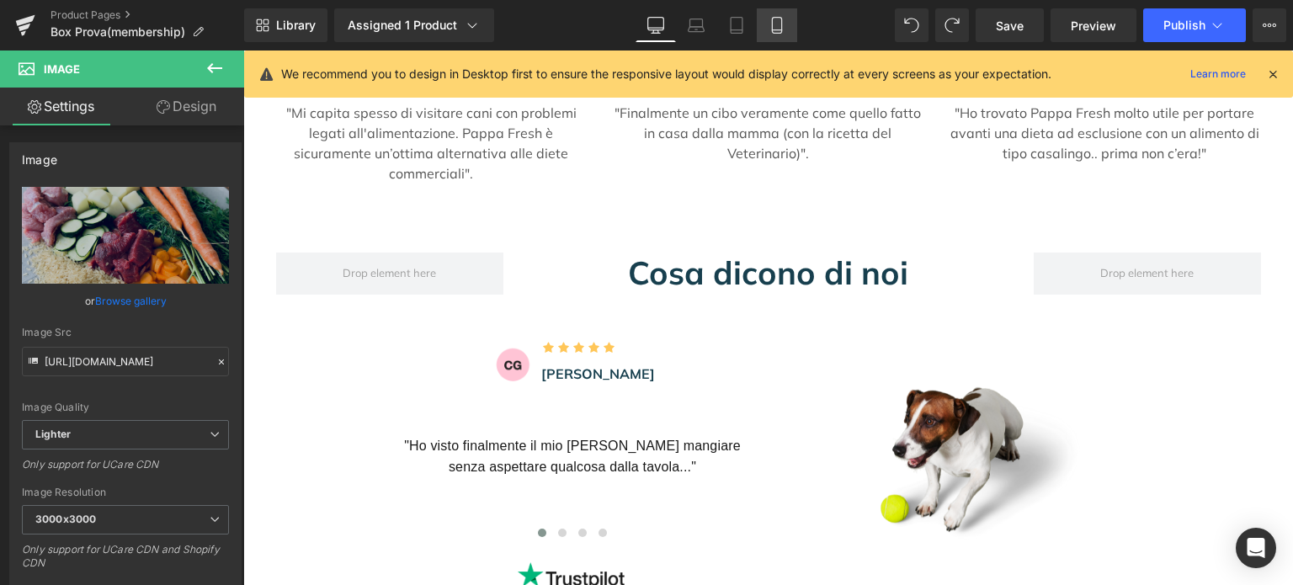
click at [785, 29] on link "Mobile" at bounding box center [777, 25] width 40 height 34
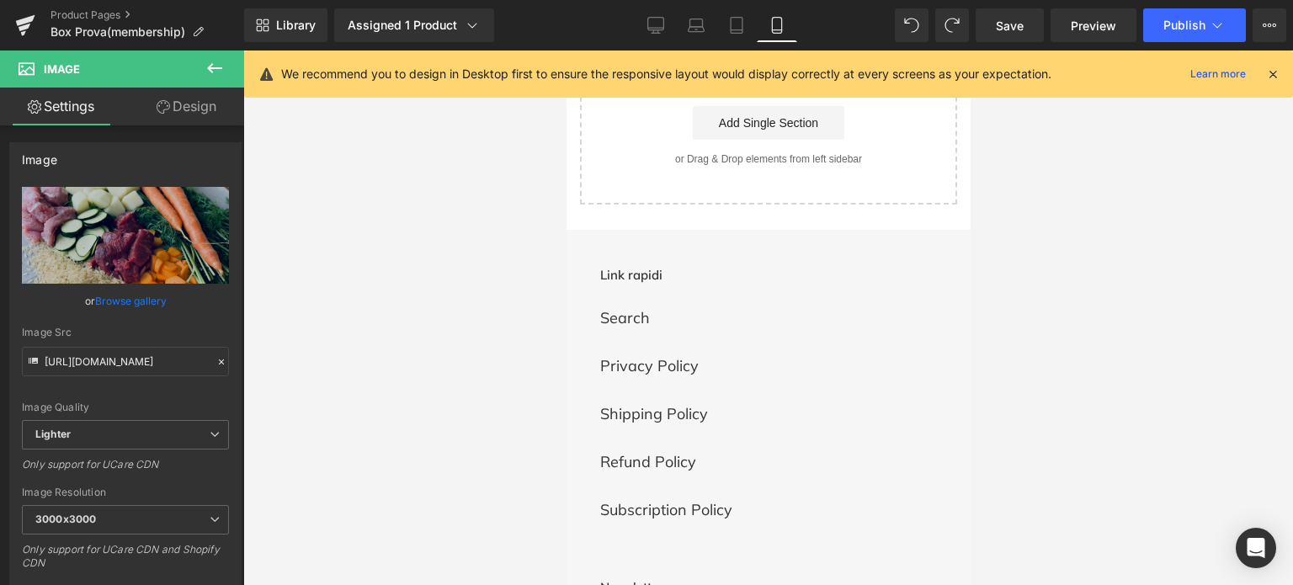
scroll to position [3290, 0]
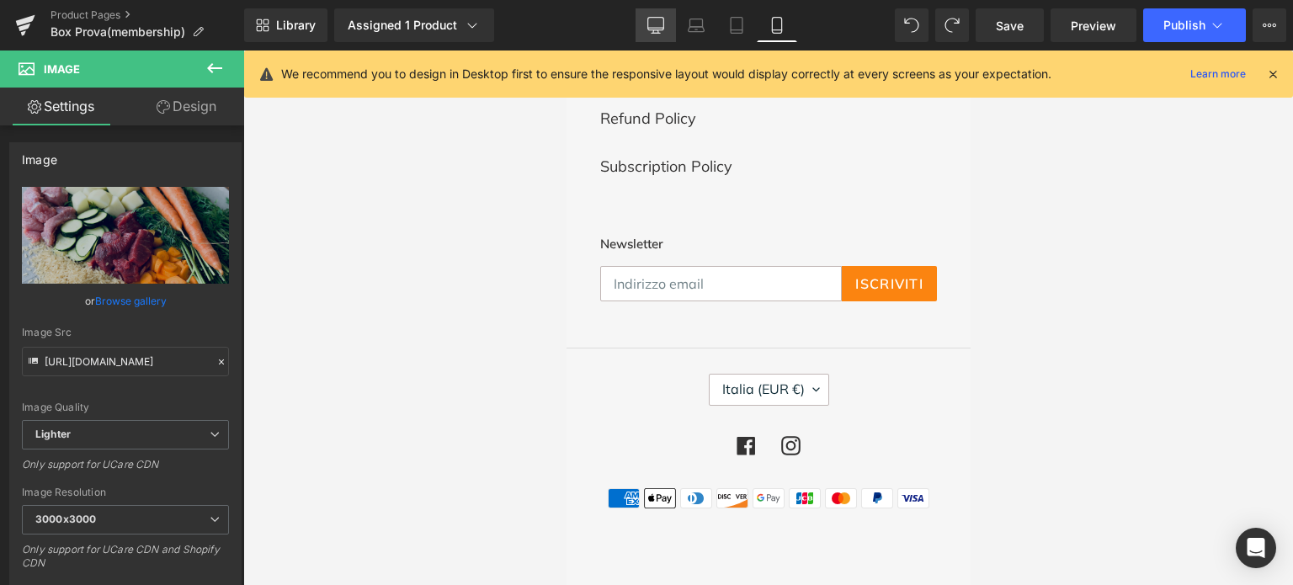
click at [663, 19] on link "Desktop" at bounding box center [656, 25] width 40 height 34
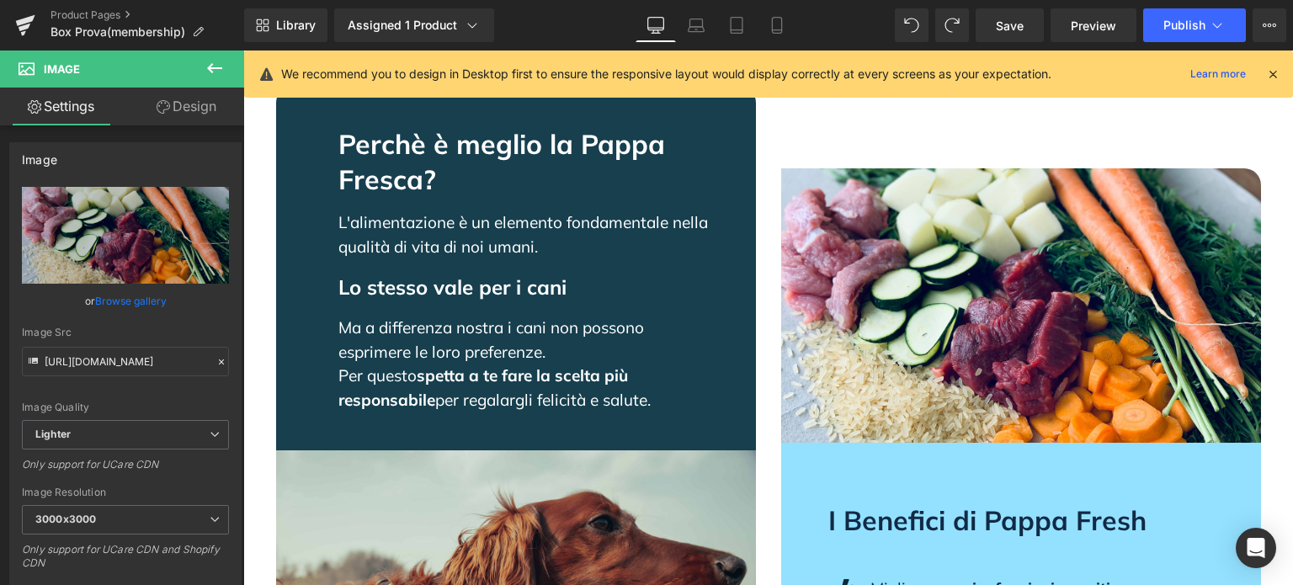
scroll to position [2869, 0]
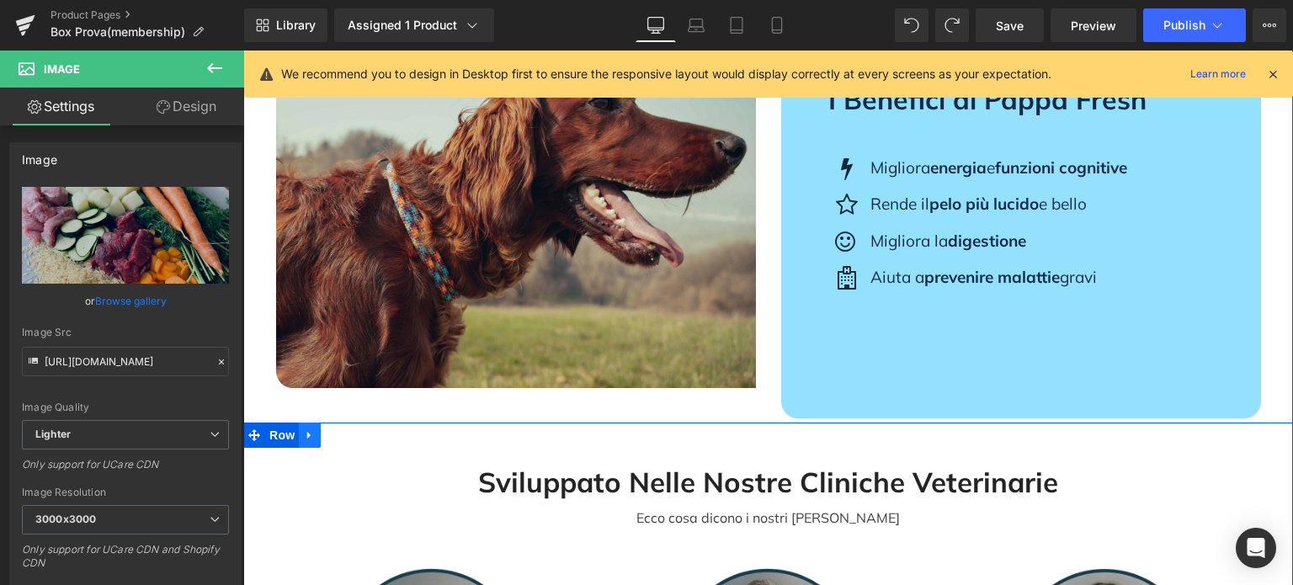
click at [306, 428] on icon at bounding box center [310, 434] width 12 height 13
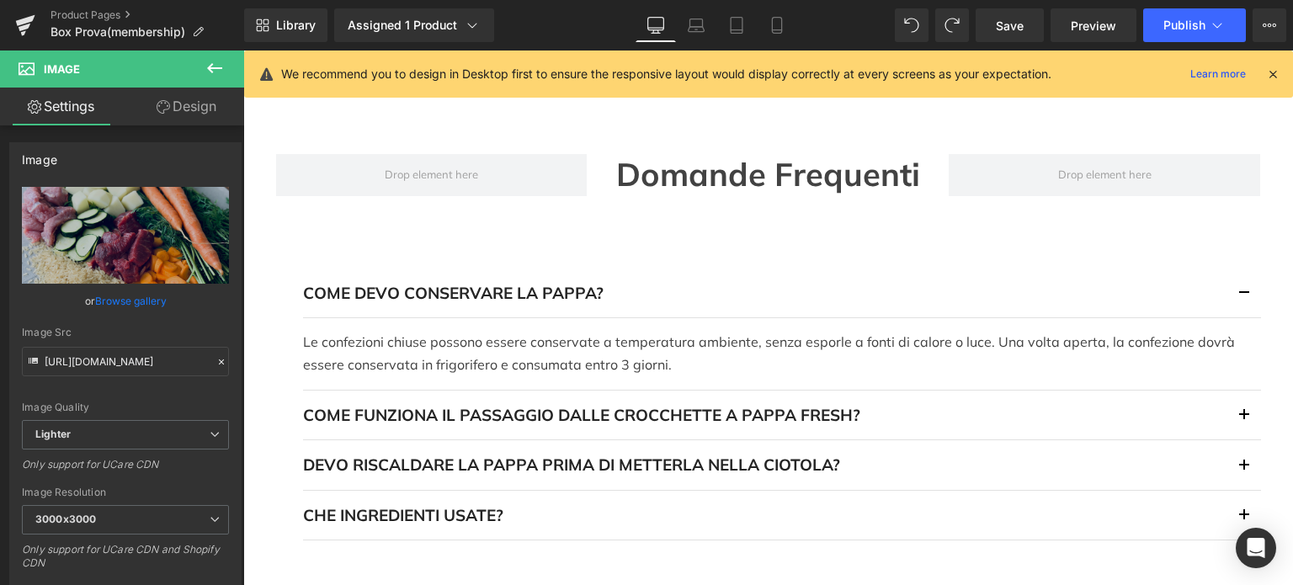
scroll to position [4637, 0]
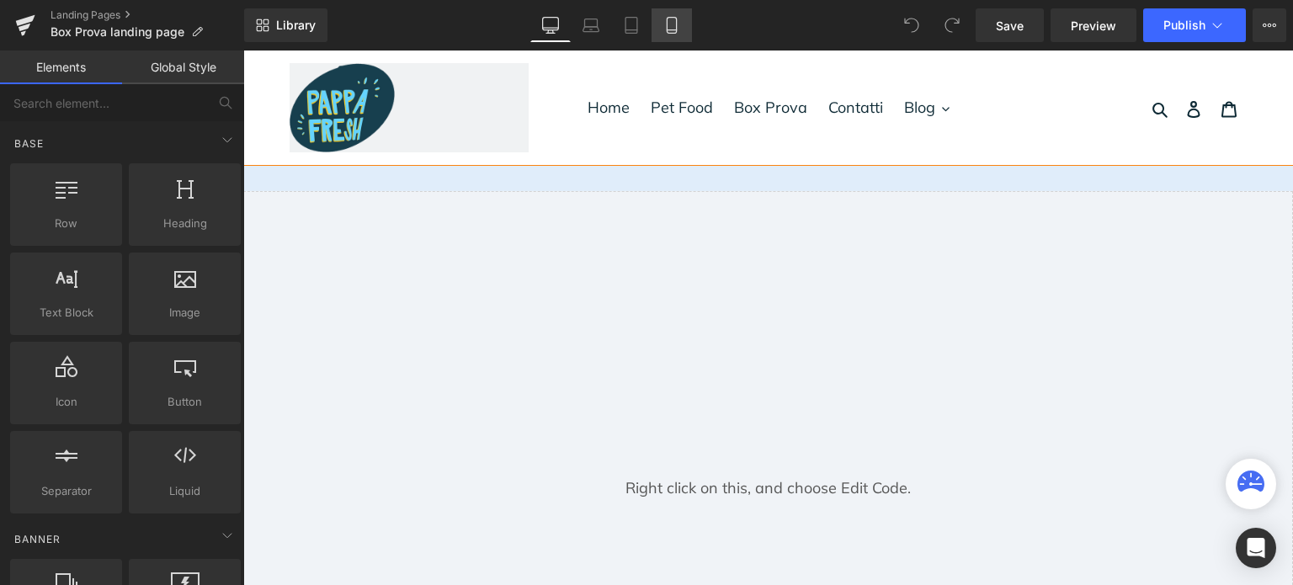
click at [668, 23] on icon at bounding box center [671, 25] width 17 height 17
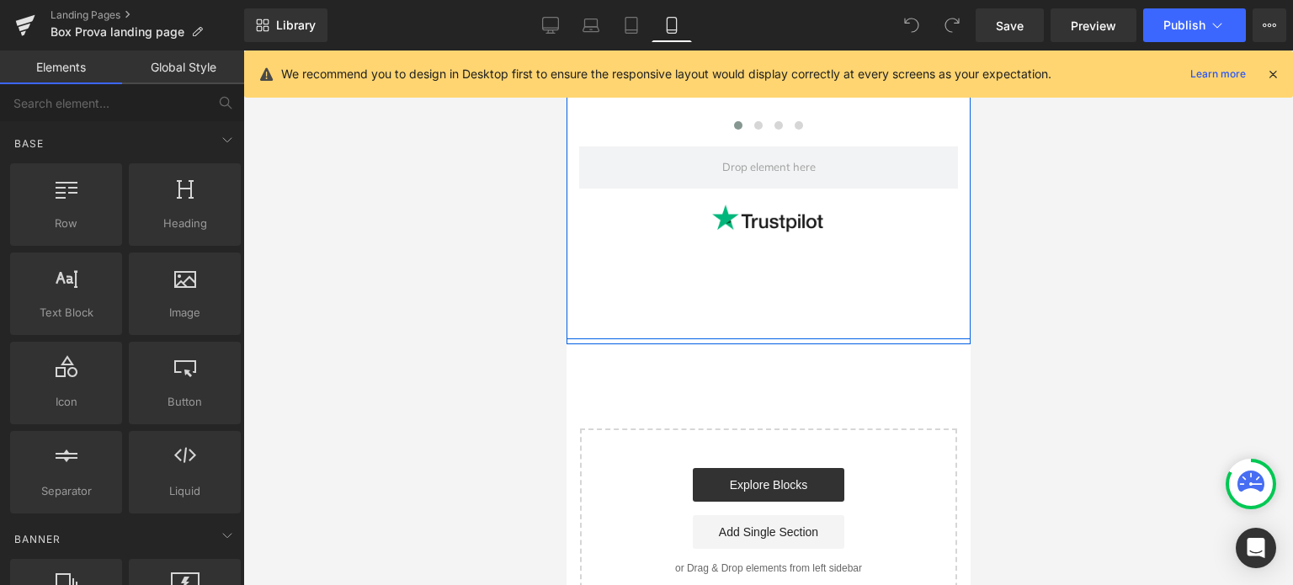
scroll to position [1852, 0]
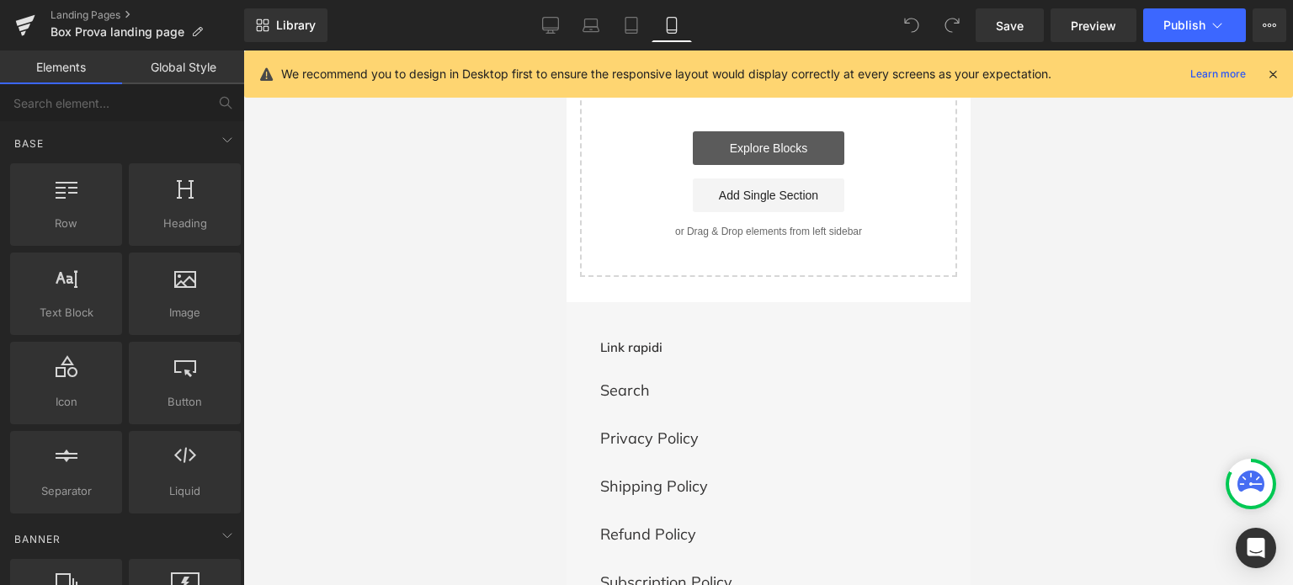
click at [770, 154] on link "Explore Blocks" at bounding box center [768, 148] width 152 height 34
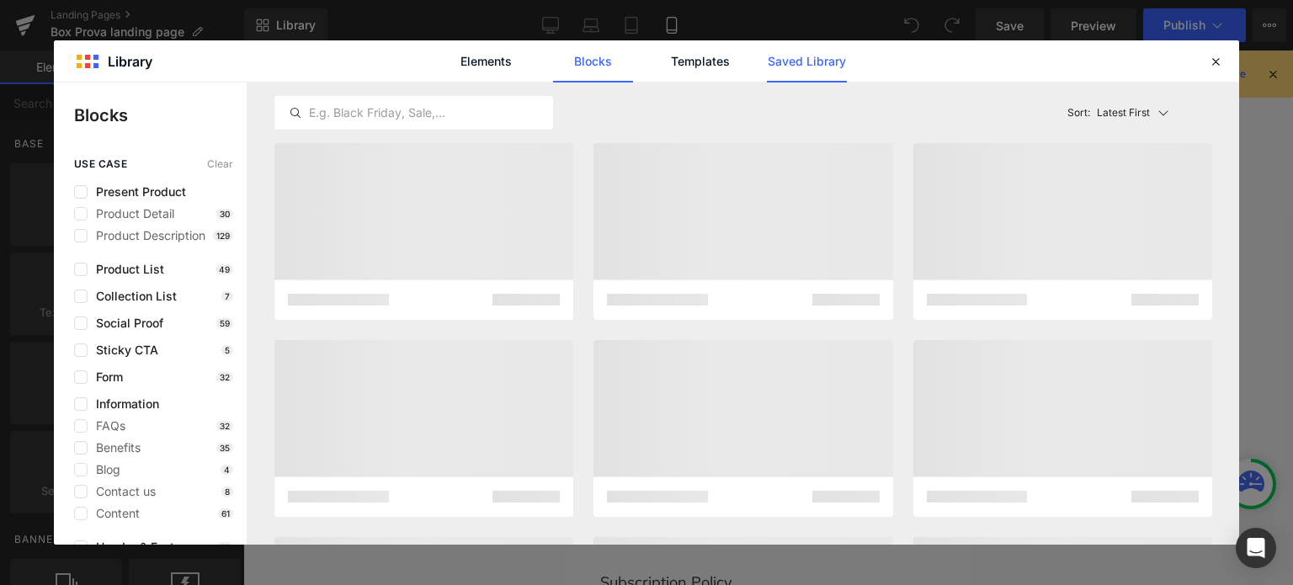
click at [789, 60] on link "Saved Library" at bounding box center [807, 61] width 80 height 42
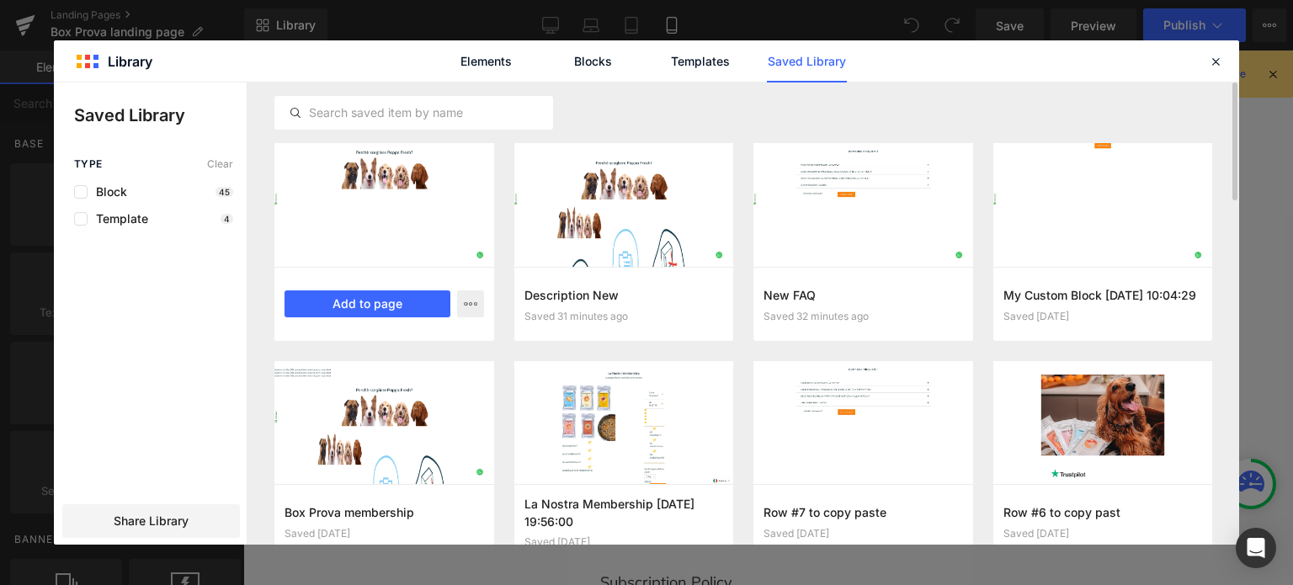
click at [421, 289] on div "My Custom Block 2025-08-13 14:49:40 Saved 59 seconds ago Add to page" at bounding box center [384, 304] width 220 height 74
click at [413, 304] on button "Add to page" at bounding box center [368, 303] width 166 height 27
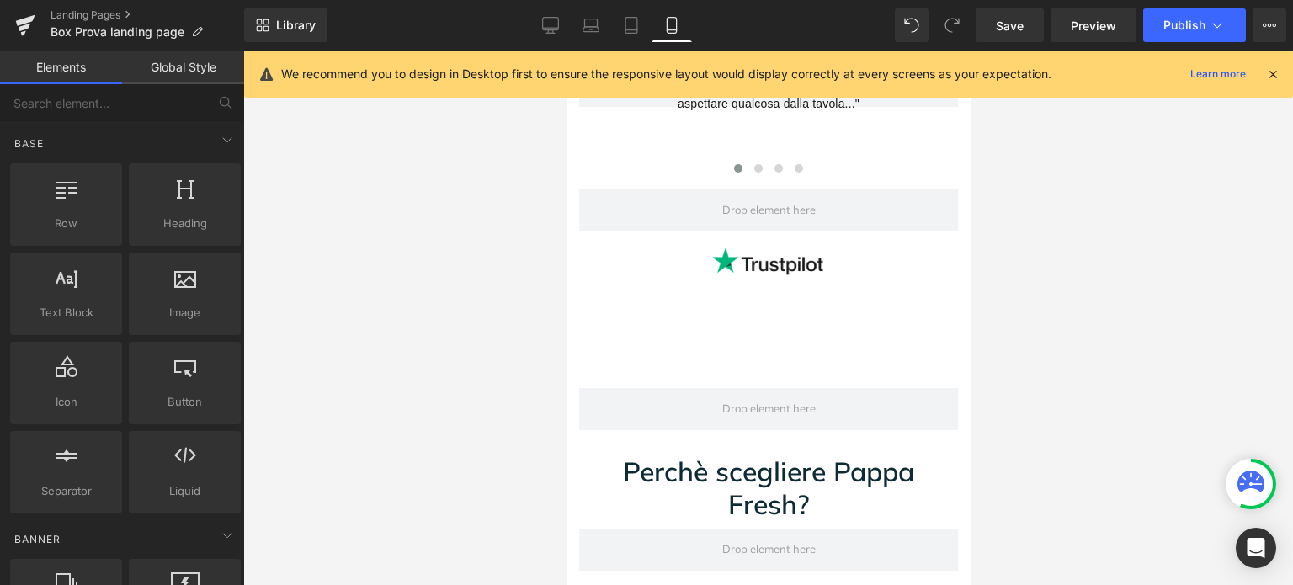
scroll to position [1641, 0]
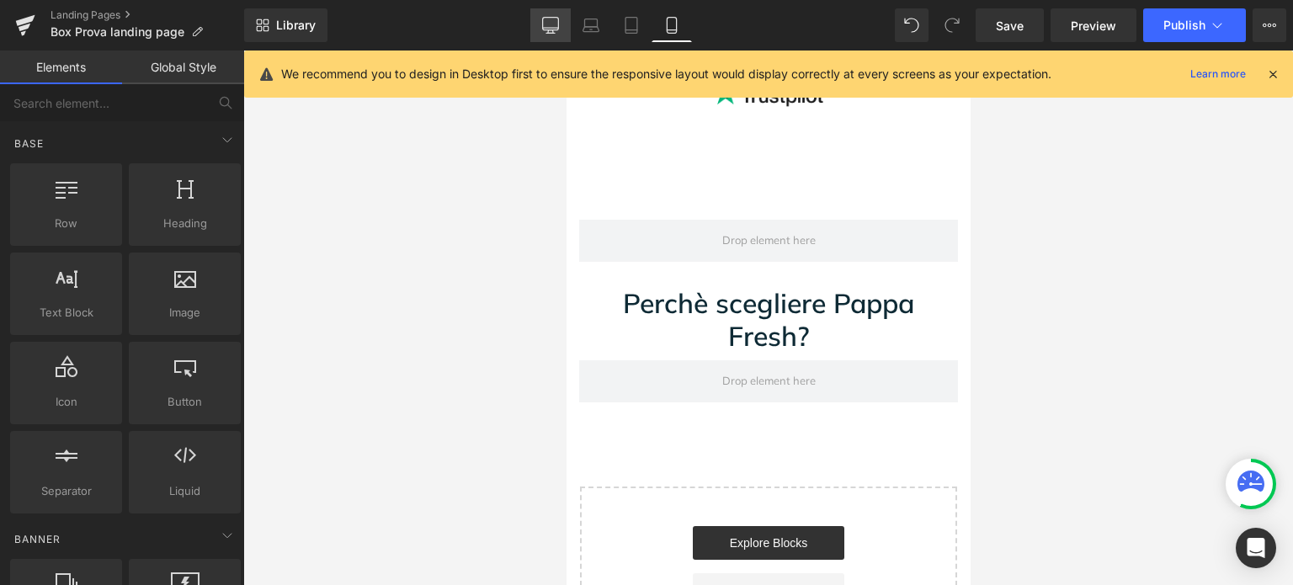
click at [556, 27] on icon at bounding box center [551, 24] width 16 height 13
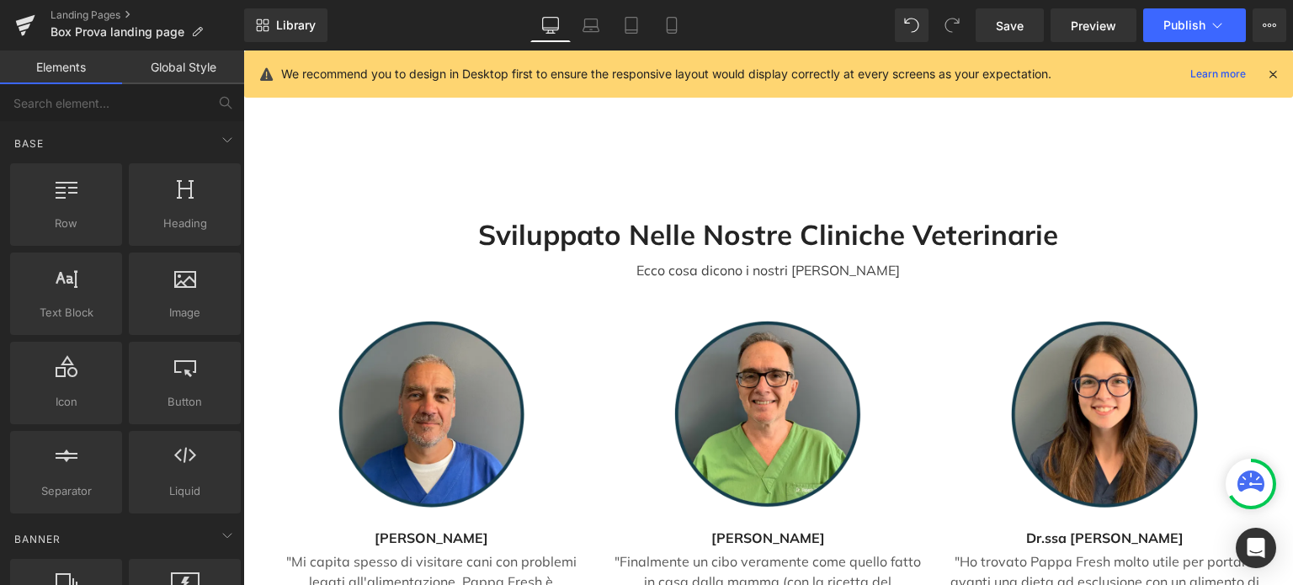
scroll to position [5348, 0]
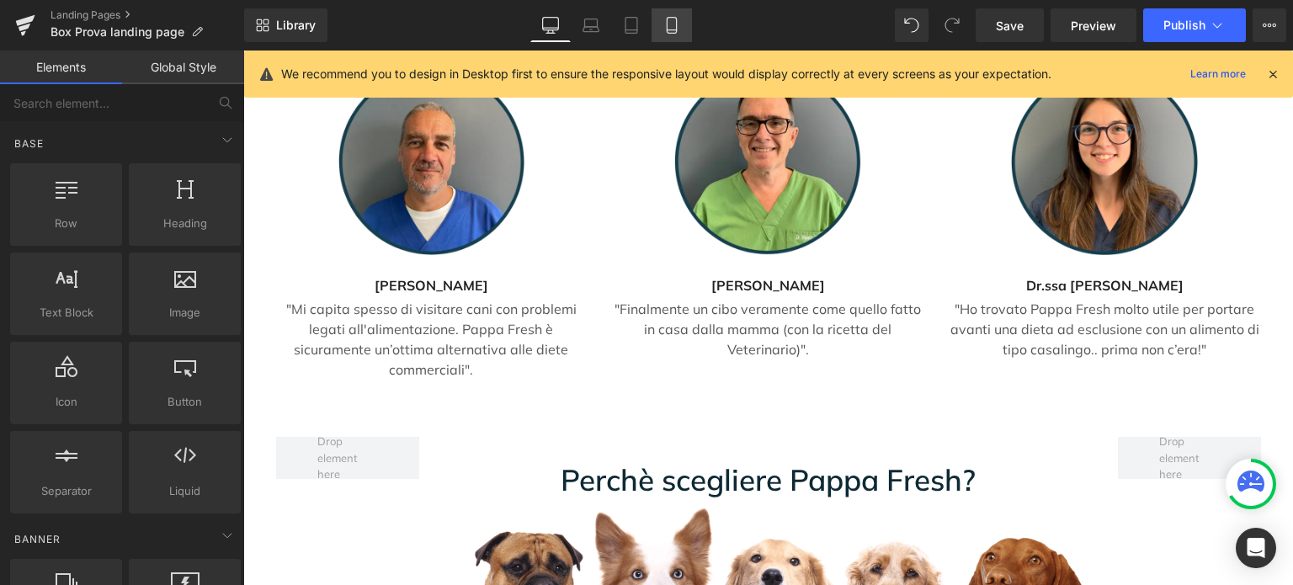
click at [663, 23] on icon at bounding box center [671, 25] width 17 height 17
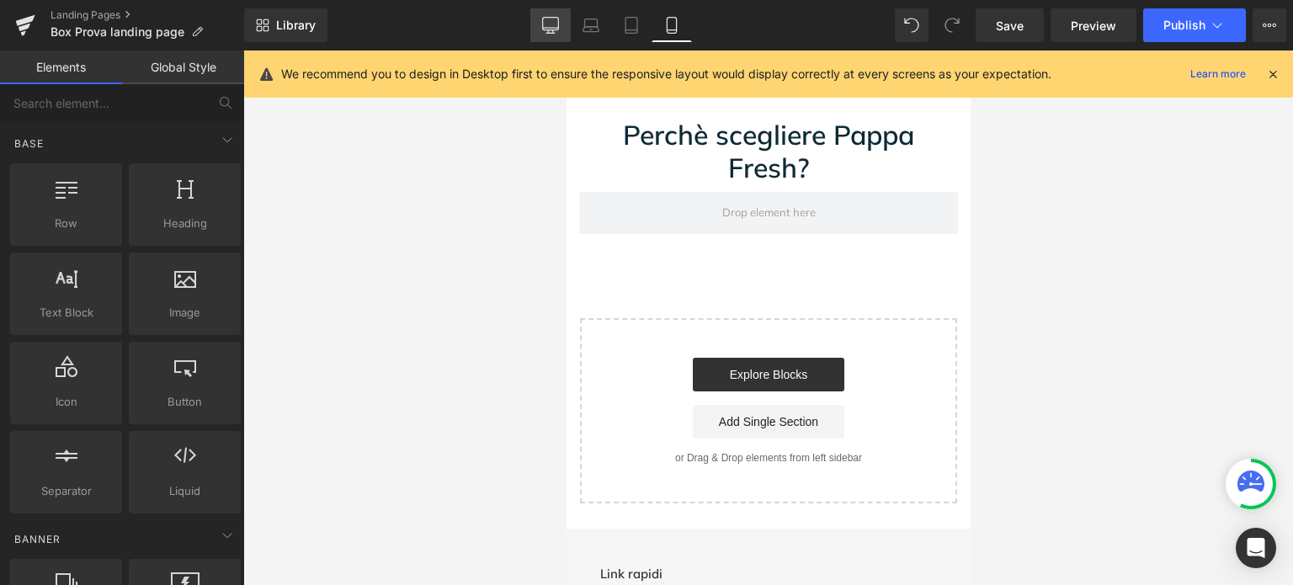
click at [559, 27] on link "Desktop" at bounding box center [550, 25] width 40 height 34
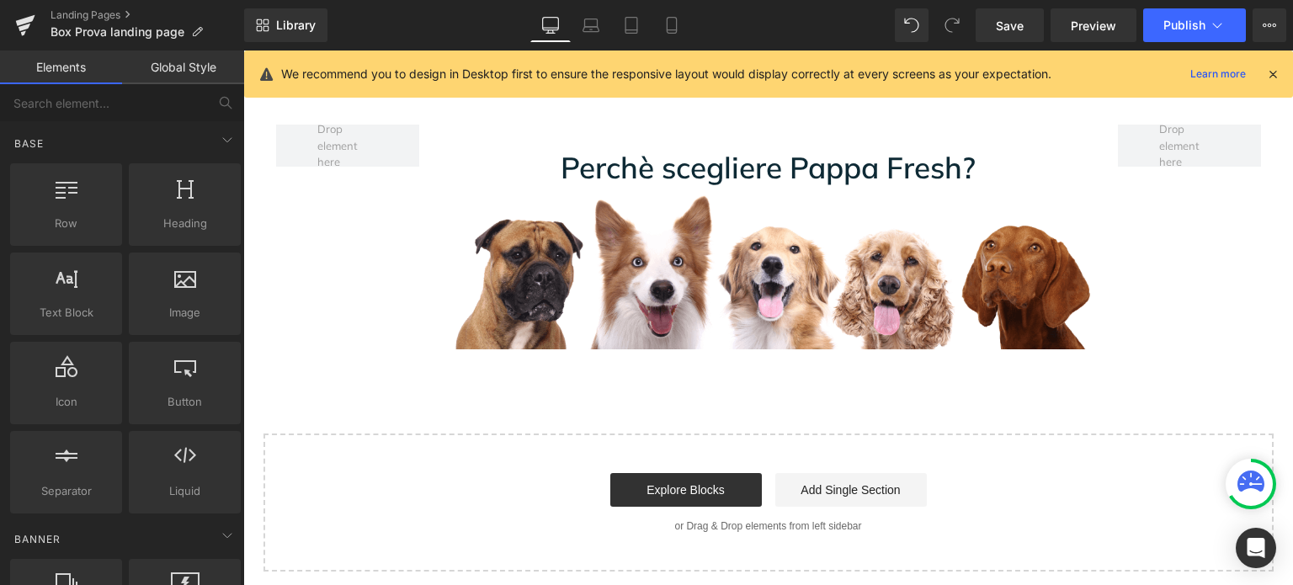
scroll to position [5492, 0]
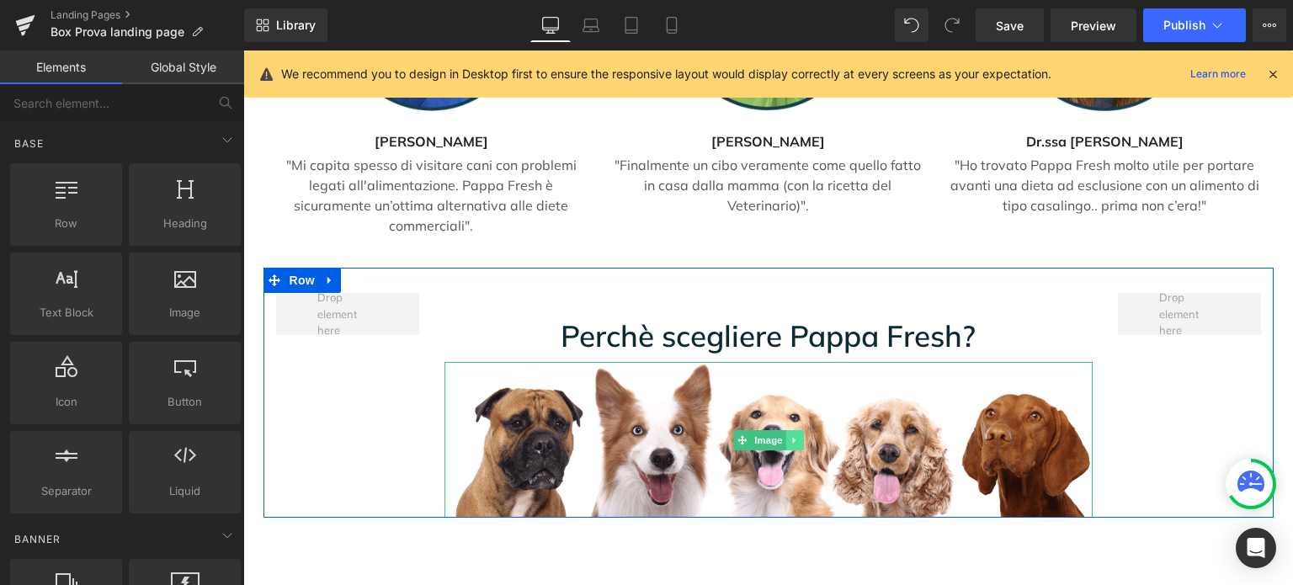
click at [785, 430] on link at bounding box center [794, 440] width 18 height 20
click at [764, 435] on icon at bounding box center [768, 440] width 9 height 10
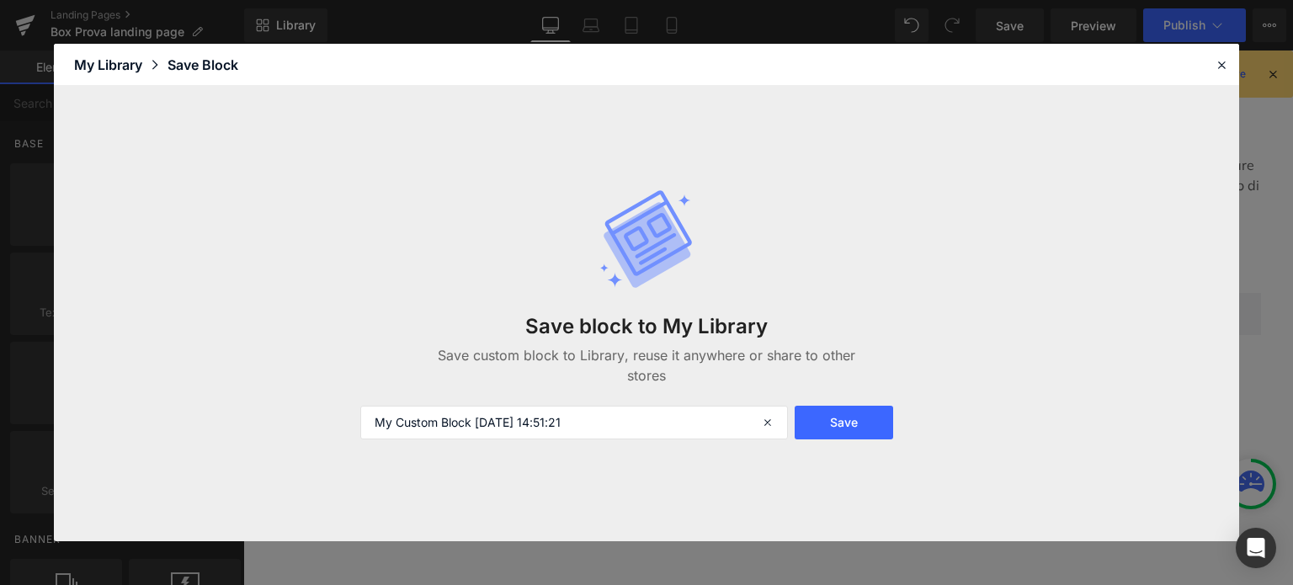
click at [689, 403] on div "Save block to My Library Save custom block to Library, reuse it anywhere or sha…" at bounding box center [646, 314] width 593 height 318
click at [683, 430] on input "My Custom Block 2025-08-13 14:51:21" at bounding box center [574, 423] width 428 height 34
type input "image"
click at [847, 412] on button "Save" at bounding box center [844, 423] width 98 height 34
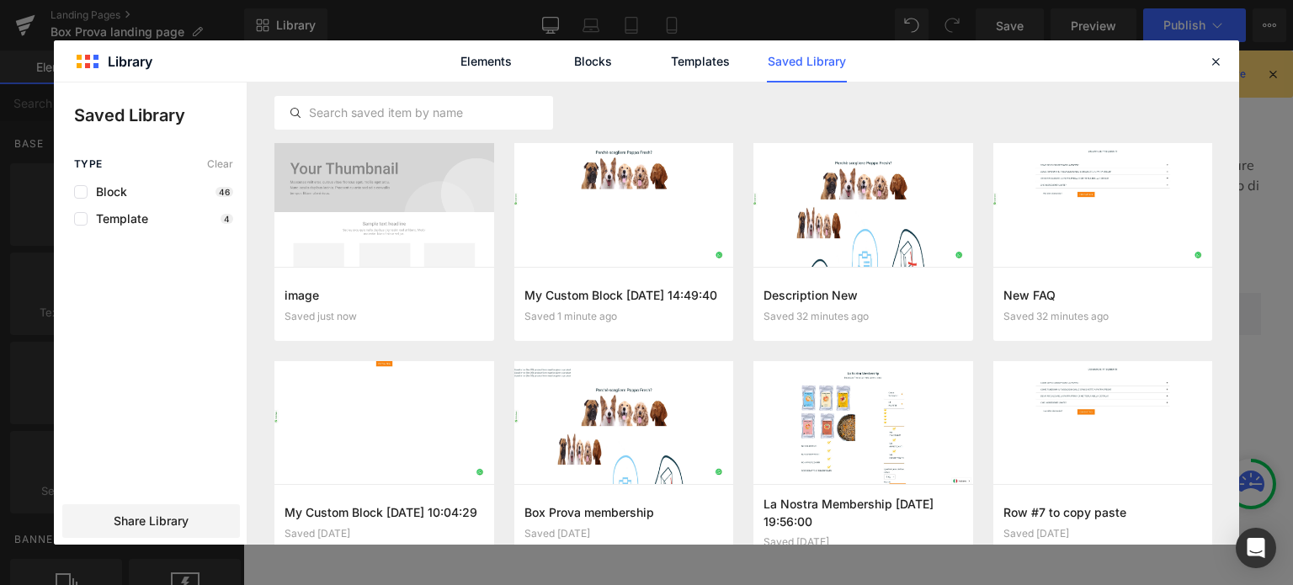
click at [1226, 56] on div "Elements Blocks Templates Saved Library" at bounding box center [646, 60] width 1185 height 41
click at [1224, 56] on div at bounding box center [1215, 61] width 20 height 20
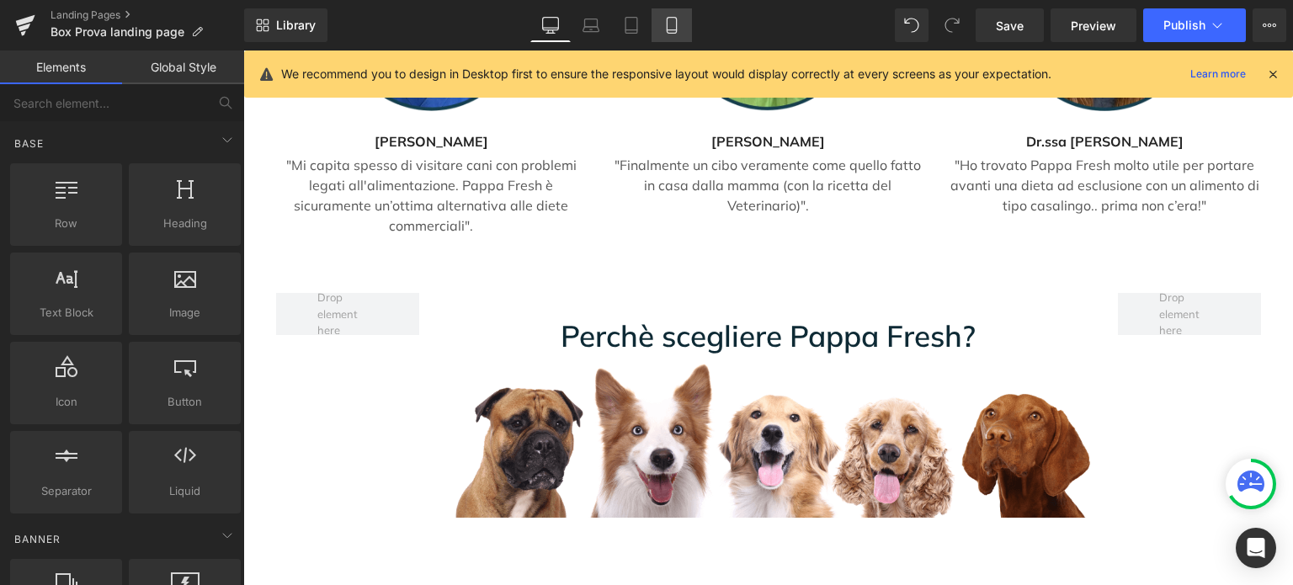
click at [682, 23] on link "Mobile" at bounding box center [672, 25] width 40 height 34
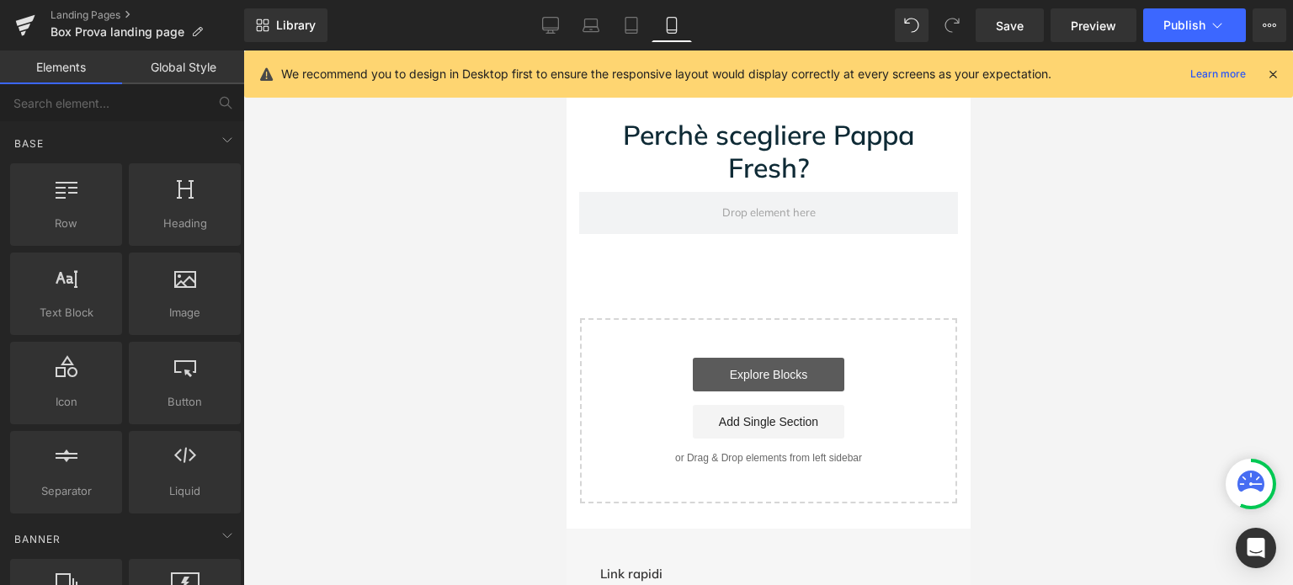
click at [742, 366] on link "Explore Blocks" at bounding box center [768, 375] width 152 height 34
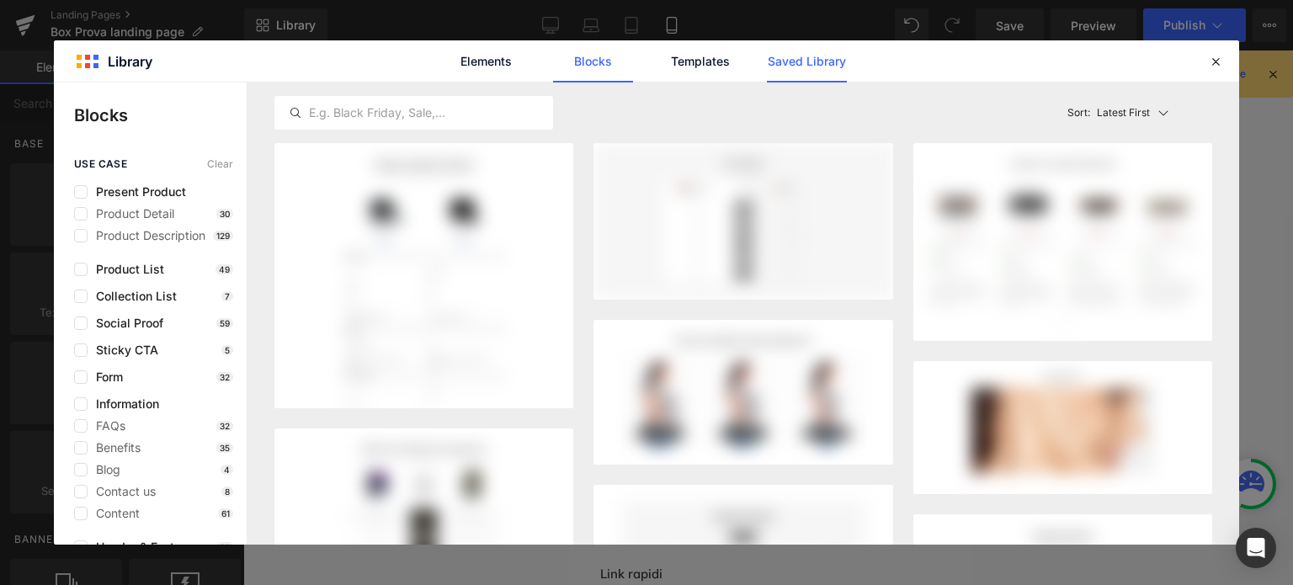
click at [781, 53] on link "Saved Library" at bounding box center [807, 61] width 80 height 42
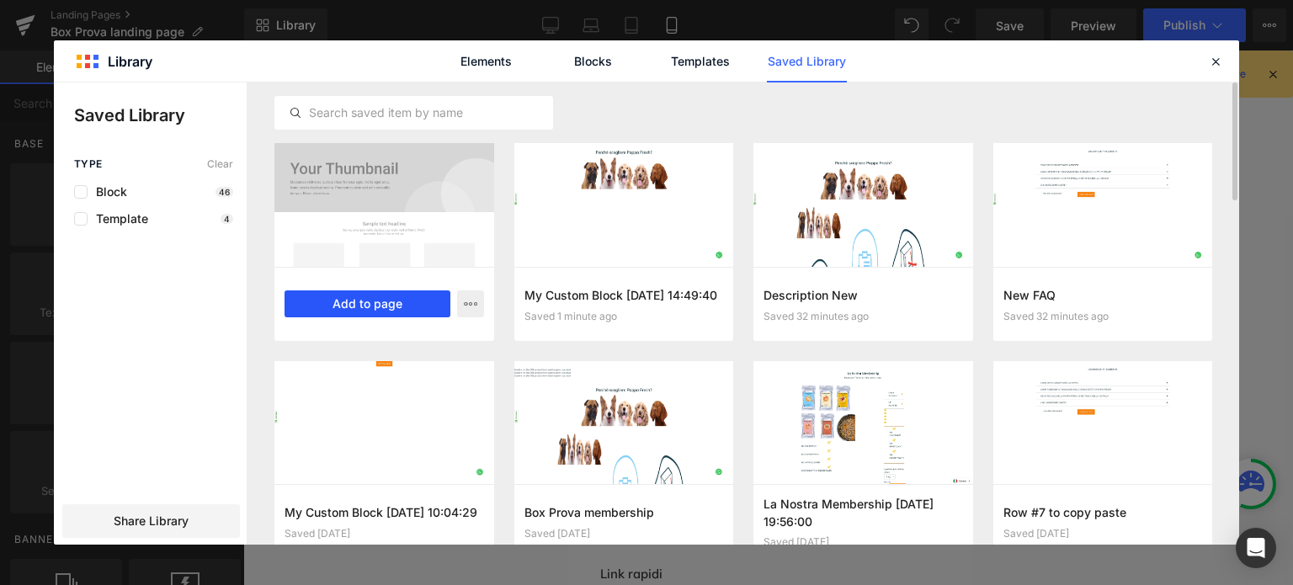
click at [396, 305] on button "Add to page" at bounding box center [368, 303] width 166 height 27
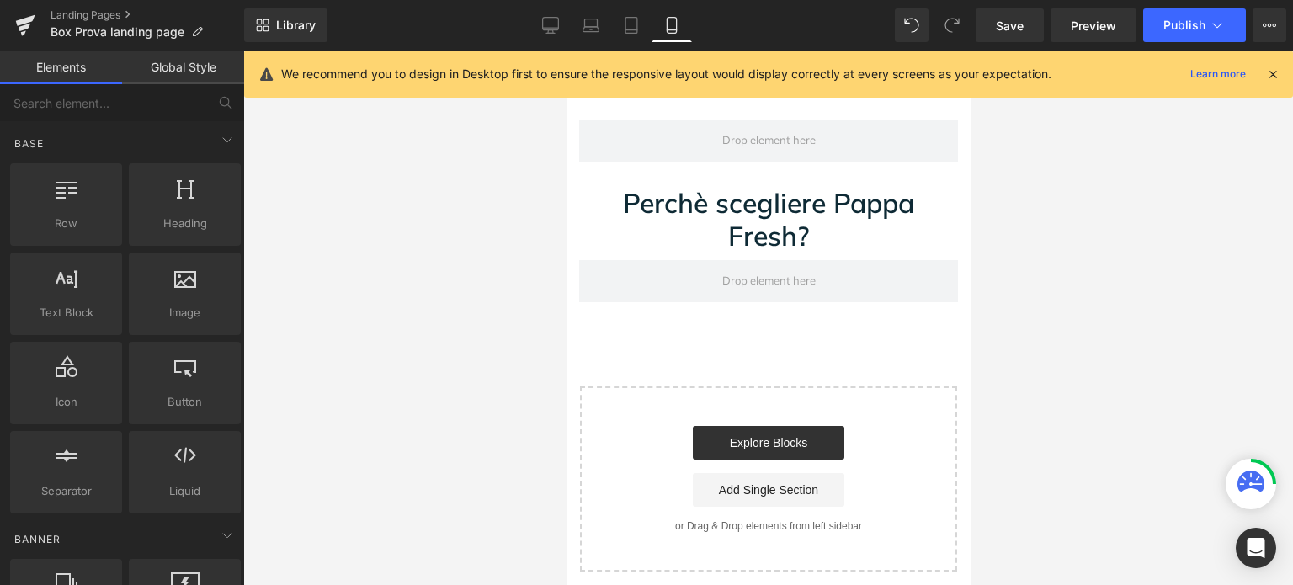
scroll to position [1657, 0]
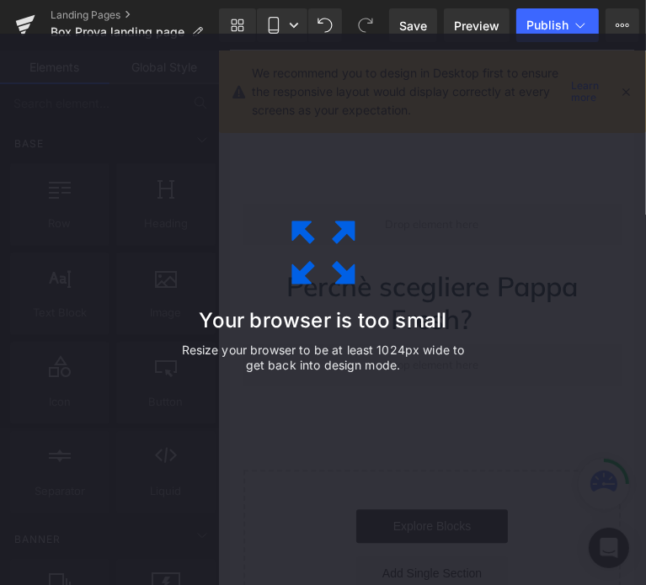
click at [403, 225] on div "Your browser is too small Resize your browser to be at least 1024px wide to get…" at bounding box center [323, 326] width 379 height 337
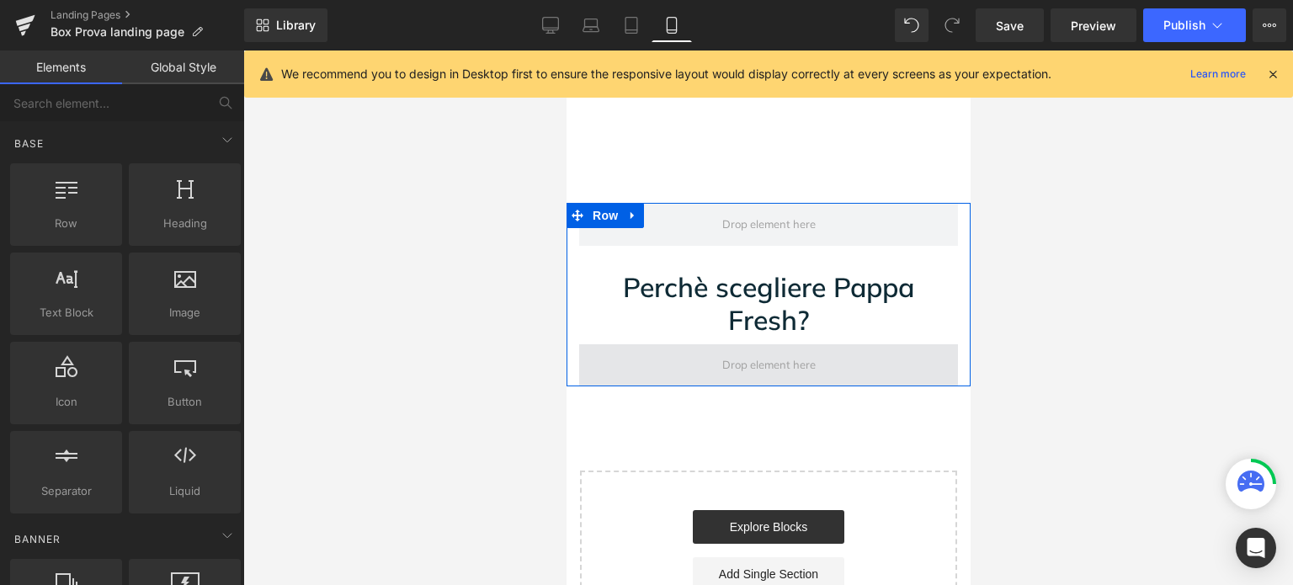
click at [795, 370] on span at bounding box center [768, 365] width 105 height 25
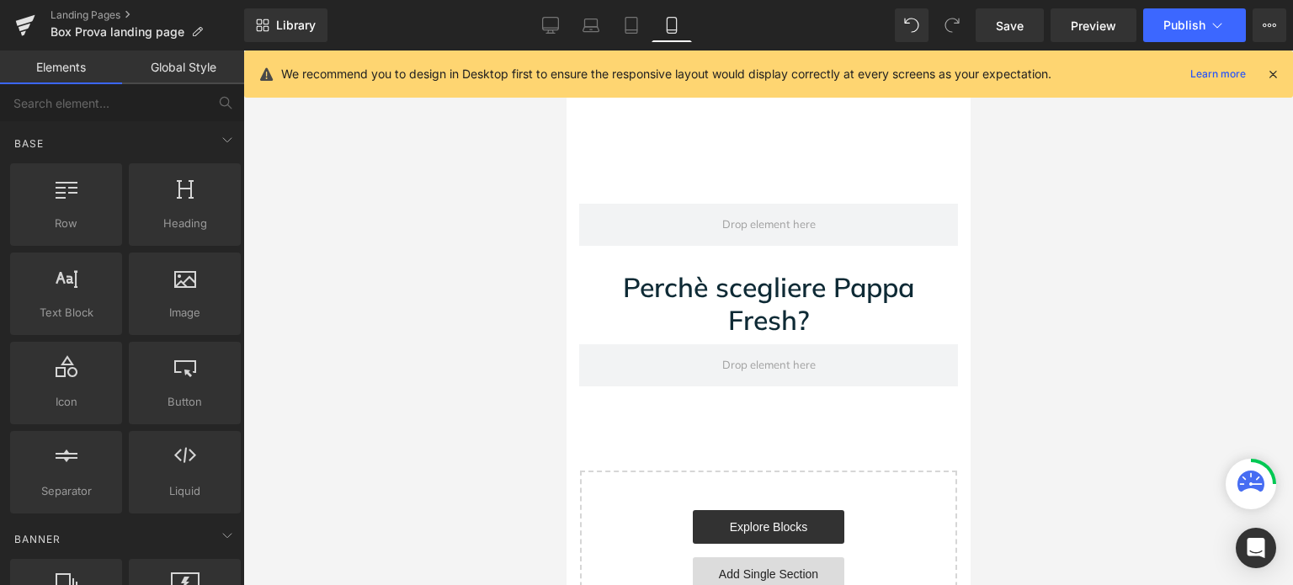
click at [773, 559] on link "Add Single Section" at bounding box center [768, 574] width 152 height 34
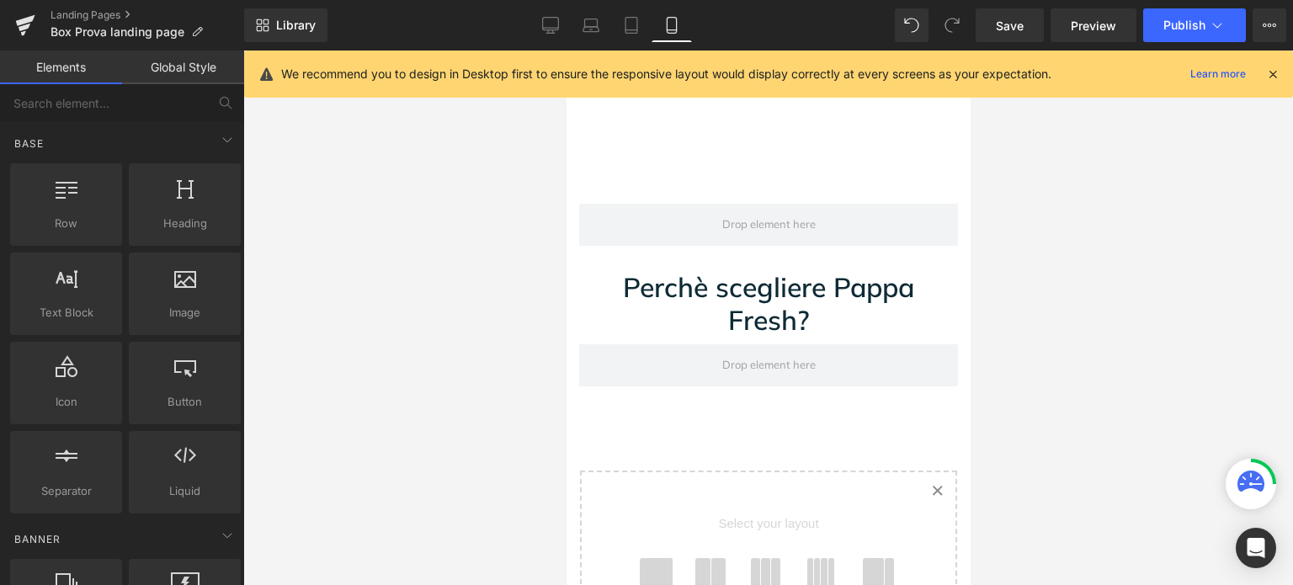
scroll to position [2078, 0]
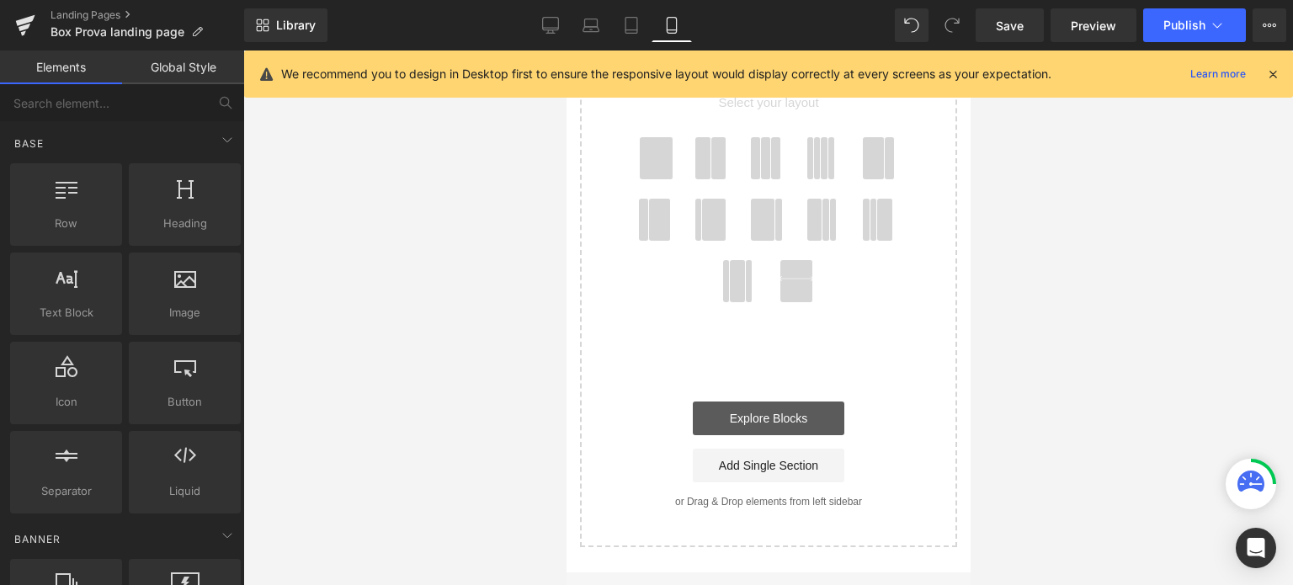
click at [779, 417] on link "Explore Blocks" at bounding box center [768, 419] width 152 height 34
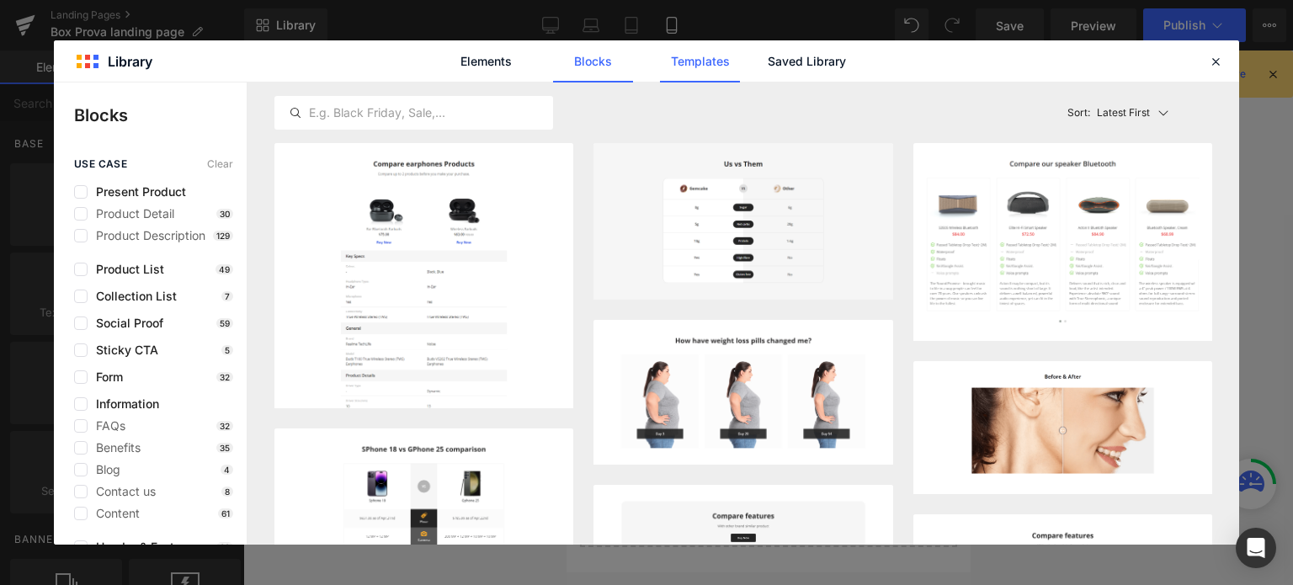
click at [717, 67] on link "Templates" at bounding box center [700, 61] width 80 height 42
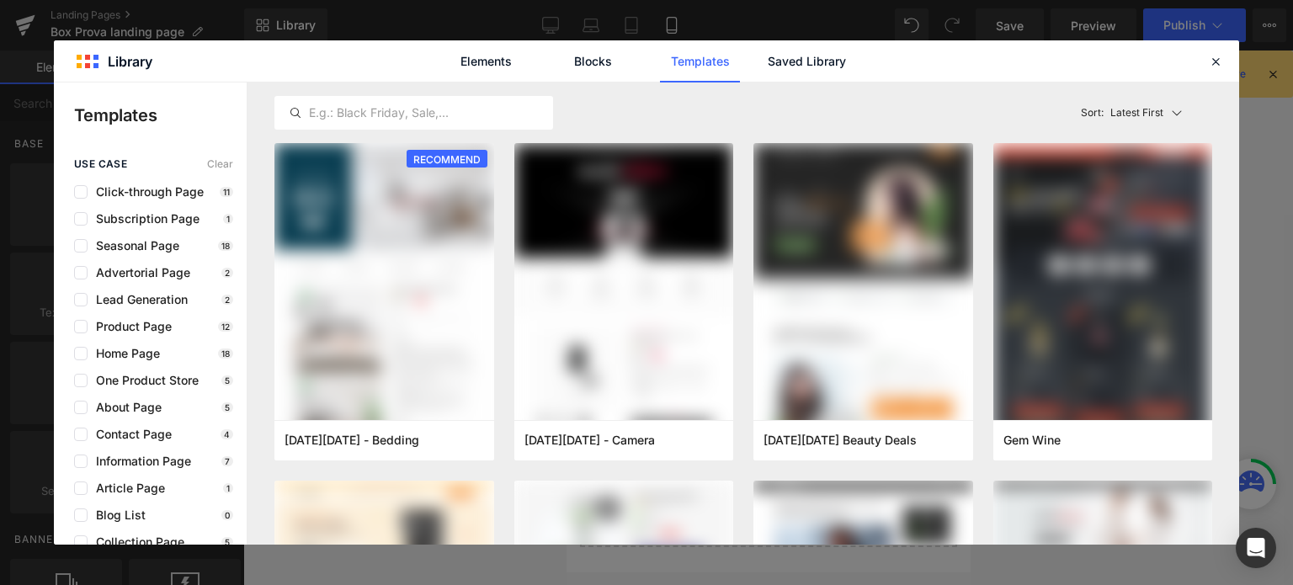
click at [798, 45] on link "Saved Library" at bounding box center [807, 61] width 80 height 42
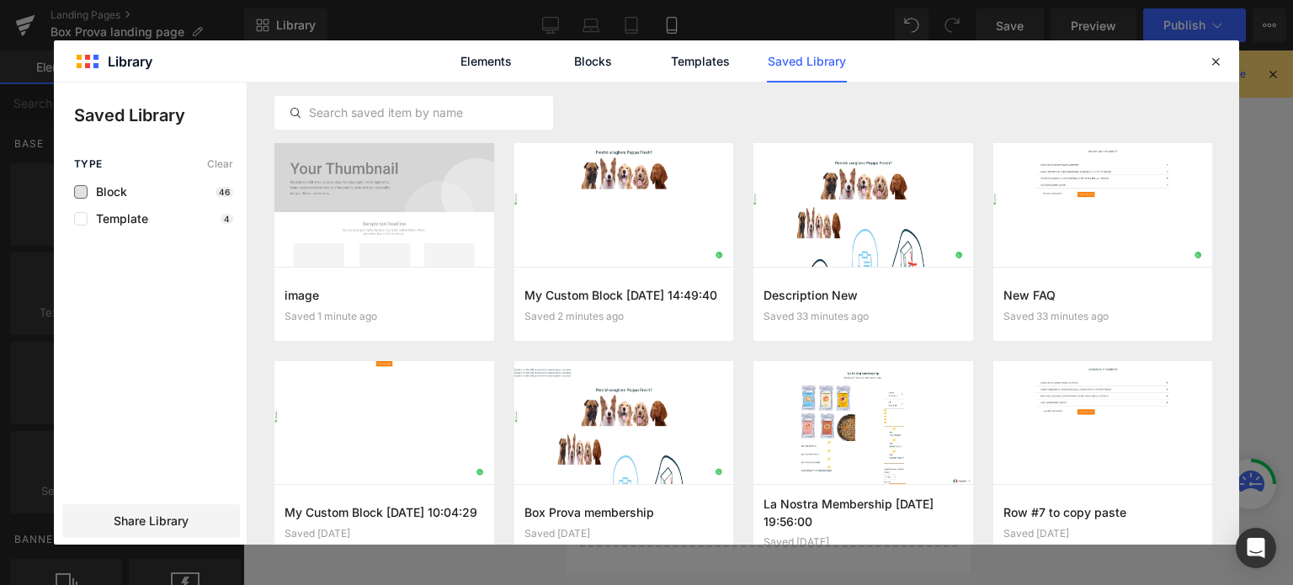
click at [88, 189] on span "Block" at bounding box center [108, 191] width 40 height 13
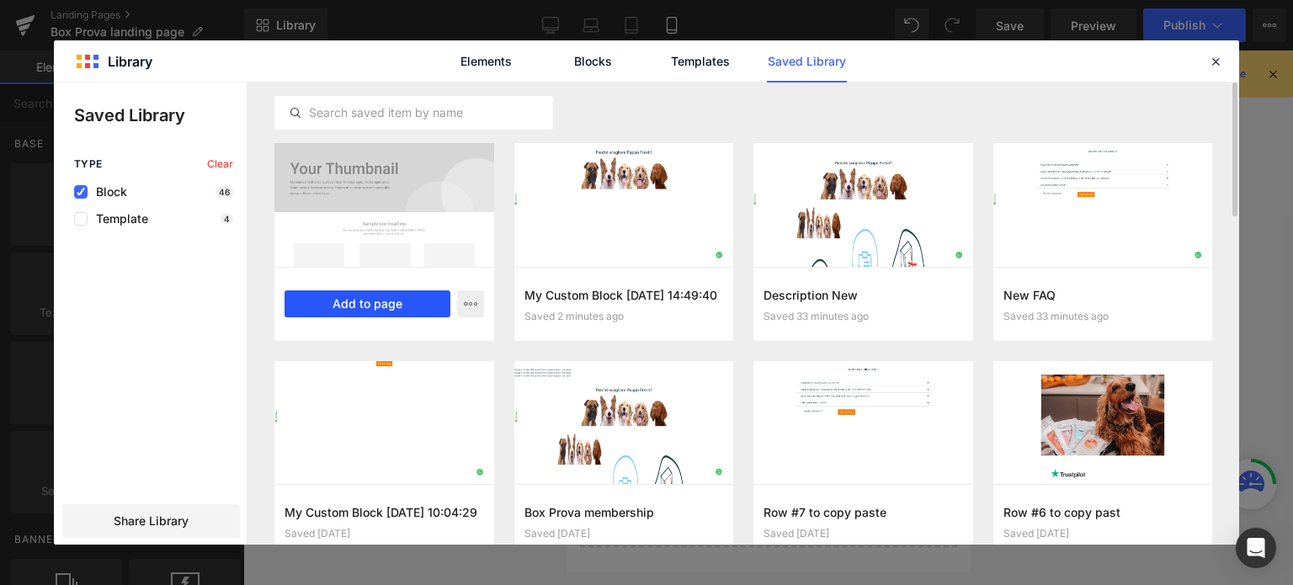
click at [441, 301] on button "Add to page" at bounding box center [368, 303] width 166 height 27
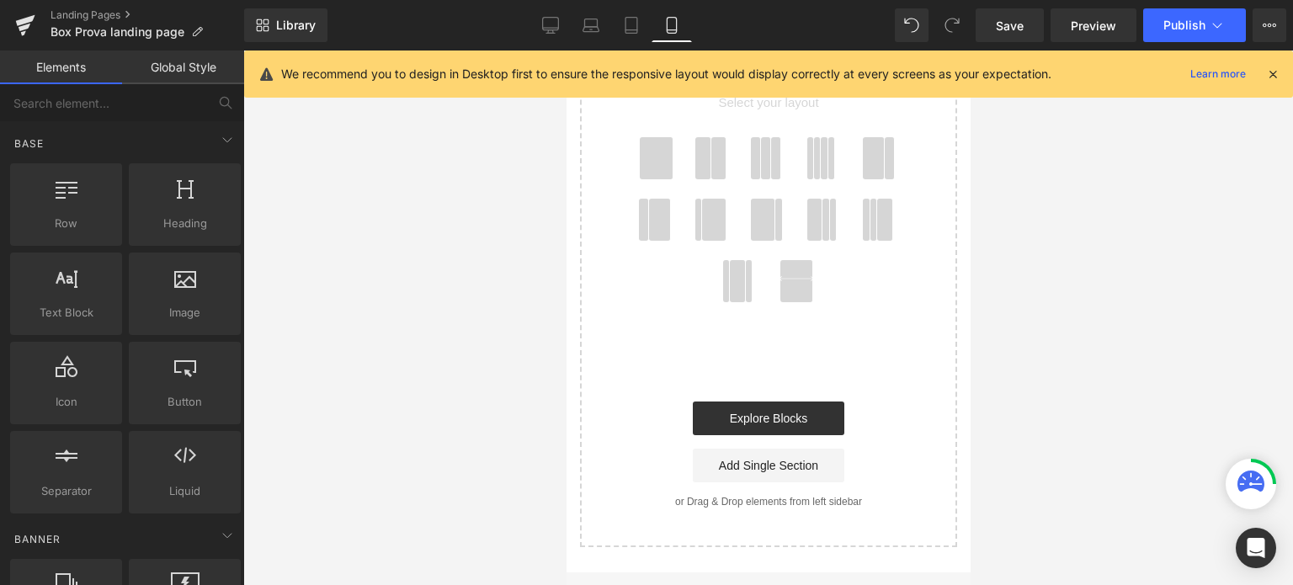
click at [651, 154] on span at bounding box center [655, 158] width 33 height 42
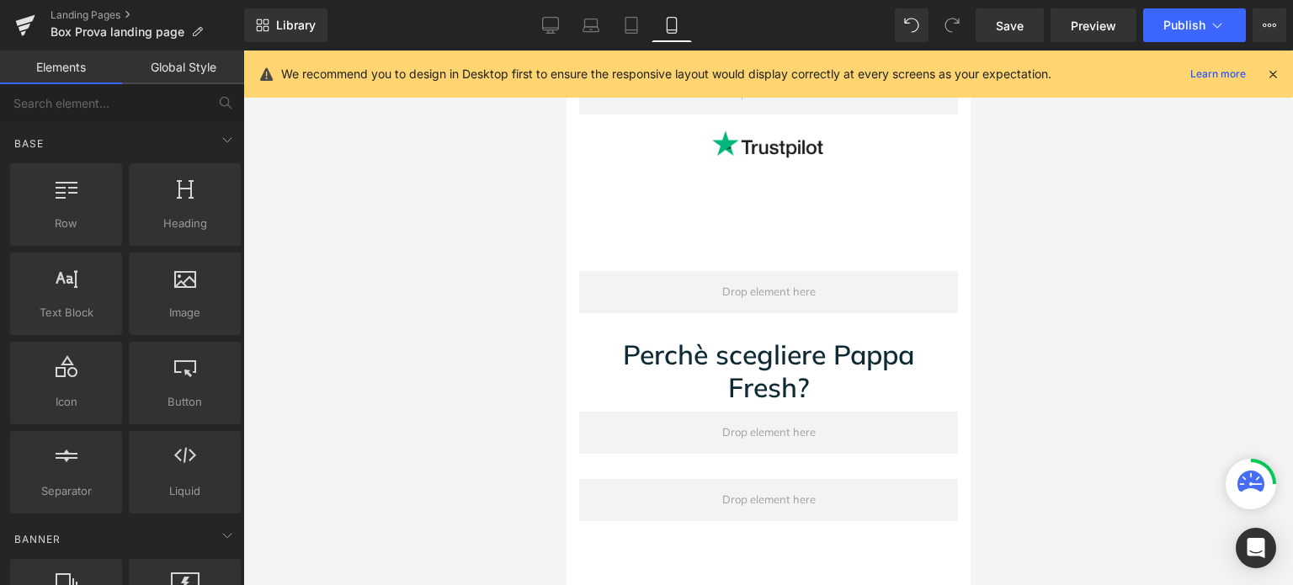
scroll to position [2010, 0]
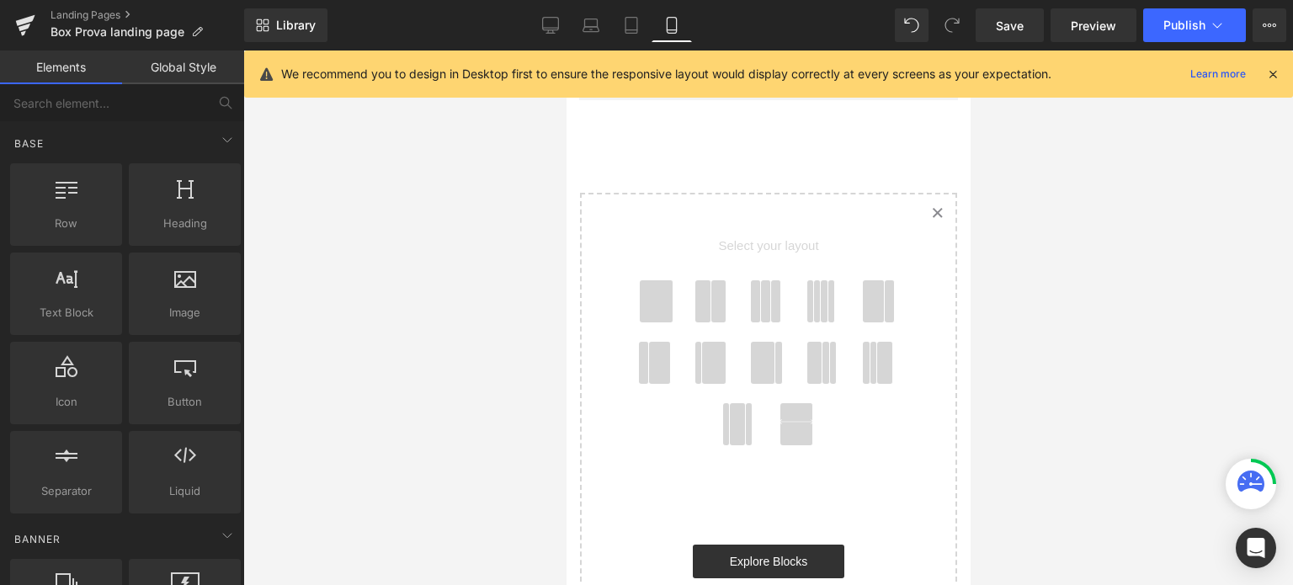
click at [710, 289] on span at bounding box center [718, 301] width 16 height 42
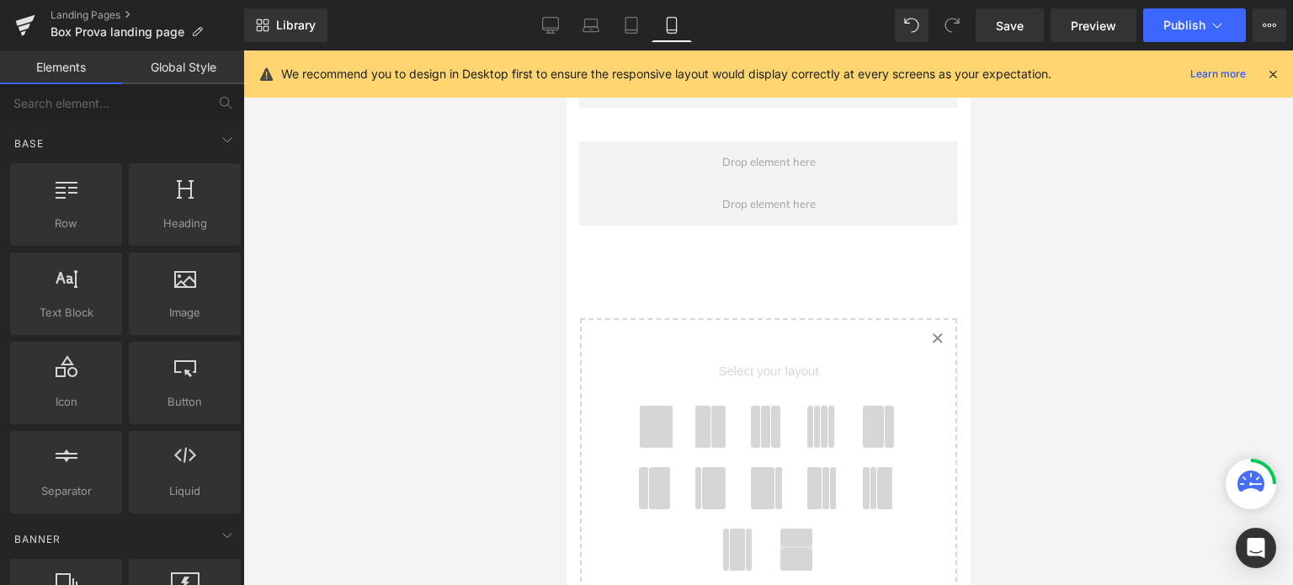
scroll to position [2001, 0]
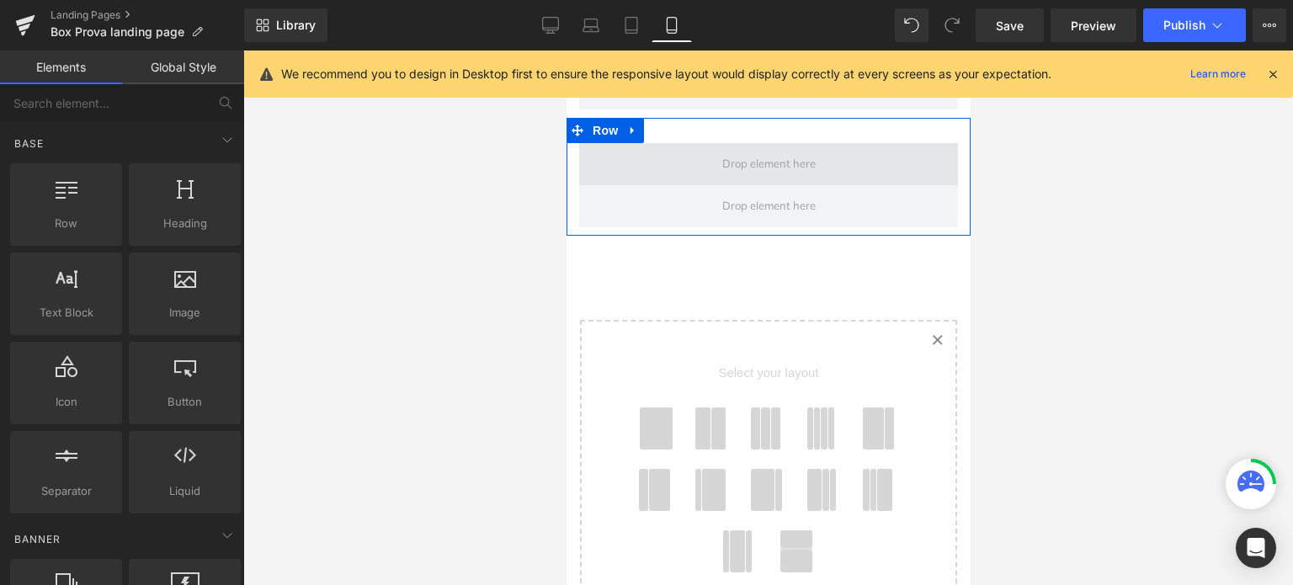
click at [790, 155] on span at bounding box center [768, 164] width 105 height 25
click at [638, 127] on icon at bounding box center [632, 130] width 12 height 13
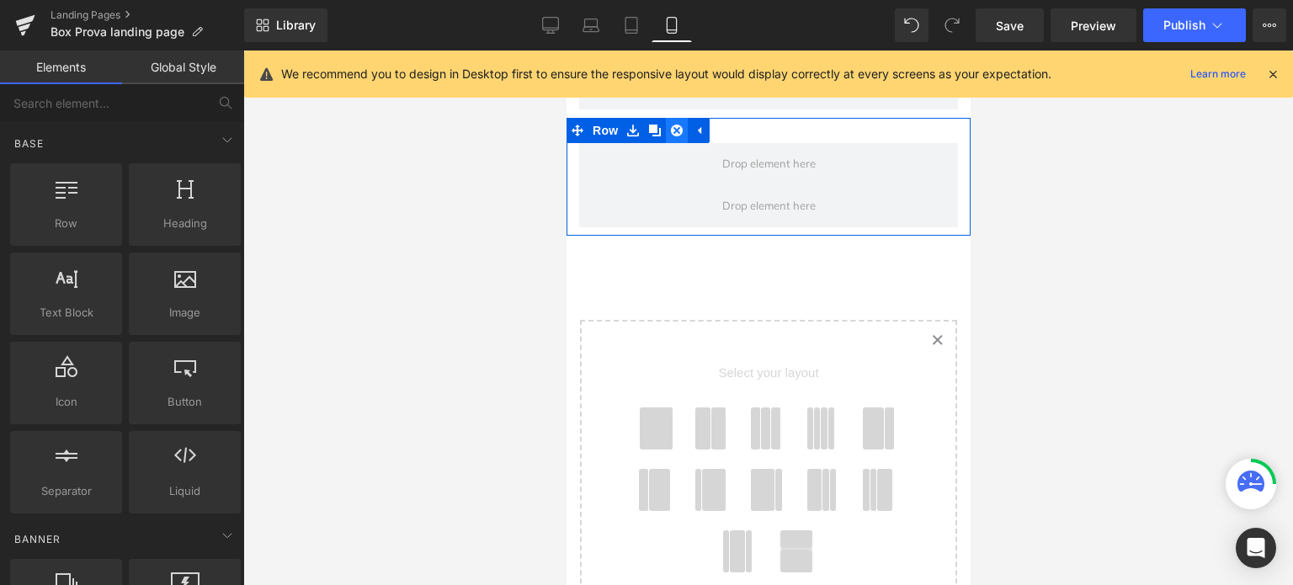
click at [679, 127] on icon at bounding box center [676, 131] width 12 height 12
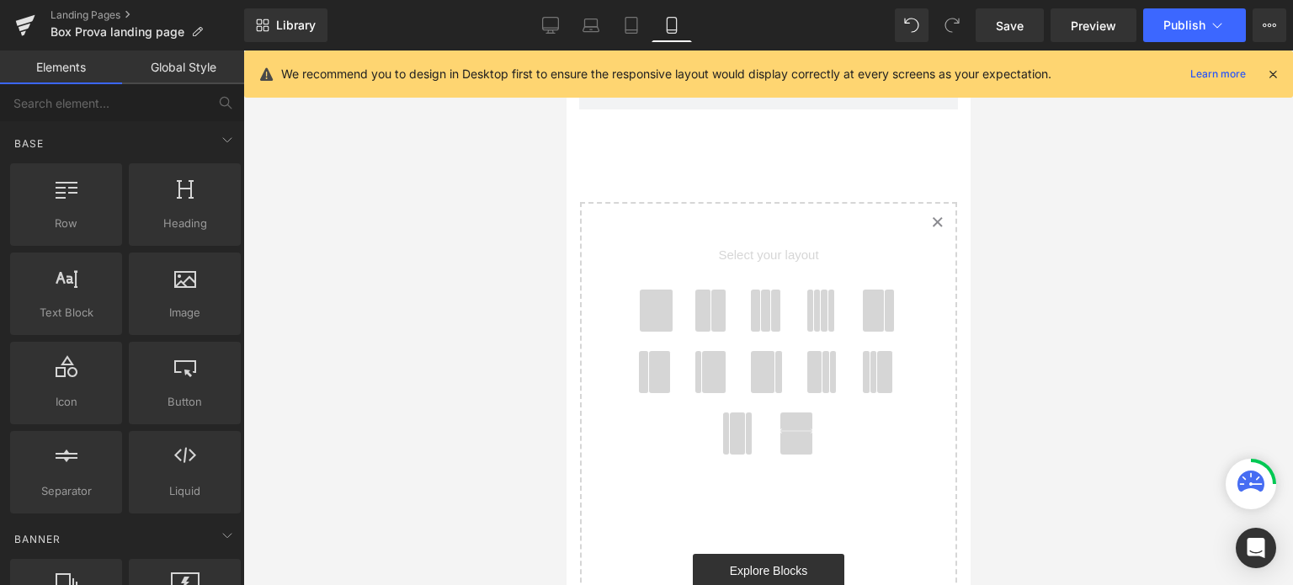
click at [668, 306] on span at bounding box center [655, 311] width 33 height 42
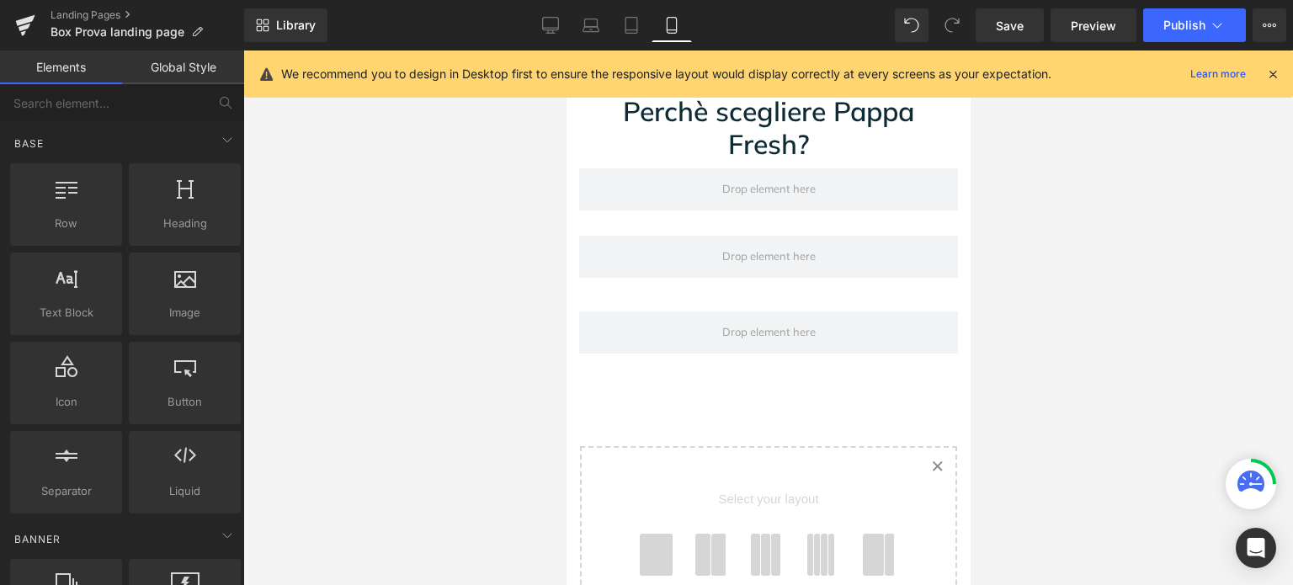
scroll to position [1748, 0]
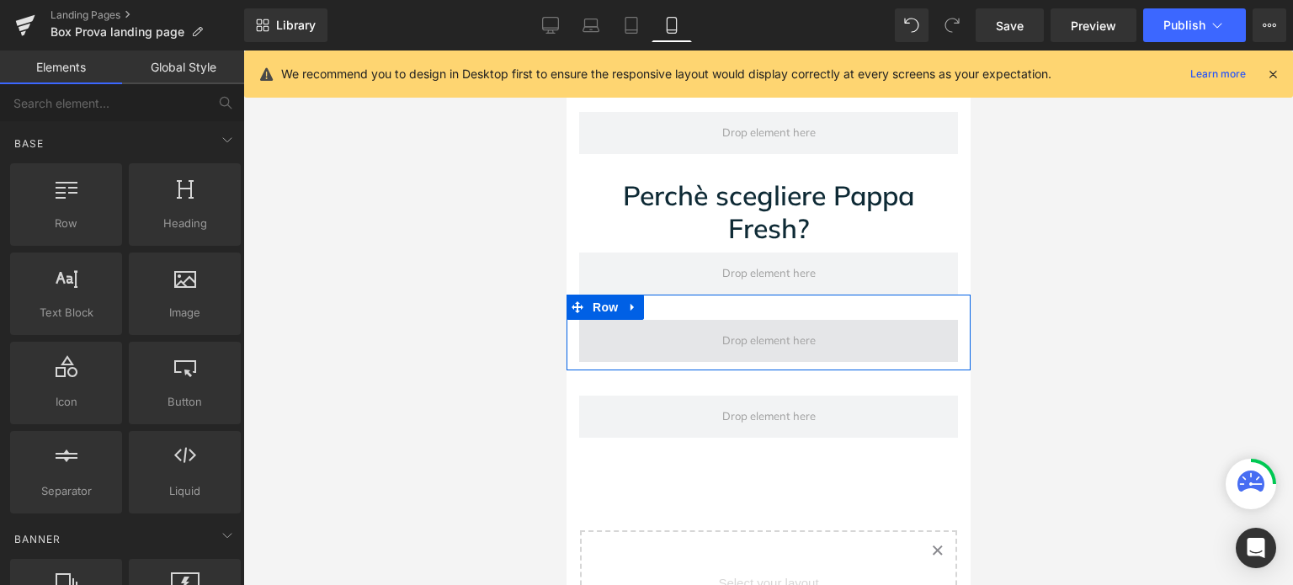
click at [684, 346] on span at bounding box center [767, 341] width 379 height 42
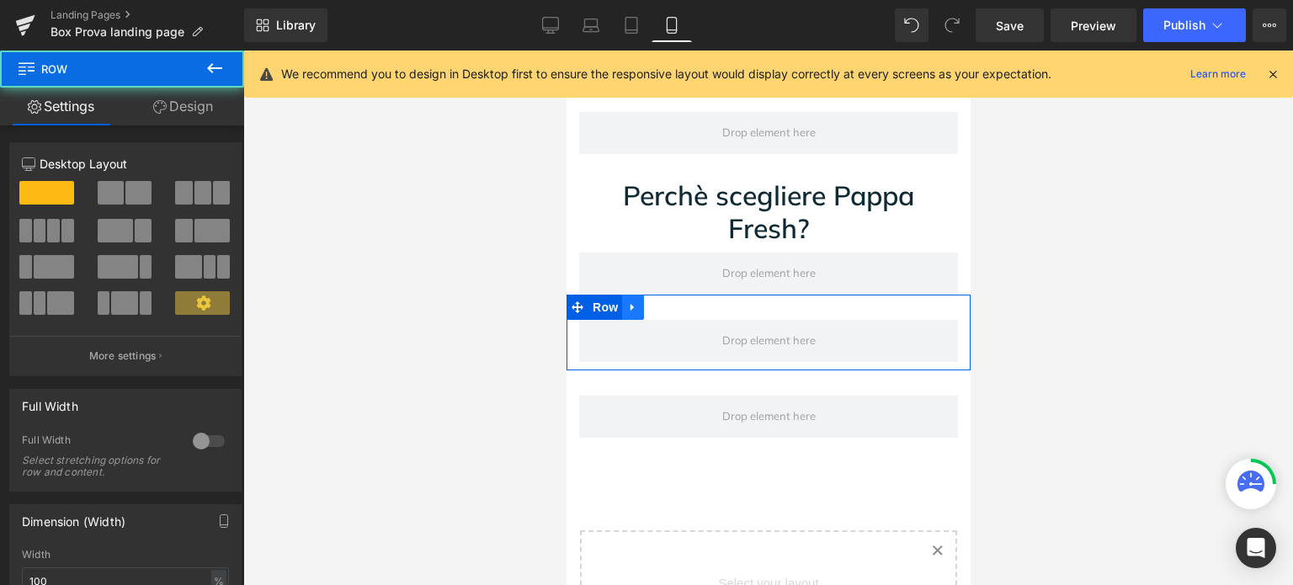
click at [637, 303] on icon at bounding box center [632, 307] width 12 height 13
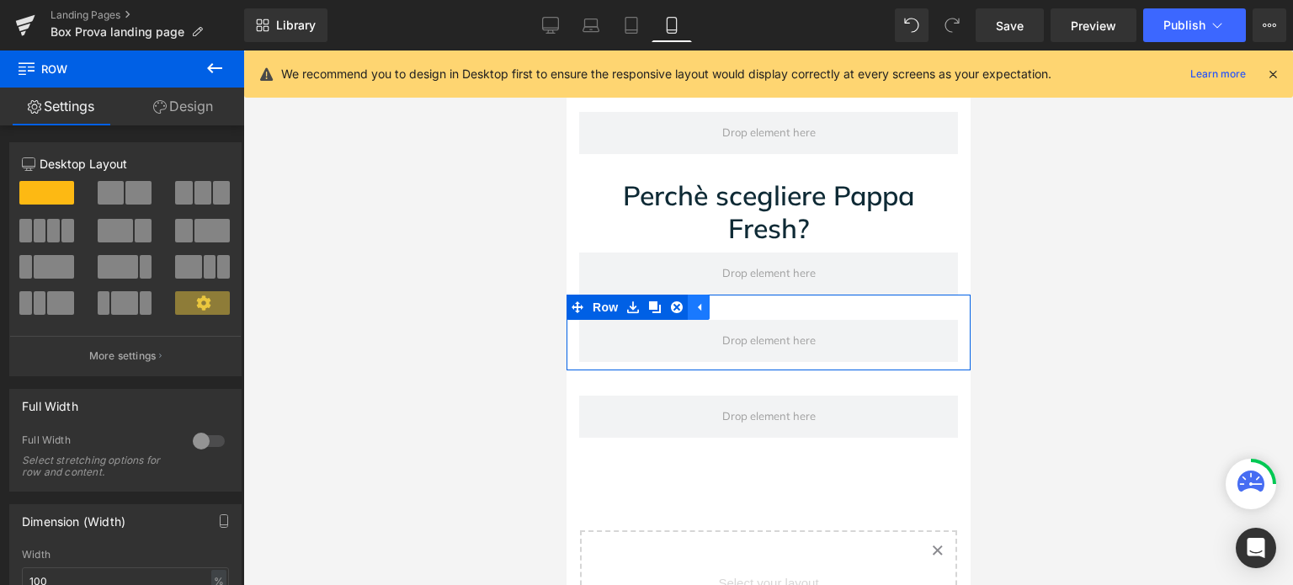
click at [706, 301] on link at bounding box center [698, 307] width 22 height 25
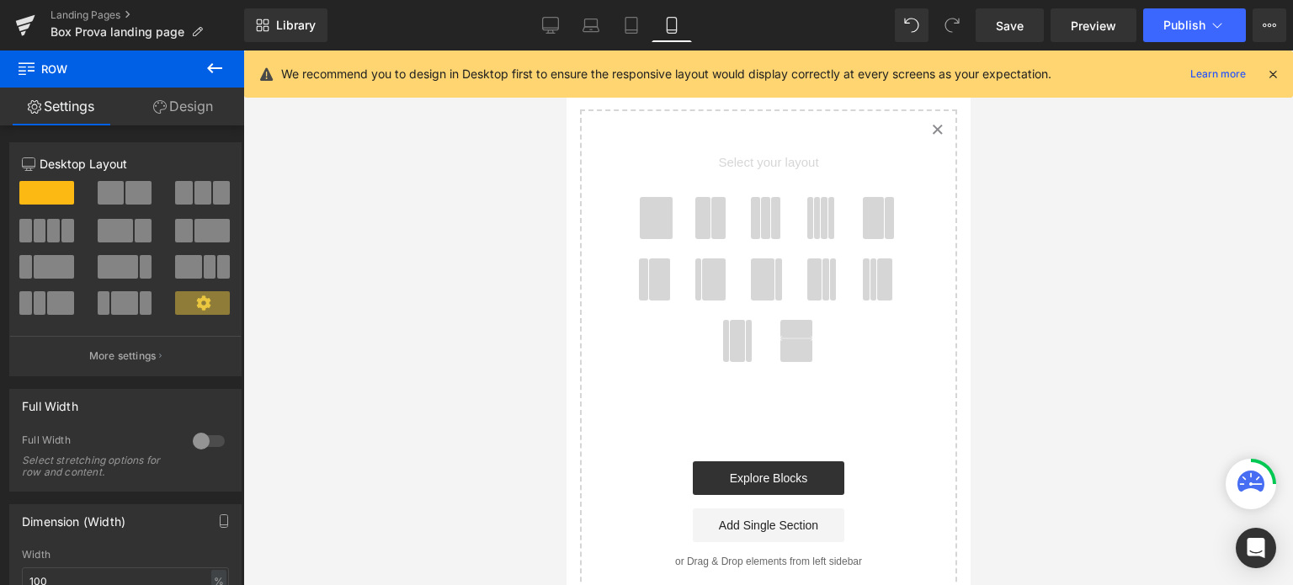
scroll to position [2422, 0]
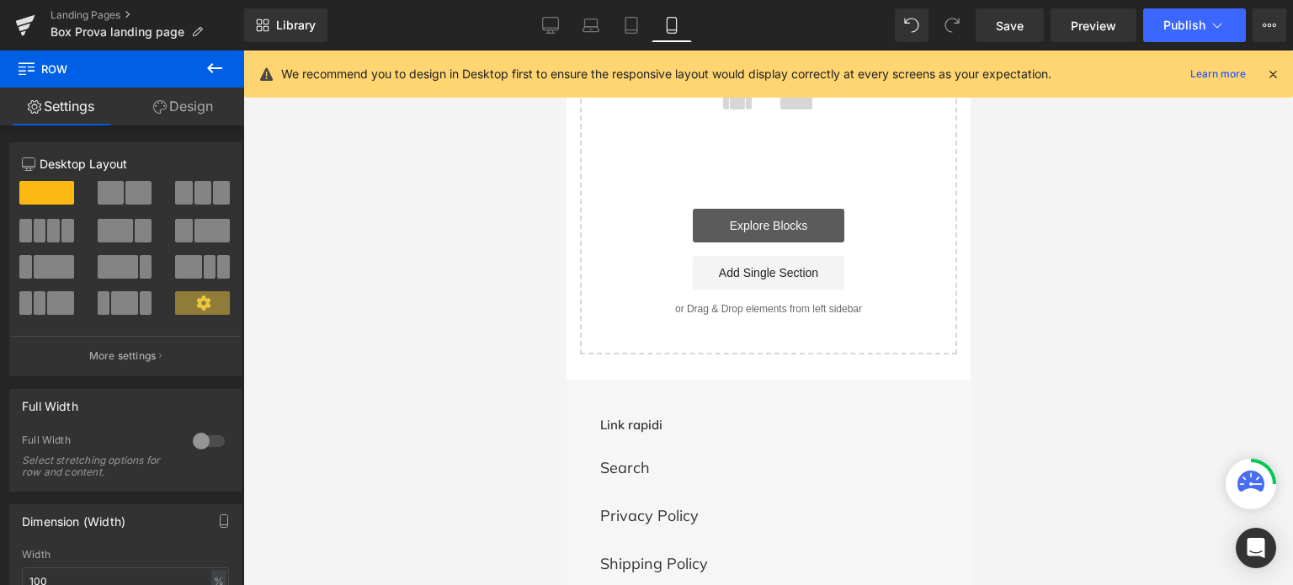
click at [767, 228] on link "Explore Blocks" at bounding box center [768, 226] width 152 height 34
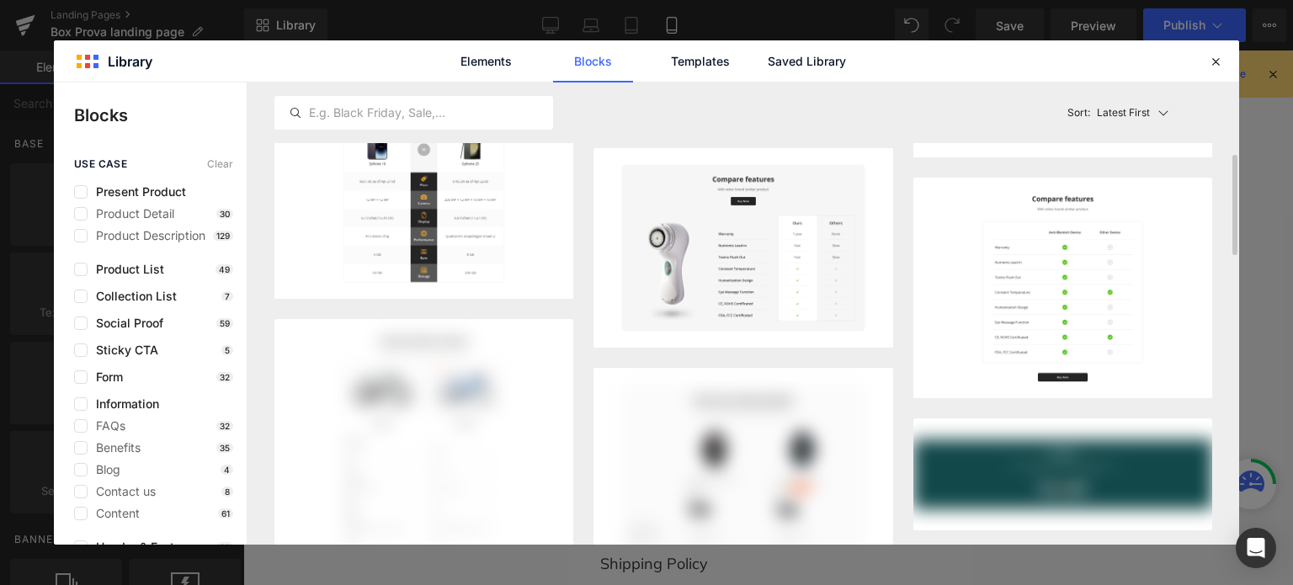
scroll to position [0, 0]
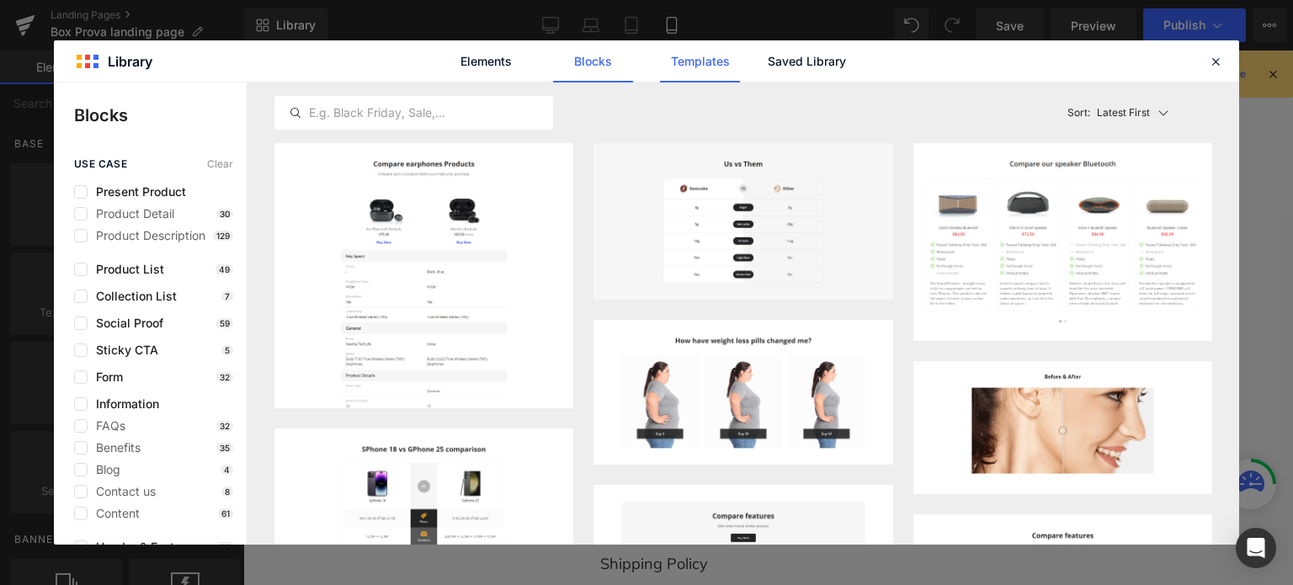
click at [0, 0] on link "Templates" at bounding box center [0, 0] width 0 height 0
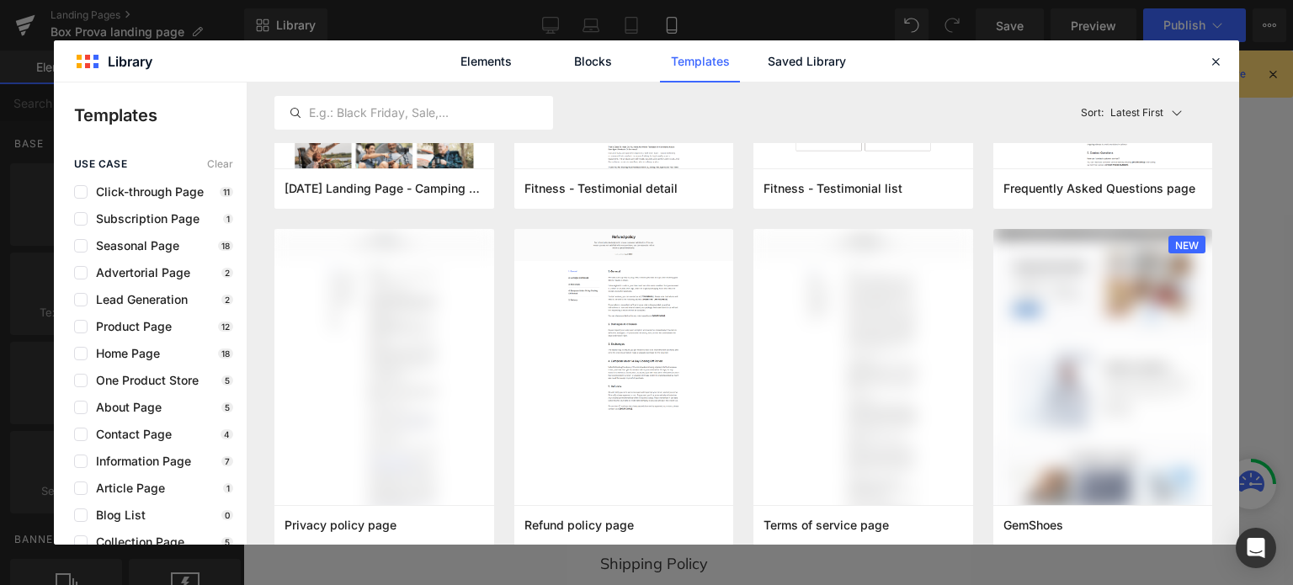
scroll to position [505, 0]
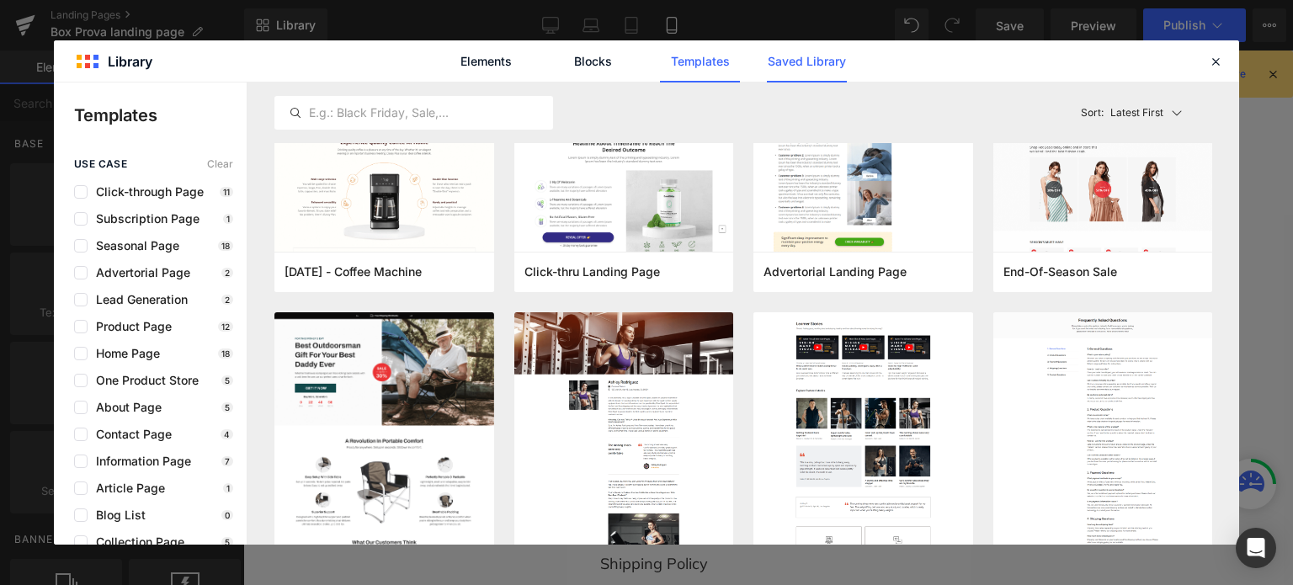
click at [0, 0] on link "Saved Library" at bounding box center [0, 0] width 0 height 0
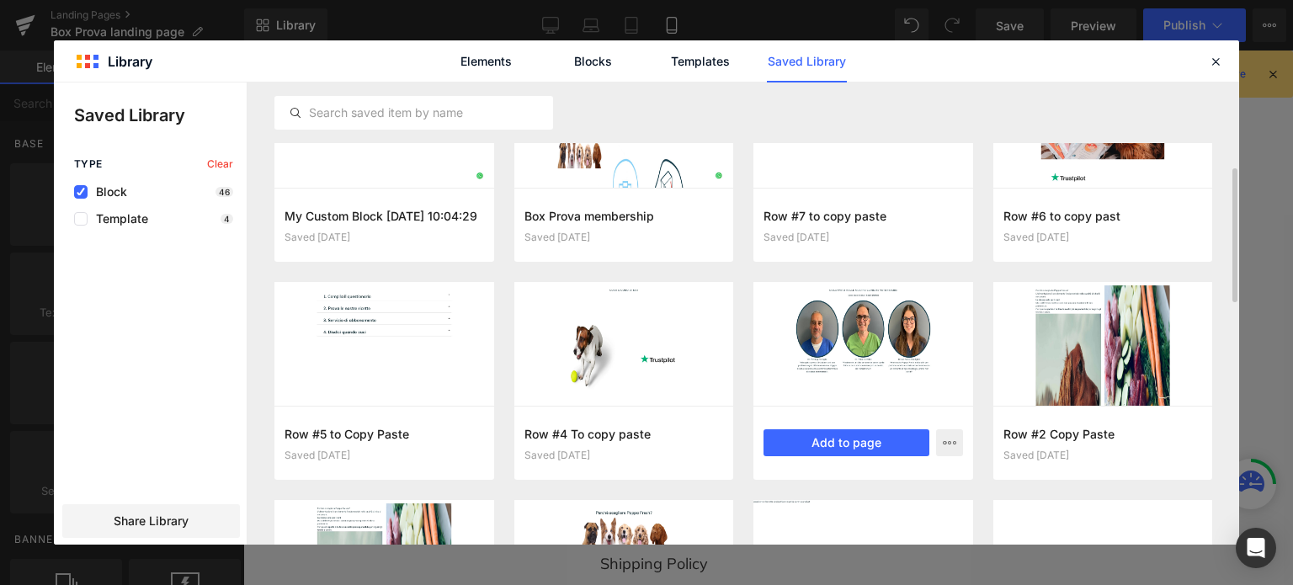
scroll to position [424, 0]
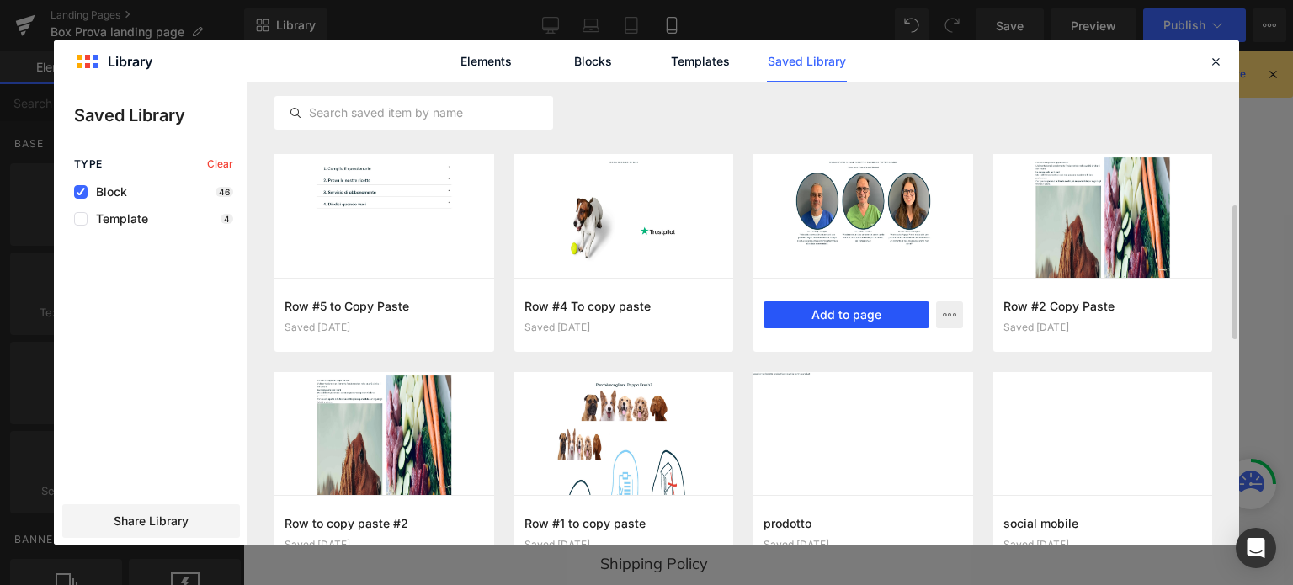
click at [904, 314] on button "Add to page" at bounding box center [847, 314] width 166 height 27
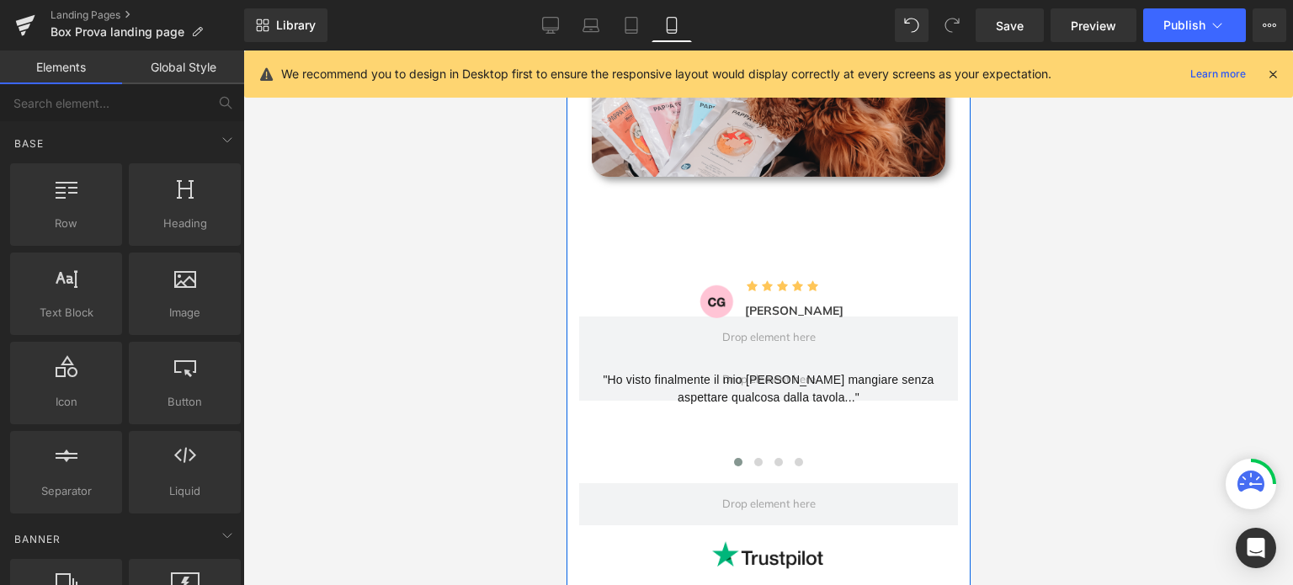
scroll to position [1515, 0]
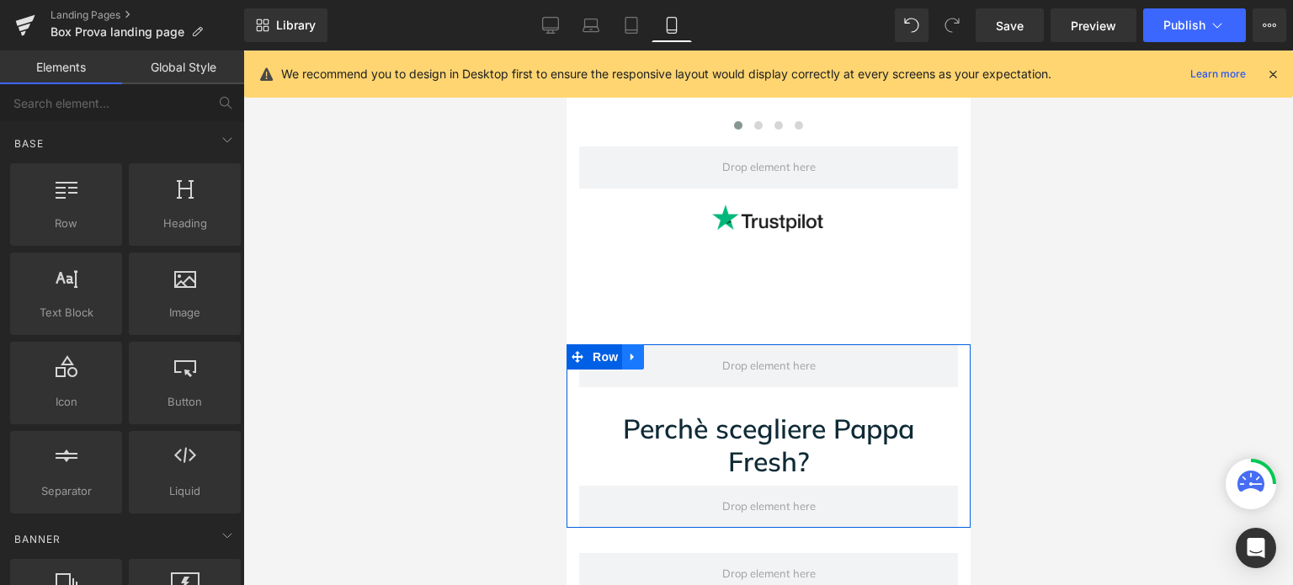
click at [630, 354] on icon at bounding box center [632, 357] width 12 height 13
